Goal: Task Accomplishment & Management: Use online tool/utility

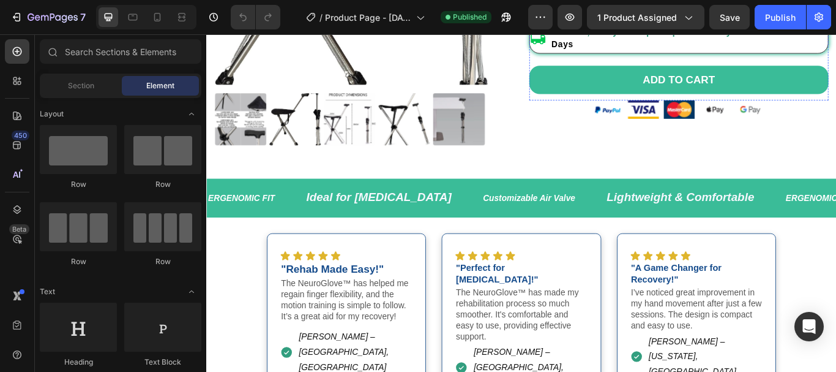
scroll to position [501, 0]
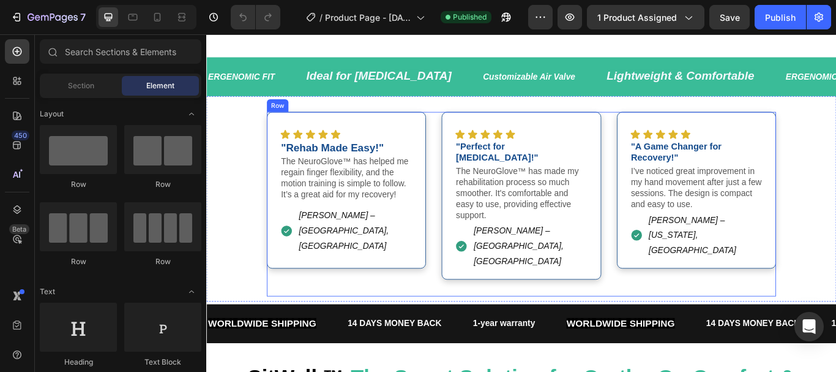
click at [466, 201] on div "Icon Icon Icon Icon Icon Icon List "Rehab Made Easy!" Text Block The NeuroGlove…" at bounding box center [574, 232] width 594 height 215
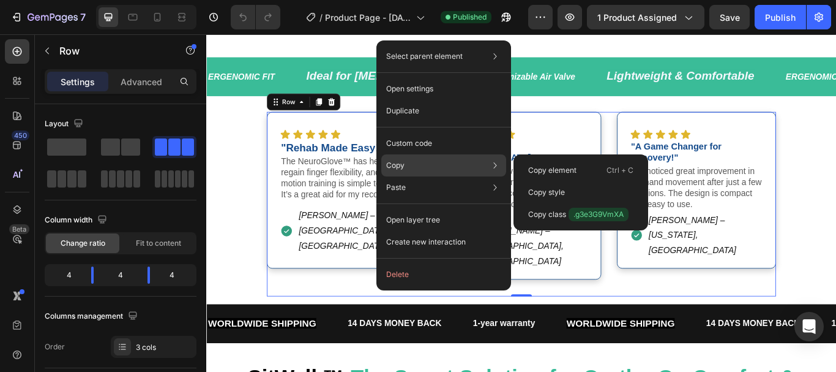
click at [493, 163] on icon at bounding box center [495, 165] width 12 height 12
click at [554, 168] on p "Copy element" at bounding box center [552, 170] width 48 height 11
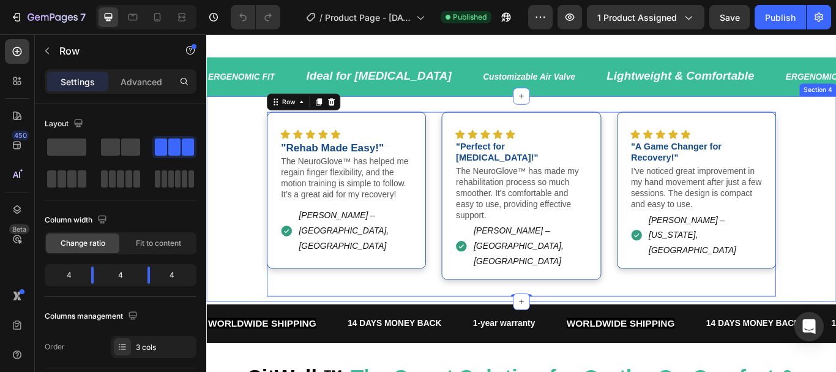
click at [836, 181] on div "Icon Icon Icon Icon Icon Icon List "Rehab Made Easy!" Text Block The NeuroGlove…" at bounding box center [573, 232] width 716 height 215
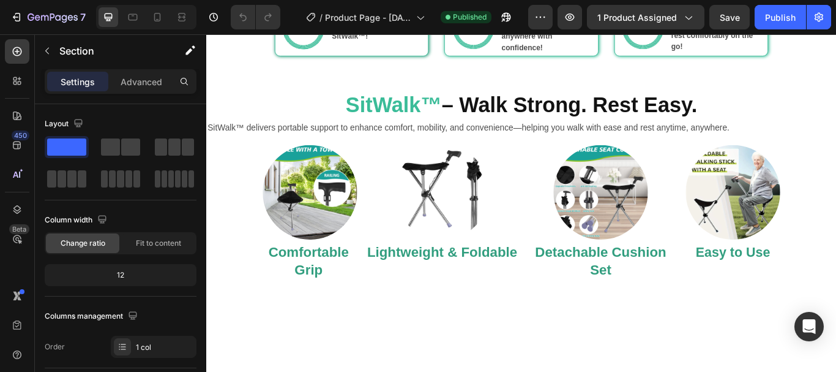
scroll to position [1135, 0]
click at [160, 23] on icon at bounding box center [157, 17] width 12 height 12
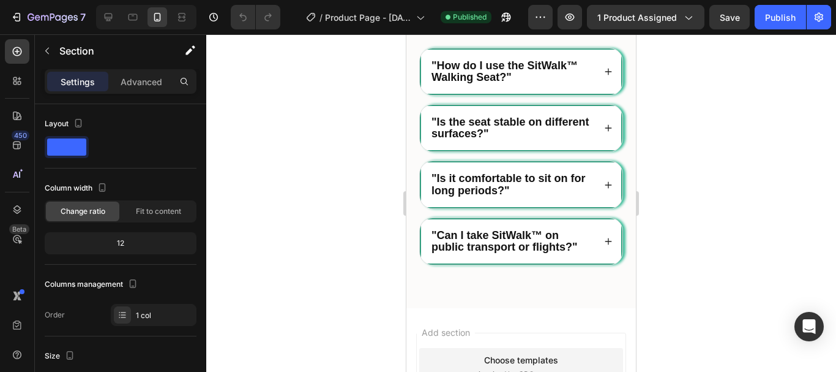
scroll to position [9423, 0]
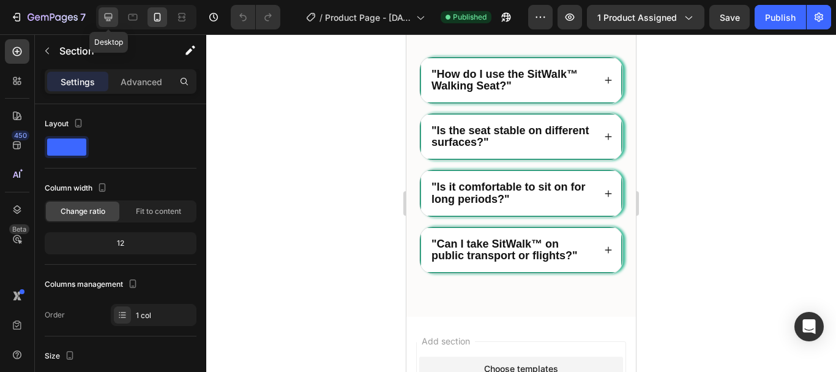
click at [107, 13] on icon at bounding box center [109, 17] width 8 height 8
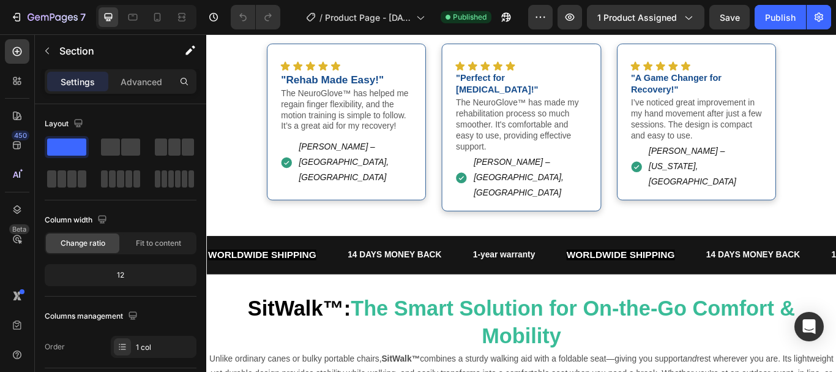
scroll to position [552, 0]
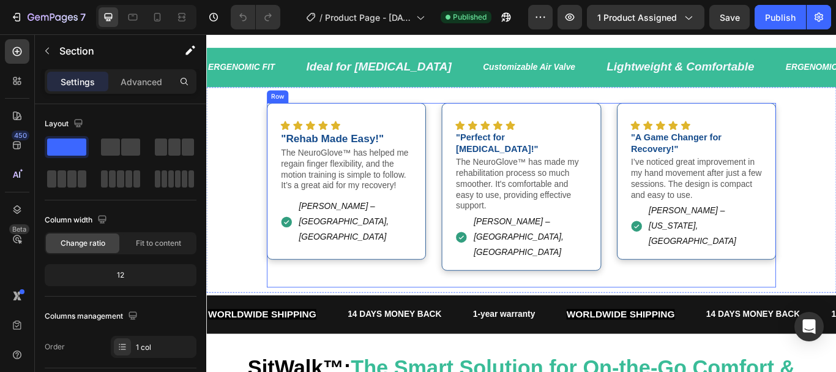
click at [463, 162] on div "Icon Icon Icon Icon Icon Icon List "Rehab Made Easy!" Text Block The NeuroGlove…" at bounding box center [574, 221] width 594 height 215
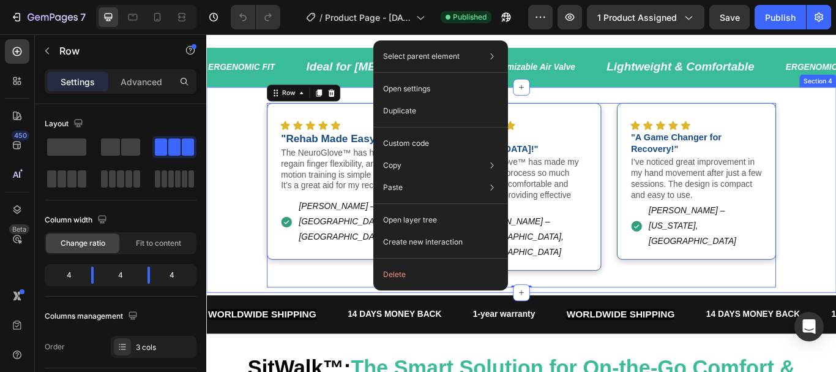
click at [229, 196] on div "Icon Icon Icon Icon Icon Icon List "Rehab Made Easy!" Text Block The NeuroGlove…" at bounding box center [573, 221] width 716 height 215
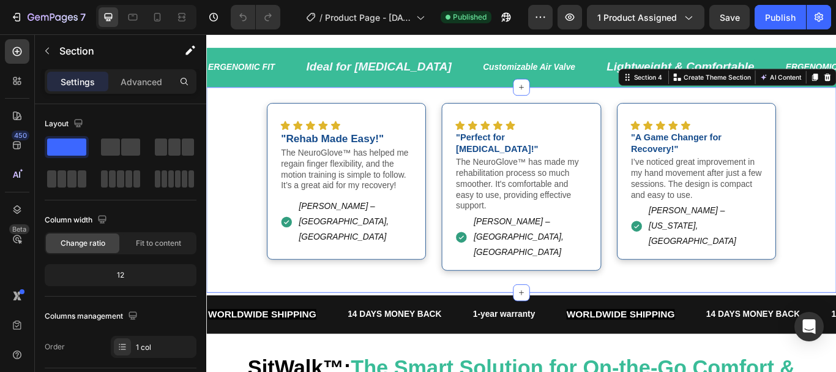
click at [836, 242] on div "Icon Icon Icon Icon Icon Icon List "Rehab Made Easy!" Text Block The NeuroGlove…" at bounding box center [573, 221] width 716 height 215
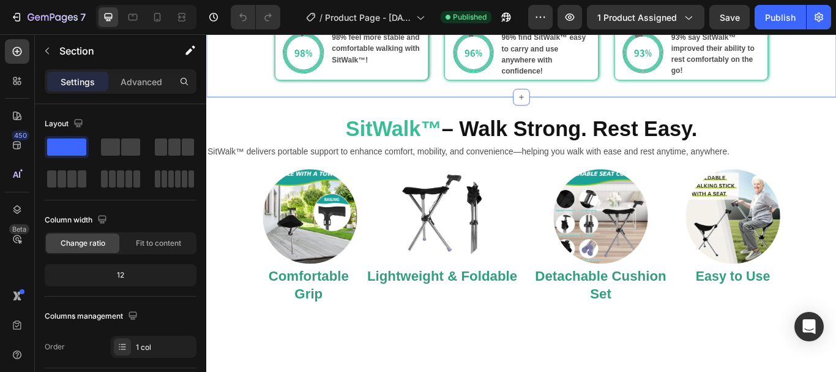
scroll to position [1148, 0]
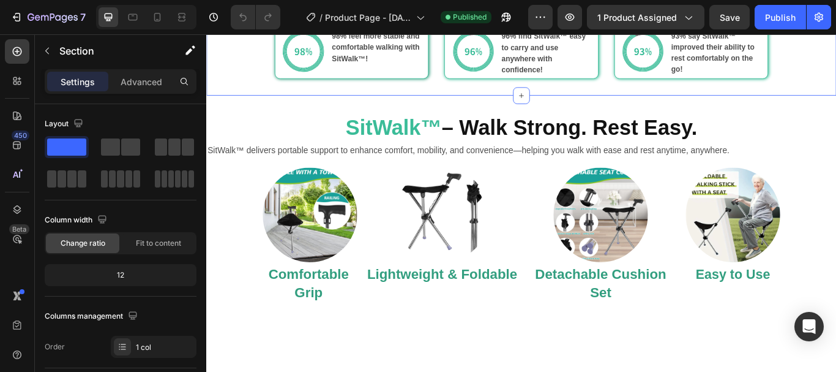
click at [255, 86] on div "Your Journey with SitWalk™ Heading YOUR 3-DAY STABILITY ACCELERATOR REAL USERS …" at bounding box center [573, 9] width 735 height 154
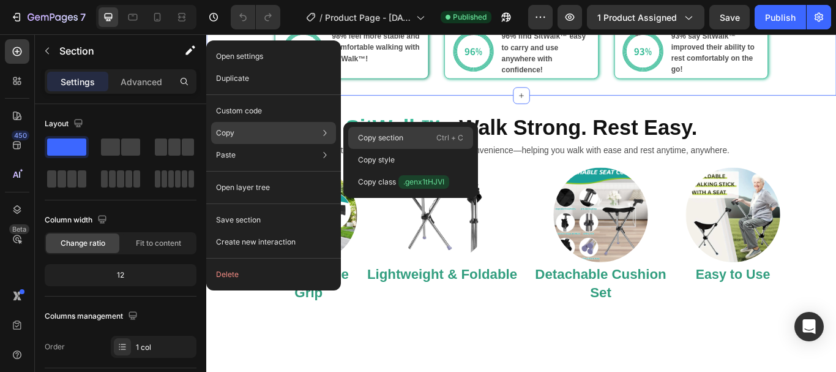
click at [385, 136] on p "Copy section" at bounding box center [380, 137] width 45 height 11
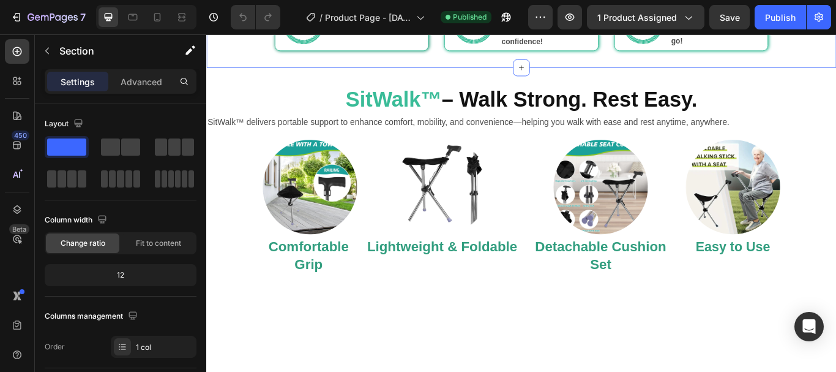
scroll to position [1181, 0]
click at [400, 34] on strong "98% feel more stable and comfortable walking with SitWalk™!" at bounding box center [404, 16] width 102 height 36
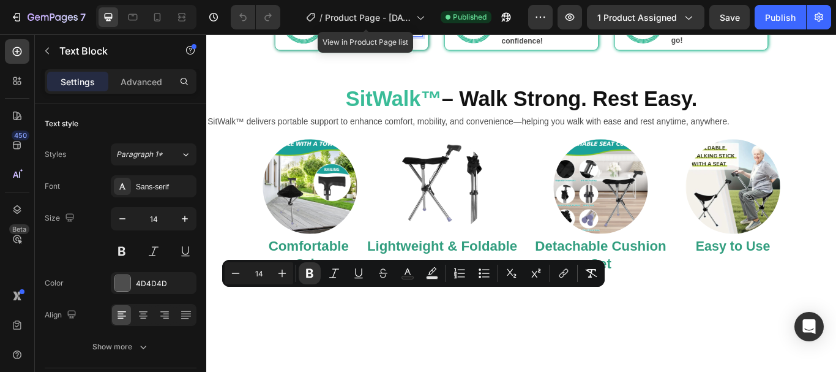
click at [400, 34] on strong "98% feel more stable and comfortable walking with SitWalk™!" at bounding box center [404, 16] width 102 height 36
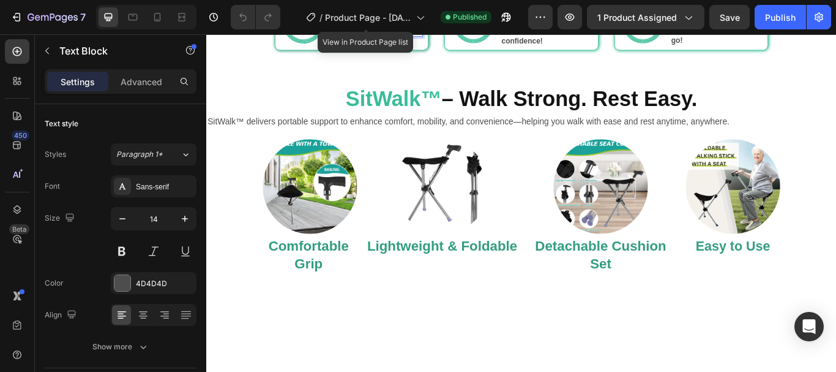
click at [400, 34] on strong "98% feel more stable and comfortable walking with SitWalk™!" at bounding box center [404, 16] width 102 height 36
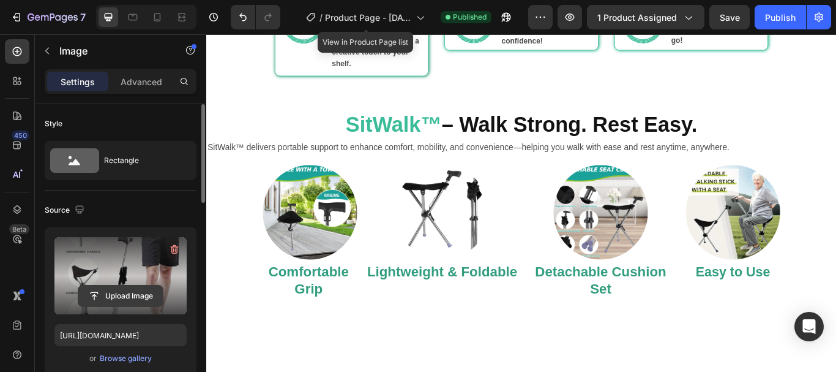
click at [126, 297] on input "file" at bounding box center [120, 295] width 84 height 21
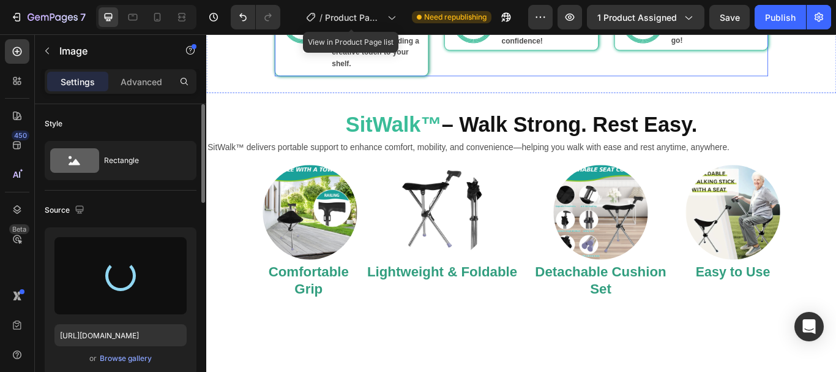
type input "https://cdn.shopify.com/s/files/1/0745/9831/8295/files/gempages_556442896992043…"
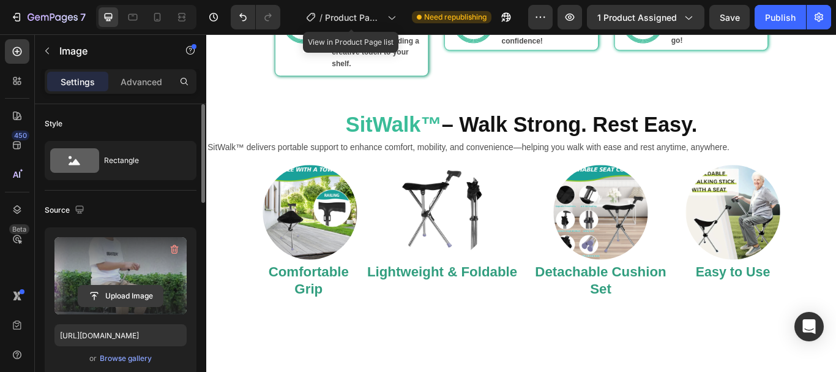
click at [137, 293] on input "file" at bounding box center [120, 295] width 84 height 21
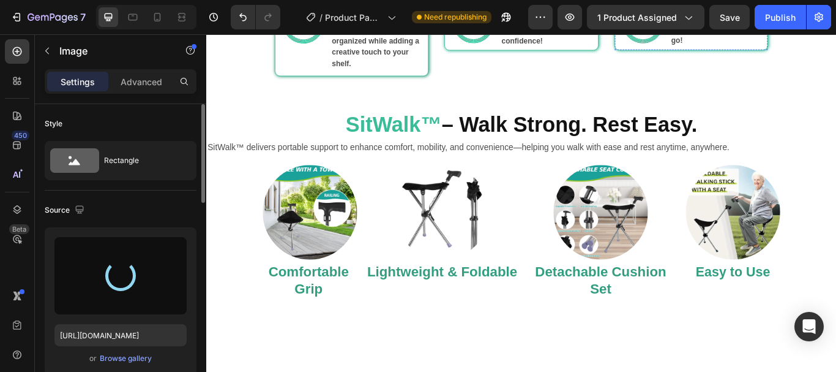
type input "https://cdn.shopify.com/s/files/1/0745/9831/8295/files/gempages_556442896992043…"
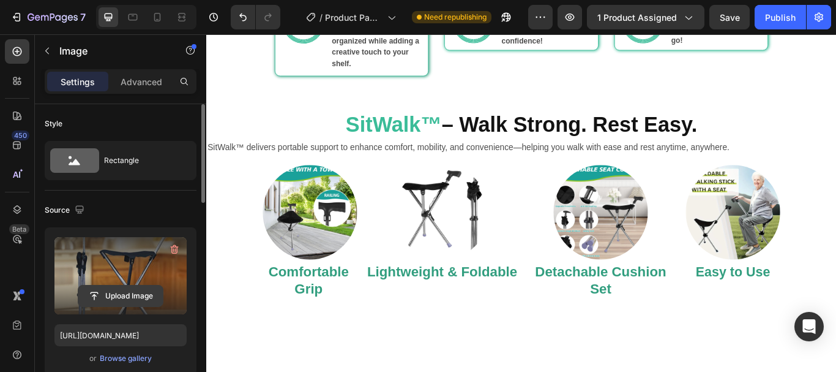
click at [148, 298] on input "file" at bounding box center [120, 295] width 84 height 21
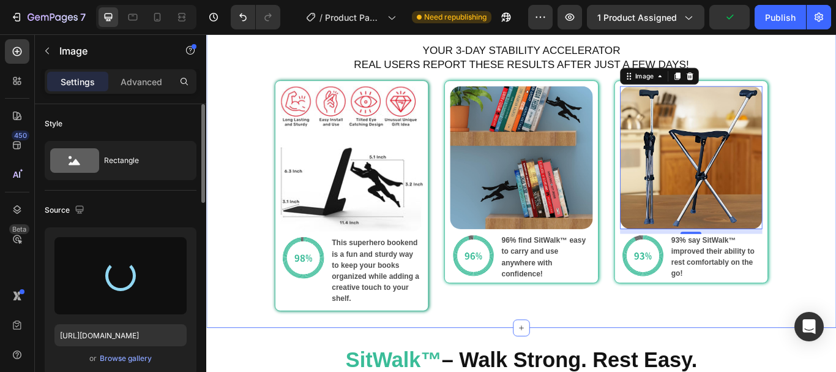
scroll to position [1230, 0]
type input "https://cdn.shopify.com/s/files/1/0745/9831/8295/files/gempages_556442896992043…"
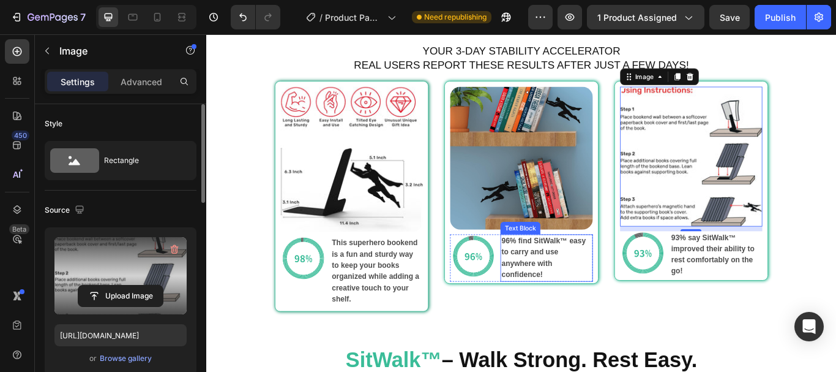
click at [616, 293] on p "96% find SitWalk™ easy to carry and use anywhere with confidence!" at bounding box center [602, 295] width 105 height 53
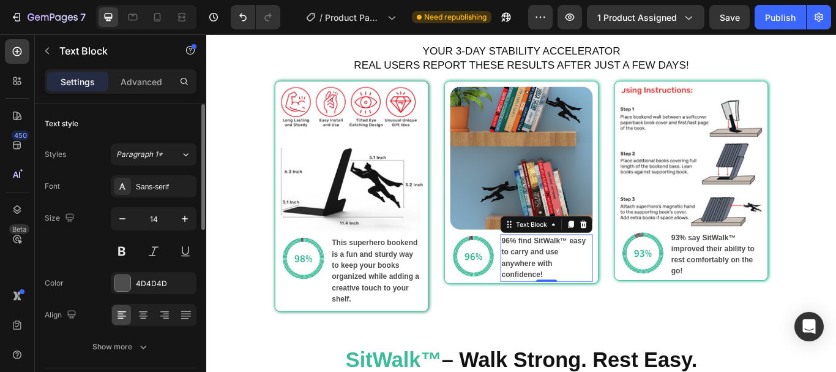
click at [621, 294] on p "96% find SitWalk™ easy to carry and use anywhere with confidence!" at bounding box center [602, 295] width 105 height 53
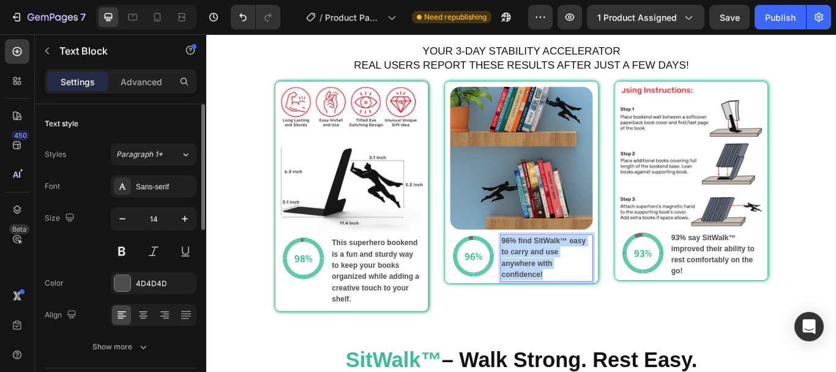
click at [621, 294] on p "96% find SitWalk™ easy to carry and use anywhere with confidence!" at bounding box center [602, 295] width 105 height 53
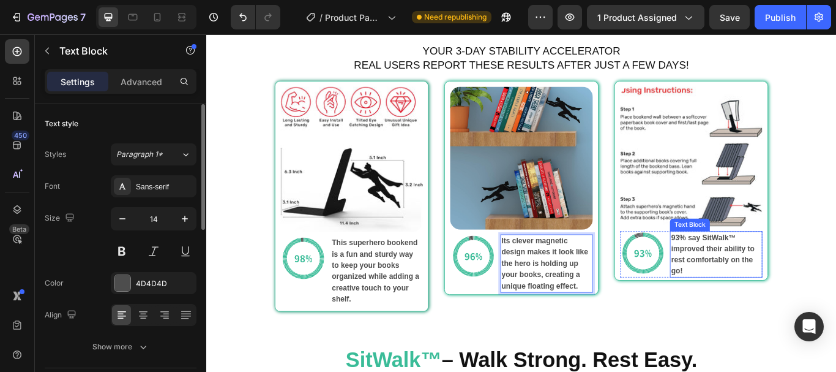
click at [781, 277] on p "93% say SitWalk™ improved their ability to rest comfortably on the go!" at bounding box center [800, 290] width 105 height 51
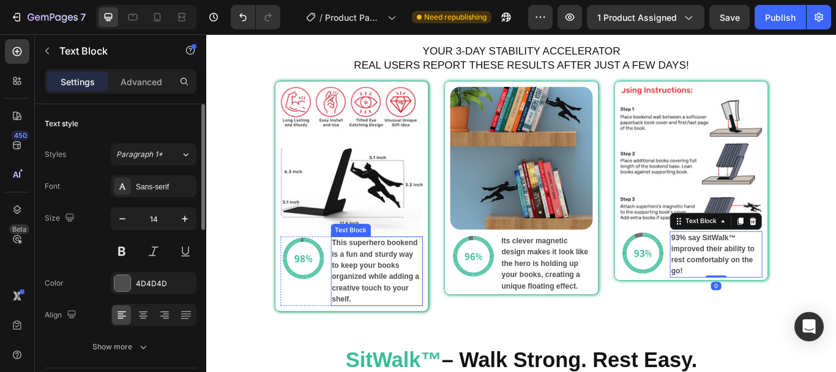
click at [406, 310] on p "This superhero bookend is a fun and sturdy way to keep your books organized whi…" at bounding box center [405, 310] width 105 height 78
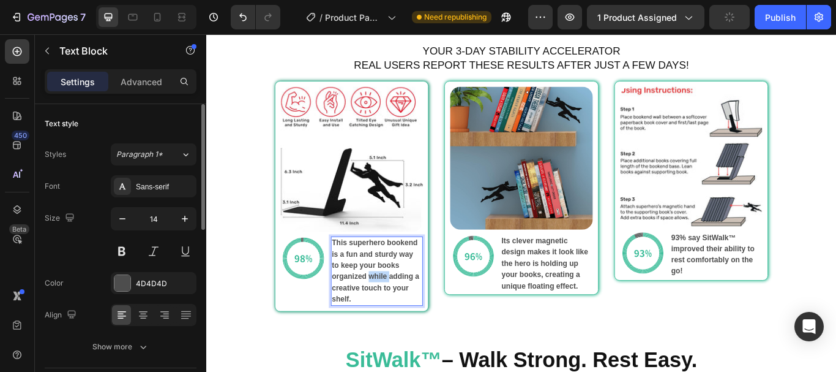
click at [390, 312] on strong "This superhero bookend is a fun and sturdy way to keep your books organized whi…" at bounding box center [404, 309] width 102 height 75
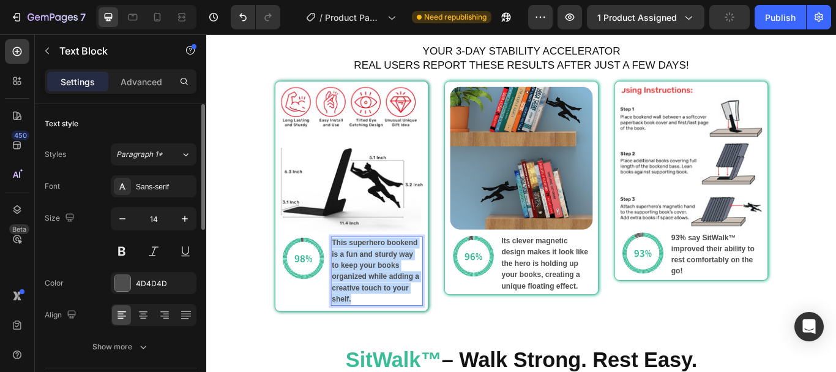
click at [390, 312] on strong "This superhero bookend is a fun and sturdy way to keep your books organized whi…" at bounding box center [404, 309] width 102 height 75
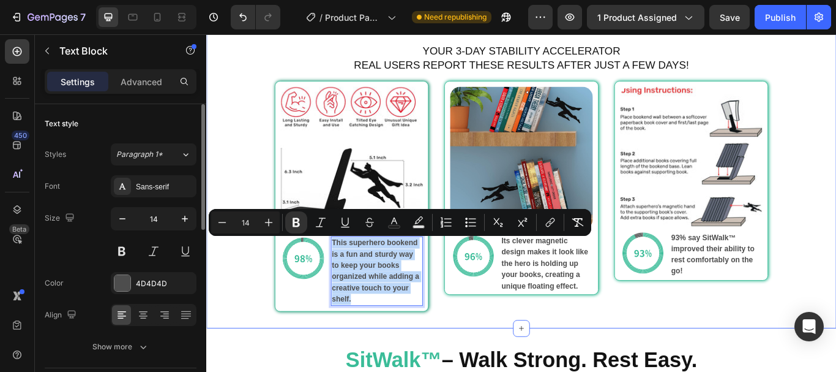
click at [254, 325] on div "Your Journey with SitWalk™ Heading YOUR 3-DAY STABILITY ACCELERATOR REAL USERS …" at bounding box center [573, 180] width 735 height 353
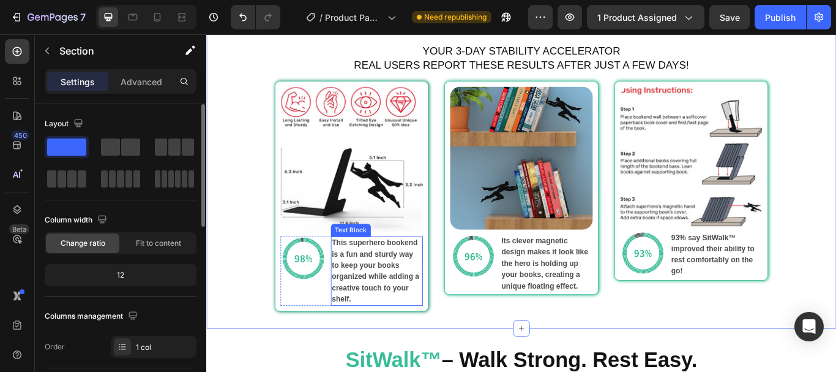
click at [361, 320] on strong "This superhero bookend is a fun and sturdy way to keep your books organized whi…" at bounding box center [404, 309] width 102 height 75
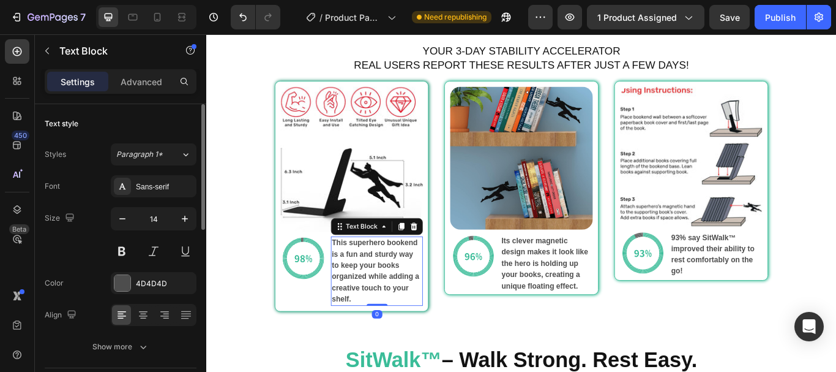
click at [401, 343] on div "This superhero bookend is a fun and sturdy way to keep your books organized whi…" at bounding box center [405, 310] width 108 height 81
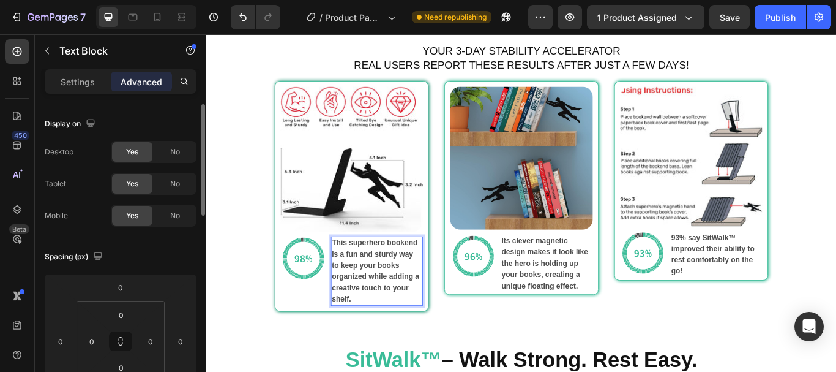
click at [416, 300] on strong "This superhero bookend is a fun and sturdy way to keep your books organized whi…" at bounding box center [404, 309] width 102 height 75
click at [70, 86] on p "Settings" at bounding box center [78, 81] width 34 height 13
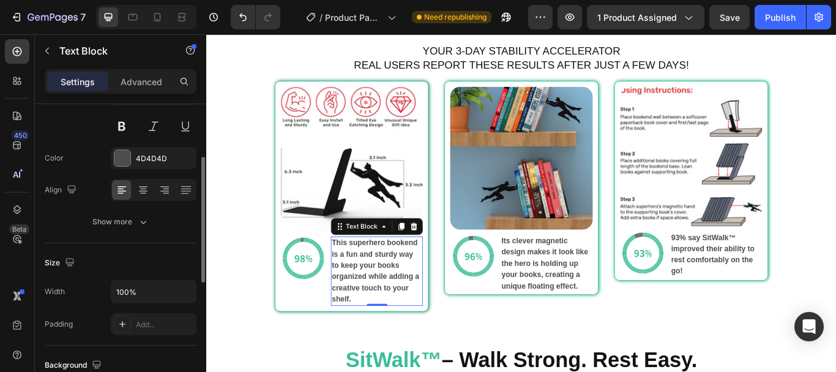
scroll to position [125, 0]
click at [151, 208] on div "Font Sans-serif Size 14 Color 4D4D4D Align Show more" at bounding box center [121, 141] width 152 height 182
click at [151, 222] on button "Show more" at bounding box center [121, 221] width 152 height 22
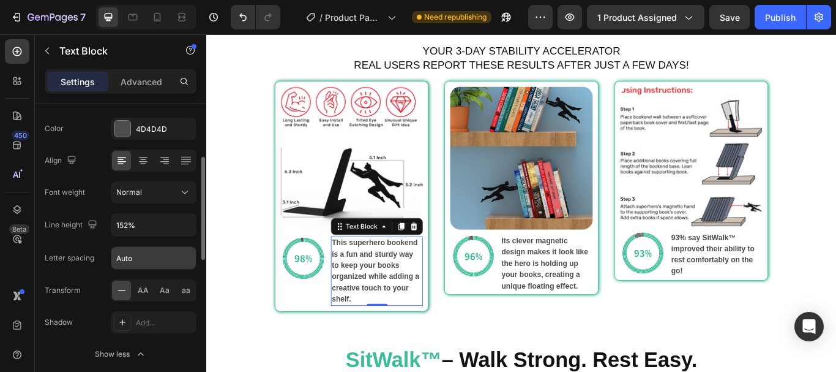
scroll to position [128, 0]
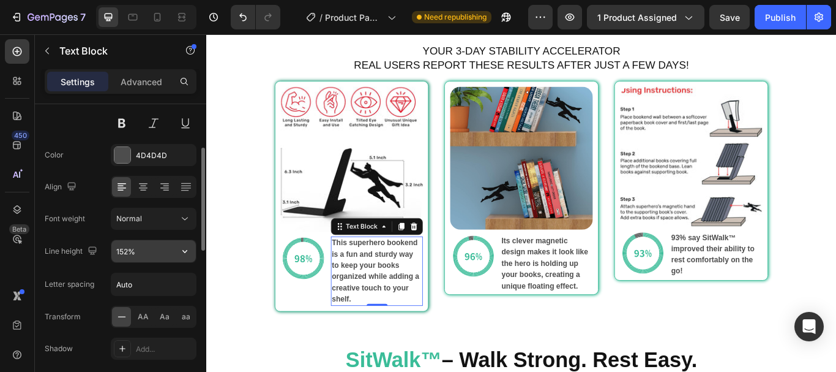
click at [151, 255] on input "152%" at bounding box center [153, 251] width 84 height 22
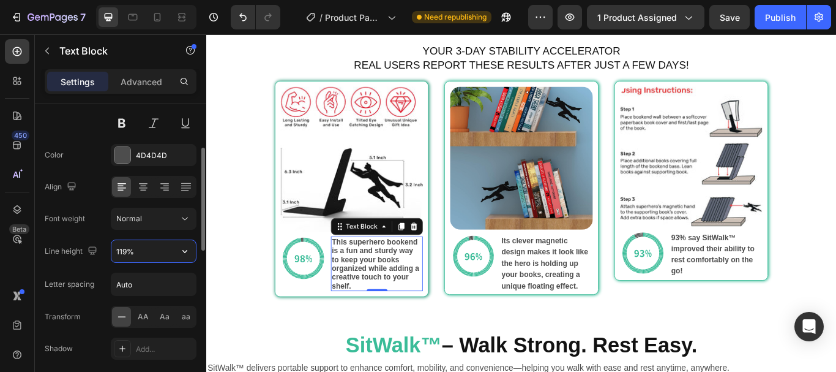
type input "120%"
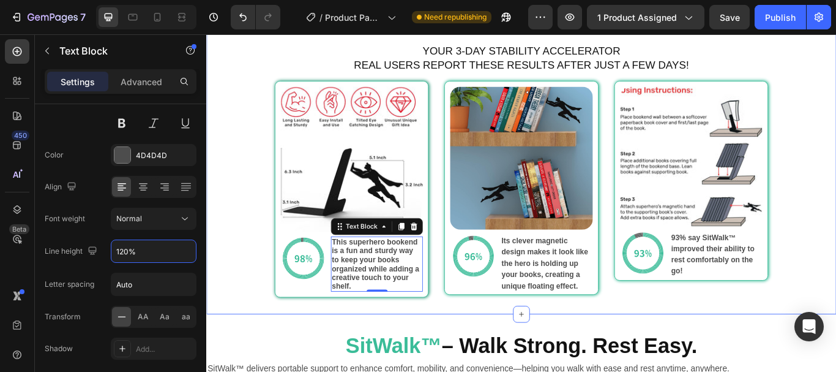
click at [836, 328] on div "Your Journey with SitWalk™ Heading YOUR 3-DAY STABILITY ACCELERATOR REAL USERS …" at bounding box center [573, 172] width 735 height 337
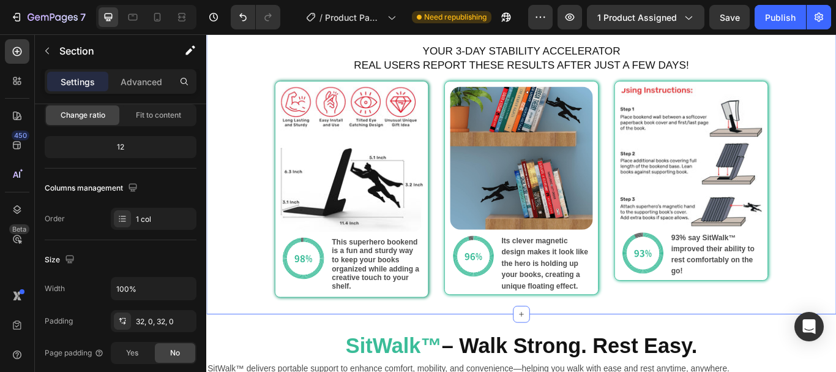
scroll to position [0, 0]
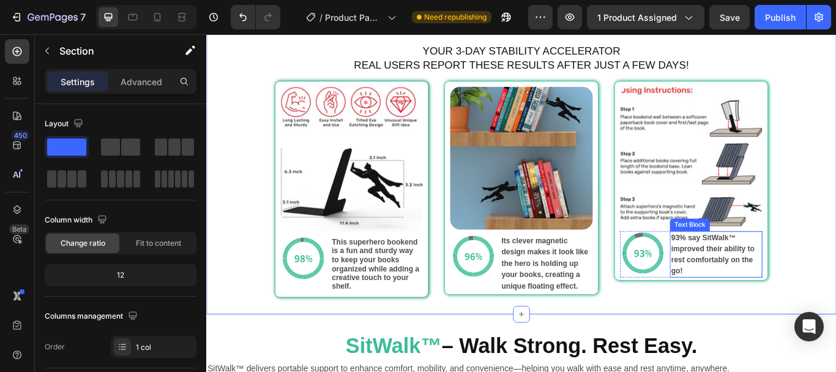
click at [771, 290] on p "93% say SitWalk™ improved their ability to rest comfortably on the go!" at bounding box center [800, 290] width 105 height 51
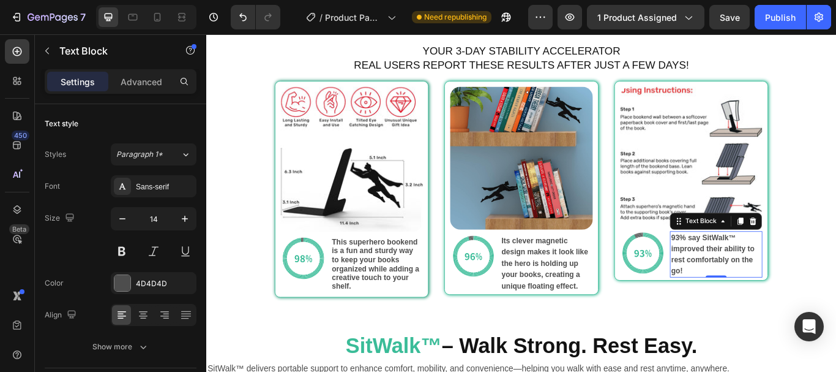
click at [815, 305] on p "93% say SitWalk™ improved their ability to rest comfortably on the go!" at bounding box center [800, 290] width 105 height 51
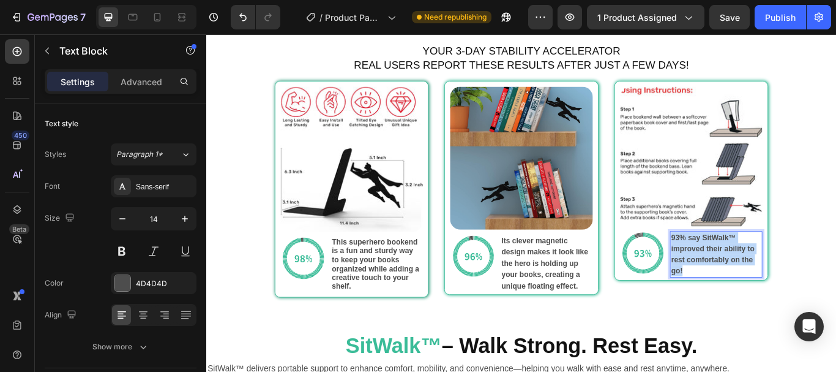
click at [815, 305] on p "93% say SitWalk™ improved their ability to rest comfortably on the go!" at bounding box center [800, 290] width 105 height 51
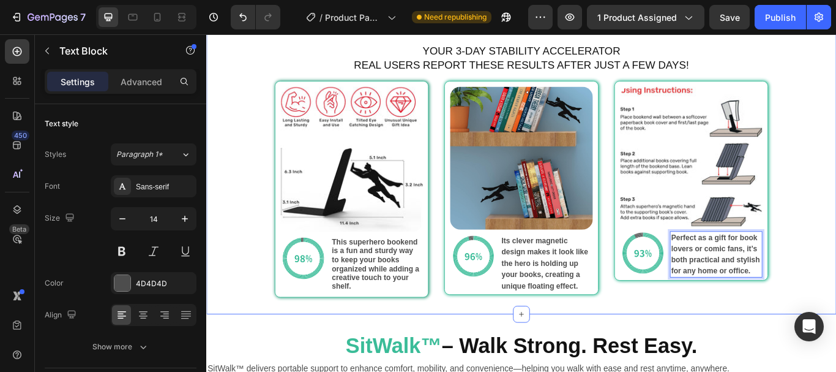
click at [836, 307] on div "Your Journey with SitWalk™ Heading YOUR 3-DAY STABILITY ACCELERATOR REAL USERS …" at bounding box center [573, 172] width 735 height 337
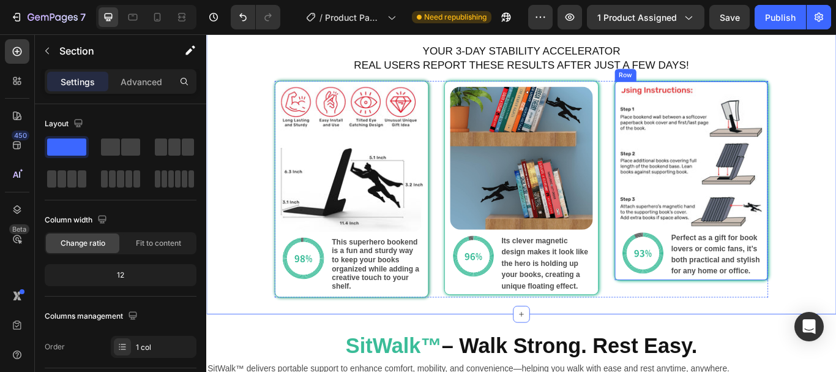
click at [771, 318] on div "Image Image Perfect as a gift for book lovers or comic fans, it’s both practica…" at bounding box center [771, 205] width 179 height 233
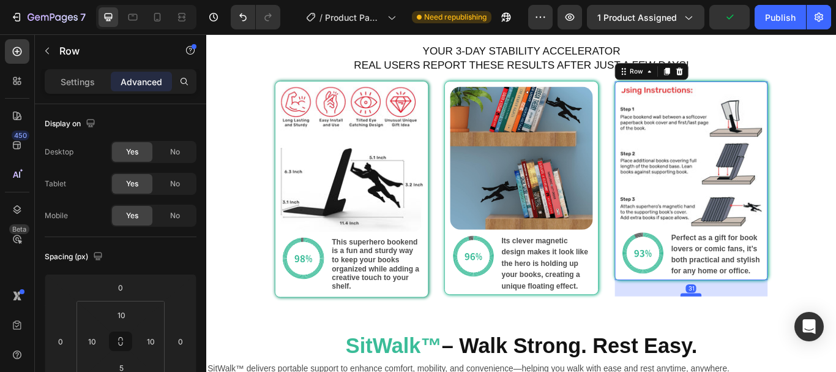
drag, startPoint x: 771, startPoint y: 318, endPoint x: 772, endPoint y: 337, distance: 19.0
click at [772, 337] on div at bounding box center [771, 338] width 24 height 4
type input "31"
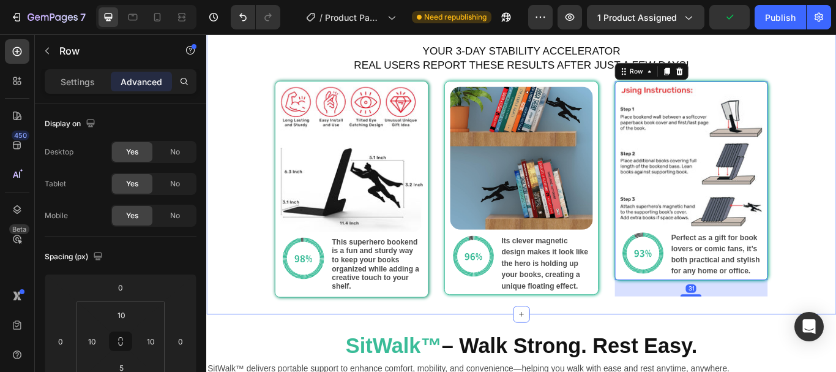
click at [836, 312] on div "Your Journey with SitWalk™ Heading YOUR 3-DAY STABILITY ACCELERATOR REAL USERS …" at bounding box center [573, 172] width 735 height 337
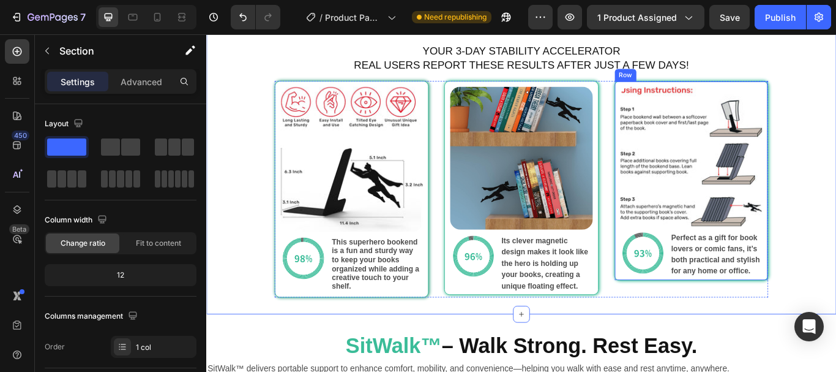
click at [776, 321] on div "Image Image Perfect as a gift for book lovers or comic fans, it’s both practica…" at bounding box center [771, 205] width 179 height 233
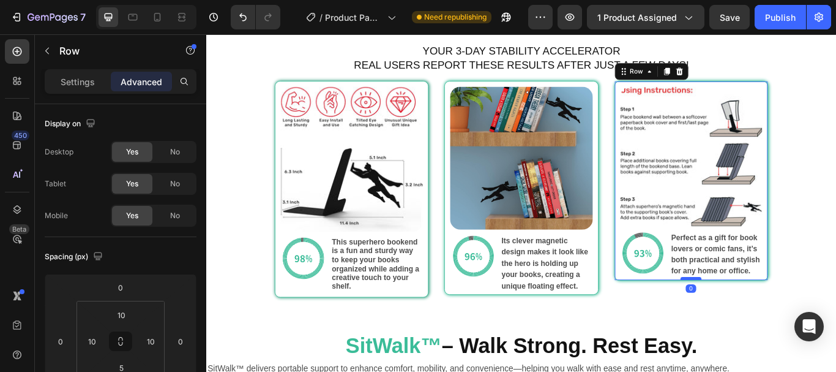
drag, startPoint x: 768, startPoint y: 337, endPoint x: 768, endPoint y: 316, distance: 20.2
click at [768, 317] on div at bounding box center [771, 319] width 24 height 4
type input "0"
click at [787, 303] on p "Perfect as a gift for book lovers or comic fans, it’s both practical and stylis…" at bounding box center [800, 290] width 105 height 51
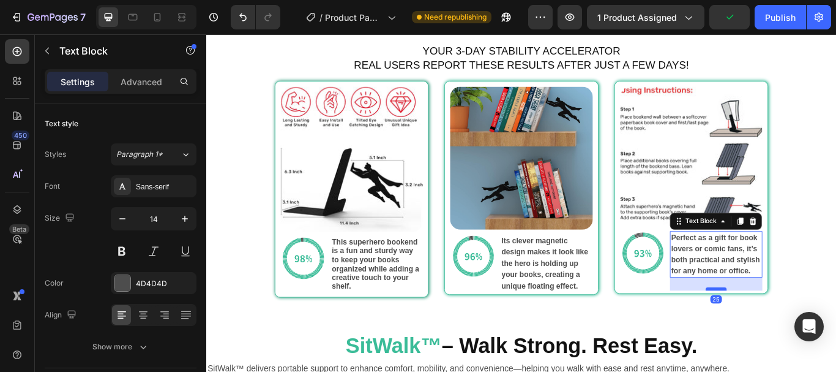
drag, startPoint x: 791, startPoint y: 316, endPoint x: 793, endPoint y: 331, distance: 15.5
click at [793, 331] on div at bounding box center [800, 331] width 24 height 4
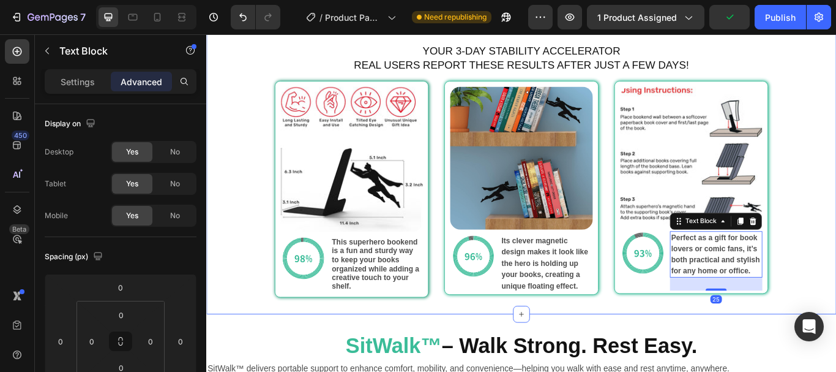
click at [836, 295] on div "Your Journey with SitWalk™ Heading YOUR 3-DAY STABILITY ACCELERATOR REAL USERS …" at bounding box center [573, 172] width 735 height 337
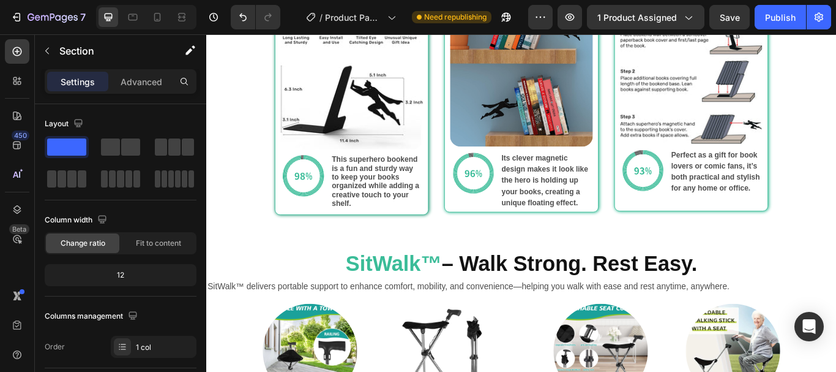
scroll to position [1175, 0]
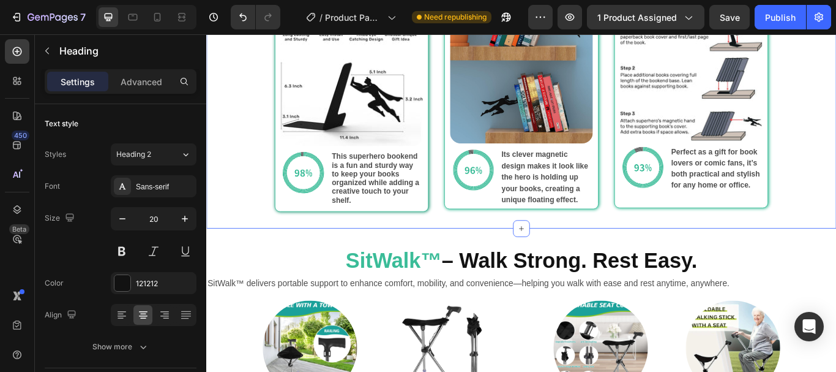
click at [255, 186] on div "Your Journey with SitWalk™ Heading YOUR 3-DAY STABILITY ACCELERATOR REAL USERS …" at bounding box center [573, 72] width 735 height 337
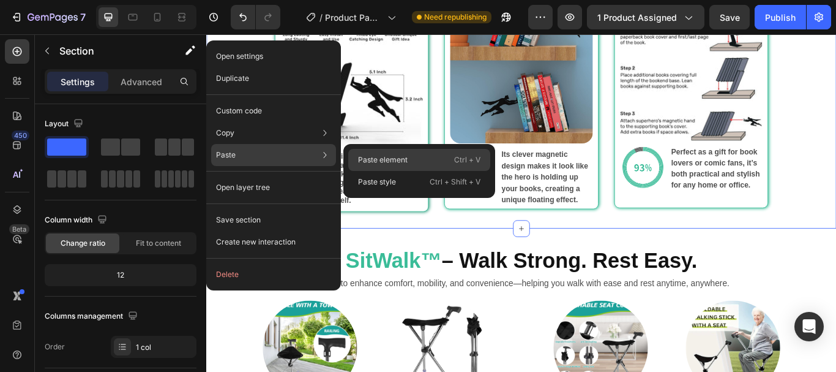
click at [373, 159] on p "Paste element" at bounding box center [383, 159] width 50 height 11
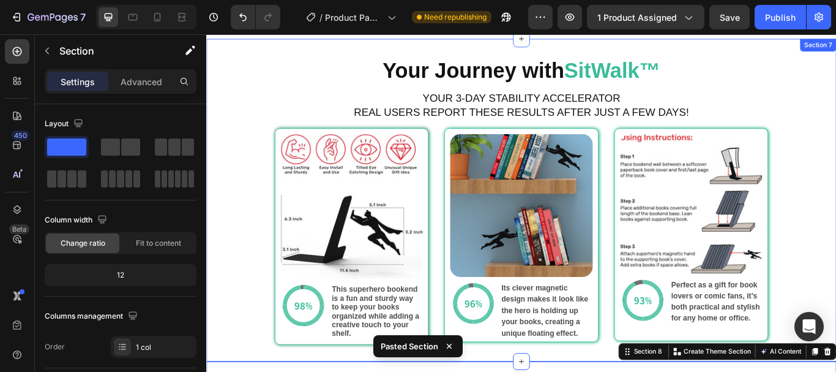
scroll to position [1514, 0]
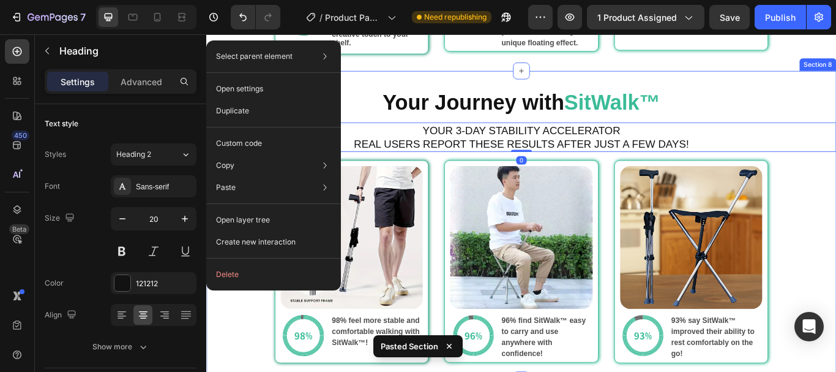
click at [255, 351] on div "Your Journey with SitWalk™ Heading YOUR 3-DAY STABILITY ACCELERATOR REAL USERS …" at bounding box center [573, 257] width 735 height 320
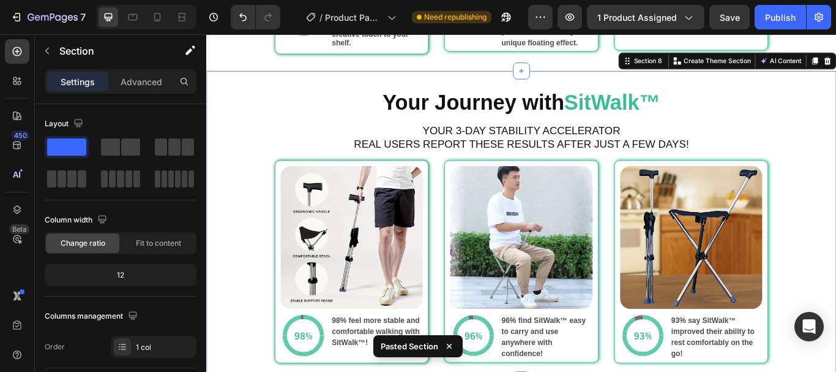
click at [247, 174] on div "Your Journey with SitWalk™ Heading YOUR 3-DAY STABILITY ACCELERATOR REAL USERS …" at bounding box center [573, 257] width 735 height 320
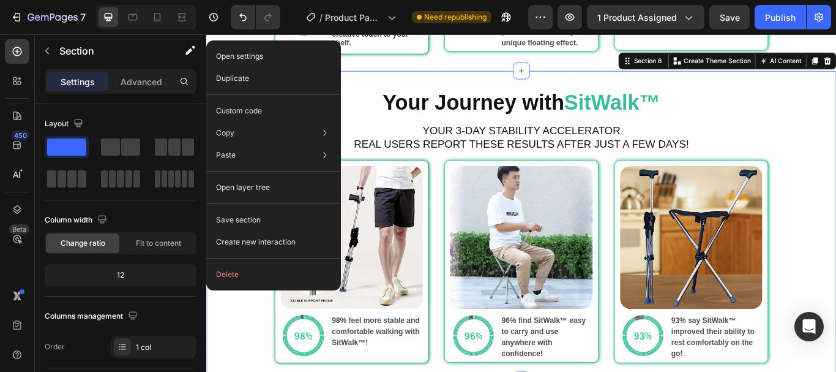
click at [267, 350] on div "Your Journey with SitWalk™ Heading YOUR 3-DAY STABILITY ACCELERATOR REAL USERS …" at bounding box center [573, 257] width 735 height 320
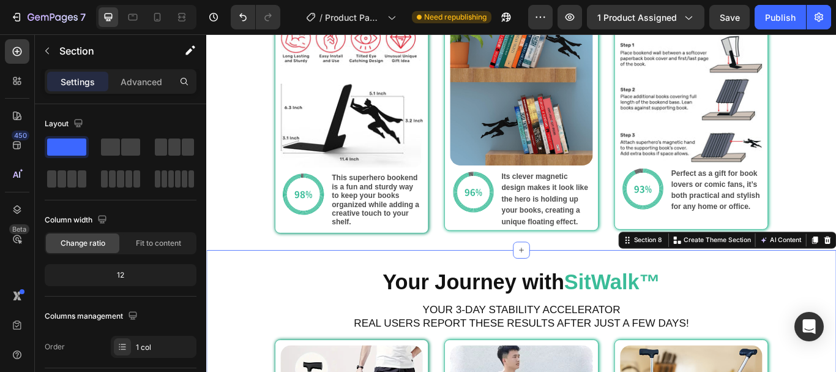
scroll to position [1306, 0]
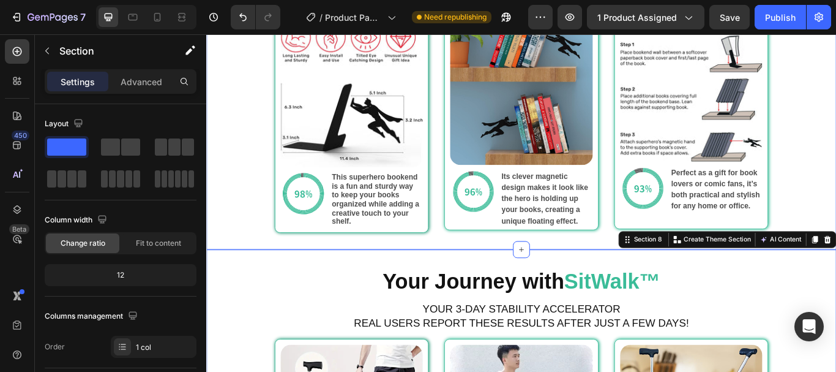
click at [230, 178] on div "Your Journey with SitWalk™ Heading YOUR 3-DAY STABILITY ACCELERATOR REAL USERS …" at bounding box center [573, 97] width 735 height 337
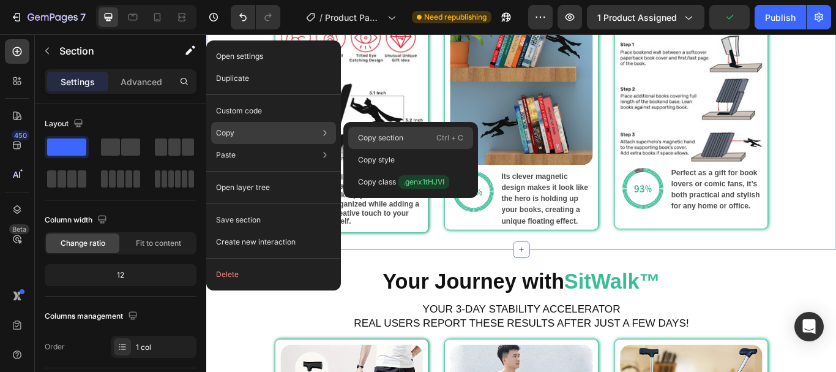
click at [360, 134] on p "Copy section" at bounding box center [380, 137] width 45 height 11
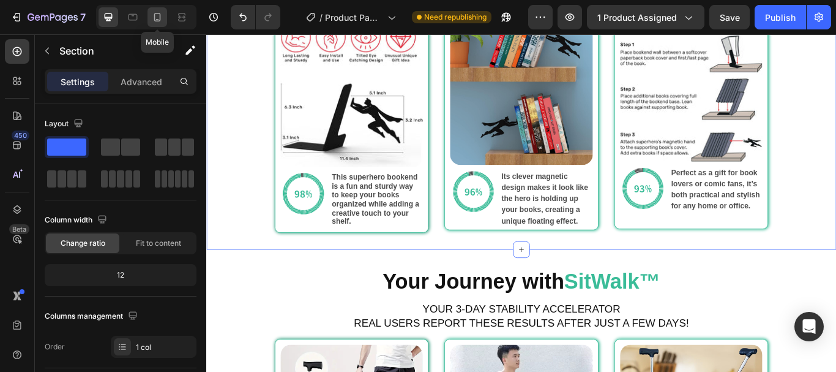
click at [152, 20] on icon at bounding box center [157, 17] width 12 height 12
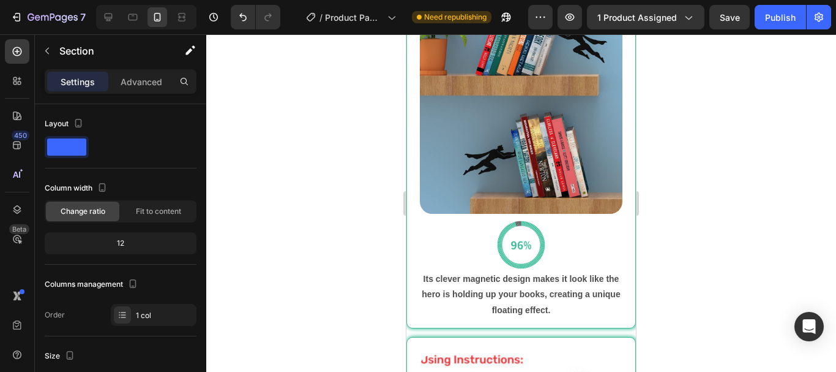
scroll to position [1668, 0]
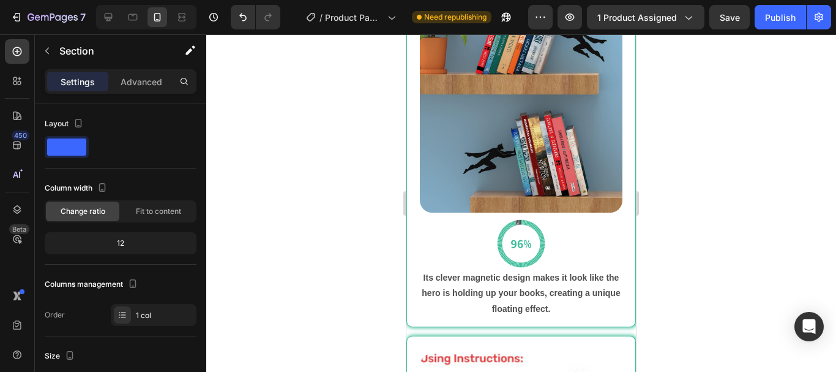
click at [616, 223] on div "Your Journey with SitWalk™ Heading YOUR 3-DAY STABILITY ACCELERATOR REAL USERS …" at bounding box center [521, 131] width 230 height 1133
click at [410, 223] on div "Your Journey with SitWalk™ Heading YOUR 3-DAY STABILITY ACCELERATOR REAL USERS …" at bounding box center [521, 131] width 230 height 1133
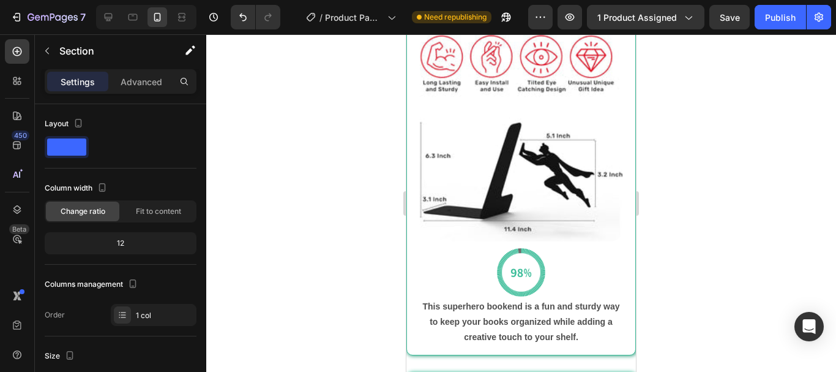
scroll to position [2001, 0]
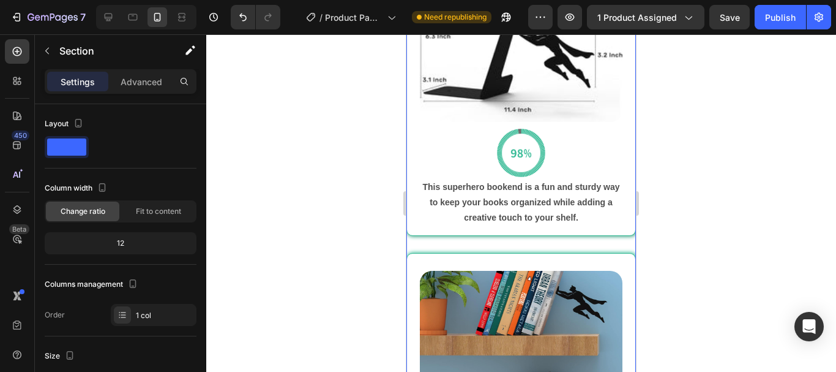
click at [538, 235] on div "Image Image This superhero bookend is a fun and sturdy way to keep your books o…" at bounding box center [521, 75] width 230 height 355
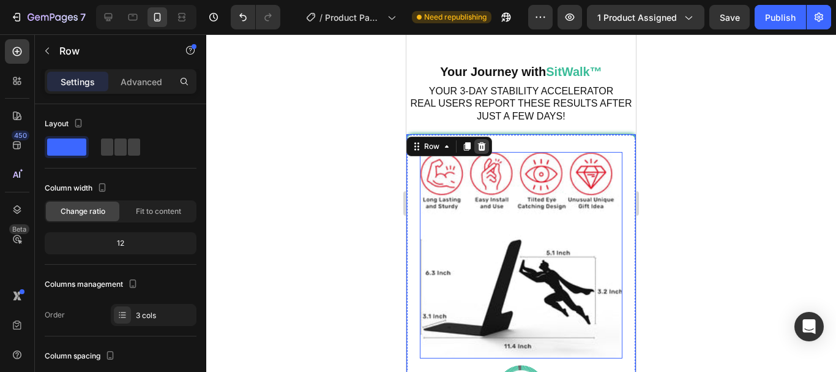
scroll to position [1761, 0]
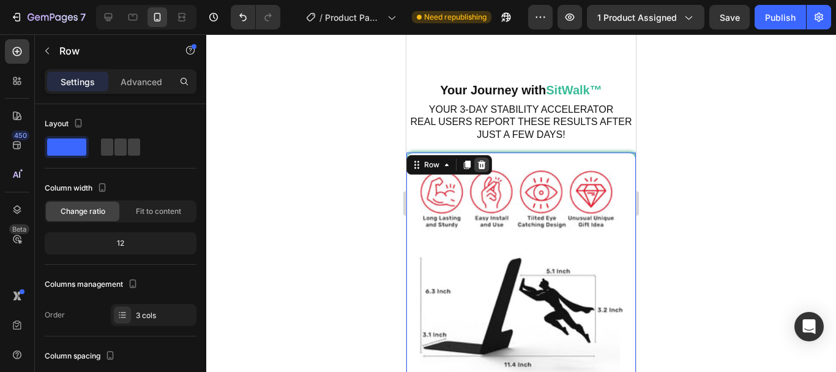
click at [481, 160] on icon at bounding box center [482, 165] width 10 height 10
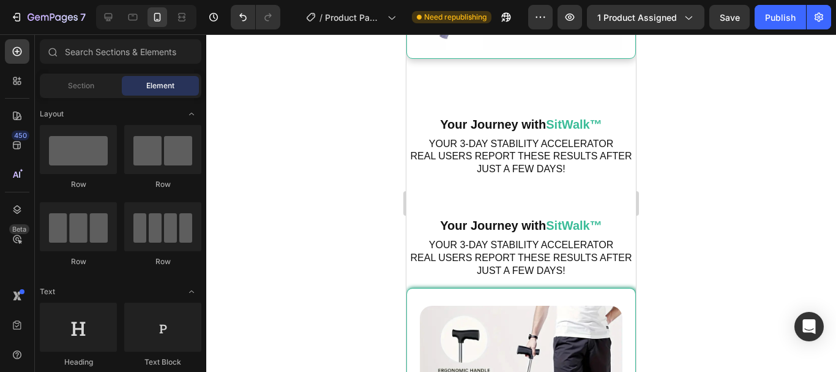
scroll to position [1722, 0]
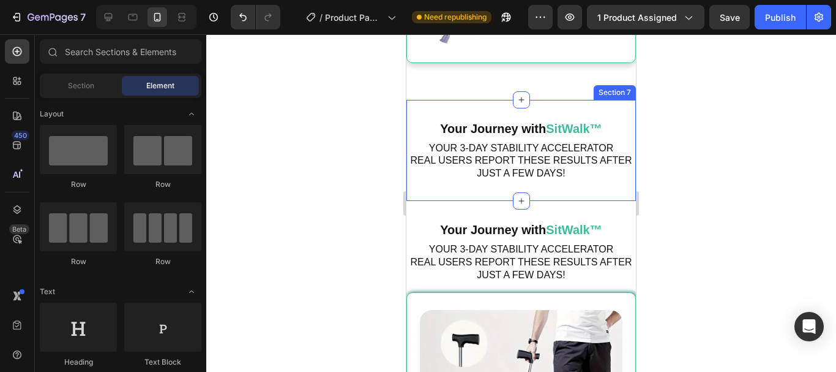
click at [616, 170] on div "Your Journey with SitWalk™ Heading YOUR 3-DAY STABILITY ACCELERATOR REAL USERS …" at bounding box center [521, 150] width 230 height 101
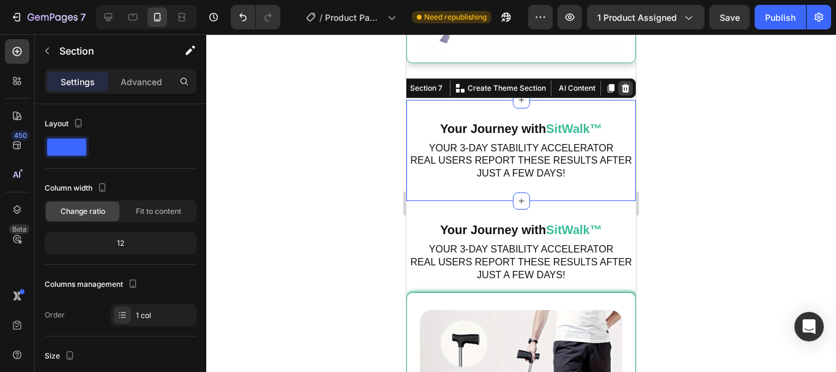
click at [622, 83] on icon at bounding box center [626, 87] width 8 height 9
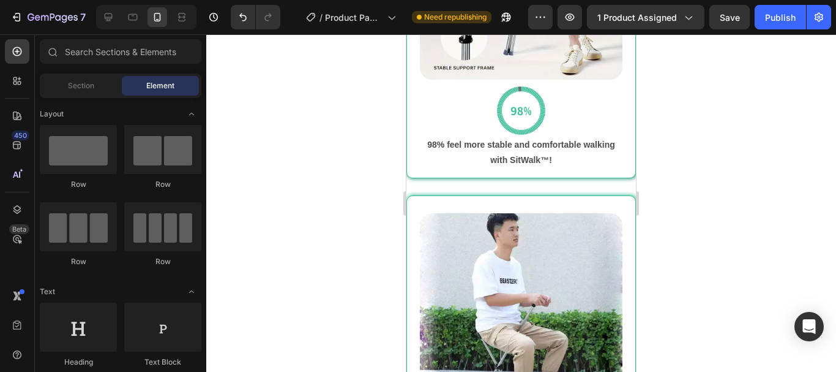
scroll to position [2041, 0]
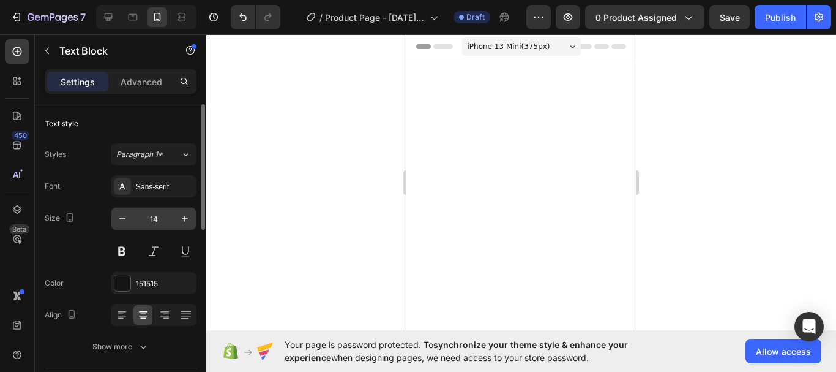
scroll to position [1063, 0]
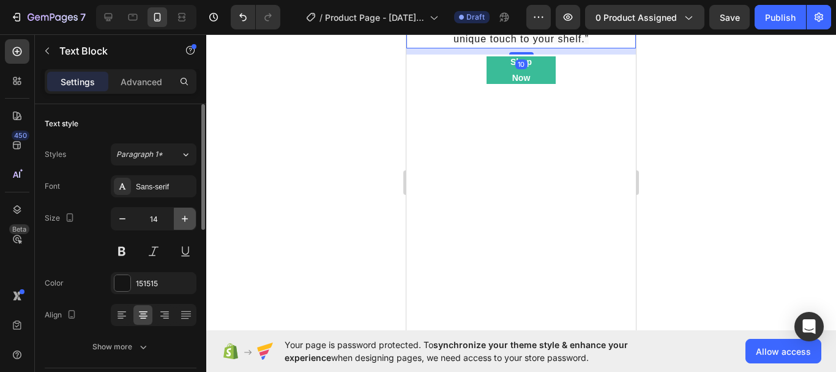
click at [188, 216] on icon "button" at bounding box center [185, 218] width 12 height 12
type input "15"
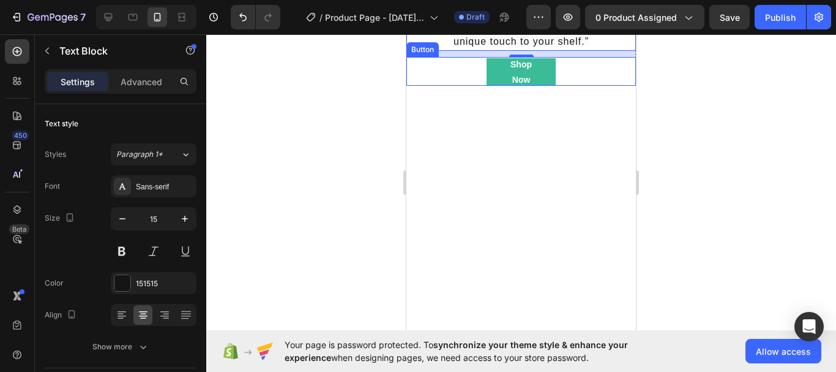
click at [543, 86] on button "Shop Now" at bounding box center [521, 72] width 69 height 28
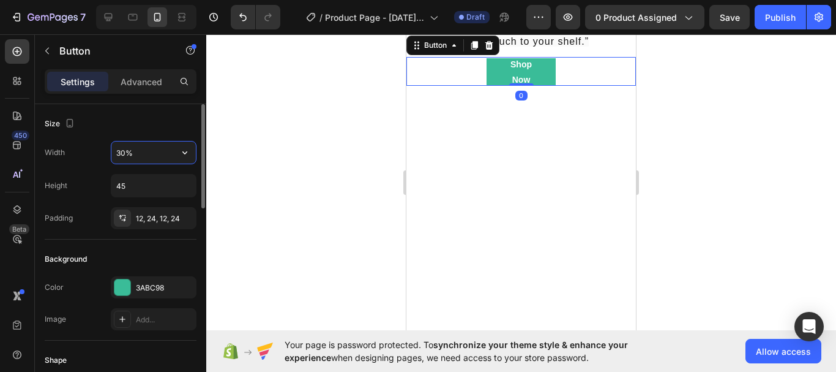
click at [143, 149] on input "30%" at bounding box center [153, 152] width 84 height 22
type input "35%"
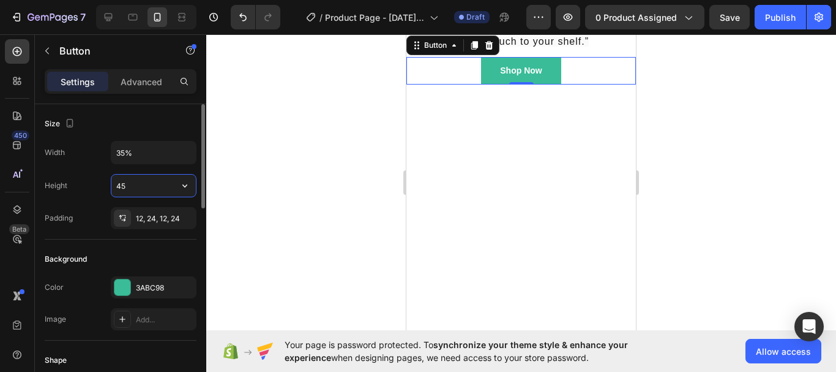
click at [141, 181] on input "45" at bounding box center [153, 185] width 84 height 22
type input "50"
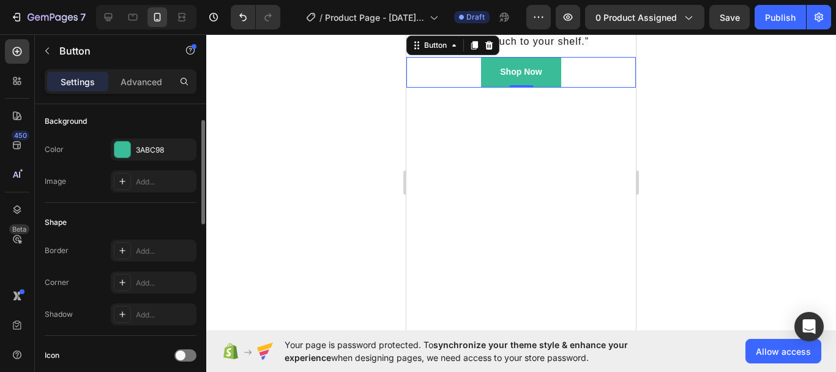
scroll to position [176, 0]
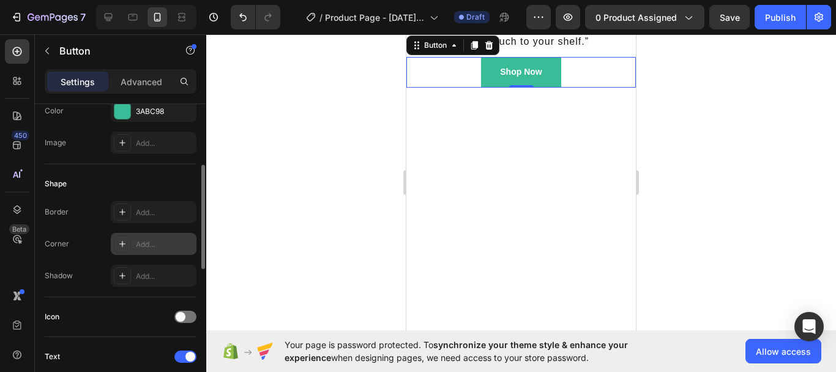
click at [149, 241] on div "Add..." at bounding box center [165, 244] width 58 height 11
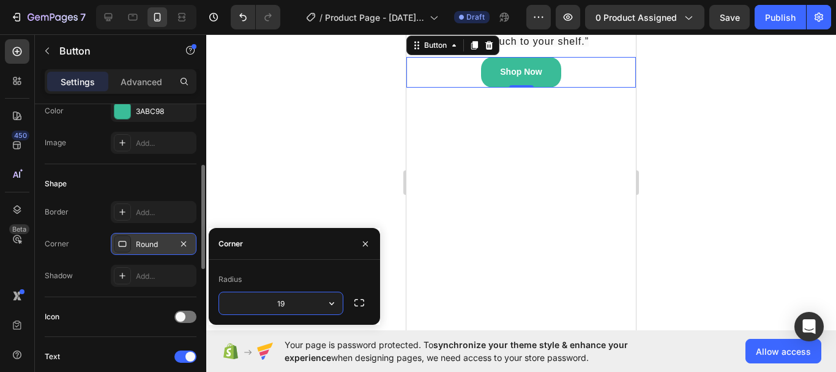
type input "20"
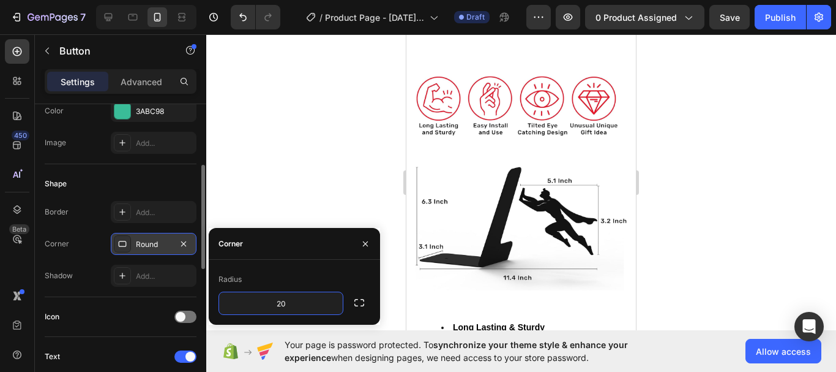
scroll to position [1152, 0]
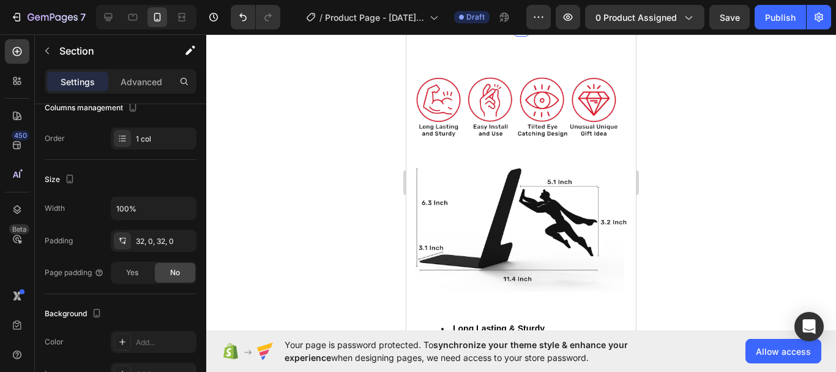
scroll to position [0, 0]
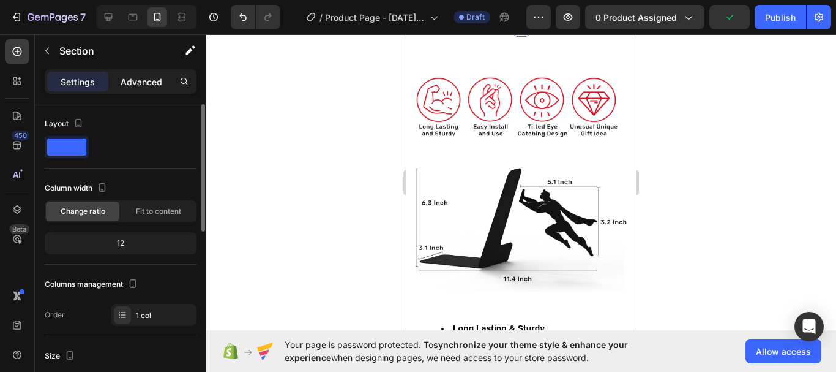
click at [155, 78] on p "Advanced" at bounding box center [142, 81] width 42 height 13
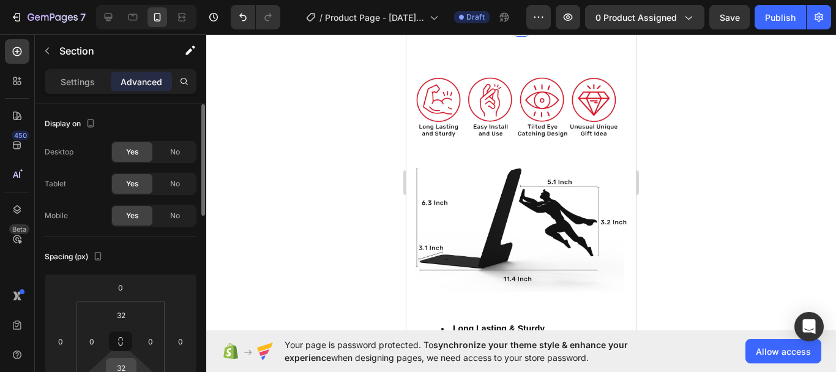
click at [128, 367] on input "32" at bounding box center [121, 367] width 24 height 18
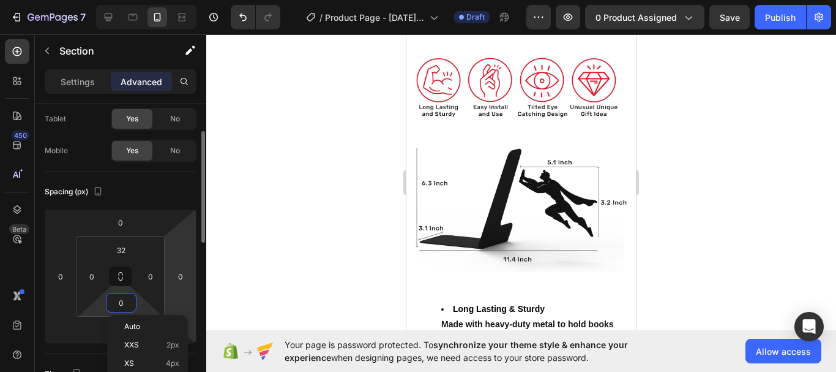
scroll to position [67, 0]
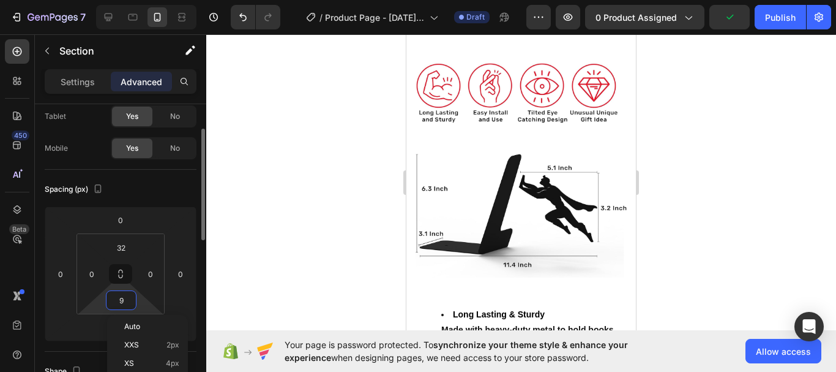
type input "10"
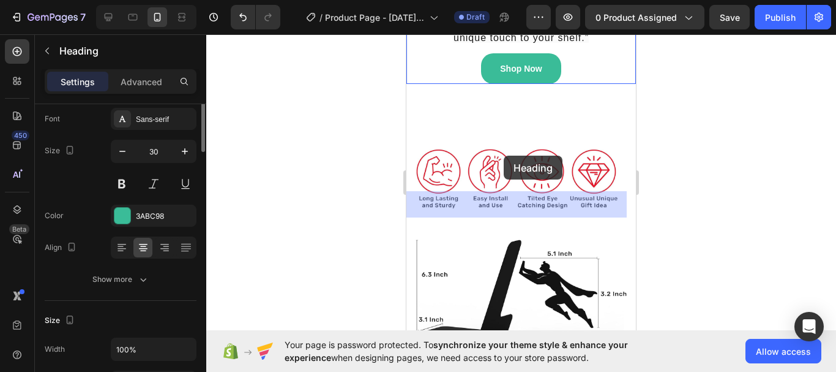
scroll to position [0, 0]
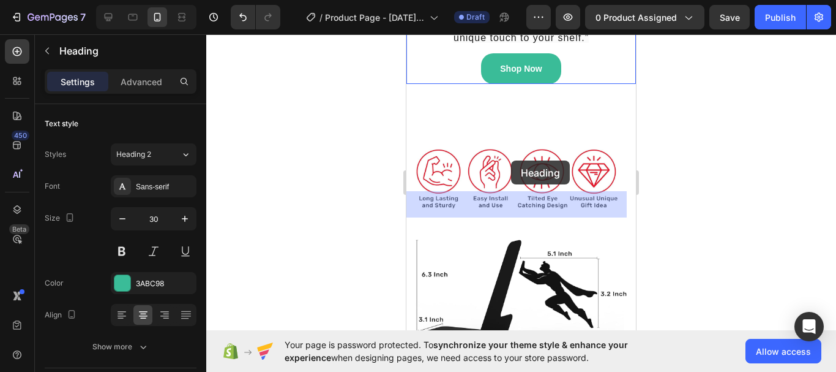
drag, startPoint x: 502, startPoint y: 174, endPoint x: 511, endPoint y: 160, distance: 16.3
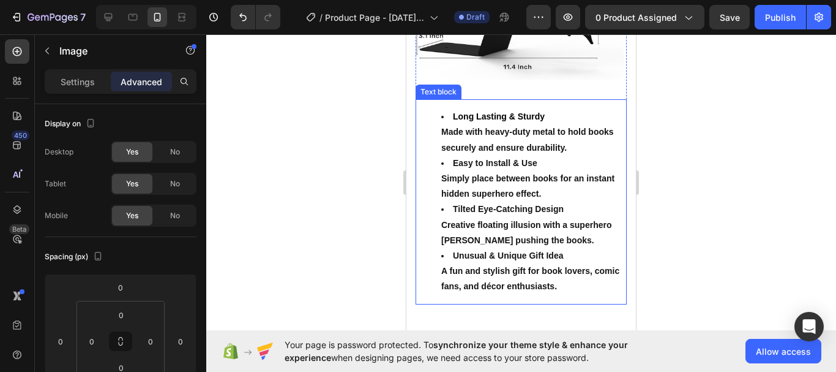
scroll to position [1450, 0]
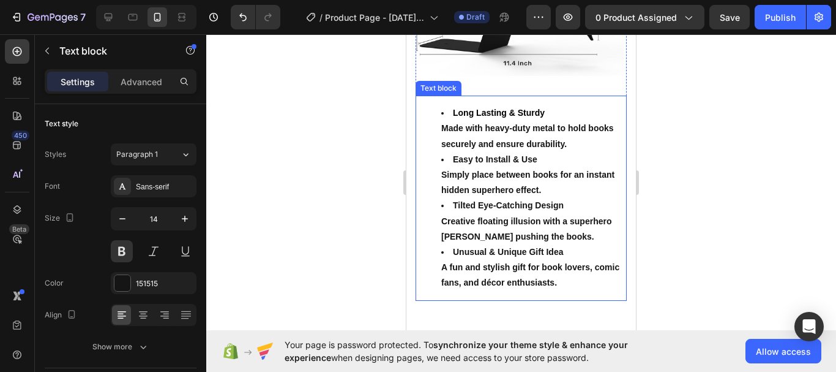
click at [572, 159] on li "Easy to Install & Use Simply place between books for an instant hidden superher…" at bounding box center [533, 175] width 184 height 47
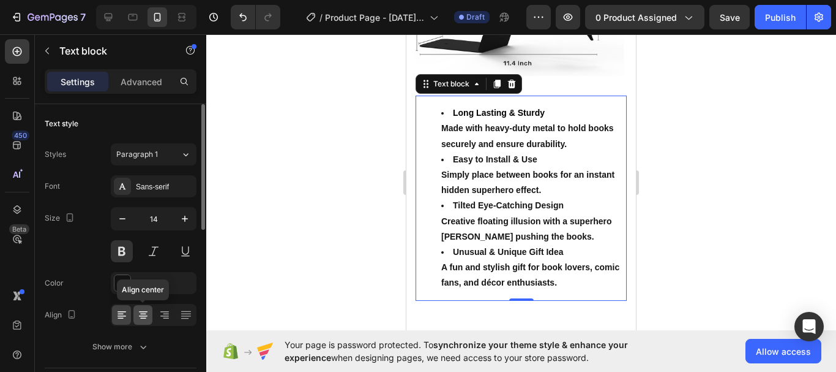
click at [139, 315] on icon at bounding box center [143, 315] width 12 height 12
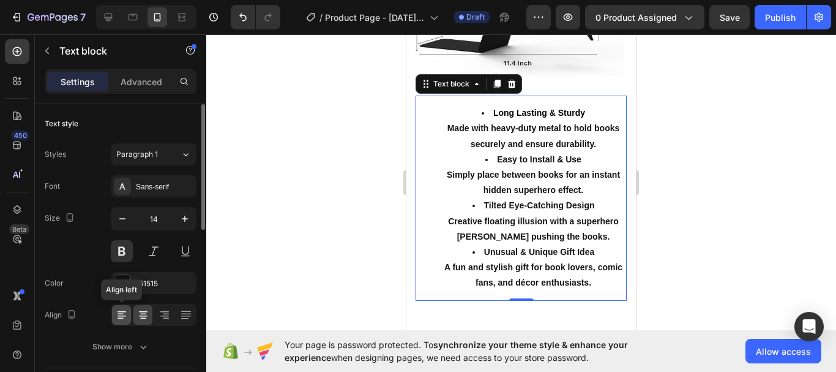
click at [122, 317] on icon at bounding box center [122, 315] width 12 height 12
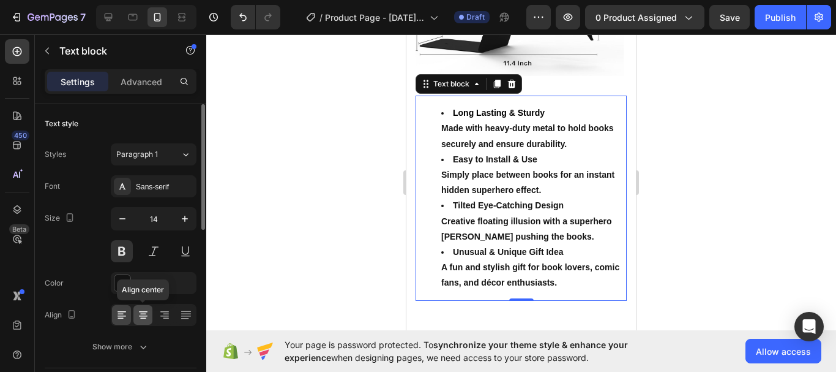
click at [141, 315] on icon at bounding box center [143, 315] width 9 height 1
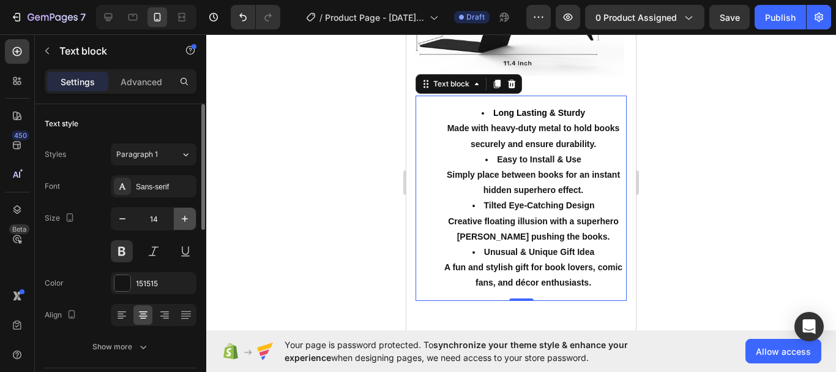
click at [187, 214] on icon "button" at bounding box center [185, 218] width 12 height 12
type input "15"
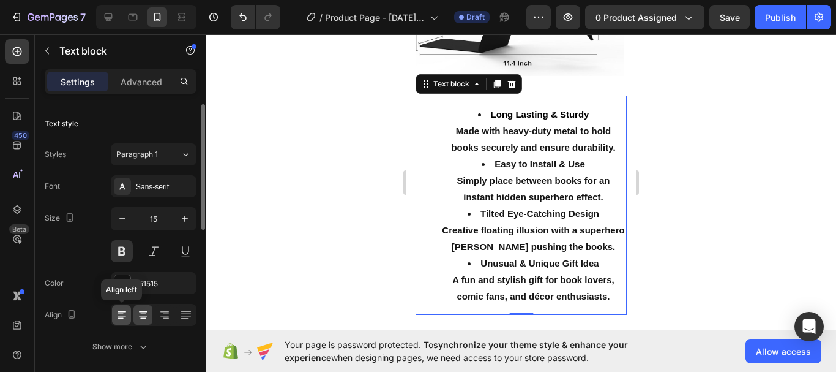
click at [121, 317] on icon at bounding box center [122, 315] width 12 height 12
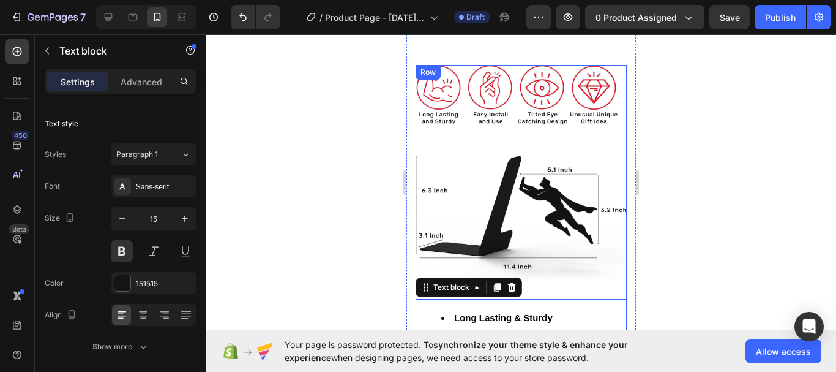
scroll to position [1163, 0]
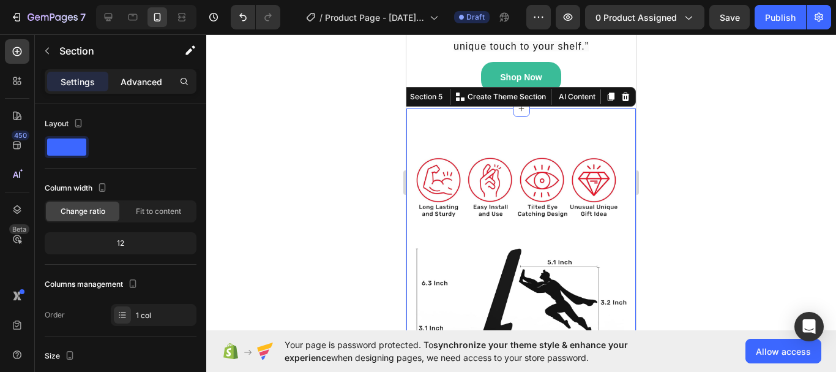
click at [146, 81] on p "Advanced" at bounding box center [142, 81] width 42 height 13
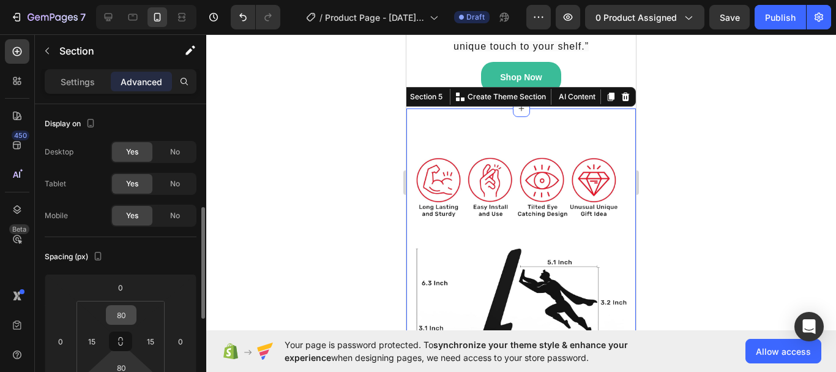
scroll to position [77, 0]
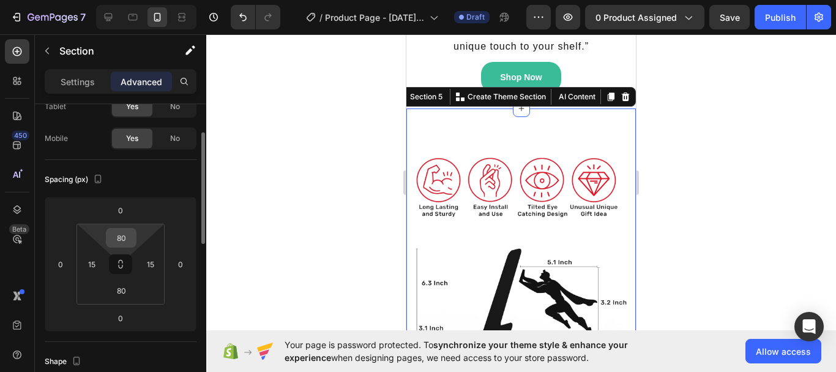
click at [127, 238] on input "80" at bounding box center [121, 237] width 24 height 18
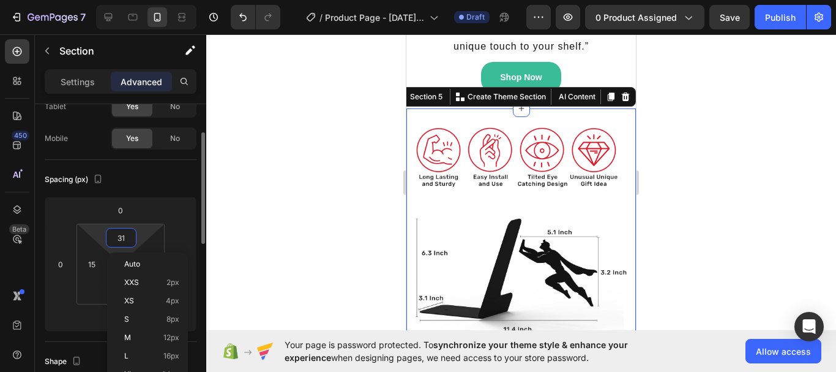
type input "30"
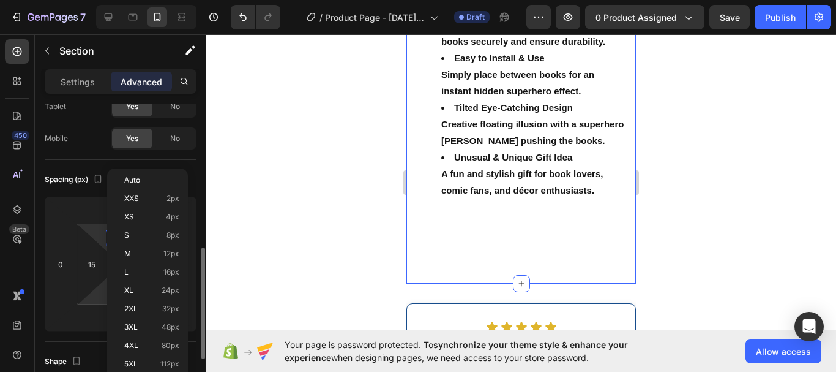
scroll to position [163, 0]
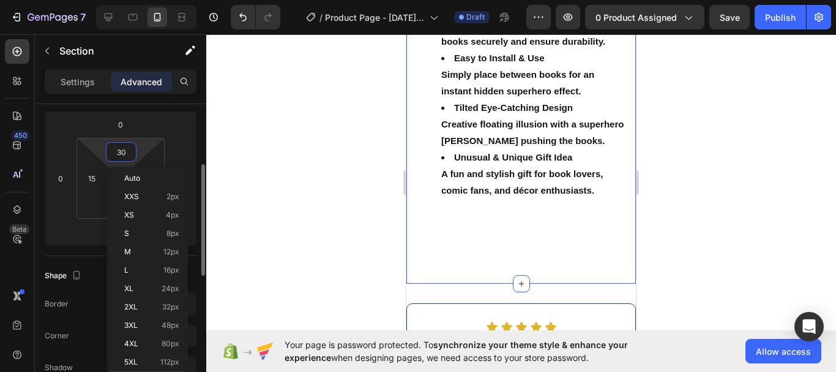
click at [130, 152] on input "30" at bounding box center [121, 152] width 24 height 18
click at [100, 24] on html "7 Version history / Product Page - [DATE] 20:50:35 Draft Preview 0 product assi…" at bounding box center [418, 12] width 836 height 24
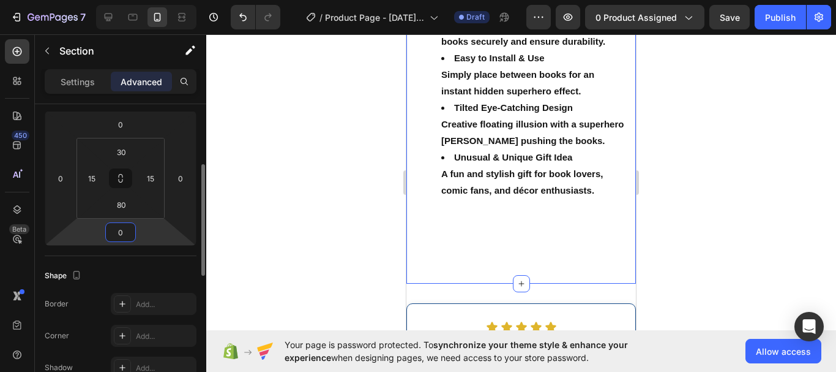
click at [127, 233] on input "0" at bounding box center [120, 232] width 24 height 18
type input "0"
click at [435, 198] on ul "Long Lasting & Sturdy Made with heavy-duty metal to hold books securely and ens…" at bounding box center [521, 99] width 209 height 198
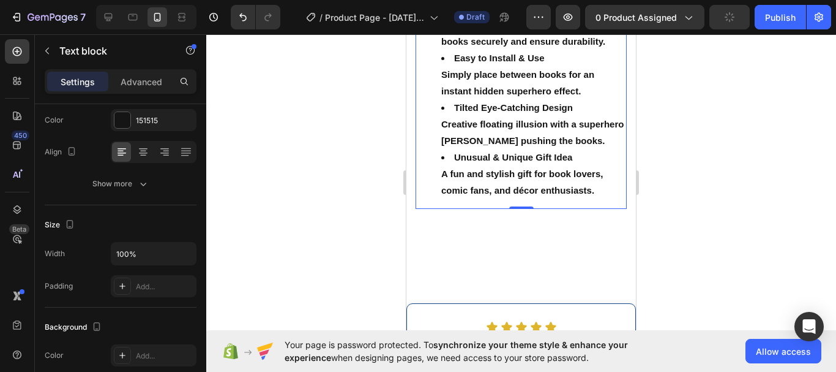
scroll to position [0, 0]
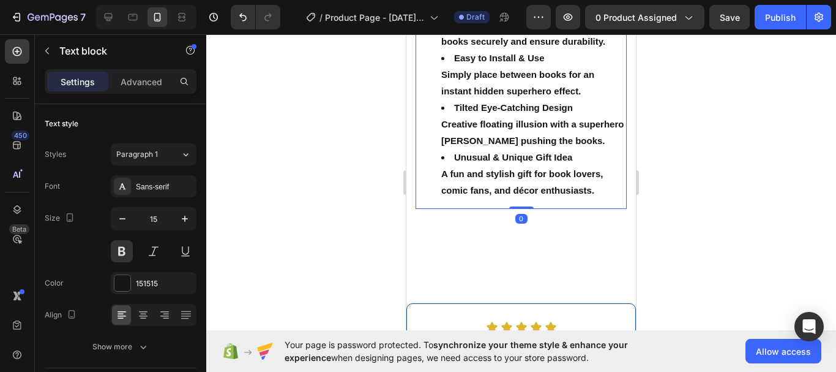
click at [523, 209] on div "Long Lasting & Sturdy Made with heavy-duty metal to hold books securely and ens…" at bounding box center [521, 99] width 211 height 219
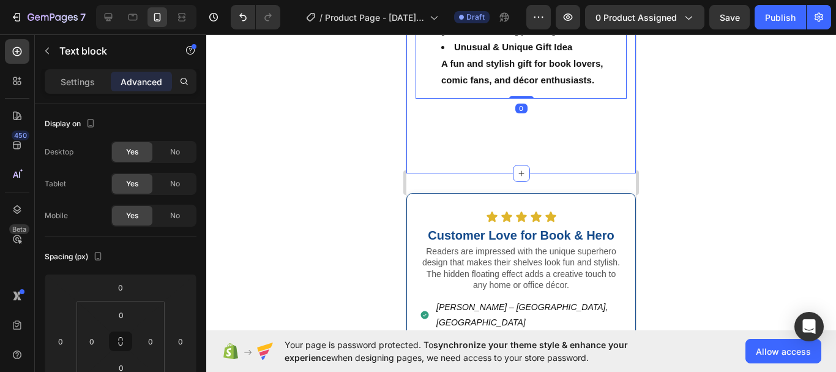
scroll to position [1637, 0]
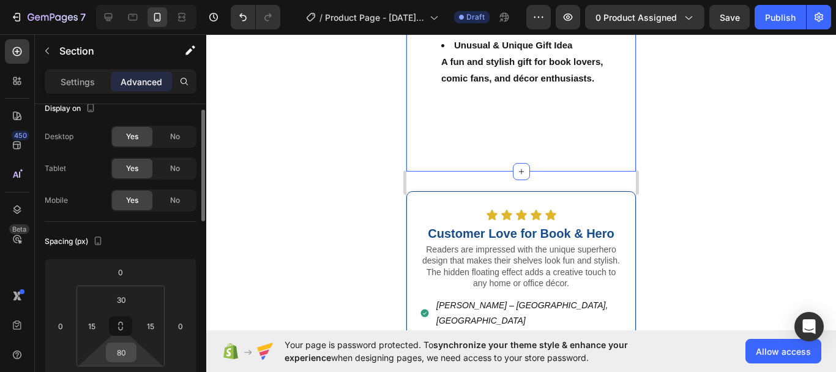
click at [129, 352] on input "80" at bounding box center [121, 352] width 24 height 18
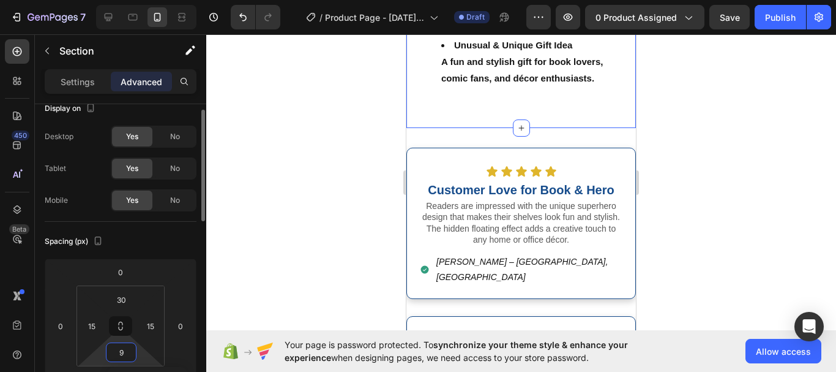
type input "10"
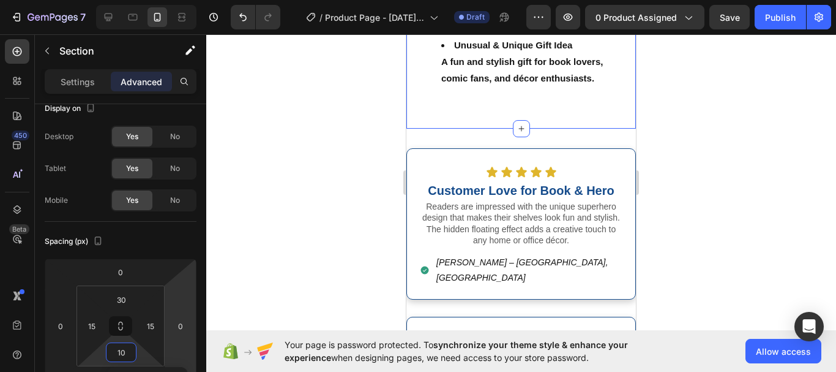
click at [328, 260] on div at bounding box center [521, 202] width 630 height 337
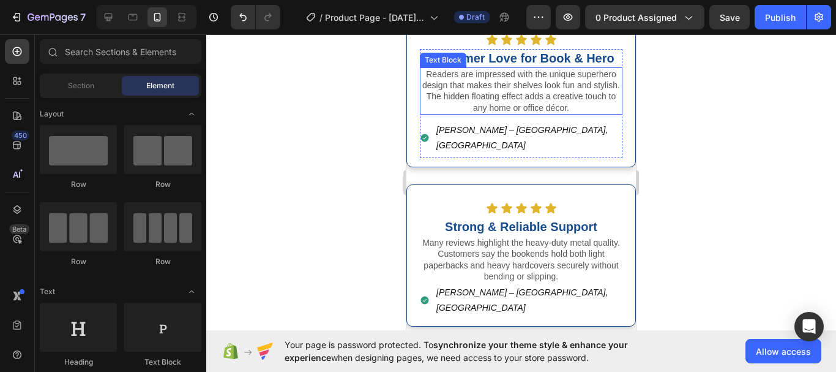
scroll to position [1778, 0]
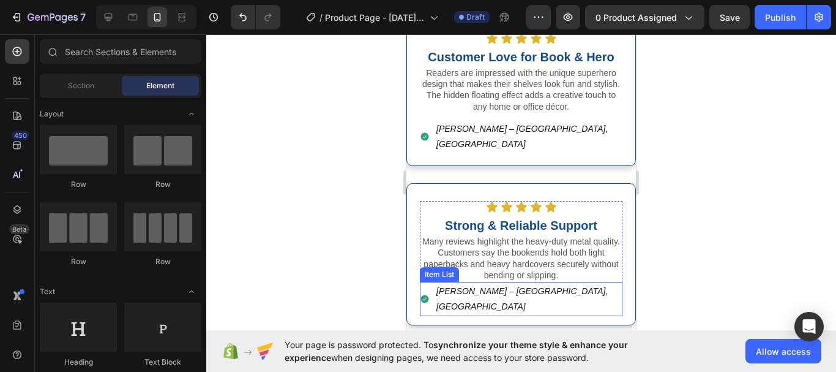
click at [595, 282] on div "[PERSON_NAME] – [GEOGRAPHIC_DATA], [GEOGRAPHIC_DATA]" at bounding box center [521, 299] width 203 height 34
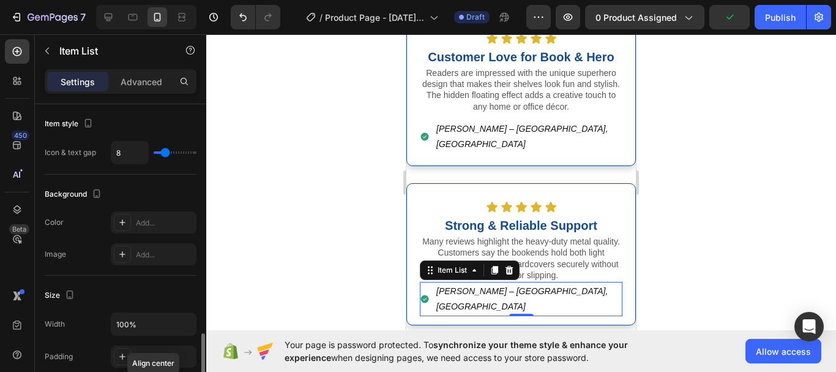
scroll to position [678, 0]
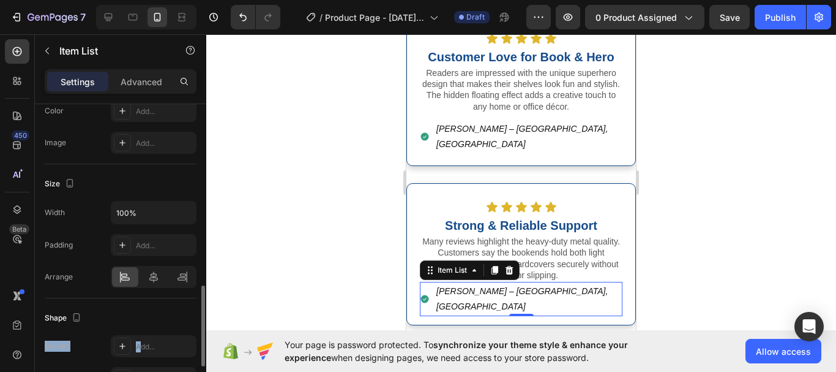
drag, startPoint x: 141, startPoint y: 335, endPoint x: 151, endPoint y: 302, distance: 34.3
click at [151, 302] on div "Shape Border Add... Corner Add... Shadow Add..." at bounding box center [121, 364] width 152 height 133
click at [150, 279] on icon at bounding box center [153, 276] width 9 height 11
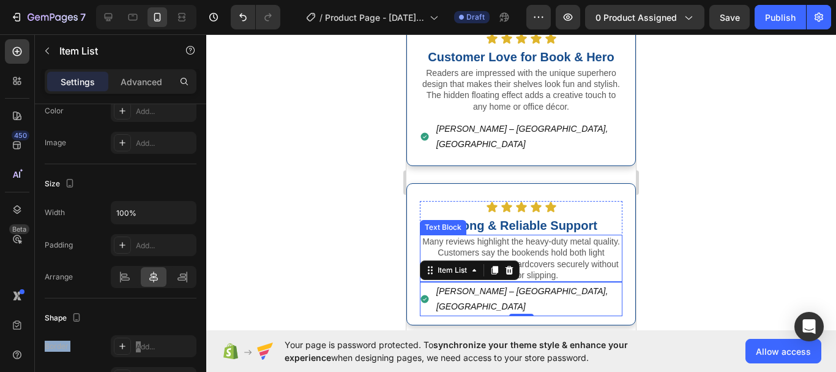
click at [583, 236] on p "Many reviews highlight the heavy-duty metal quality. Customers say the bookends…" at bounding box center [521, 258] width 200 height 45
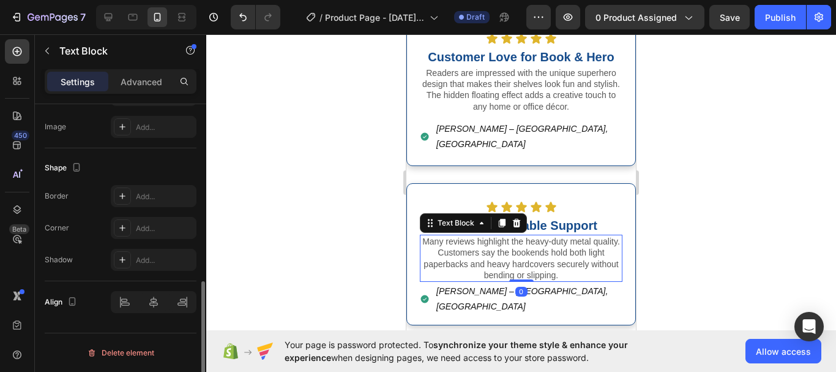
scroll to position [0, 0]
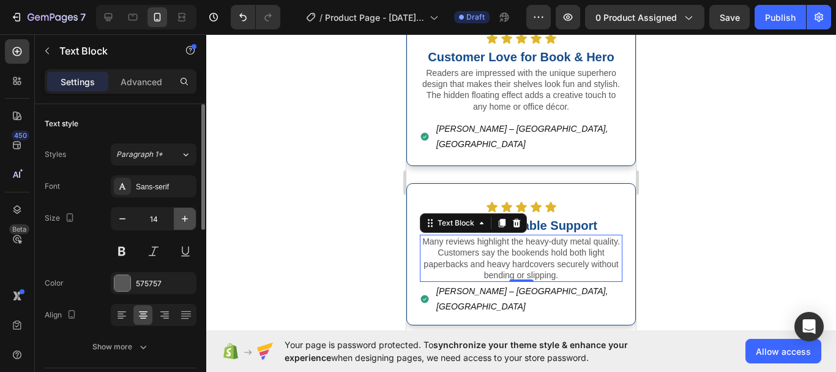
click at [183, 226] on button "button" at bounding box center [185, 219] width 22 height 22
type input "15"
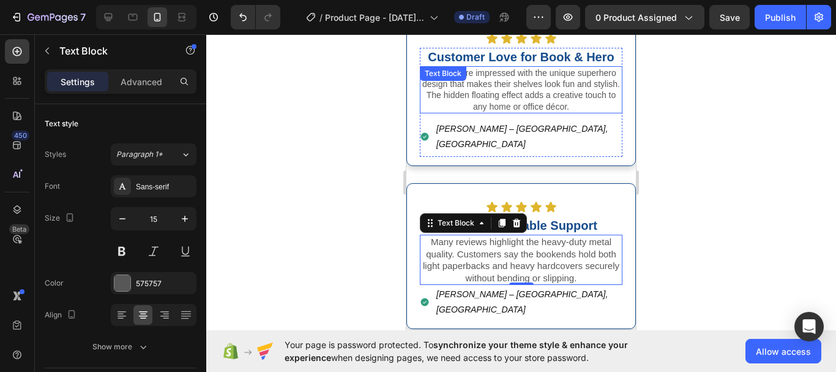
click at [544, 93] on p "Readers are impressed with the unique superhero design that makes their shelves…" at bounding box center [521, 89] width 200 height 45
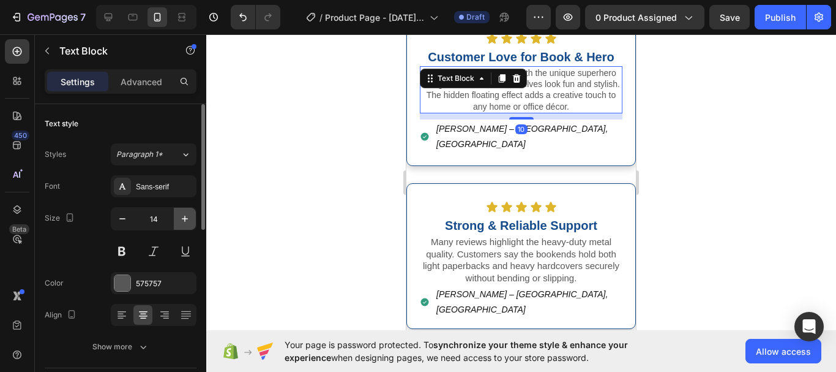
click at [189, 220] on icon "button" at bounding box center [185, 218] width 12 height 12
type input "15"
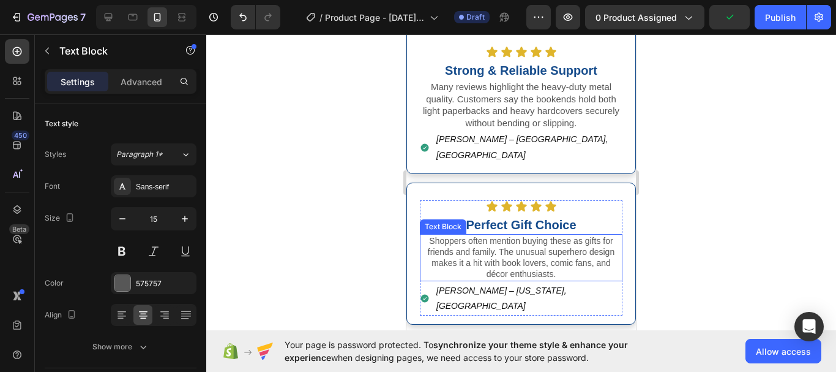
scroll to position [1952, 0]
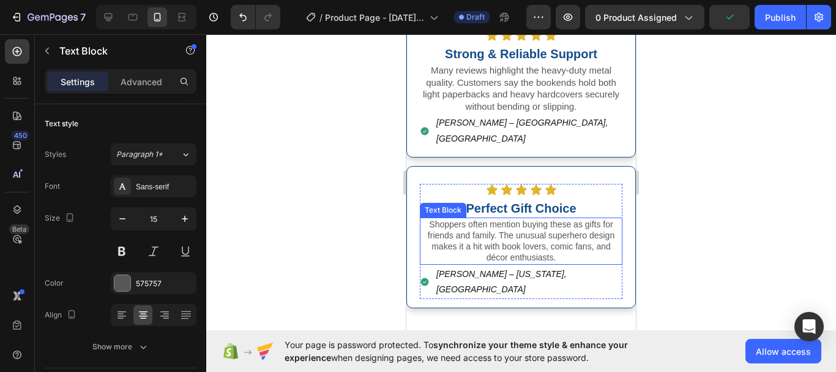
click at [557, 236] on p "Shoppers often mention buying these as gifts for friends and family. The unusua…" at bounding box center [521, 241] width 200 height 45
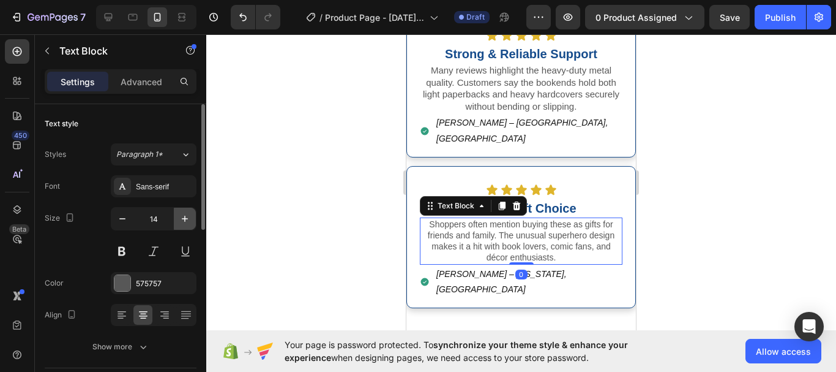
click at [184, 219] on icon "button" at bounding box center [185, 218] width 12 height 12
type input "15"
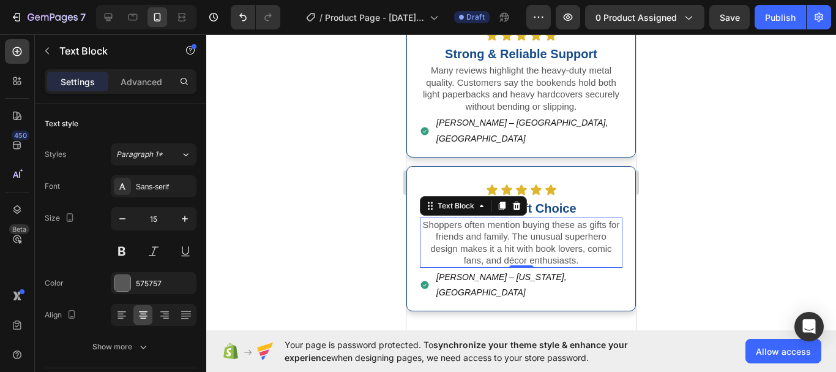
click at [333, 227] on div at bounding box center [521, 202] width 630 height 337
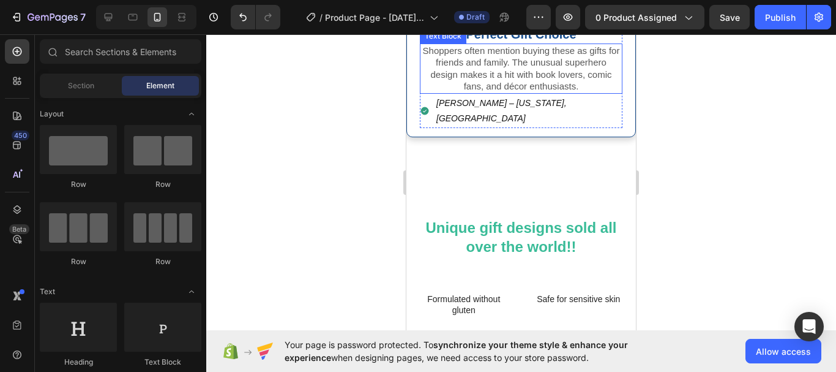
scroll to position [2127, 0]
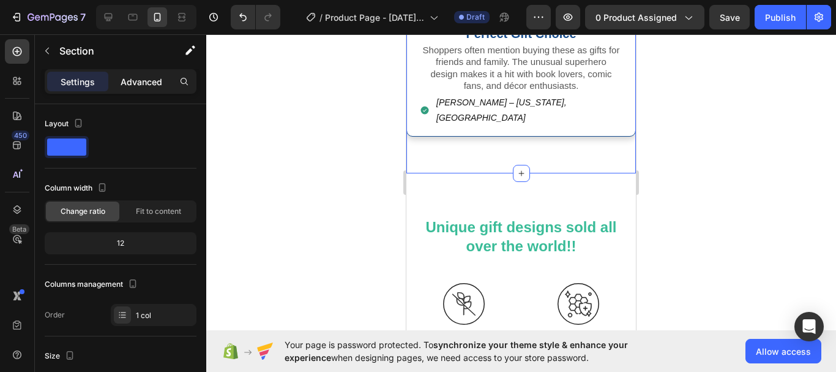
click at [149, 81] on p "Advanced" at bounding box center [142, 81] width 42 height 13
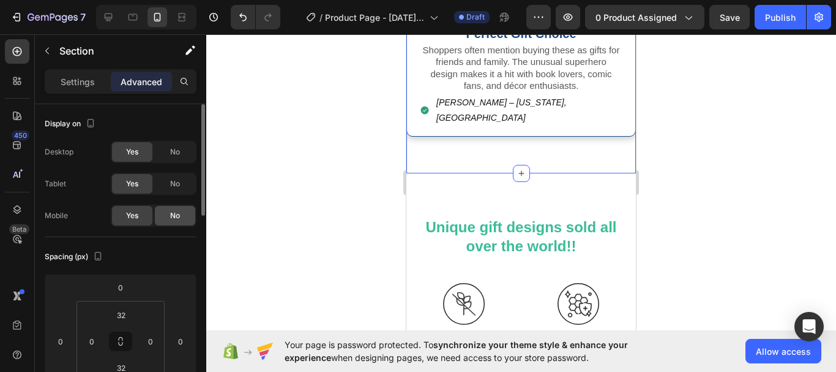
scroll to position [91, 0]
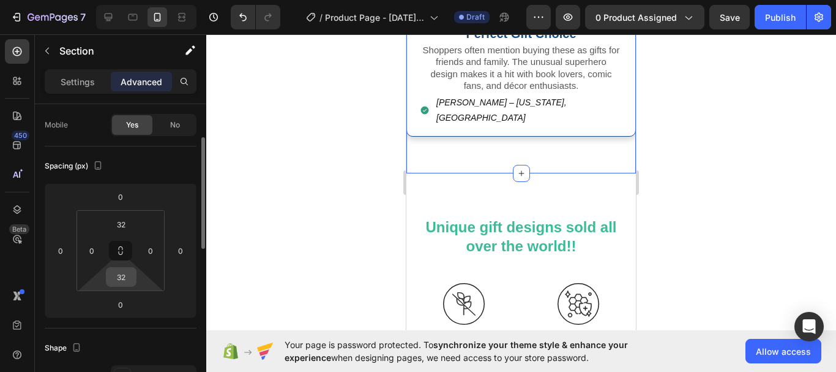
click at [127, 281] on input "32" at bounding box center [121, 277] width 24 height 18
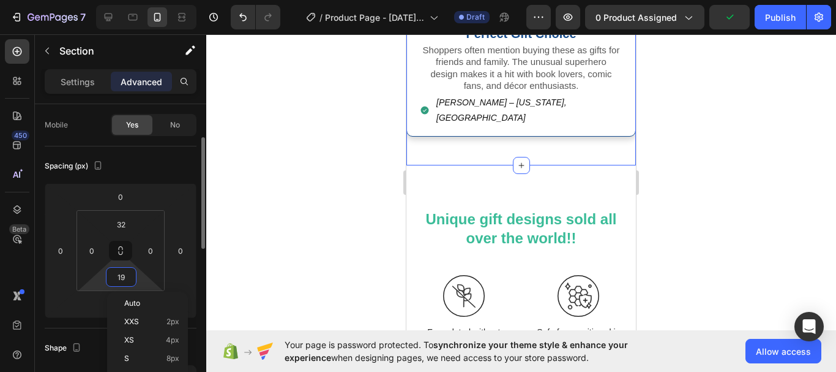
type input "20"
click at [129, 228] on input "32" at bounding box center [121, 224] width 24 height 18
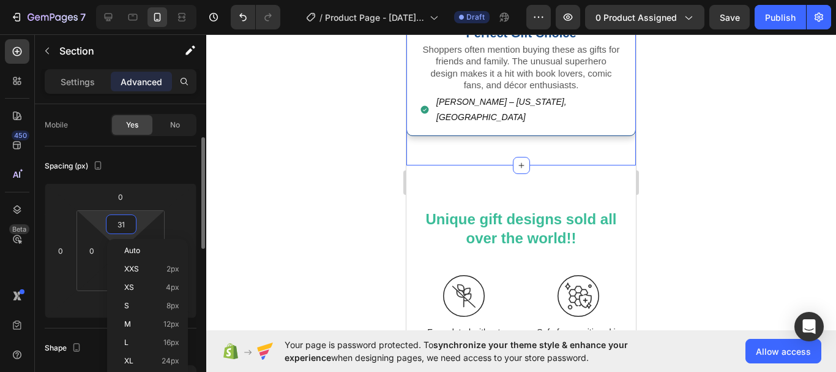
type input "30"
click at [547, 165] on div "Unique gift designs sold all over the world!! Heading Row Image Fast and effici…" at bounding box center [521, 335] width 230 height 340
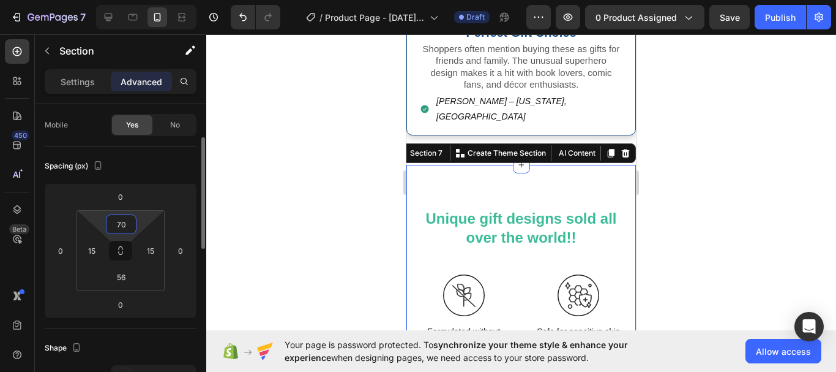
click at [130, 226] on input "70" at bounding box center [121, 224] width 24 height 18
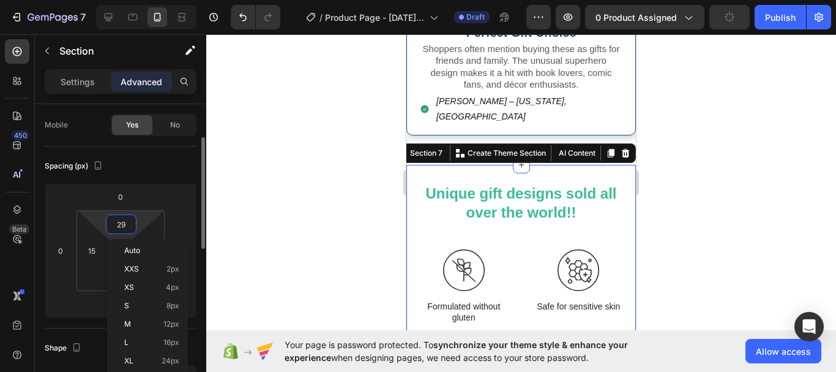
type input "30"
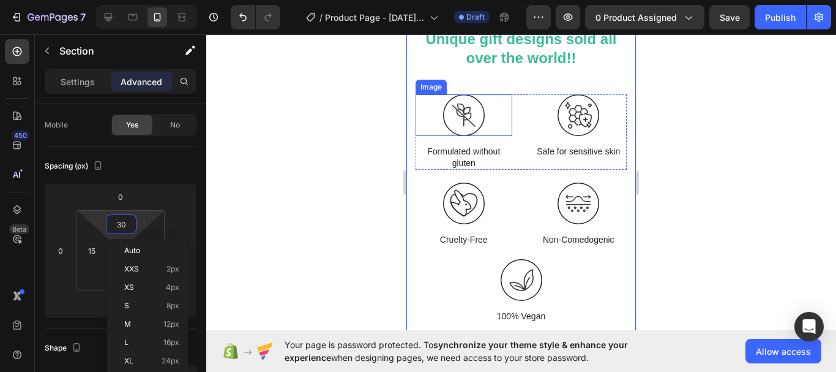
scroll to position [2247, 0]
click at [411, 236] on div "Unique gift designs sold all over the world!! Heading Row Image Fast and effici…" at bounding box center [521, 188] width 230 height 357
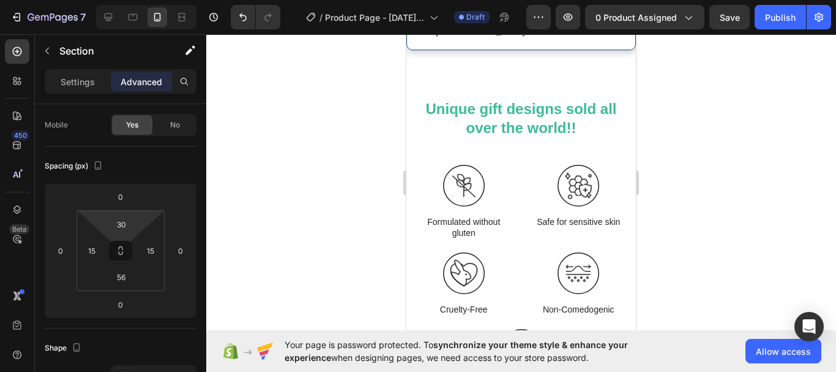
scroll to position [2212, 0]
click at [109, 18] on icon at bounding box center [109, 17] width 8 height 8
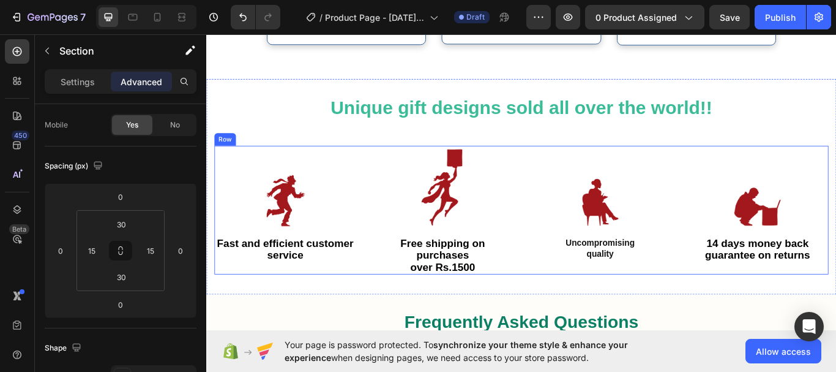
scroll to position [1717, 0]
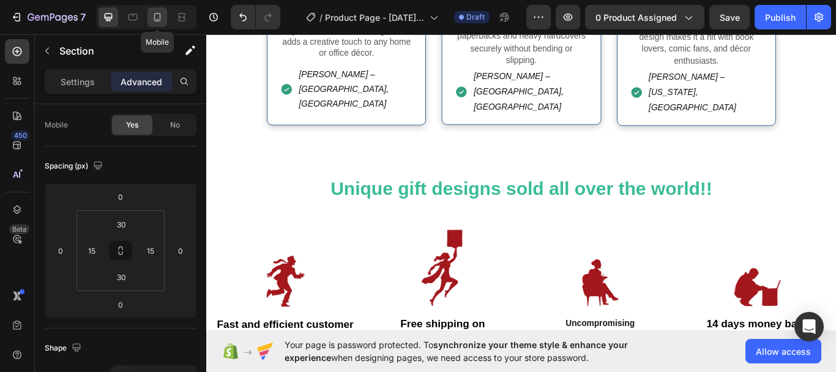
drag, startPoint x: 159, startPoint y: 17, endPoint x: 106, endPoint y: 202, distance: 192.2
click at [159, 17] on icon at bounding box center [157, 17] width 12 height 12
type input "56"
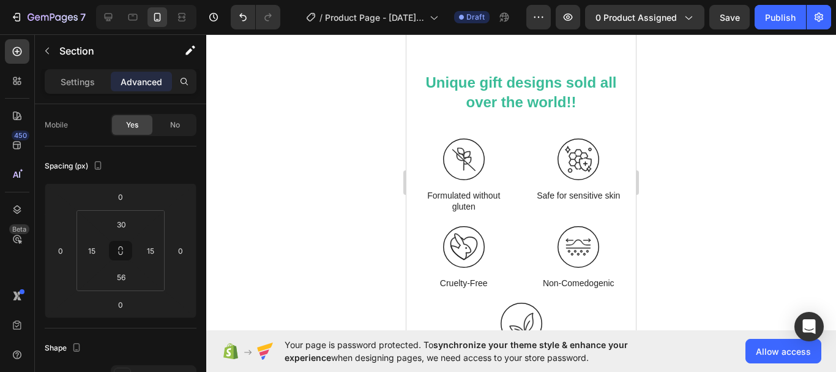
scroll to position [1964, 0]
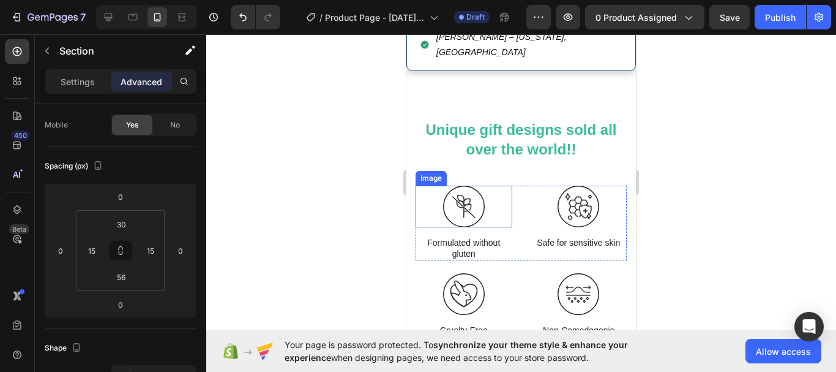
click at [466, 185] on img at bounding box center [464, 206] width 42 height 42
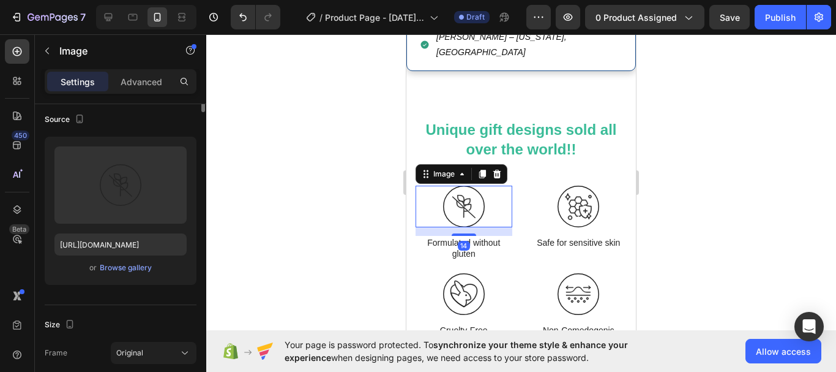
scroll to position [0, 0]
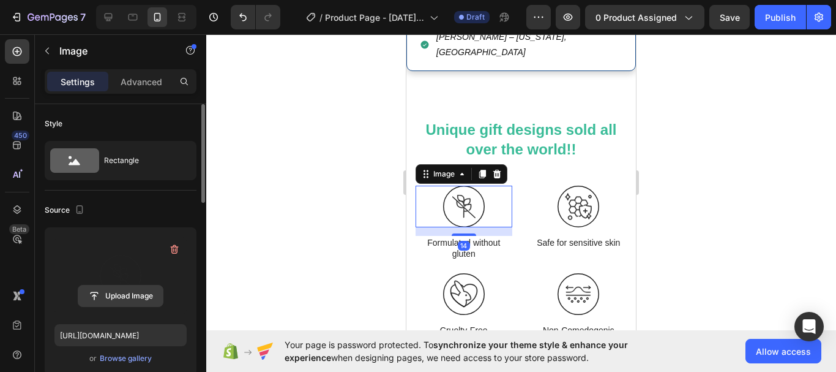
click at [126, 293] on input "file" at bounding box center [120, 295] width 84 height 21
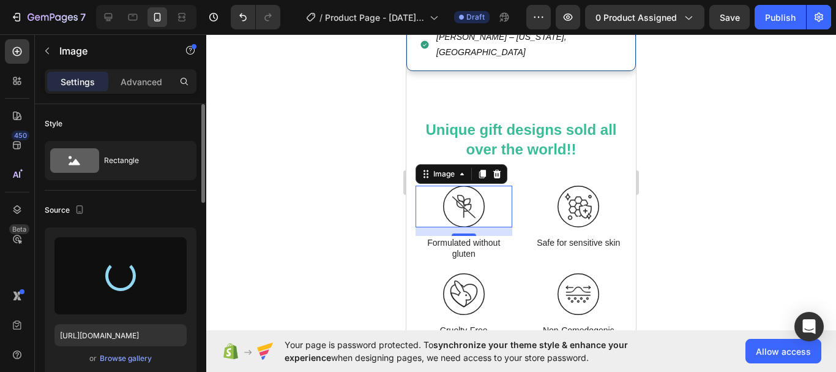
type input "[URL][DOMAIN_NAME]"
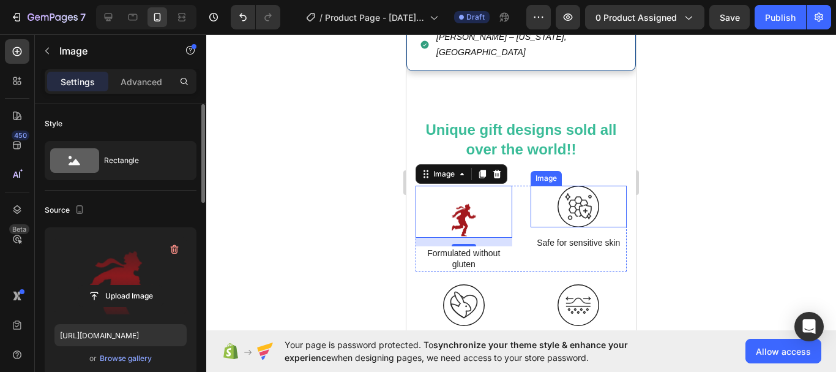
click at [580, 185] on img at bounding box center [579, 206] width 42 height 42
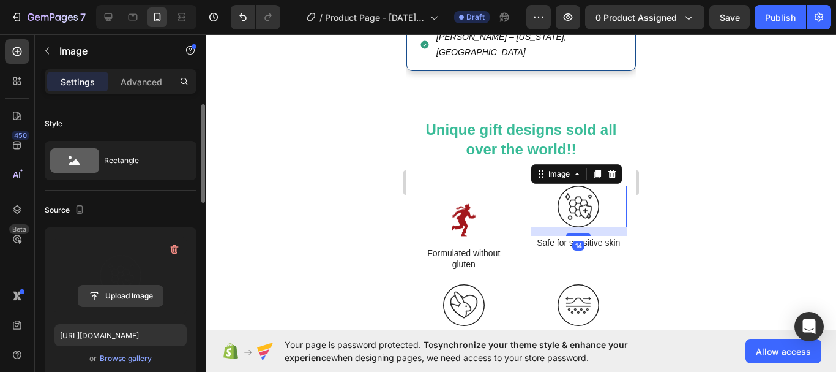
click at [124, 291] on input "file" at bounding box center [120, 295] width 84 height 21
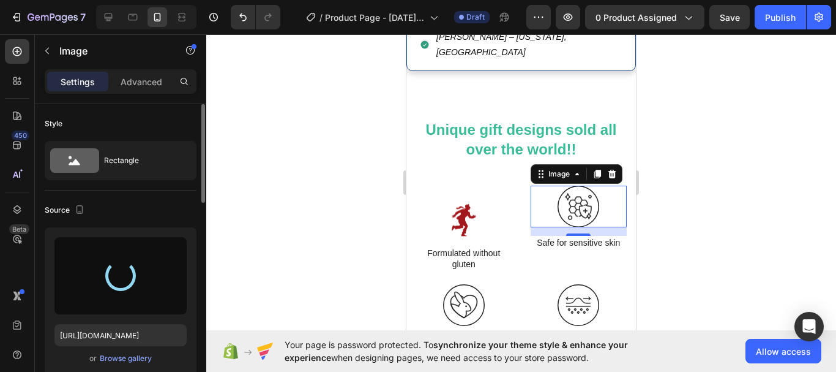
type input "[URL][DOMAIN_NAME]"
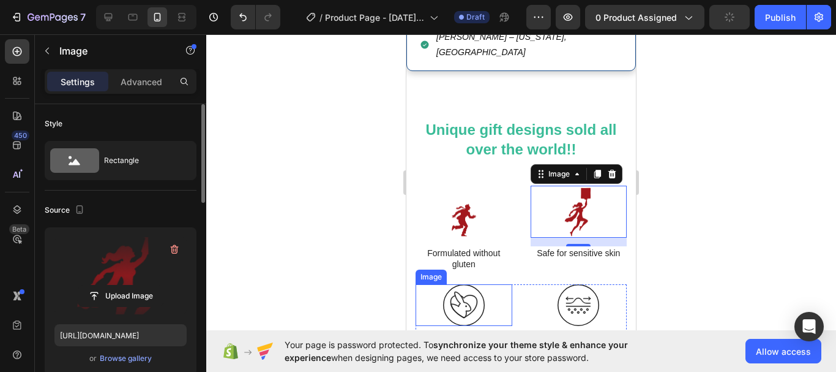
click at [464, 284] on img at bounding box center [464, 305] width 42 height 42
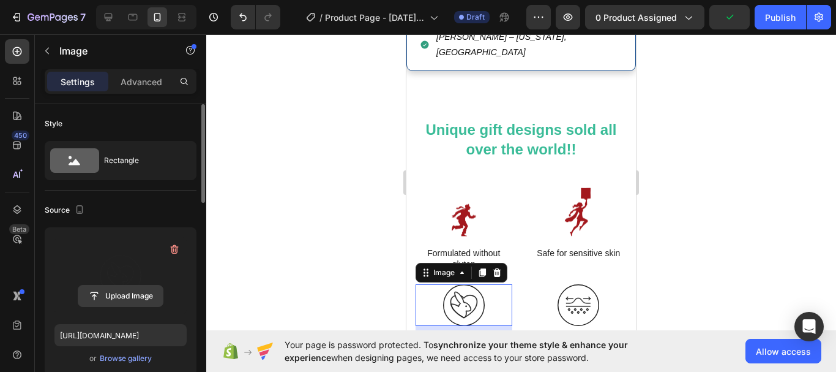
click at [120, 294] on input "file" at bounding box center [120, 295] width 84 height 21
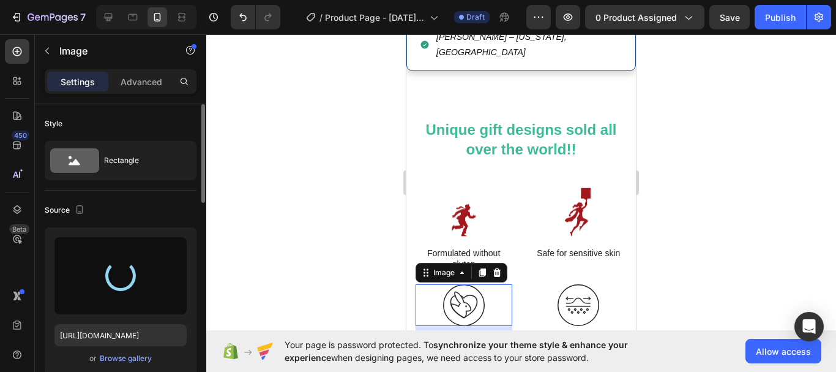
type input "[URL][DOMAIN_NAME]"
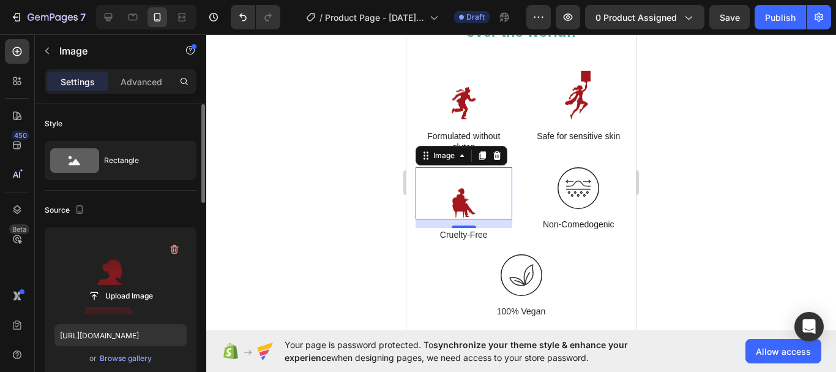
scroll to position [2048, 0]
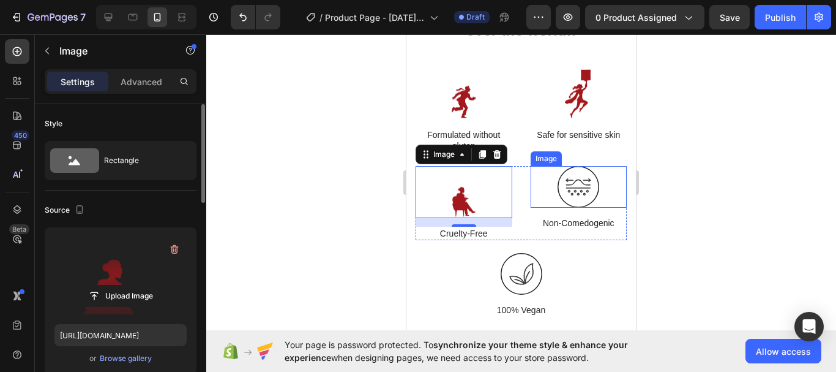
click at [575, 190] on img at bounding box center [579, 187] width 42 height 42
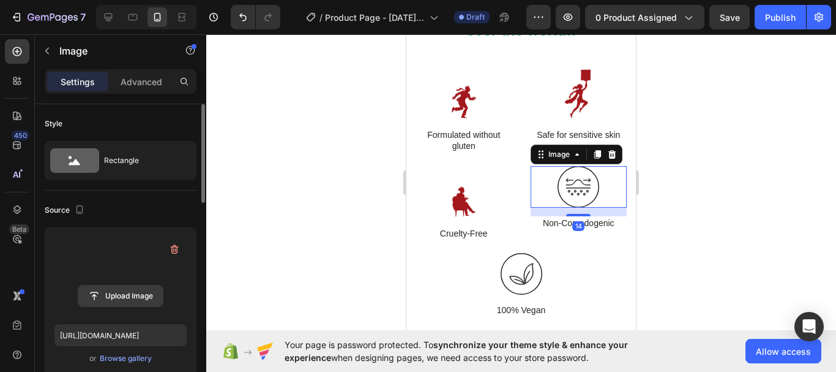
click at [119, 298] on input "file" at bounding box center [120, 295] width 84 height 21
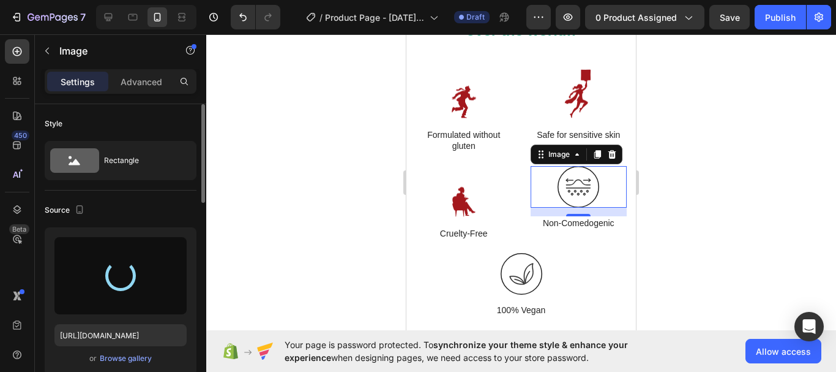
type input "[URL][DOMAIN_NAME]"
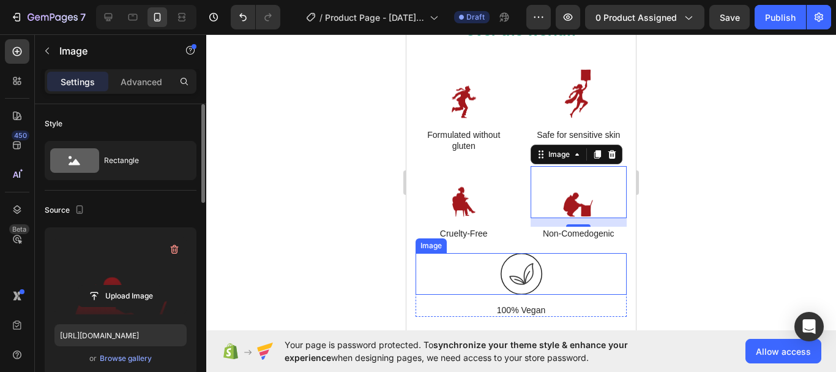
click at [563, 271] on div at bounding box center [521, 274] width 211 height 42
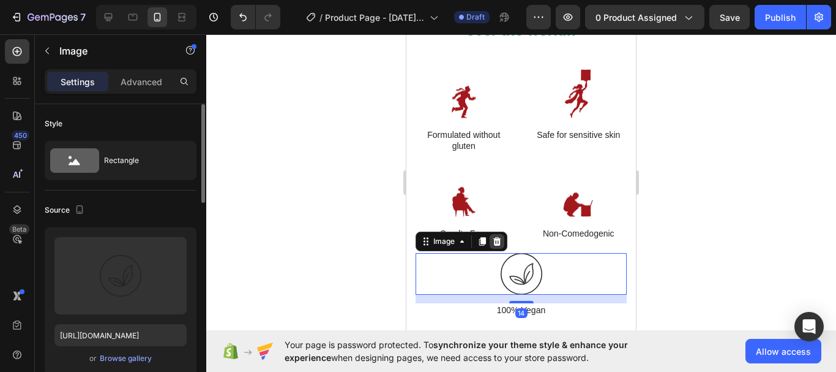
click at [495, 242] on icon at bounding box center [497, 241] width 8 height 9
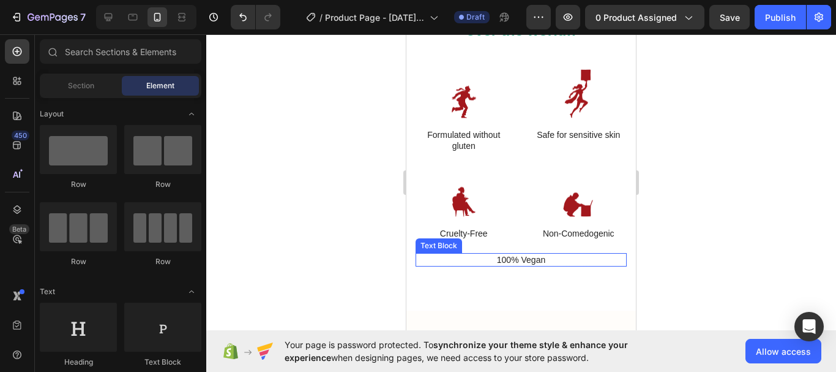
click at [545, 259] on p "100% Vegan" at bounding box center [521, 259] width 209 height 11
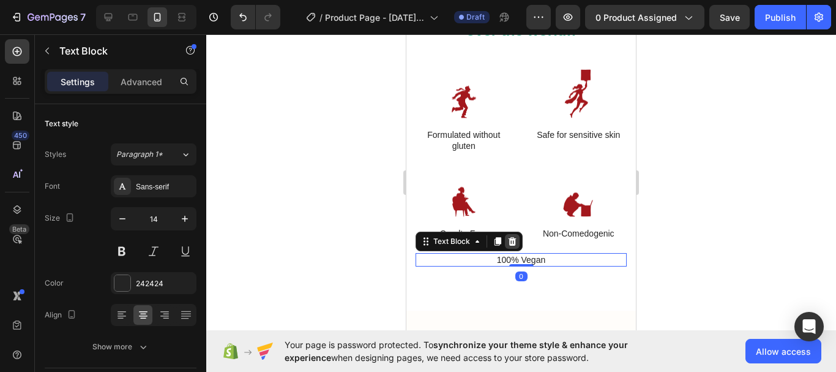
click at [514, 242] on icon at bounding box center [513, 241] width 8 height 9
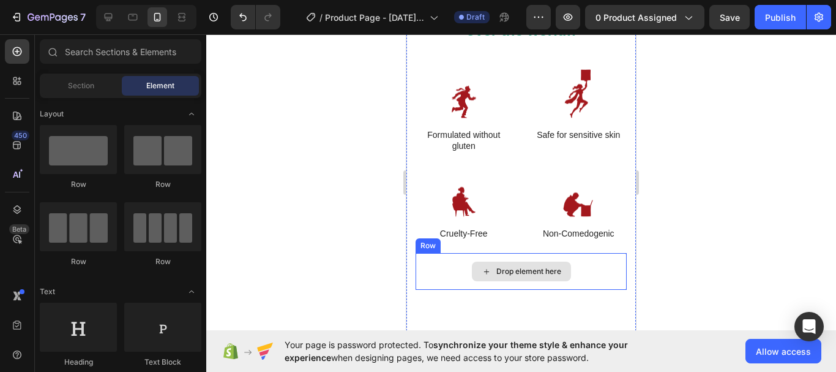
click at [574, 261] on div "Drop element here" at bounding box center [521, 271] width 211 height 37
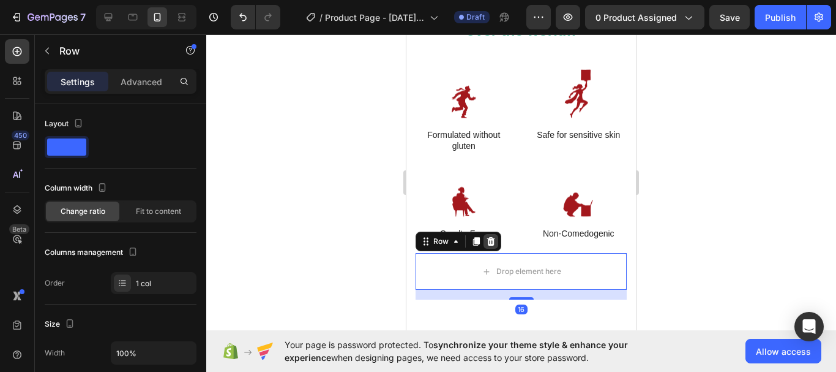
click at [493, 238] on icon at bounding box center [491, 241] width 10 height 10
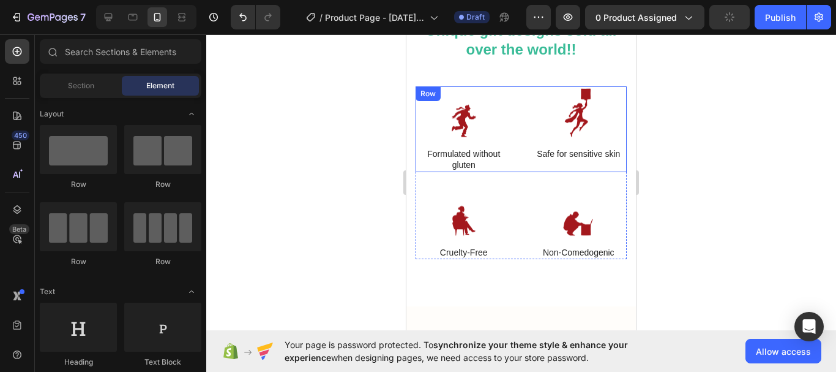
scroll to position [2029, 0]
click at [515, 173] on div "Image Formulated without gluten Text Block Image Safe for sensitive skin Text B…" at bounding box center [521, 135] width 211 height 99
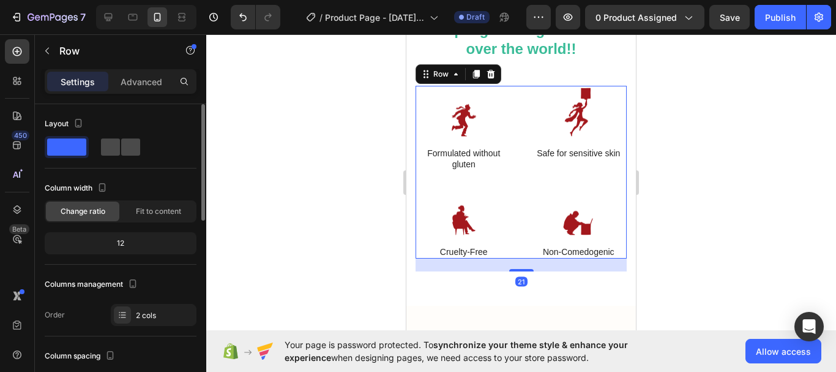
click at [120, 149] on div at bounding box center [120, 146] width 39 height 17
type input "30"
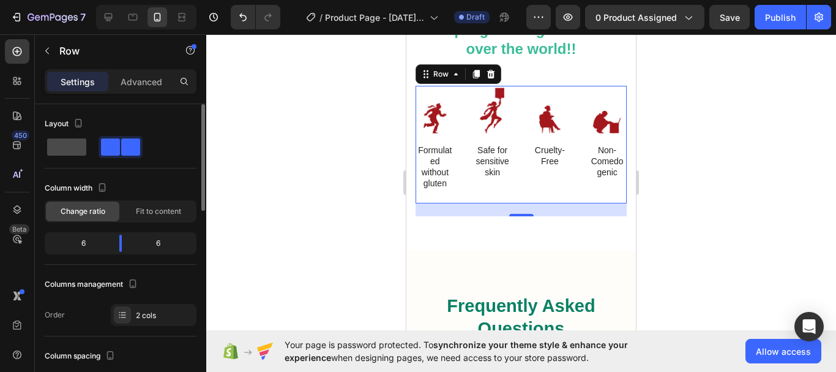
click at [69, 144] on span at bounding box center [66, 146] width 39 height 17
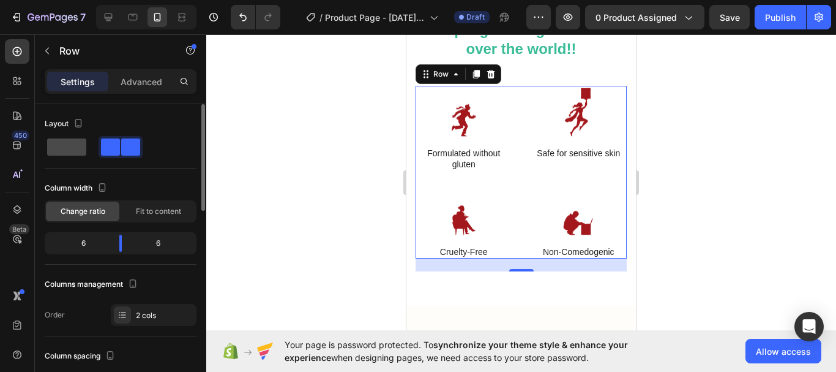
type input "0"
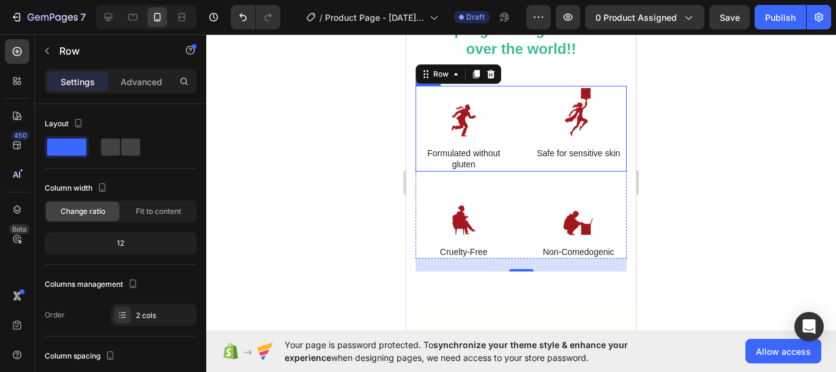
click at [514, 168] on div "Image Formulated without gluten Text Block Image Safe for sensitive skin Text B…" at bounding box center [521, 129] width 211 height 86
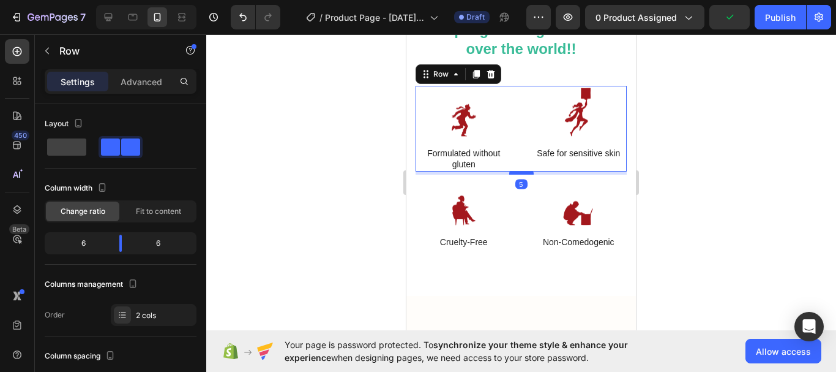
drag, startPoint x: 517, startPoint y: 182, endPoint x: 519, endPoint y: 173, distance: 9.9
click at [519, 173] on div at bounding box center [521, 173] width 24 height 4
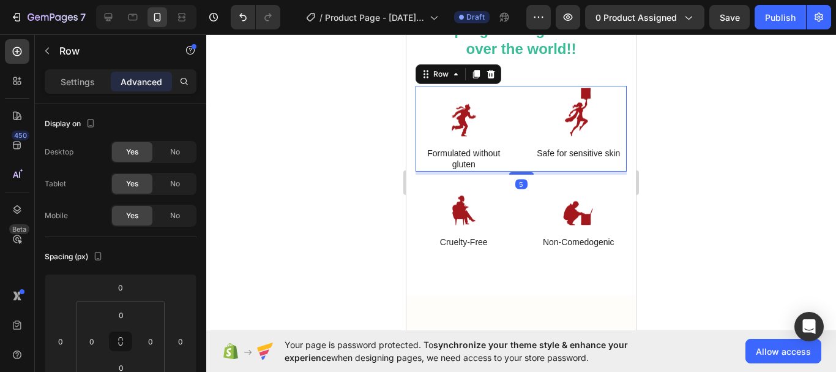
click at [316, 206] on div at bounding box center [521, 202] width 630 height 337
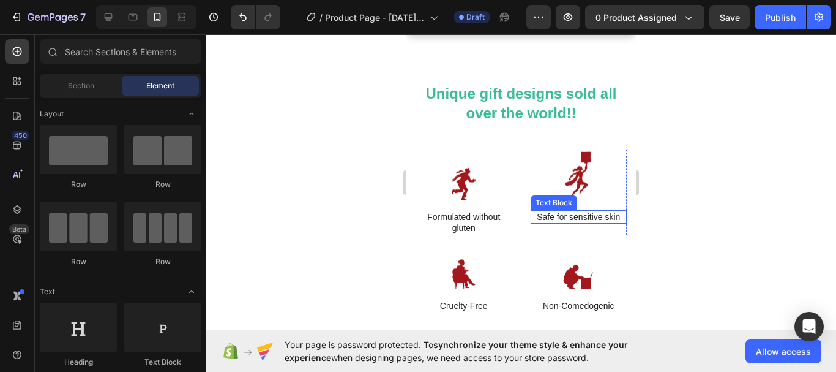
scroll to position [1930, 0]
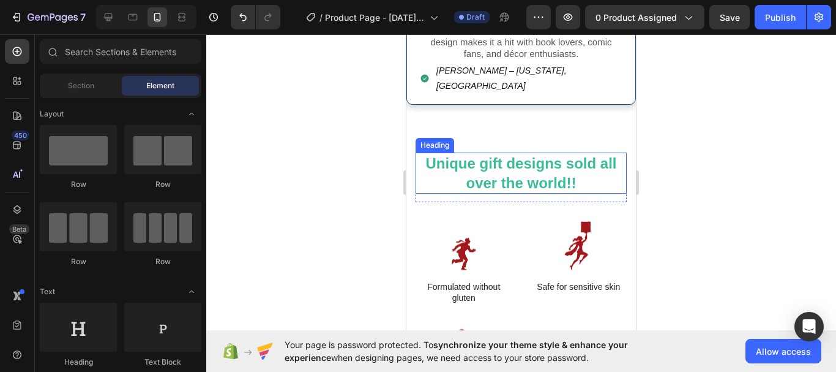
click at [561, 155] on strong "Unique gift designs sold all over the world!!" at bounding box center [520, 173] width 191 height 36
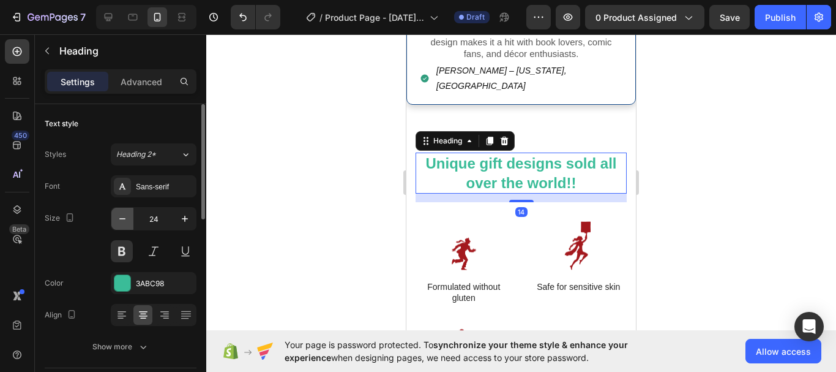
click at [127, 219] on icon "button" at bounding box center [122, 218] width 12 height 12
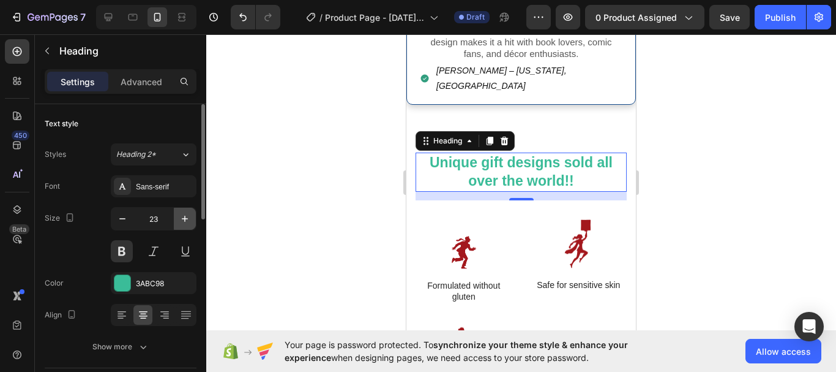
click at [185, 217] on icon "button" at bounding box center [185, 218] width 6 height 6
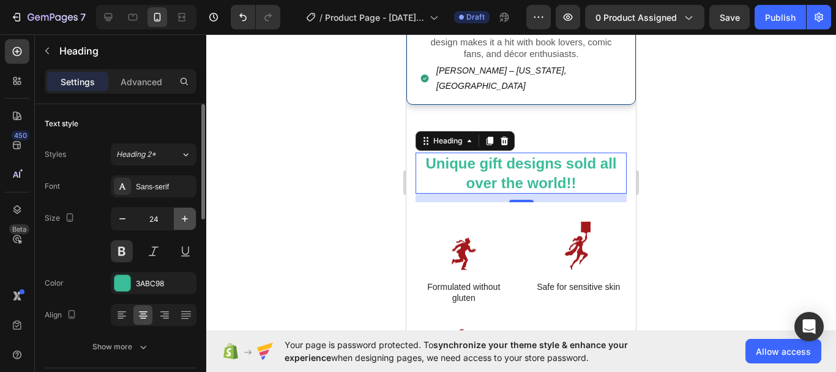
click at [185, 217] on icon "button" at bounding box center [185, 218] width 6 height 6
type input "25"
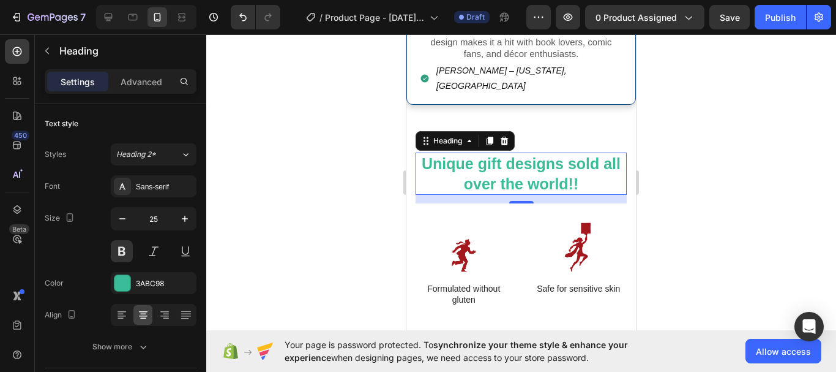
click at [375, 174] on div at bounding box center [521, 202] width 630 height 337
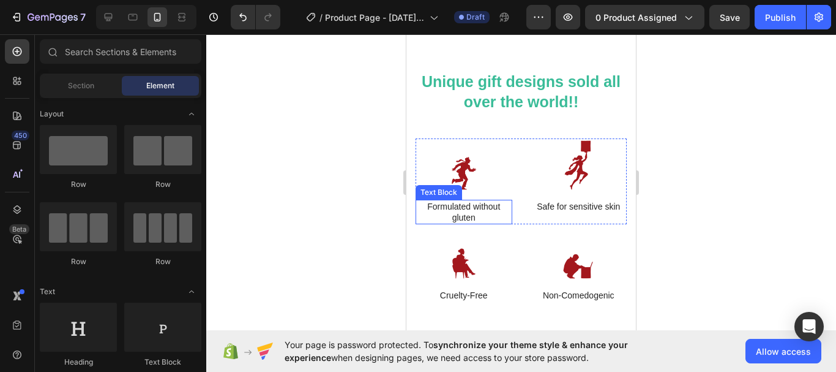
scroll to position [1988, 0]
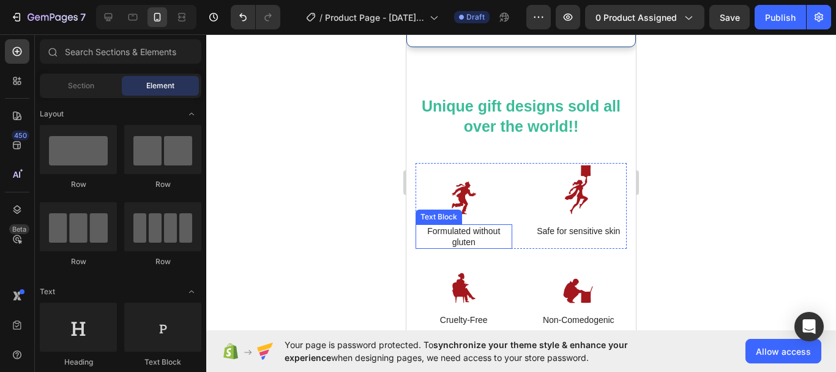
click at [468, 225] on p "Formulated without gluten" at bounding box center [464, 236] width 94 height 22
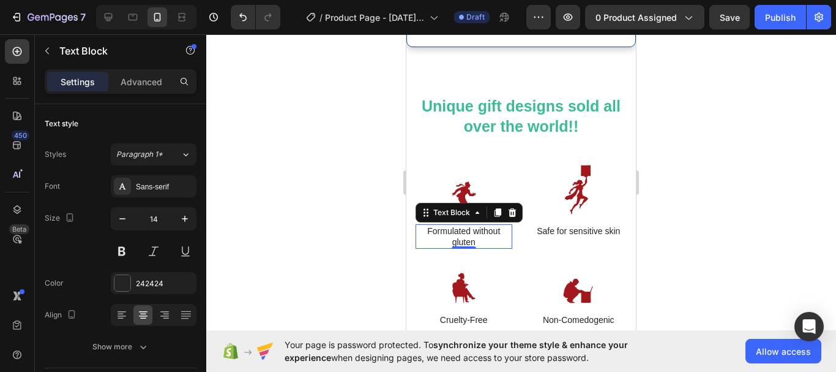
click at [495, 225] on p "Formulated without gluten" at bounding box center [464, 236] width 94 height 22
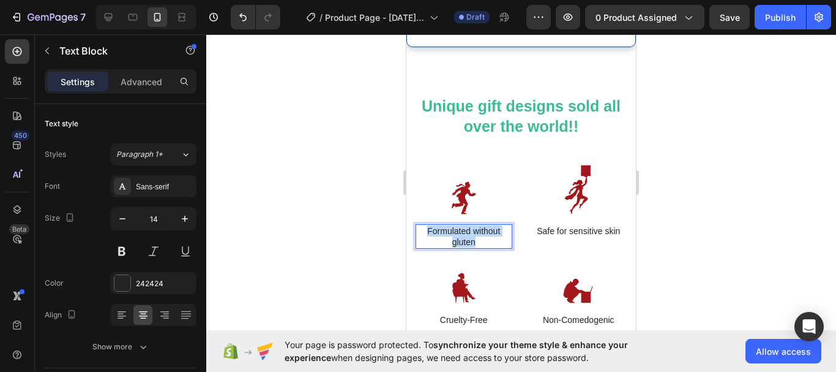
click at [495, 225] on p "Formulated without gluten" at bounding box center [464, 236] width 94 height 22
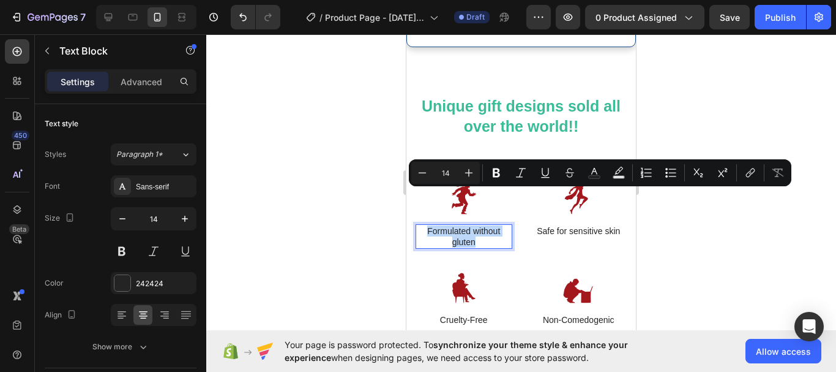
type input "20"
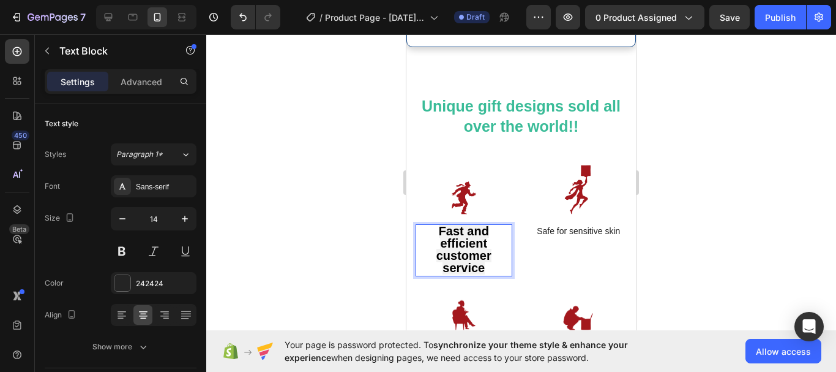
click at [462, 224] on strong "Fast and efficient customer service" at bounding box center [463, 249] width 55 height 51
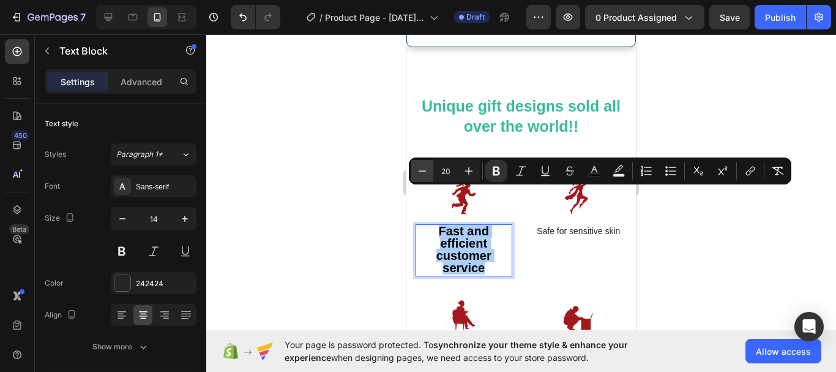
click at [422, 171] on icon "Editor contextual toolbar" at bounding box center [422, 171] width 12 height 12
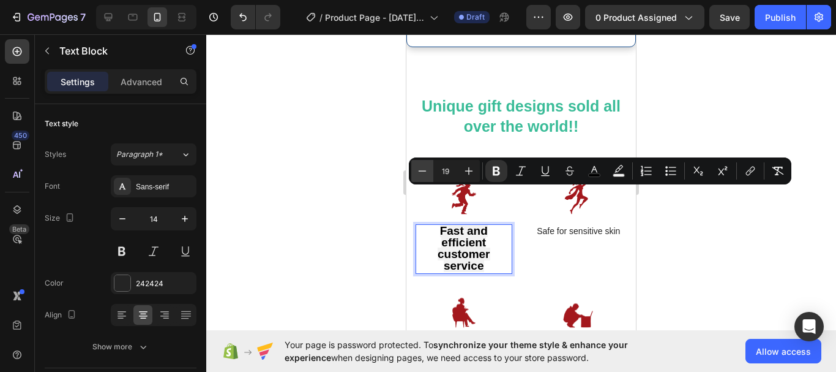
click at [422, 171] on icon "Editor contextual toolbar" at bounding box center [422, 171] width 12 height 12
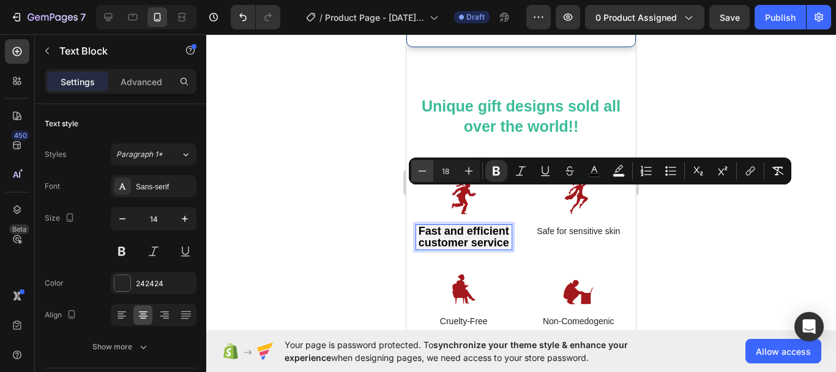
click at [422, 171] on icon "Editor contextual toolbar" at bounding box center [422, 171] width 12 height 12
type input "16"
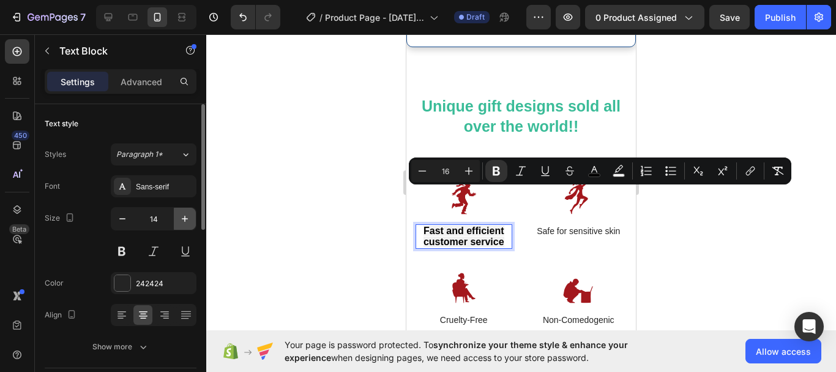
click at [190, 221] on icon "button" at bounding box center [185, 218] width 12 height 12
type input "15"
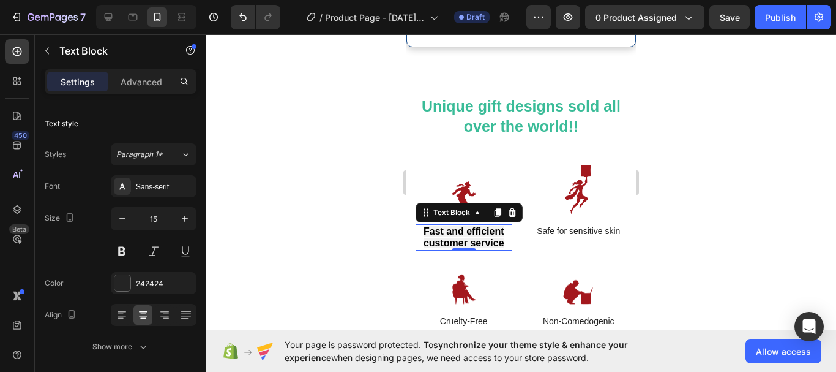
click at [462, 226] on strong "Fast and efficient customer service" at bounding box center [464, 237] width 81 height 23
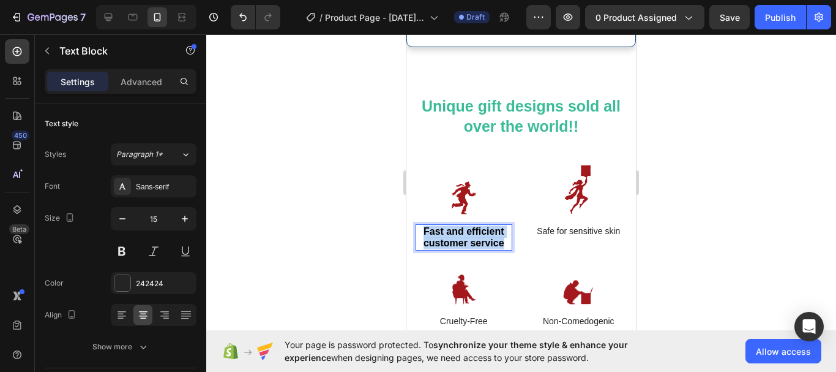
click at [462, 226] on strong "Fast and efficient customer service" at bounding box center [464, 237] width 81 height 23
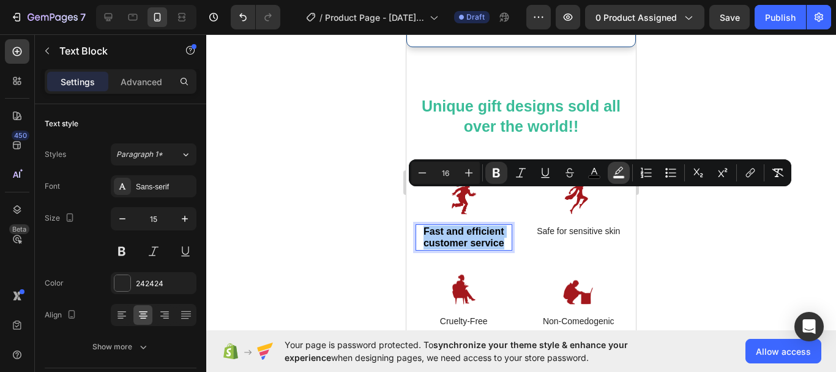
click at [615, 176] on rect "Editor contextual toolbar" at bounding box center [619, 177] width 12 height 3
type input "F2F2F2"
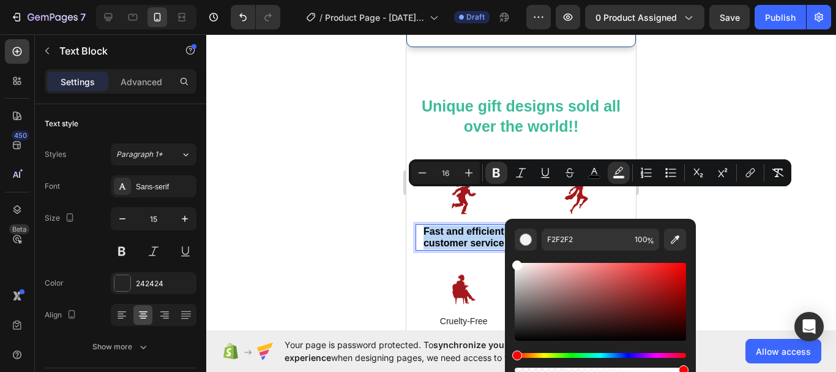
type input "FFFFFF"
drag, startPoint x: 519, startPoint y: 268, endPoint x: 508, endPoint y: 252, distance: 19.4
click at [508, 252] on div "FFFFFF 100 %" at bounding box center [600, 297] width 191 height 156
click at [346, 200] on div at bounding box center [521, 202] width 630 height 337
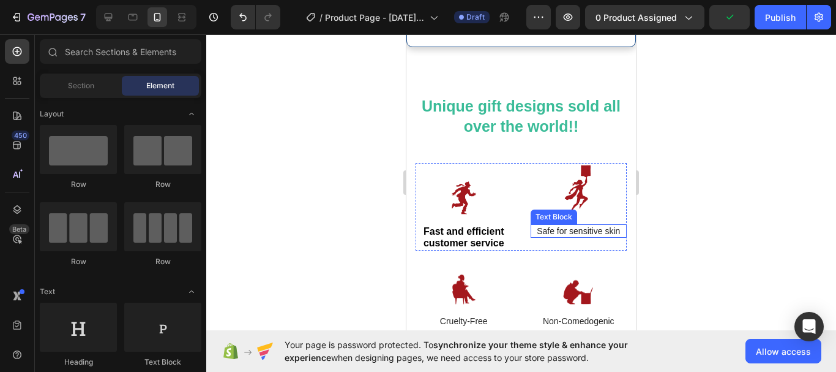
click at [580, 225] on p "Safe for sensitive skin" at bounding box center [579, 230] width 94 height 11
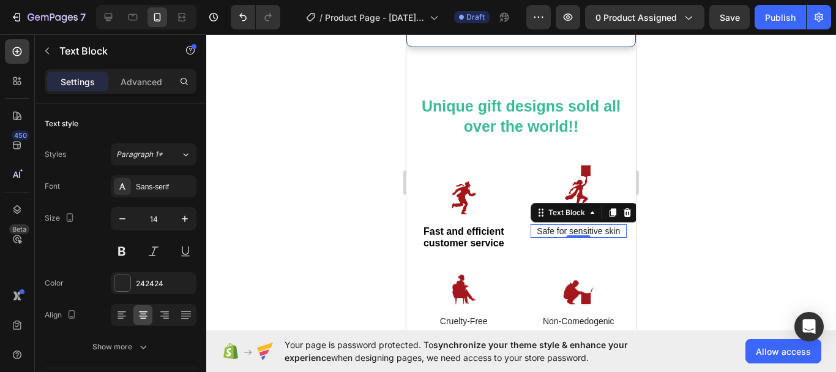
click at [597, 225] on p "Safe for sensitive skin" at bounding box center [579, 230] width 94 height 11
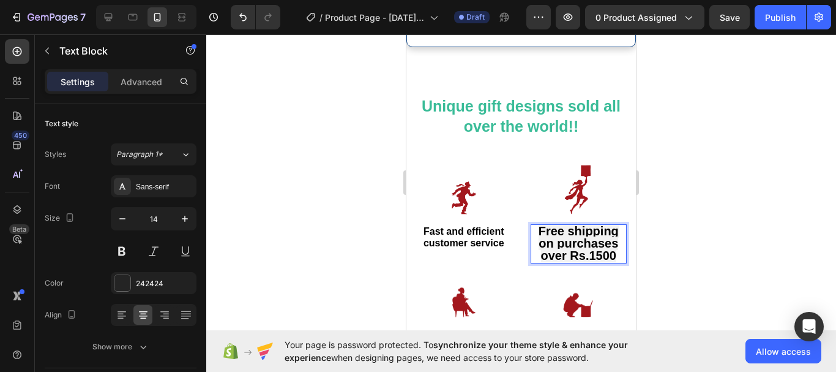
click at [601, 224] on strong "Free shipping on purchases" at bounding box center [579, 237] width 80 height 26
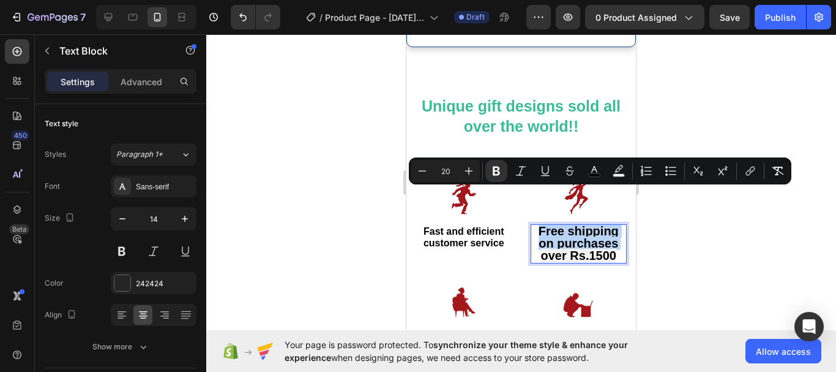
click at [539, 224] on strong "Free shipping on purchases" at bounding box center [579, 237] width 80 height 26
click at [532, 225] on p "Free shipping on purchases over Rs.1500" at bounding box center [579, 243] width 94 height 37
drag, startPoint x: 531, startPoint y: 193, endPoint x: 610, endPoint y: 220, distance: 83.4
click at [610, 225] on p "Free shipping on purchases over Rs.1500" at bounding box center [579, 243] width 94 height 37
click at [424, 168] on icon "Editor contextual toolbar" at bounding box center [422, 171] width 12 height 12
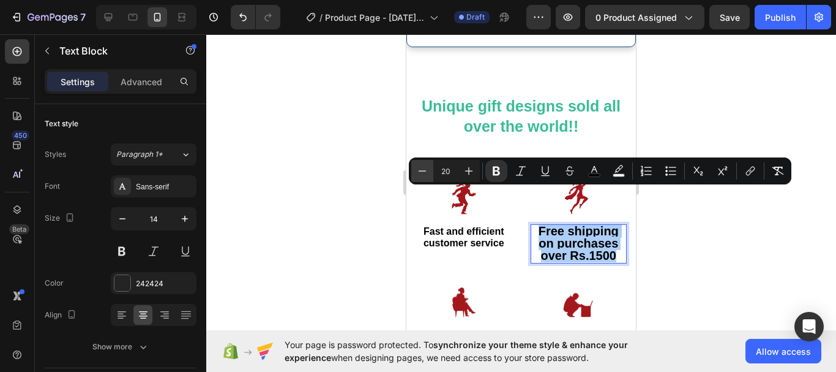
click at [424, 168] on icon "Editor contextual toolbar" at bounding box center [422, 171] width 12 height 12
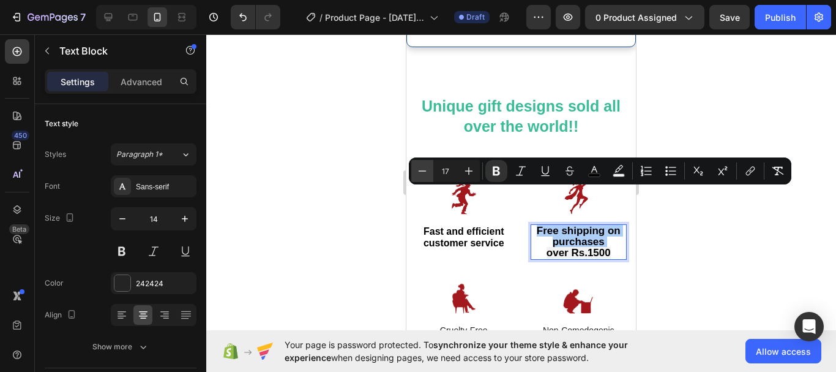
click at [424, 170] on icon "Editor contextual toolbar" at bounding box center [422, 171] width 12 height 12
type input "16"
click at [190, 217] on icon "button" at bounding box center [185, 218] width 12 height 12
type input "15"
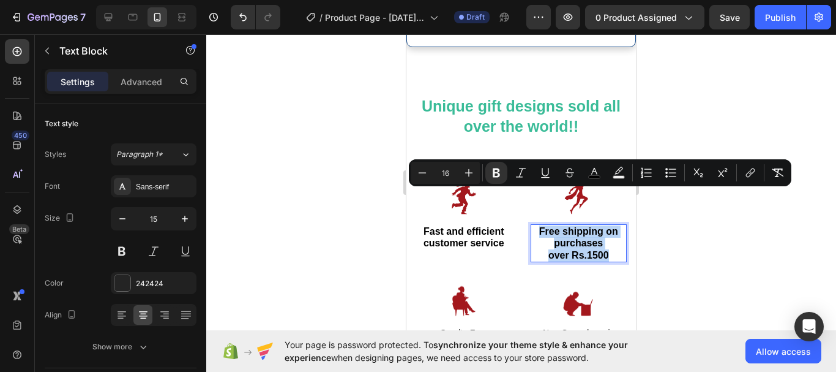
drag, startPoint x: 532, startPoint y: 194, endPoint x: 604, endPoint y: 219, distance: 75.9
click at [604, 225] on p "Free shipping on purchases over Rs.1500" at bounding box center [579, 243] width 94 height 36
click at [422, 172] on icon "Editor contextual toolbar" at bounding box center [422, 173] width 12 height 12
type input "15"
click at [614, 173] on icon "Editor contextual toolbar" at bounding box center [619, 173] width 12 height 12
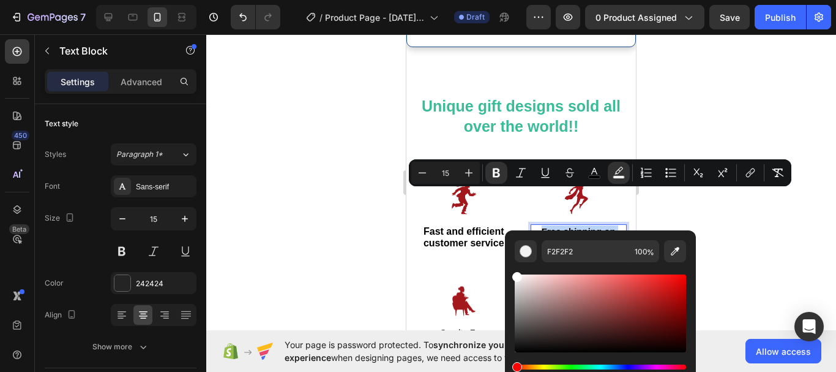
type input "FFFFFF"
drag, startPoint x: 518, startPoint y: 280, endPoint x: 510, endPoint y: 270, distance: 12.6
click at [510, 270] on div "FFFFFF 100 %" at bounding box center [600, 308] width 191 height 156
click at [338, 211] on div at bounding box center [521, 202] width 630 height 337
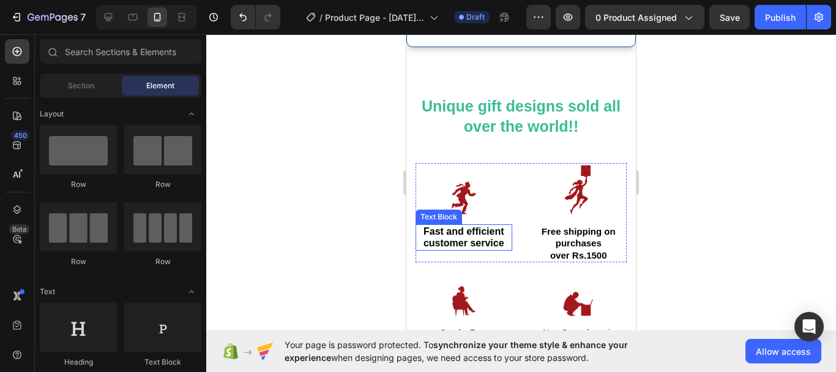
click at [488, 226] on strong "Fast and efficient customer service" at bounding box center [464, 237] width 81 height 23
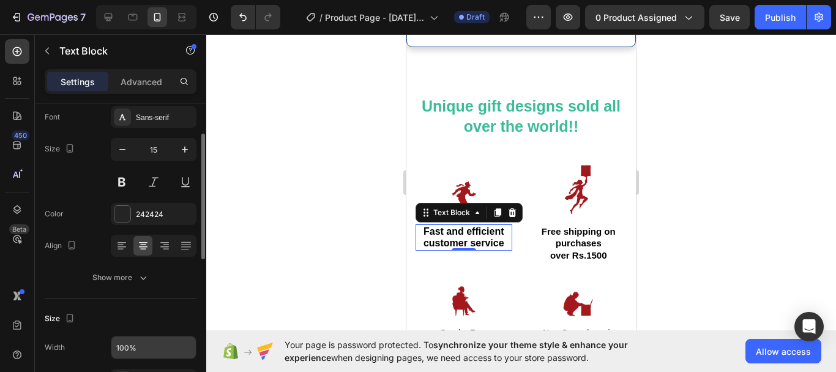
scroll to position [70, 0]
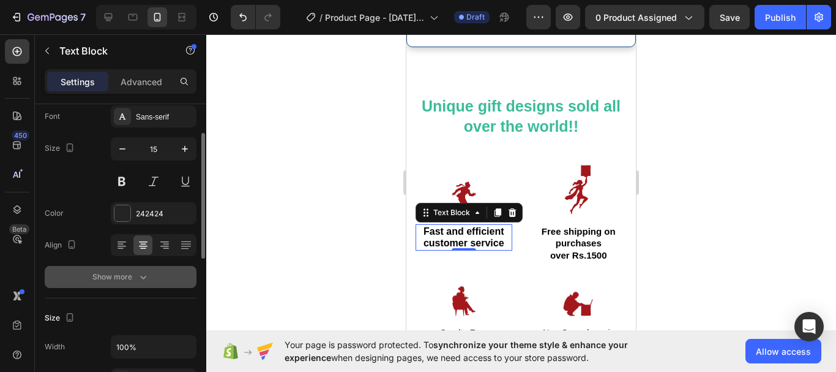
click at [146, 279] on icon "button" at bounding box center [143, 277] width 12 height 12
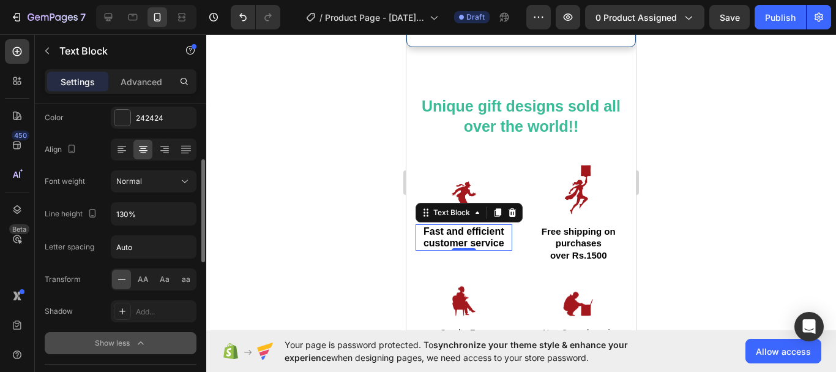
scroll to position [165, 0]
click at [144, 250] on input "Auto" at bounding box center [153, 247] width 84 height 22
type input "1"
click at [359, 209] on div at bounding box center [521, 202] width 630 height 337
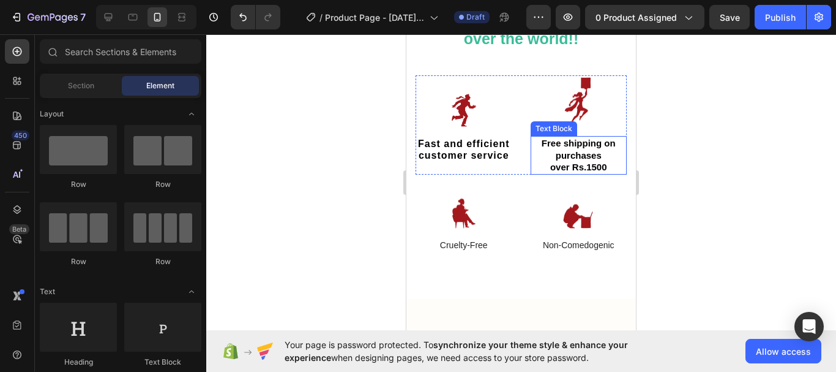
scroll to position [2023, 0]
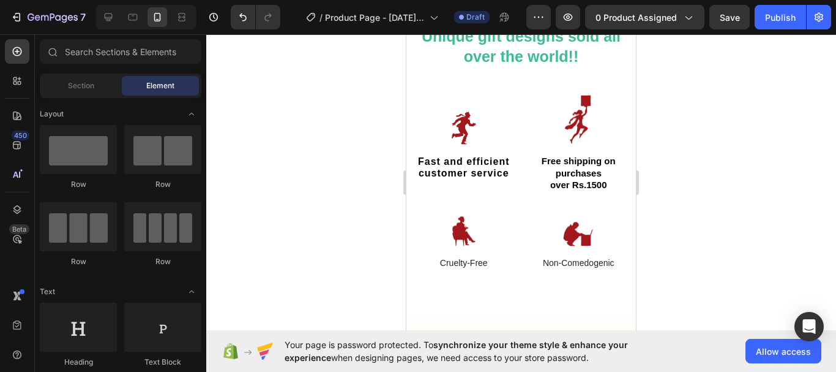
click at [339, 223] on div at bounding box center [521, 202] width 630 height 337
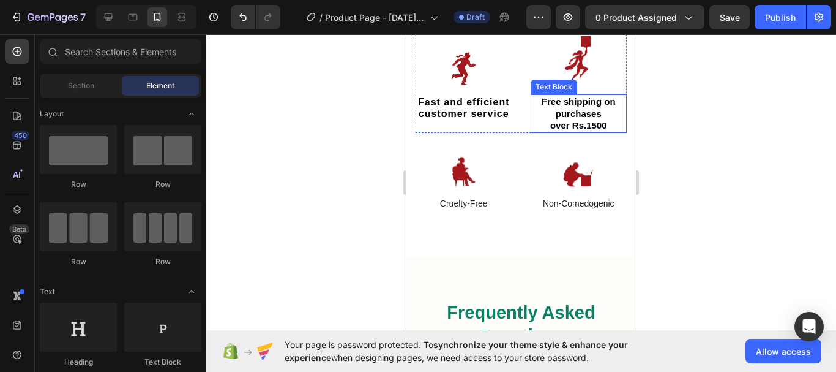
scroll to position [2085, 0]
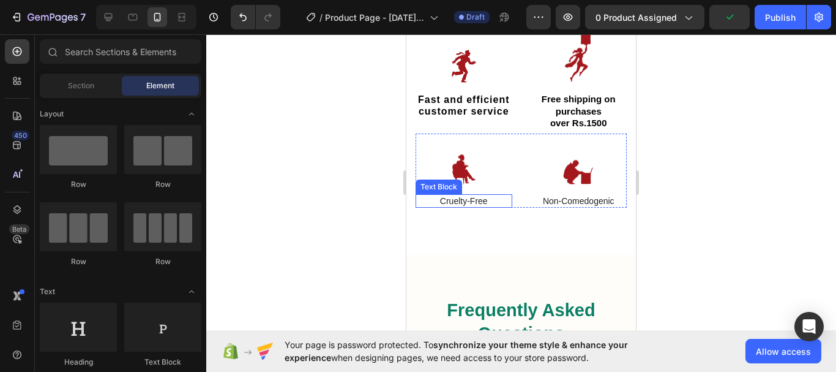
click at [474, 206] on p "Cruelty-Free" at bounding box center [464, 200] width 94 height 11
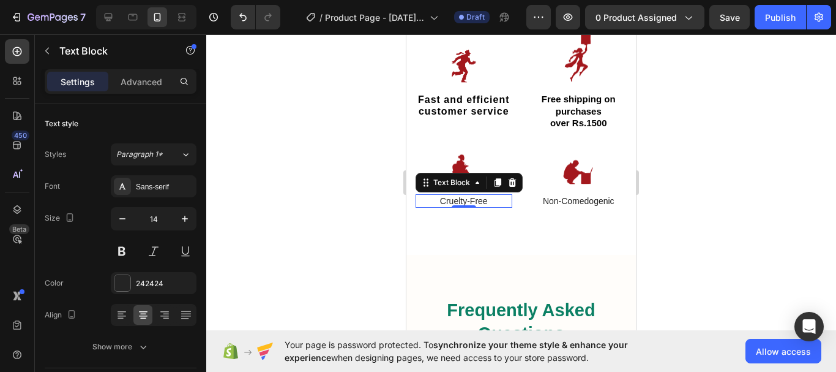
click at [478, 206] on p "Cruelty-Free" at bounding box center [464, 200] width 94 height 11
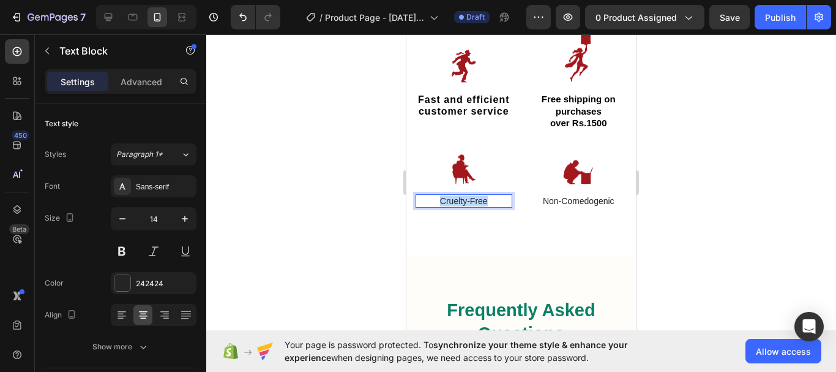
click at [478, 206] on p "Cruelty-Free" at bounding box center [464, 200] width 94 height 11
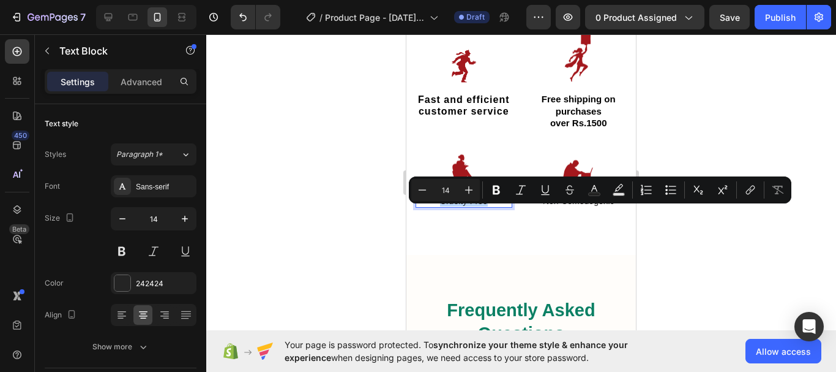
type input "20"
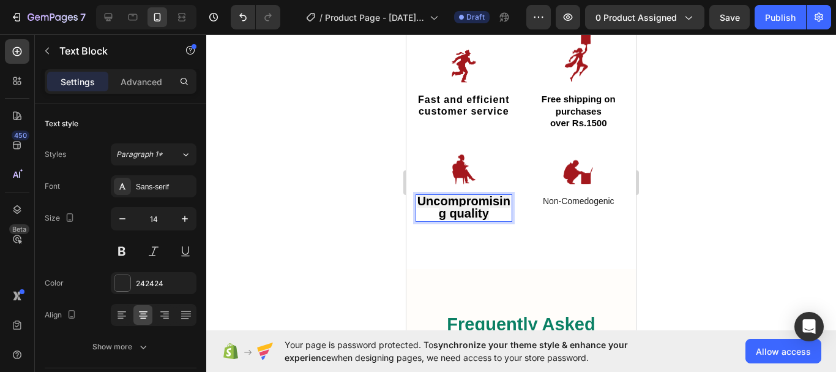
click at [456, 217] on strong "Uncompromising quality" at bounding box center [464, 207] width 93 height 26
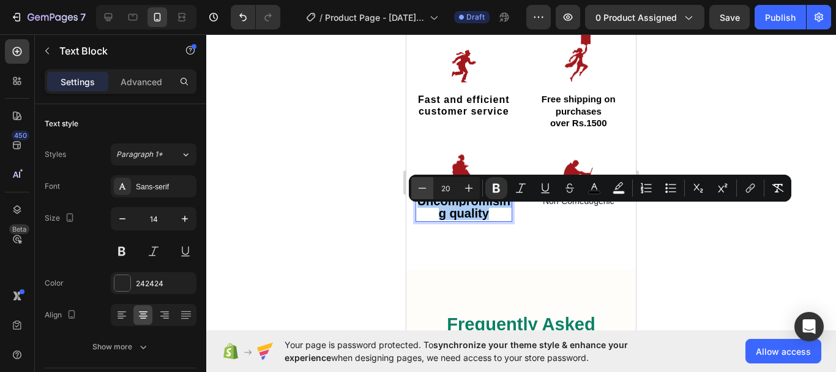
click at [429, 189] on button "Minus" at bounding box center [422, 188] width 22 height 22
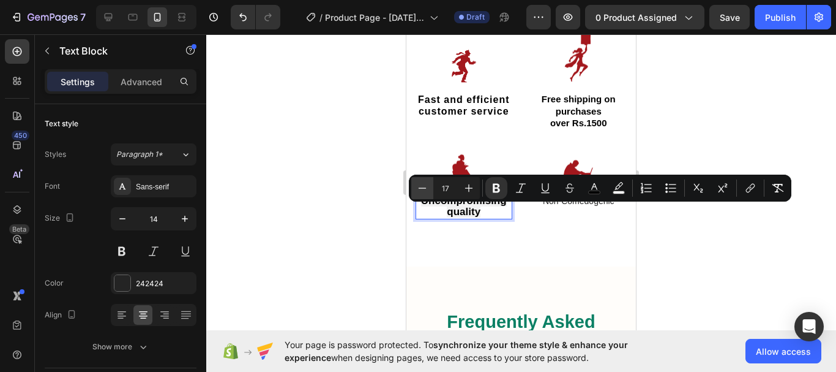
click at [429, 189] on button "Minus" at bounding box center [422, 188] width 22 height 22
type input "15"
click at [182, 216] on icon "button" at bounding box center [185, 218] width 12 height 12
type input "15"
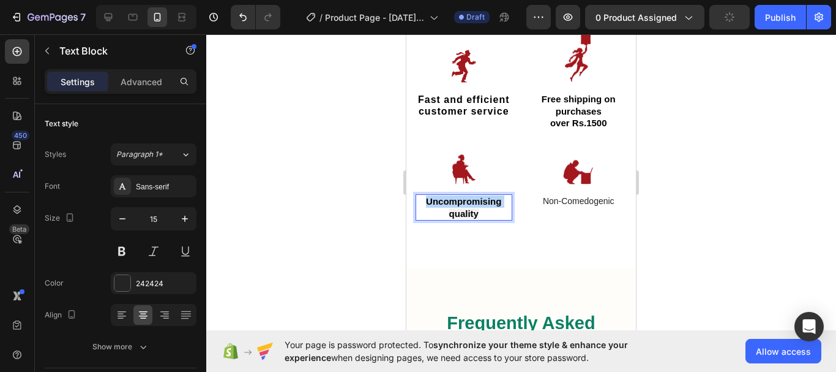
click at [426, 214] on strong "Uncompromising quality" at bounding box center [463, 207] width 75 height 23
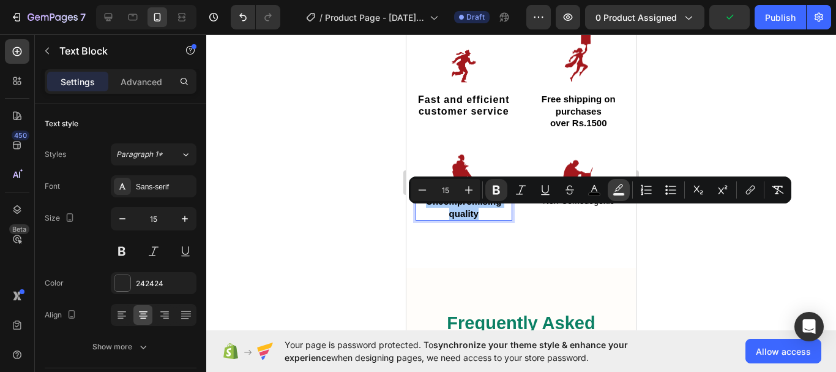
click at [619, 193] on rect "Editor contextual toolbar" at bounding box center [619, 194] width 12 height 3
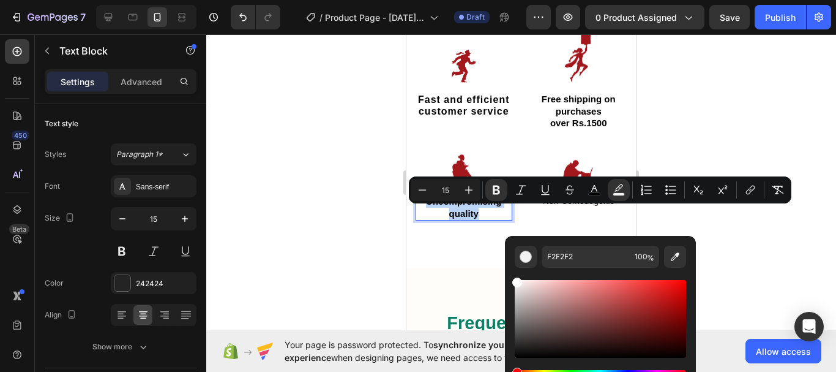
drag, startPoint x: 926, startPoint y: 317, endPoint x: 503, endPoint y: 272, distance: 425.4
type input "FFFFFF"
click at [363, 226] on div at bounding box center [521, 202] width 630 height 337
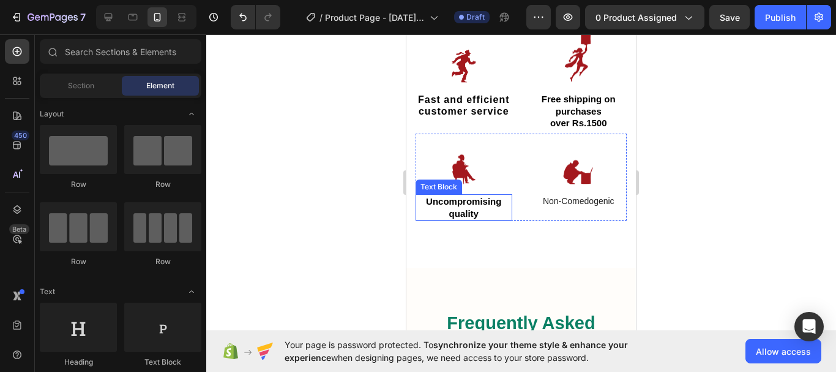
click at [473, 217] on strong "Uncompromising quality" at bounding box center [463, 207] width 75 height 23
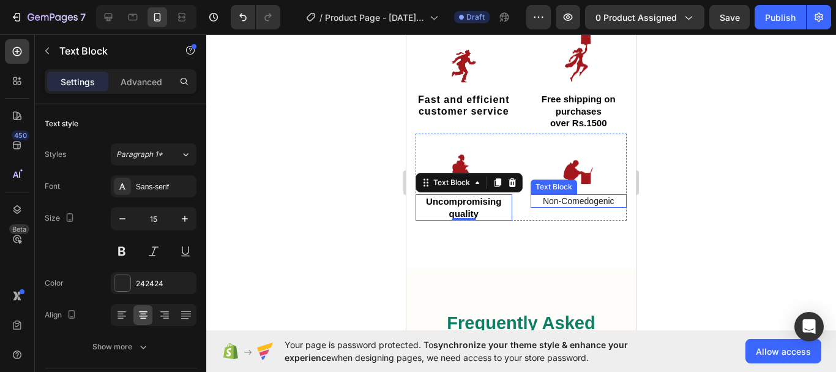
click at [557, 206] on p "Non-Comedogenic" at bounding box center [579, 200] width 94 height 11
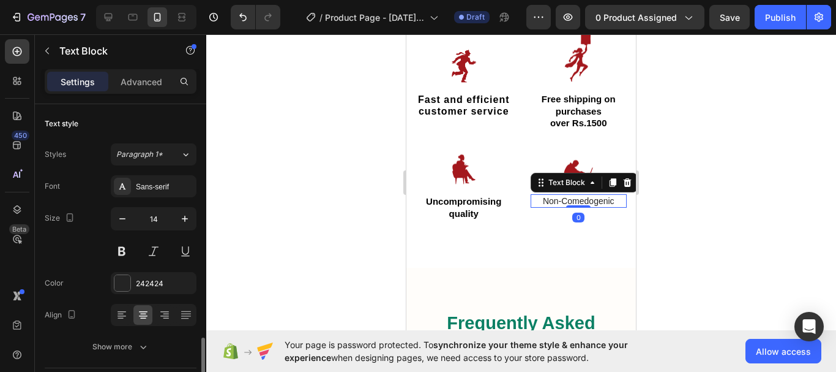
scroll to position [165, 0]
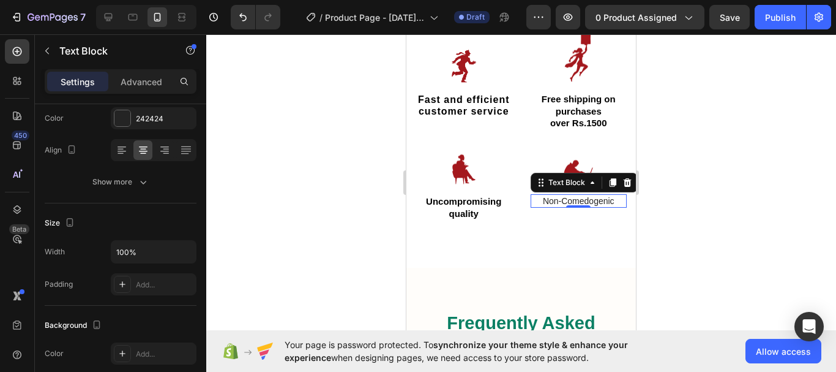
click at [609, 206] on p "Non-Comedogenic" at bounding box center [579, 200] width 94 height 11
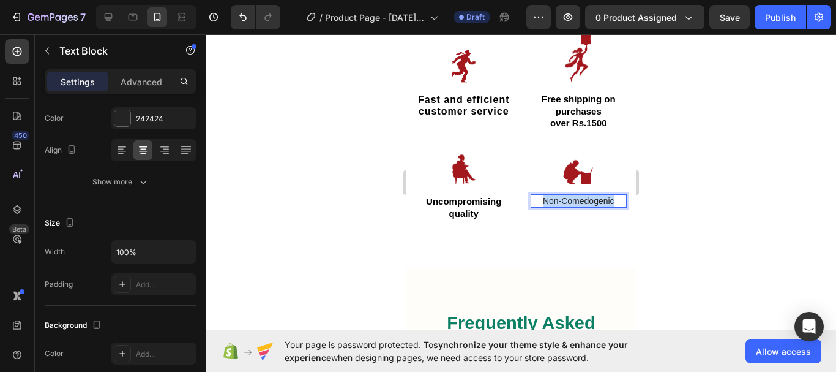
click at [609, 206] on p "Non-Comedogenic" at bounding box center [579, 200] width 94 height 11
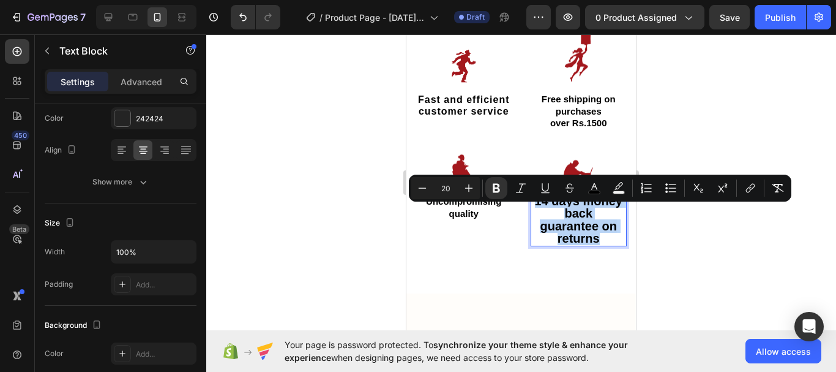
drag, startPoint x: 531, startPoint y: 213, endPoint x: 606, endPoint y: 245, distance: 81.8
click at [606, 245] on p "14 days money back guarantee on returns" at bounding box center [579, 220] width 94 height 50
click at [620, 191] on rect "Editor contextual toolbar" at bounding box center [619, 192] width 12 height 3
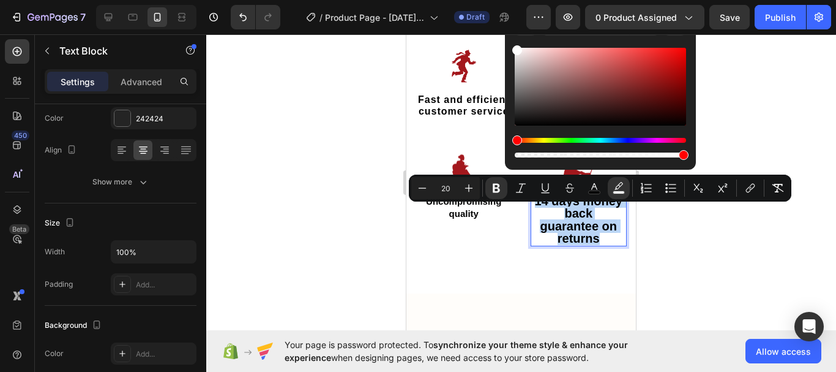
type input "FFFFFF"
drag, startPoint x: 517, startPoint y: 54, endPoint x: 512, endPoint y: 46, distance: 9.9
click at [512, 46] on div "FFFFFF 100 %" at bounding box center [600, 82] width 191 height 156
click at [425, 187] on icon "Editor contextual toolbar" at bounding box center [422, 188] width 12 height 12
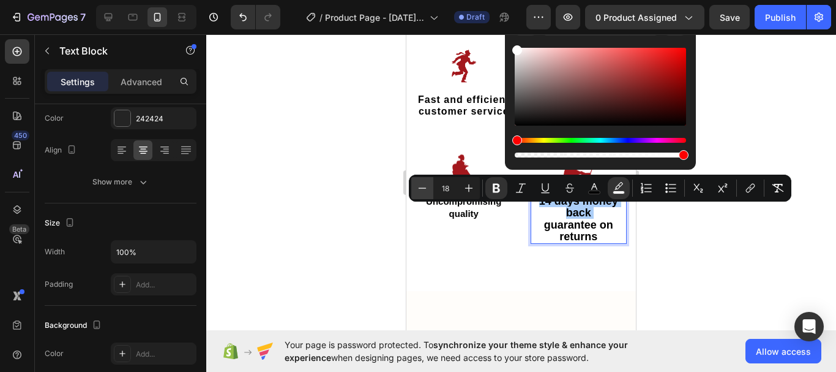
click at [425, 187] on icon "Editor contextual toolbar" at bounding box center [422, 188] width 12 height 12
type input "16"
click at [549, 228] on p "14 days money back guarantee on returns" at bounding box center [579, 217] width 94 height 45
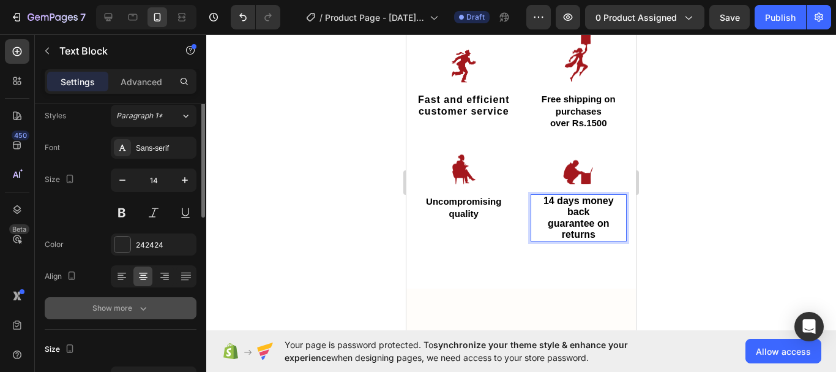
scroll to position [13, 0]
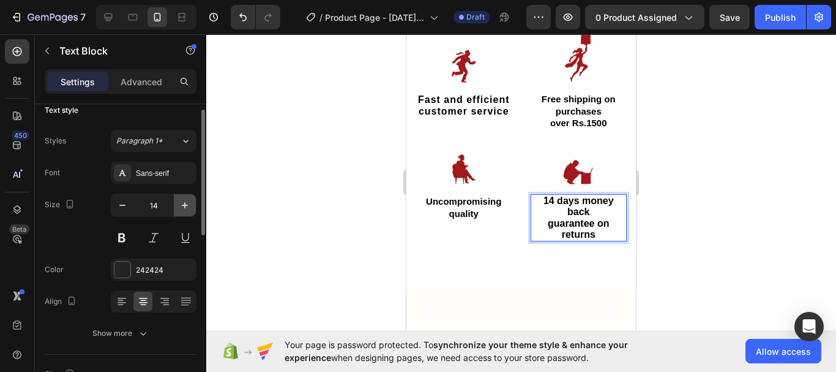
click at [189, 206] on icon "button" at bounding box center [185, 205] width 12 height 12
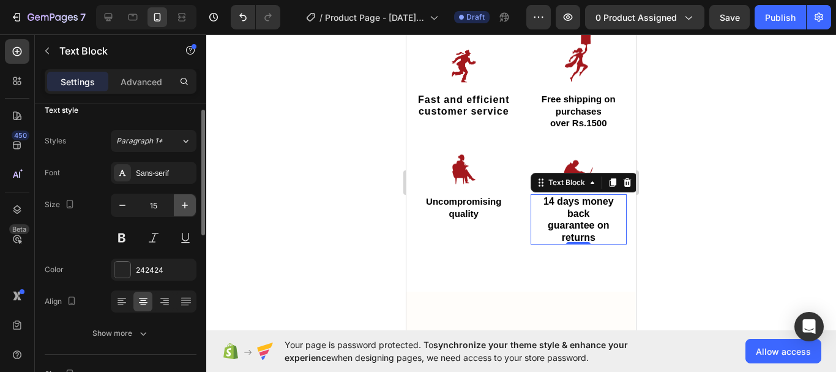
click at [189, 206] on icon "button" at bounding box center [185, 205] width 12 height 12
type input "16"
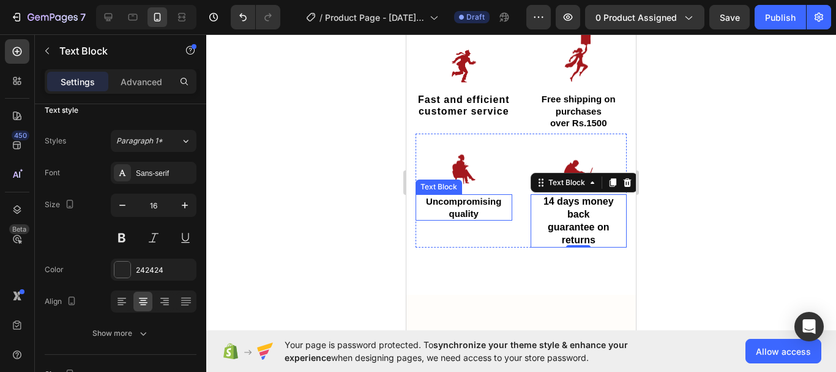
click at [449, 219] on strong "Uncompromising quality" at bounding box center [463, 207] width 75 height 23
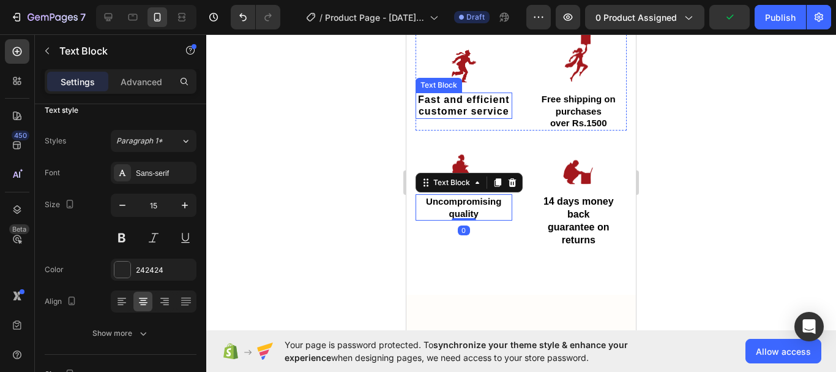
click at [468, 117] on strong "Fast and efficient customer service" at bounding box center [464, 105] width 92 height 23
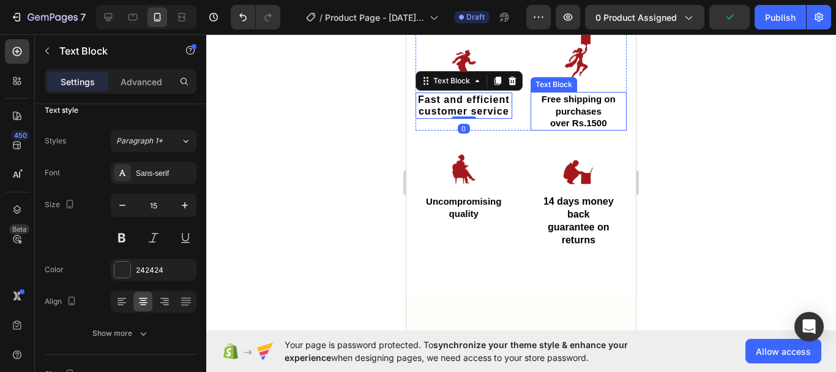
click at [551, 108] on strong "Free shipping on purchases" at bounding box center [579, 105] width 74 height 23
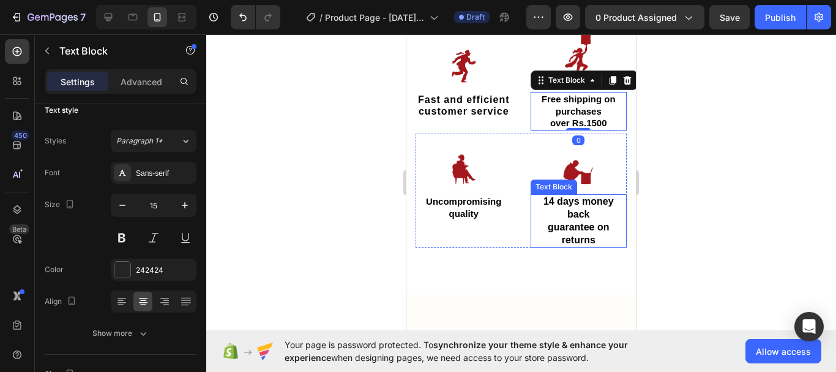
click at [580, 219] on strong "14 days money back" at bounding box center [579, 207] width 70 height 23
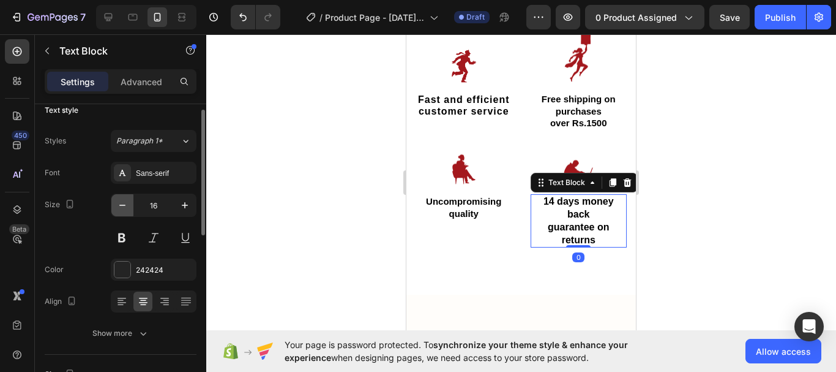
click at [121, 203] on icon "button" at bounding box center [122, 205] width 12 height 12
type input "15"
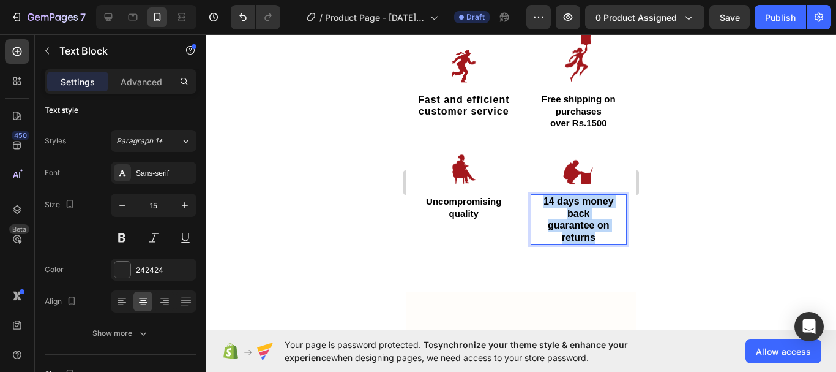
drag, startPoint x: 536, startPoint y: 212, endPoint x: 595, endPoint y: 247, distance: 68.6
click at [595, 243] on p "14 days money back guarantee on returns" at bounding box center [579, 219] width 94 height 48
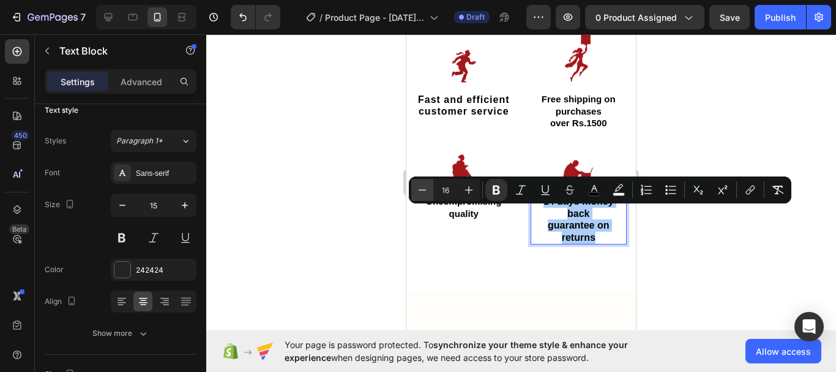
click at [421, 193] on icon "Editor contextual toolbar" at bounding box center [422, 190] width 12 height 12
type input "15"
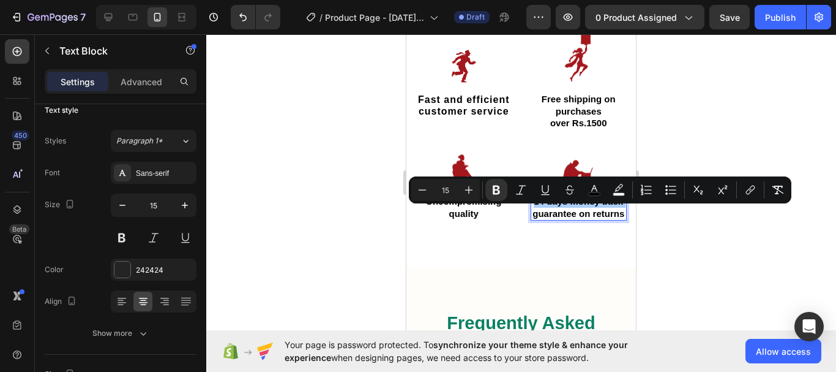
click at [319, 209] on div at bounding box center [521, 202] width 630 height 337
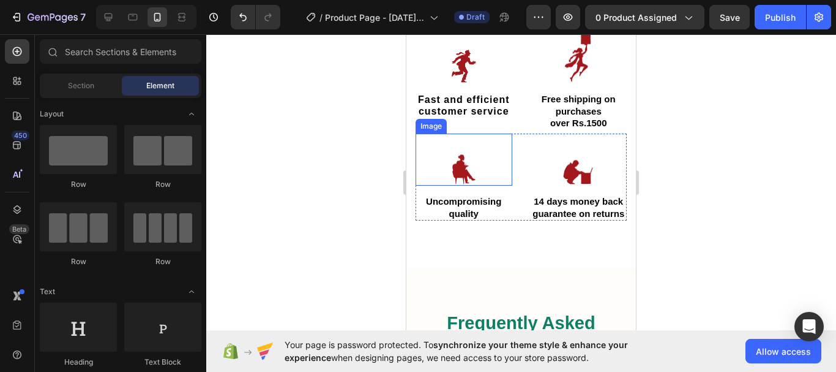
click at [338, 212] on div at bounding box center [521, 202] width 630 height 337
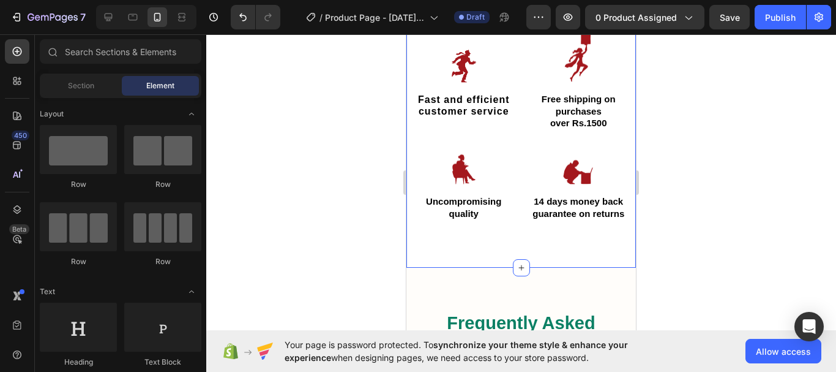
click at [527, 260] on div "Unique gift designs sold all over the world!! Heading Row Image Fast and effici…" at bounding box center [521, 106] width 230 height 323
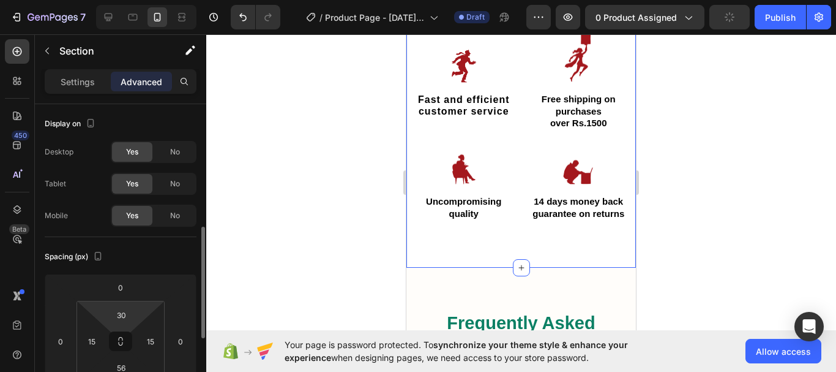
scroll to position [89, 0]
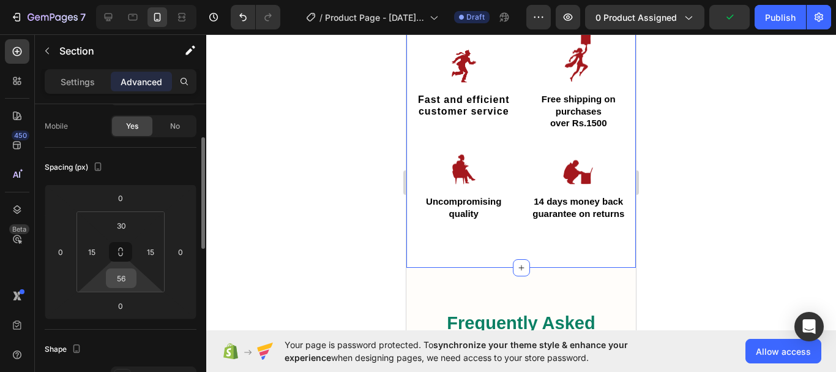
click at [130, 280] on input "56" at bounding box center [121, 278] width 24 height 18
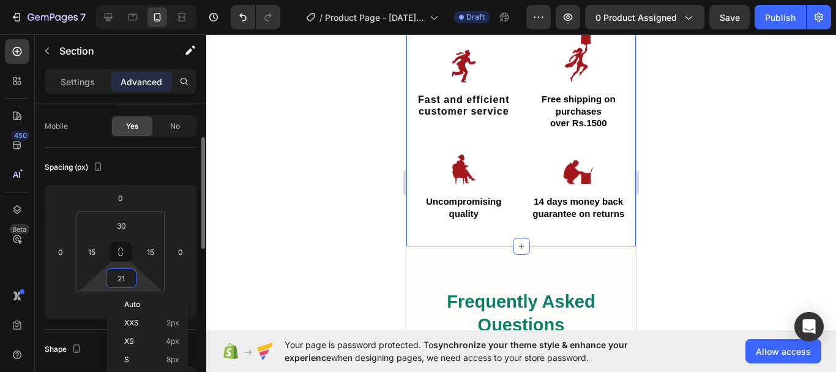
type input "20"
click at [283, 260] on div at bounding box center [521, 202] width 630 height 337
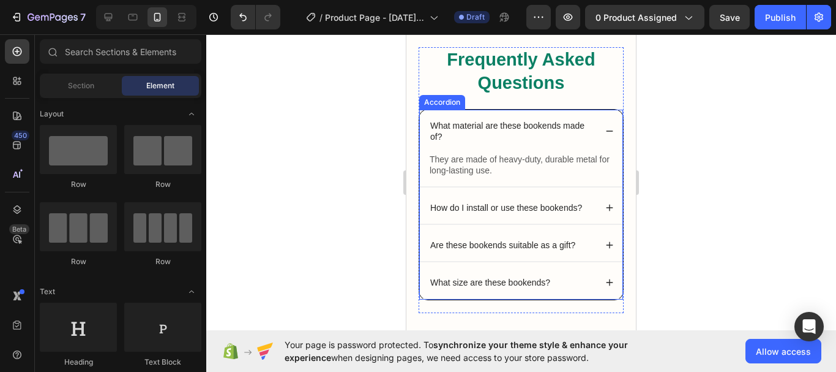
scroll to position [2344, 0]
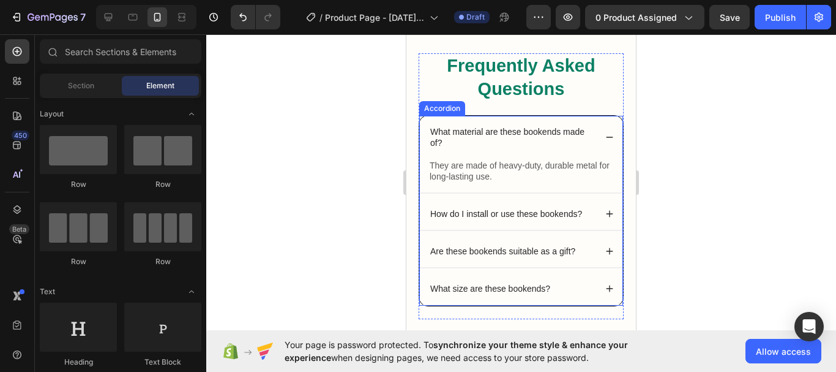
click at [605, 139] on icon at bounding box center [609, 137] width 9 height 9
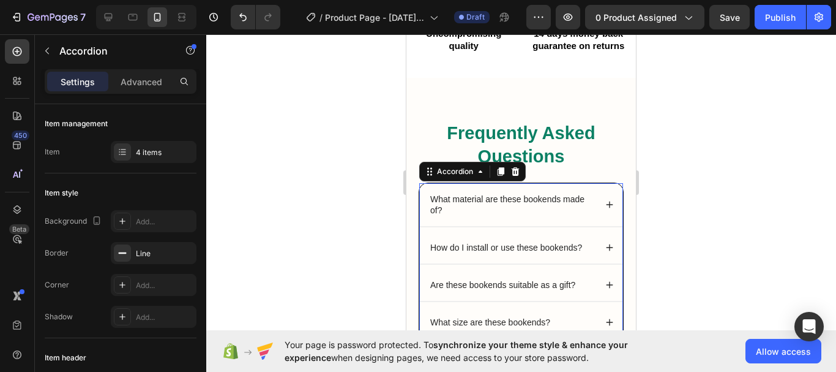
scroll to position [2251, 0]
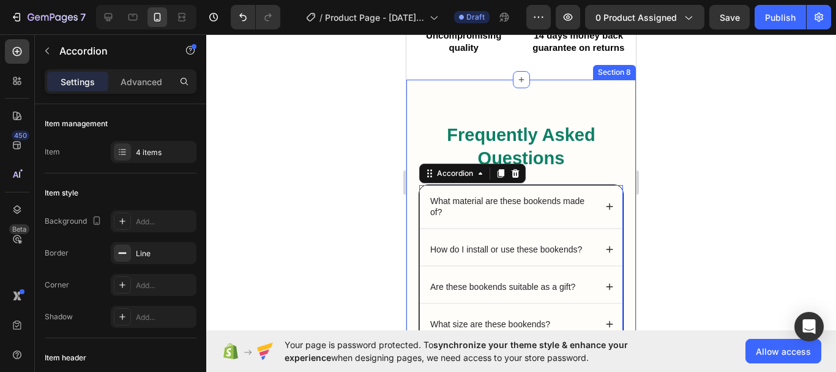
click at [533, 121] on div "Frequently Asked Questions Heading What material are these bookends made of? Ho…" at bounding box center [521, 234] width 230 height 309
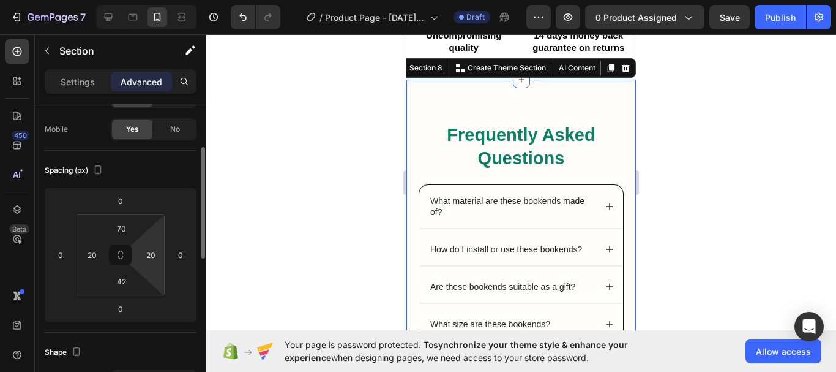
scroll to position [94, 0]
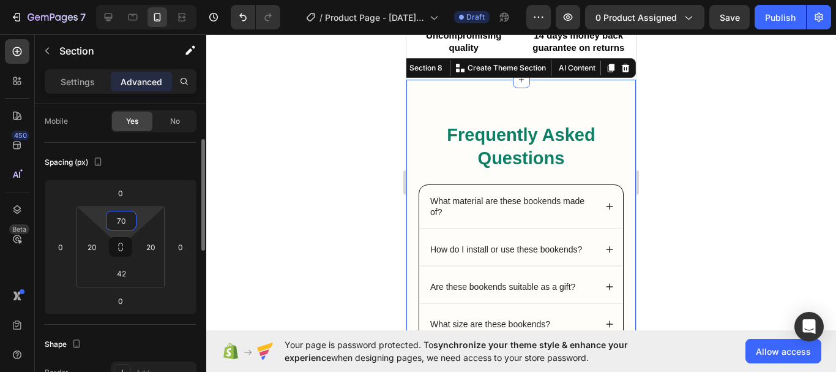
click at [130, 215] on input "70" at bounding box center [121, 220] width 24 height 18
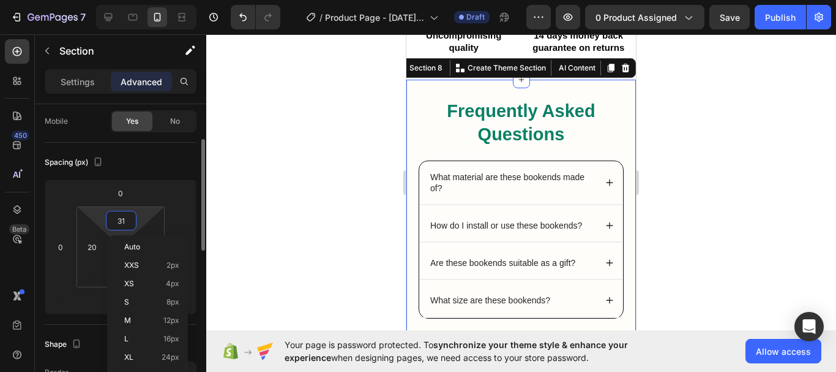
type input "30"
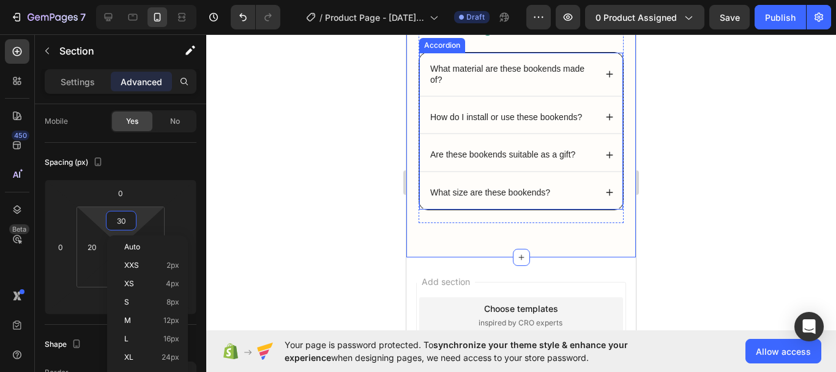
scroll to position [2385, 0]
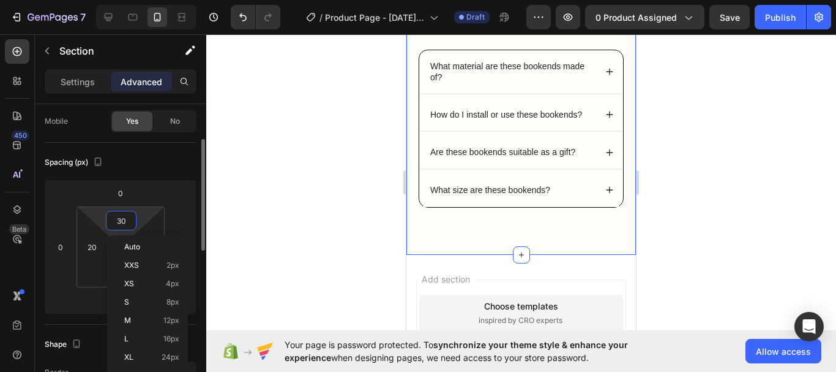
click at [0, 0] on div "Spacing (px) 0 0 0 0 30 20 42 20" at bounding box center [0, 0] width 0 height 0
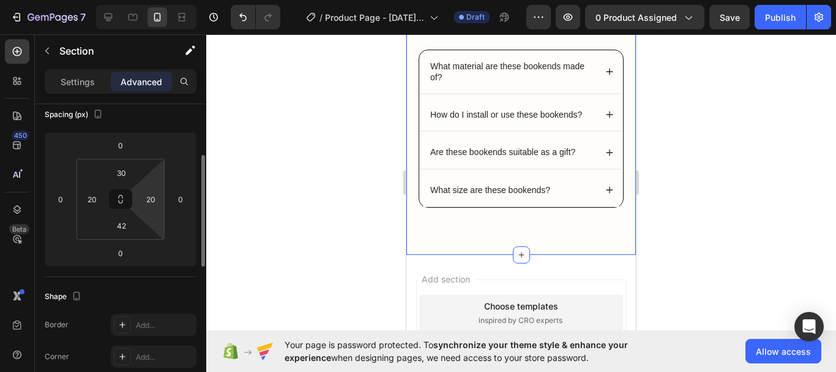
scroll to position [143, 0]
click at [130, 226] on input "42" at bounding box center [121, 224] width 24 height 18
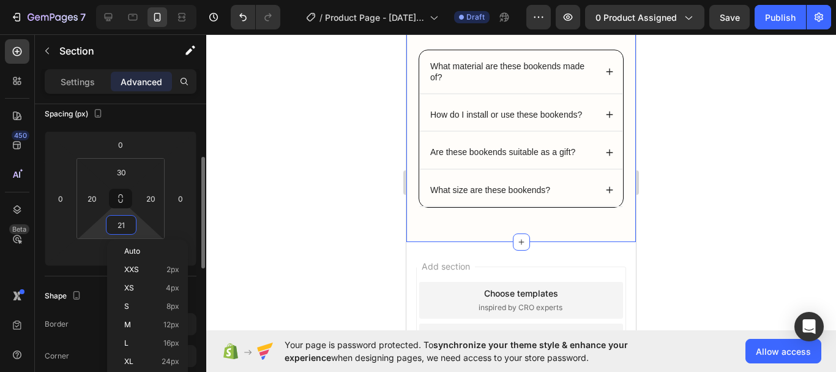
type input "20"
click at [334, 195] on div at bounding box center [521, 202] width 630 height 337
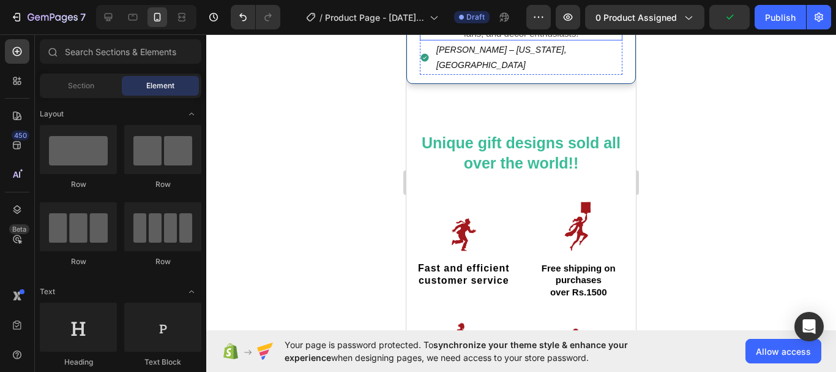
scroll to position [2082, 0]
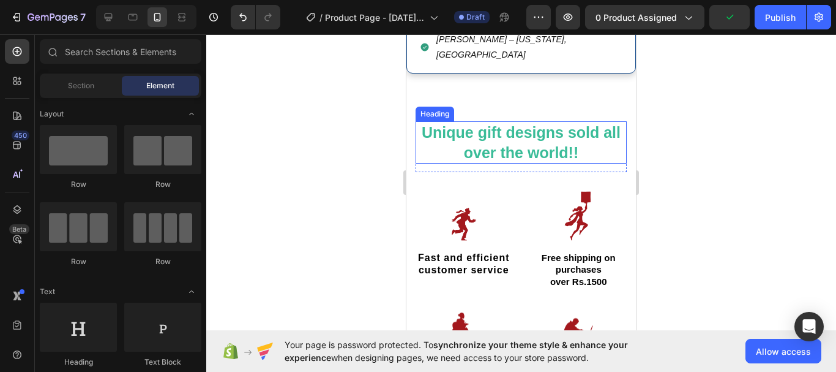
click at [536, 124] on strong "Unique gift designs sold all over the world!!" at bounding box center [521, 142] width 199 height 37
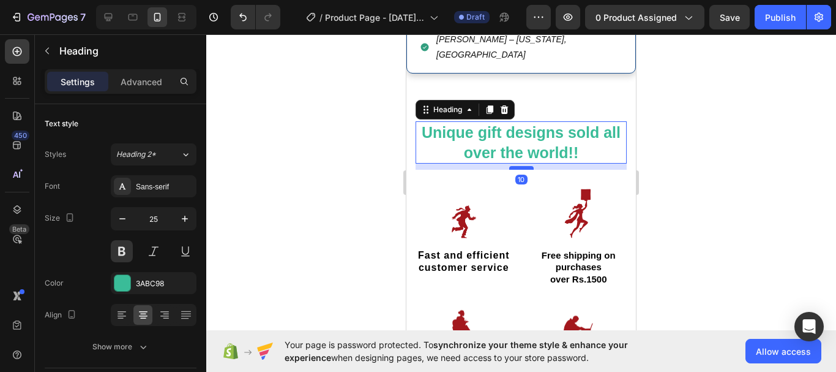
drag, startPoint x: 522, startPoint y: 137, endPoint x: 742, endPoint y: 207, distance: 230.6
click at [522, 166] on div at bounding box center [521, 168] width 24 height 4
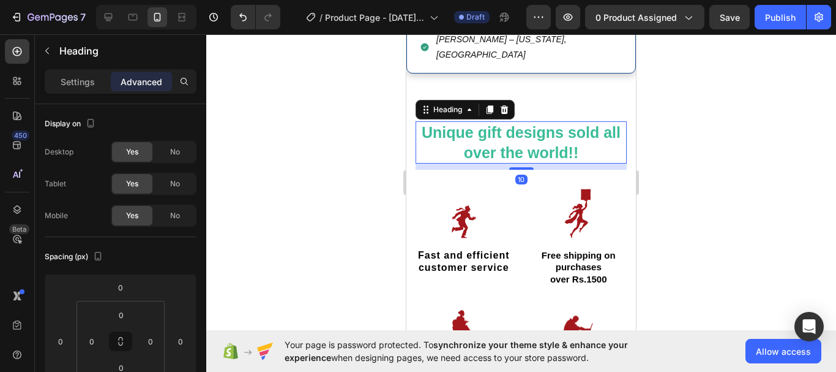
click at [339, 173] on div at bounding box center [521, 202] width 630 height 337
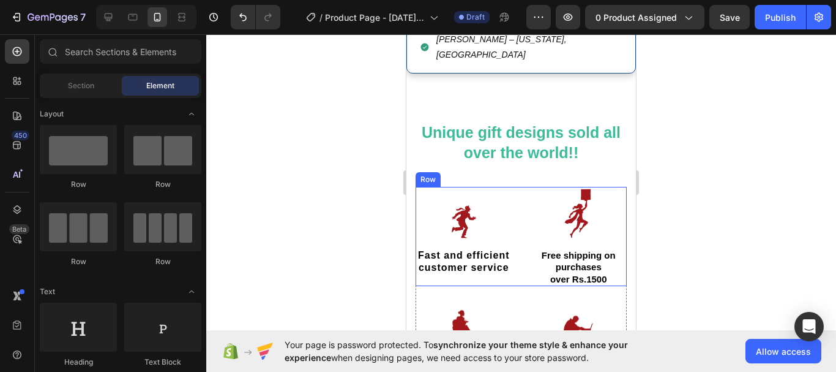
click at [517, 187] on div "Image Fast and efficient customer service Text Block Image Free shipping on pur…" at bounding box center [521, 236] width 211 height 99
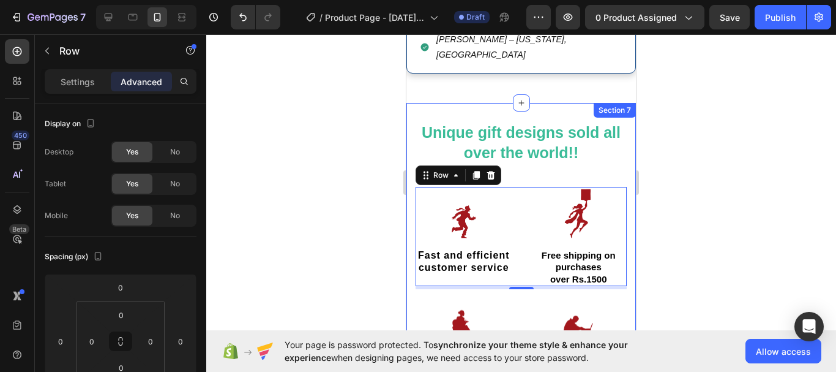
click at [530, 138] on div "Unique gift designs sold all over the world!! Heading Row Image Fast and effici…" at bounding box center [521, 255] width 211 height 268
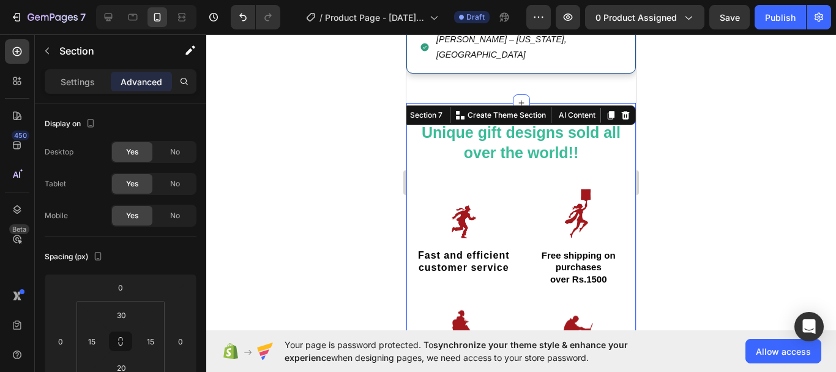
click at [321, 144] on div at bounding box center [521, 202] width 630 height 337
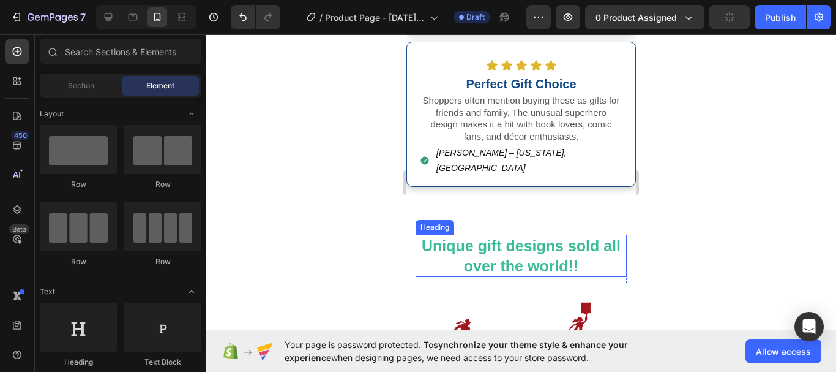
scroll to position [1960, 0]
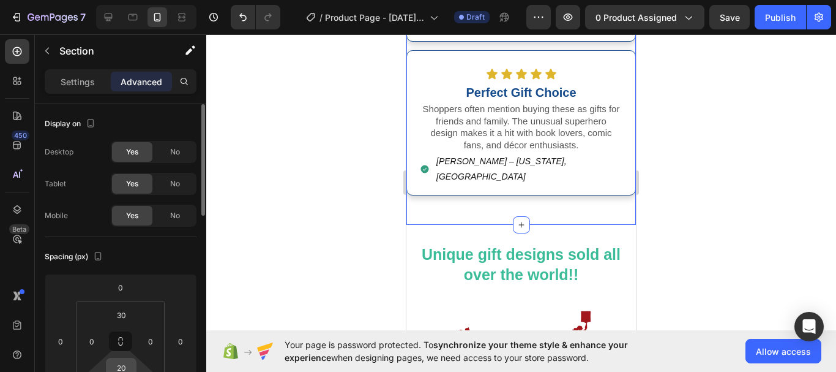
click at [127, 365] on input "20" at bounding box center [121, 367] width 24 height 18
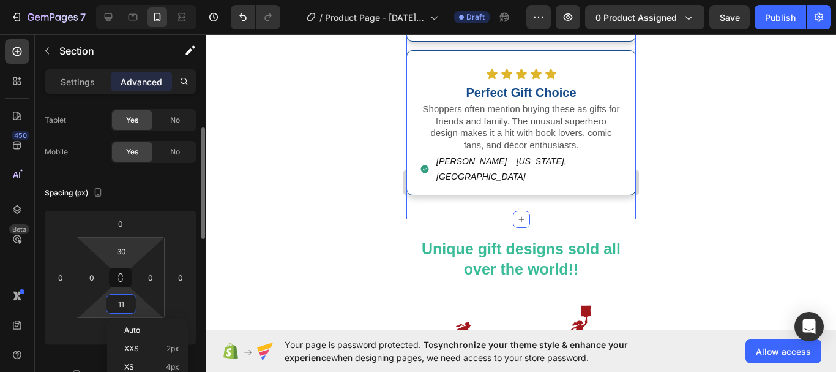
scroll to position [66, 0]
type input "10"
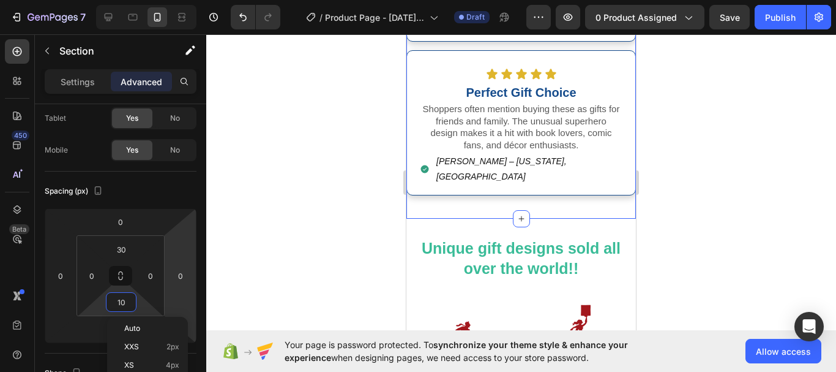
click at [375, 231] on div at bounding box center [521, 202] width 630 height 337
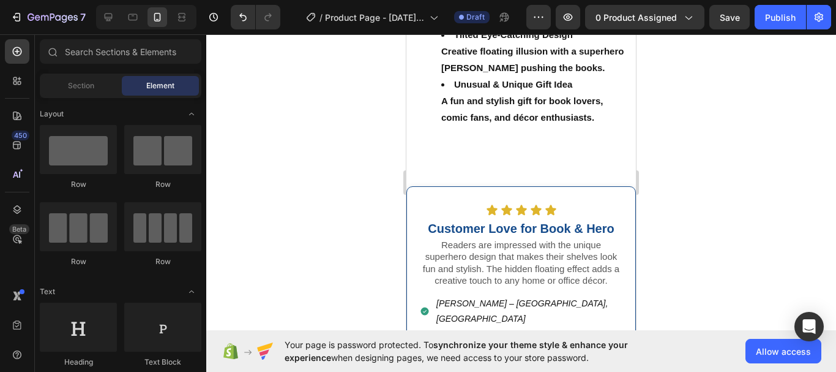
scroll to position [1491, 0]
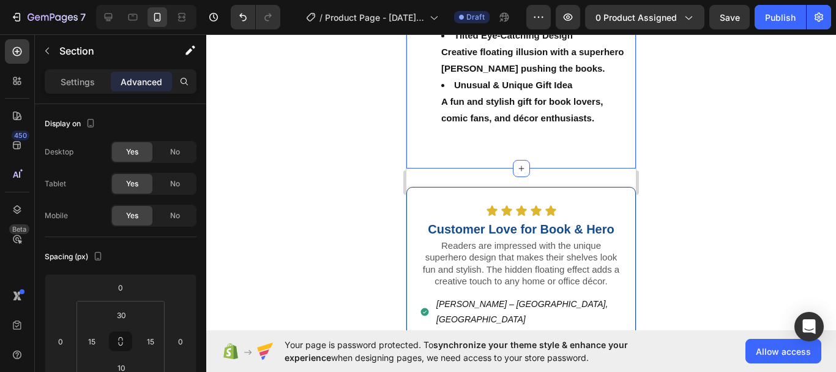
click at [313, 213] on div at bounding box center [521, 202] width 630 height 337
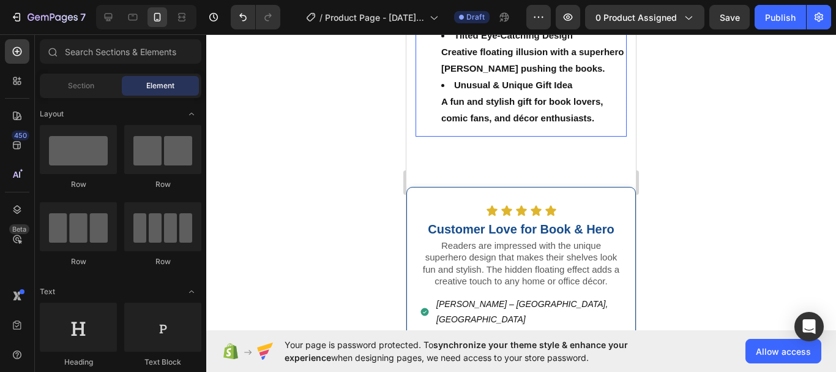
click at [563, 137] on div "Long Lasting & Sturdy Made with heavy-duty metal to hold books securely and ens…" at bounding box center [521, 26] width 211 height 219
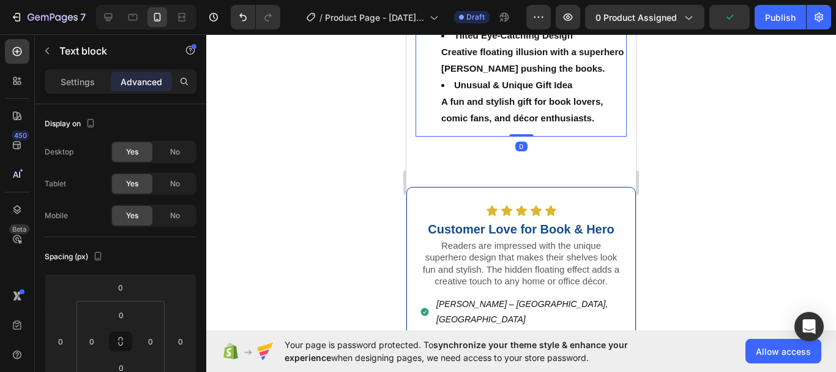
click at [312, 192] on div at bounding box center [521, 202] width 630 height 337
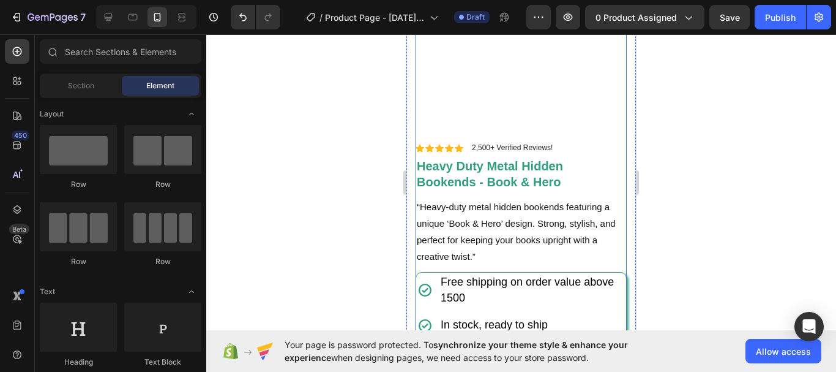
scroll to position [0, 0]
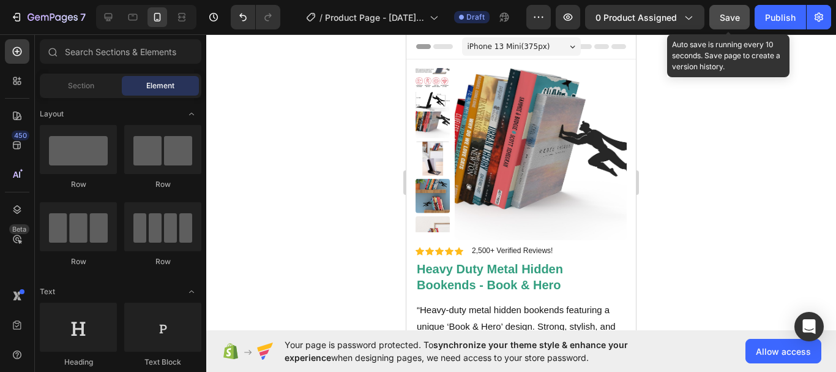
click at [742, 17] on button "Save" at bounding box center [730, 17] width 40 height 24
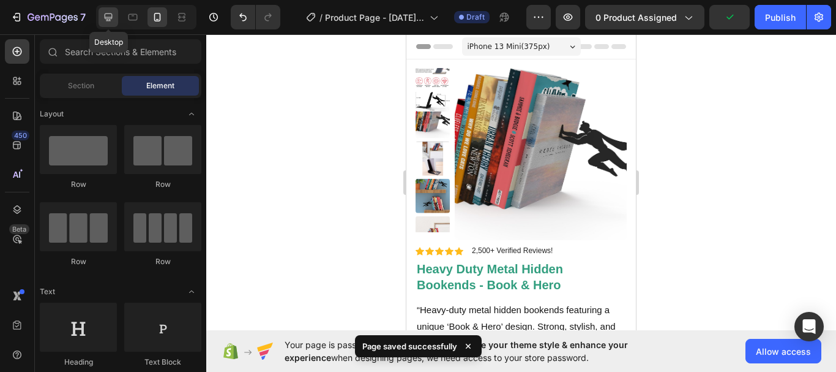
drag, startPoint x: 108, startPoint y: 21, endPoint x: 368, endPoint y: 152, distance: 291.0
click at [108, 21] on icon at bounding box center [108, 17] width 12 height 12
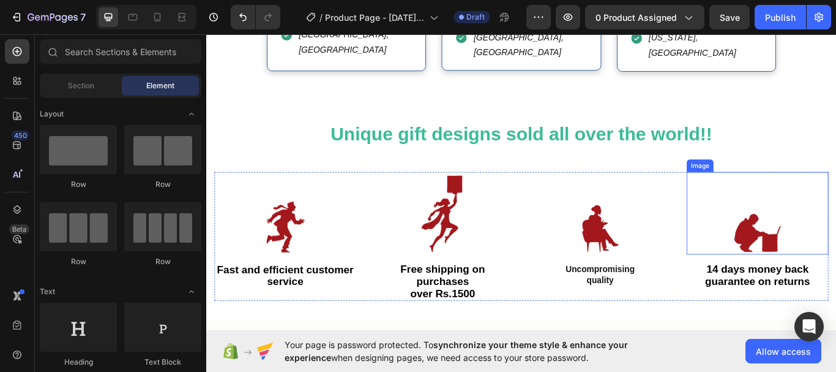
scroll to position [1779, 0]
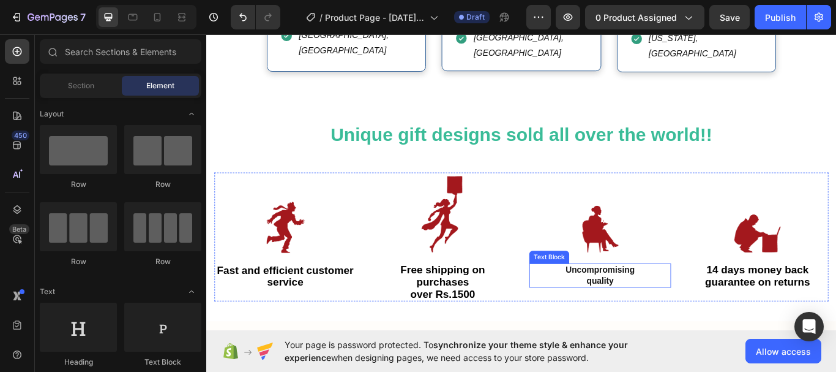
click at [664, 316] on strong "quality" at bounding box center [666, 321] width 32 height 10
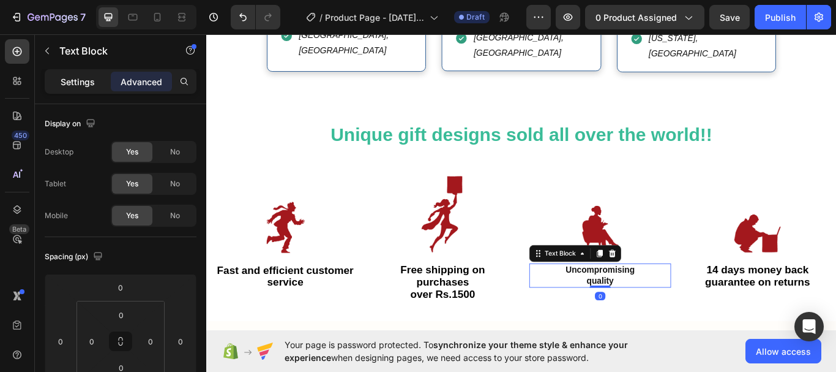
click at [79, 83] on p "Settings" at bounding box center [78, 81] width 34 height 13
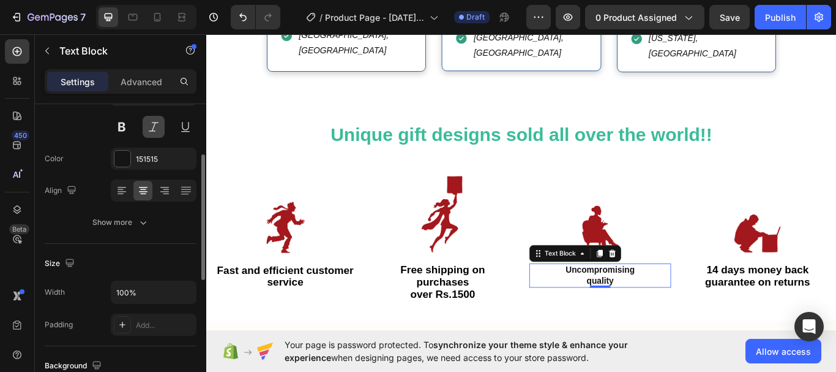
scroll to position [107, 0]
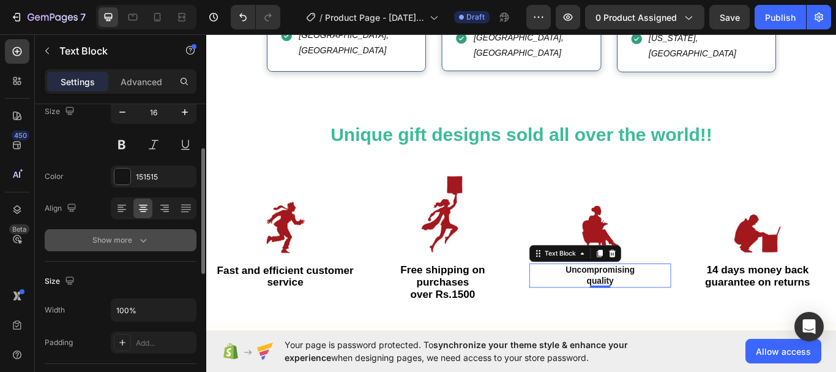
click at [144, 243] on icon "button" at bounding box center [143, 240] width 12 height 12
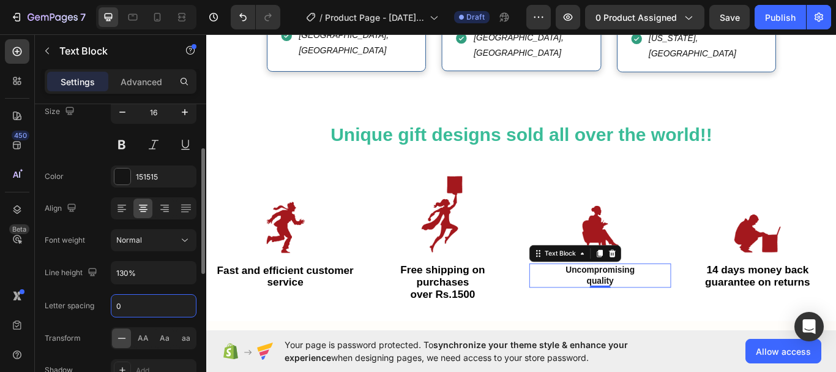
click at [140, 306] on input "0" at bounding box center [153, 305] width 84 height 22
type input "1"
click at [88, 162] on div "Font Sans-serif Size 16 Color 151515 Align Font weight Normal Line height 130% …" at bounding box center [121, 241] width 152 height 344
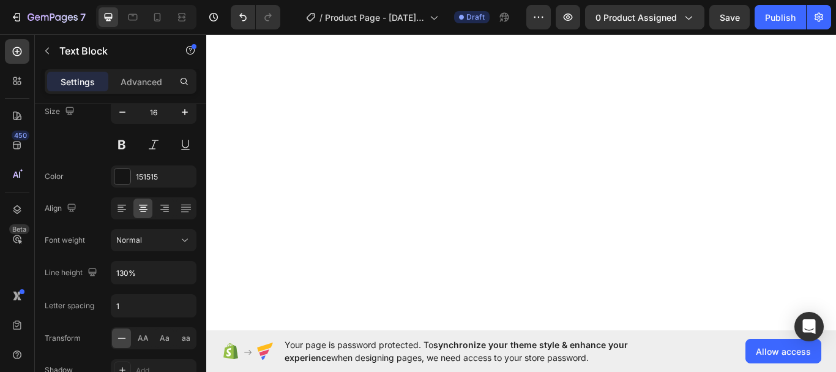
scroll to position [663, 0]
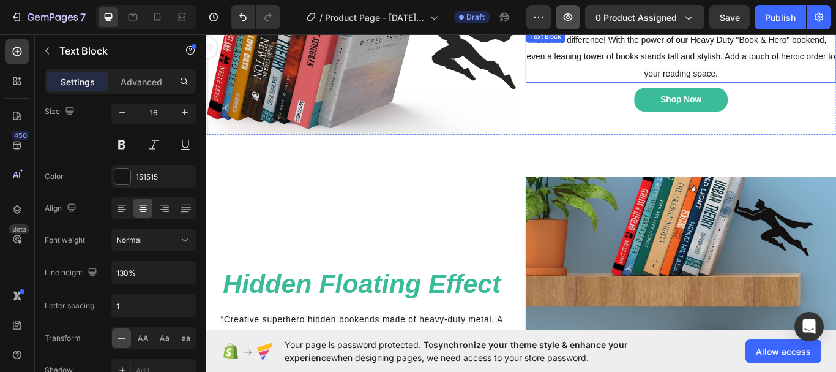
click at [569, 14] on icon "button" at bounding box center [568, 16] width 9 height 7
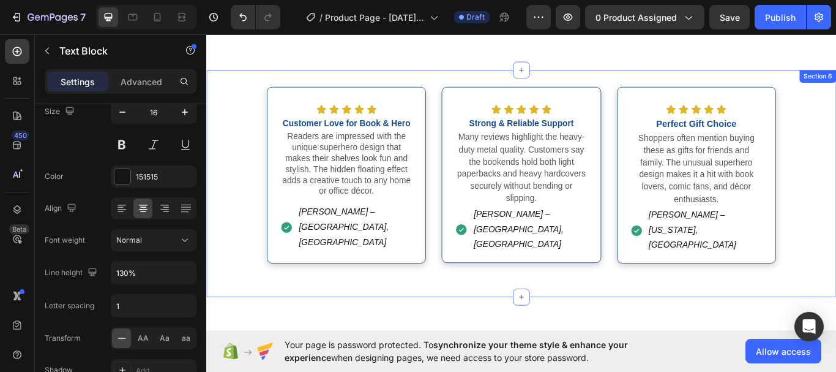
scroll to position [1465, 0]
drag, startPoint x: 901, startPoint y: 211, endPoint x: 902, endPoint y: 235, distance: 23.9
click at [836, 234] on div "Icon Icon Icon Icon Icon Icon List Customer Love for Book & Hero Text Block Rea…" at bounding box center [573, 209] width 735 height 226
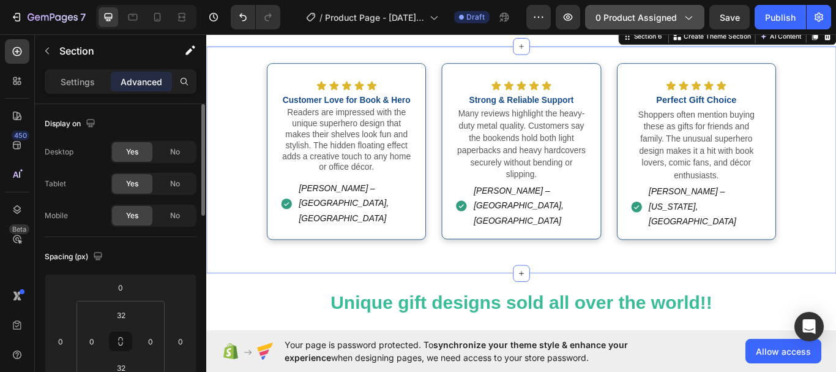
scroll to position [1473, 0]
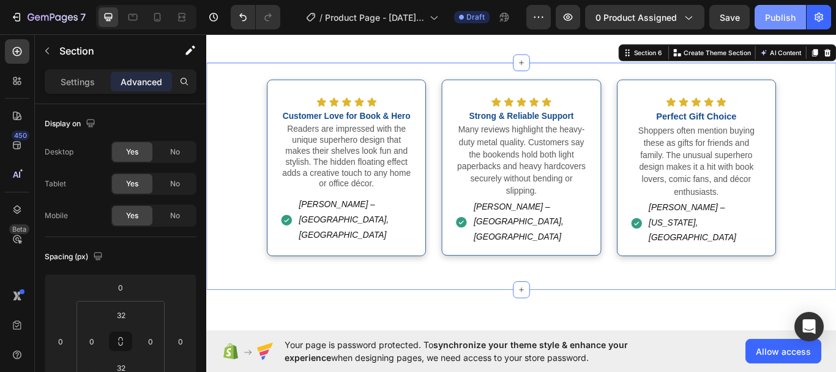
click at [781, 19] on div "Publish" at bounding box center [780, 17] width 31 height 13
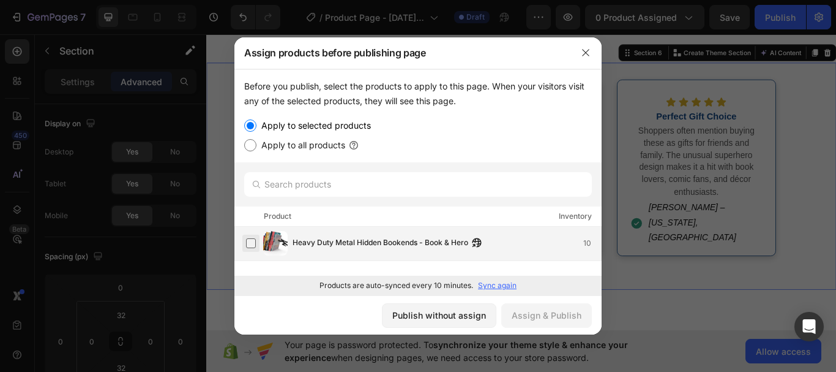
click at [249, 245] on label at bounding box center [251, 243] width 10 height 10
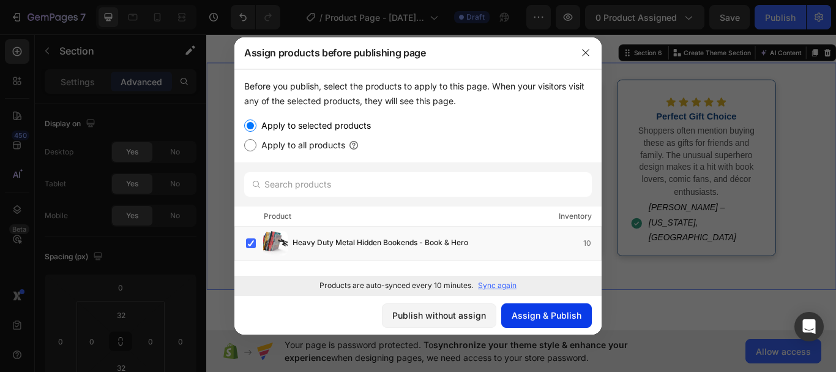
click at [567, 320] on div "Assign & Publish" at bounding box center [547, 315] width 70 height 13
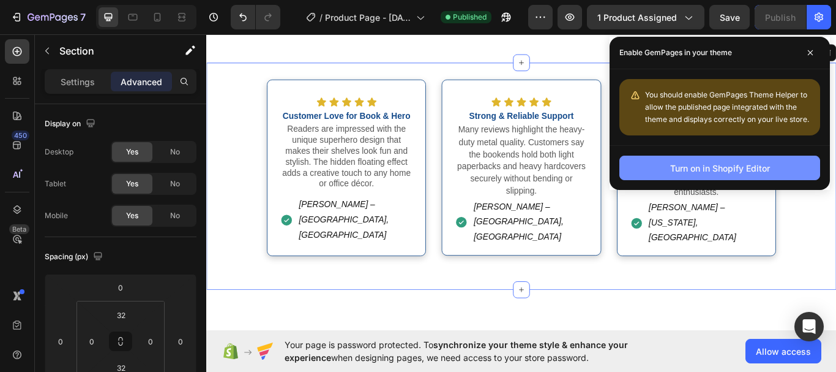
click at [737, 173] on div "Turn on in Shopify Editor" at bounding box center [720, 168] width 100 height 13
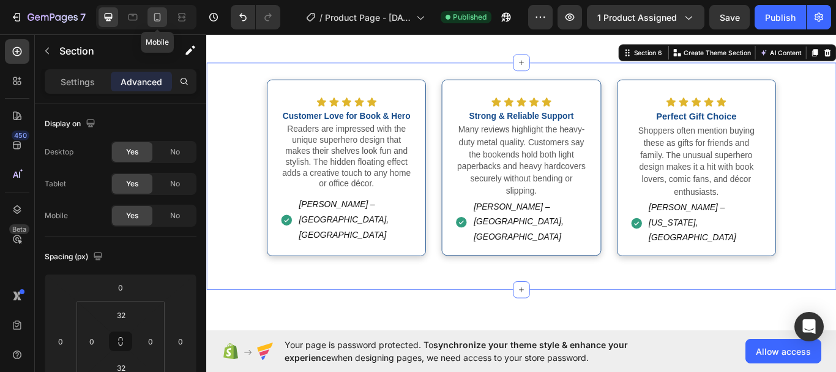
click at [160, 20] on icon at bounding box center [157, 17] width 7 height 9
type input "30"
type input "10"
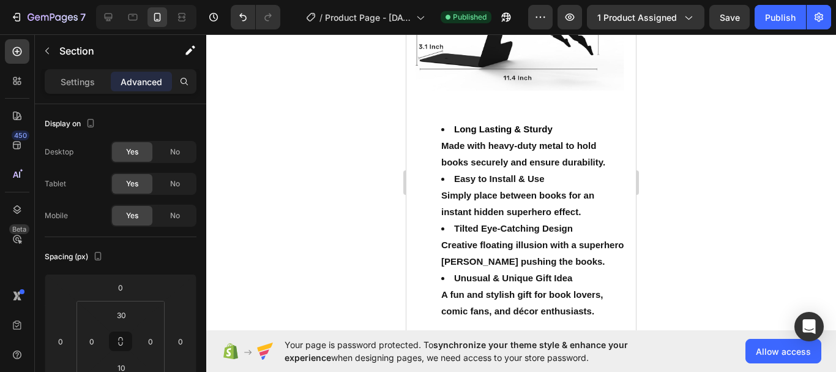
scroll to position [1306, 0]
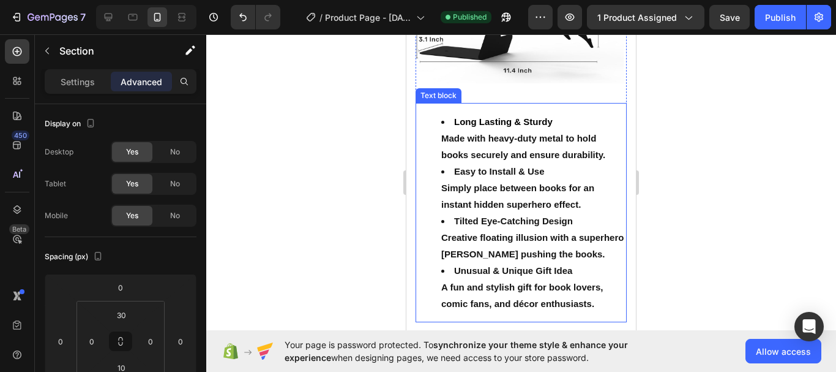
click at [534, 179] on li "Easy to Install & Use Simply place between books for an instant hidden superher…" at bounding box center [533, 188] width 184 height 50
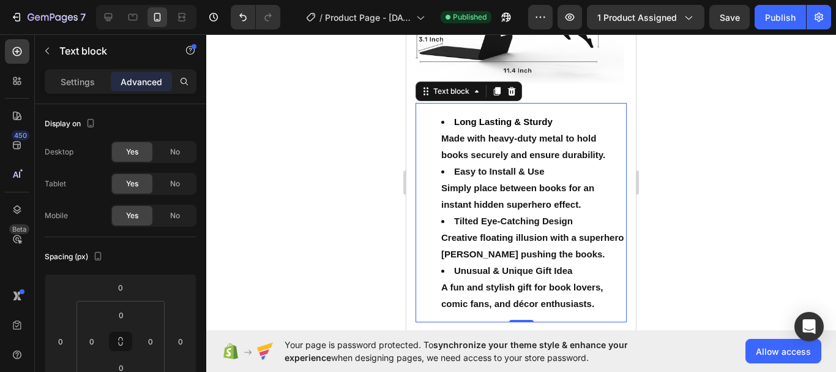
click at [476, 134] on li "Long Lasting & Sturdy Made with heavy-duty metal to hold books securely and ens…" at bounding box center [533, 138] width 184 height 50
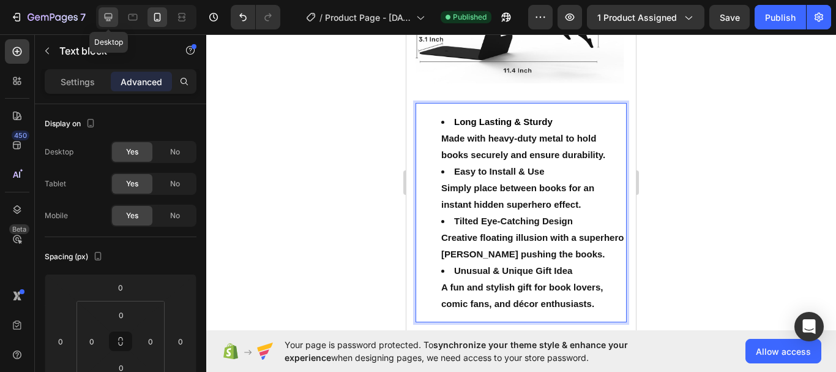
click at [110, 15] on icon at bounding box center [108, 17] width 12 height 12
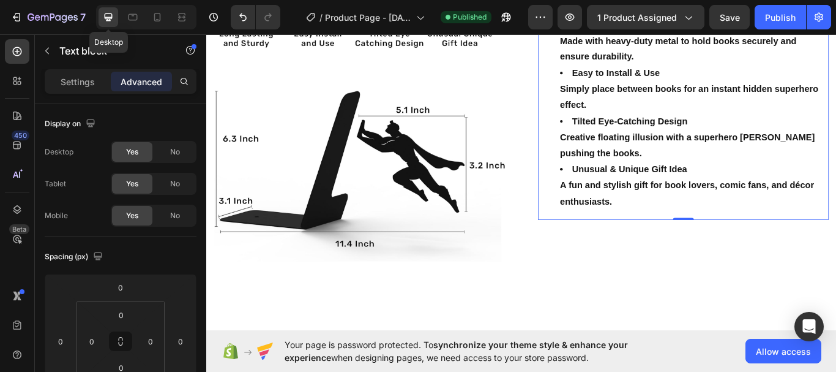
scroll to position [1232, 0]
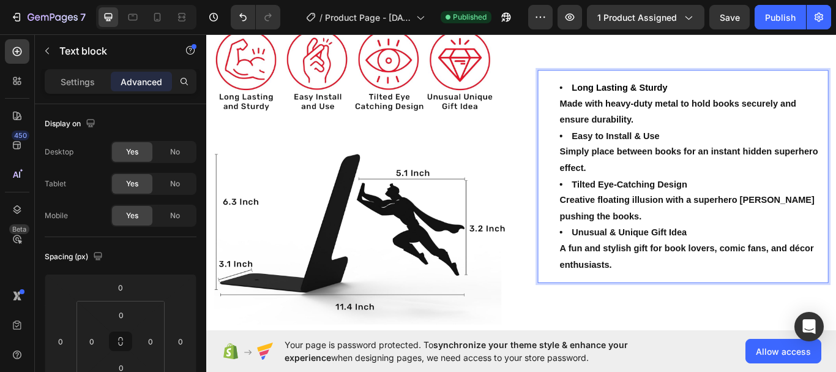
click at [706, 131] on li "Long Lasting & Sturdy Made with heavy-duty metal to hold books securely and ens…" at bounding box center [774, 116] width 312 height 56
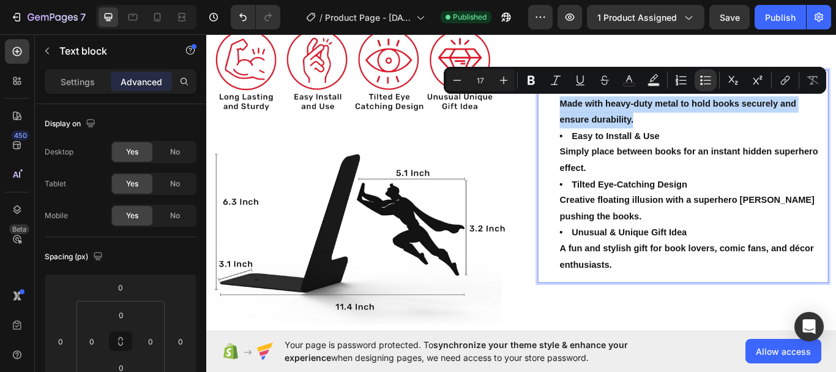
drag, startPoint x: 706, startPoint y: 131, endPoint x: 615, endPoint y: 111, distance: 93.3
click at [618, 111] on li "Long Lasting & Sturdy Made with heavy-duty metal to hold books securely and ens…" at bounding box center [774, 116] width 312 height 56
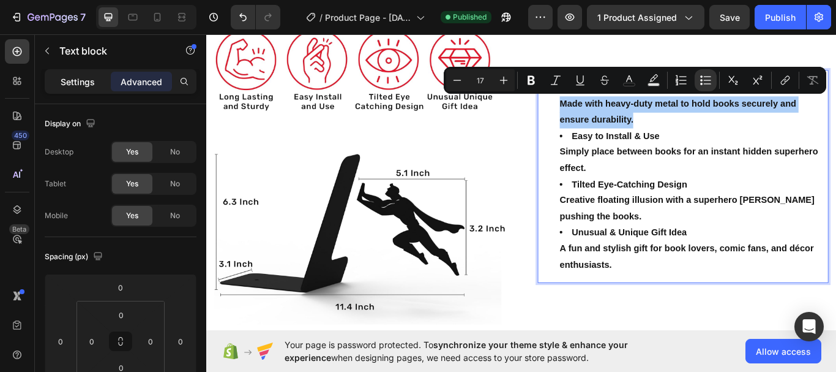
click at [81, 86] on p "Settings" at bounding box center [78, 81] width 34 height 13
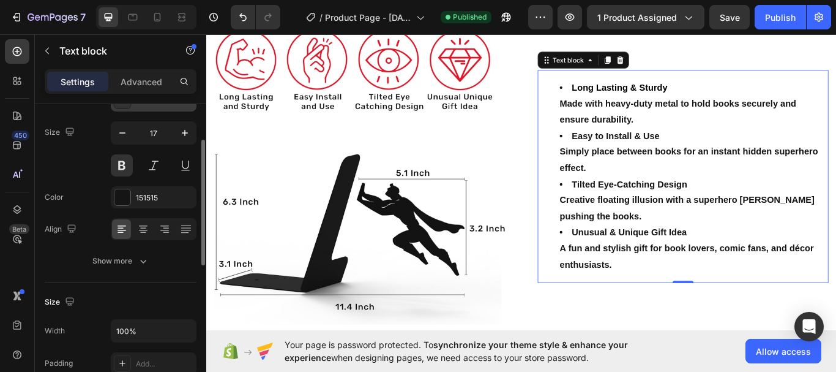
scroll to position [84, 0]
click at [124, 166] on button at bounding box center [122, 166] width 22 height 22
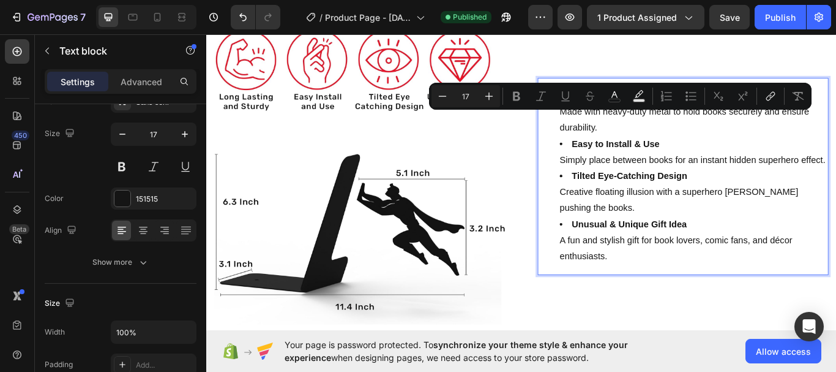
click at [608, 135] on ul "Long Lasting & Sturdy Made with heavy-duty metal to hold books securely and ens…" at bounding box center [762, 200] width 337 height 206
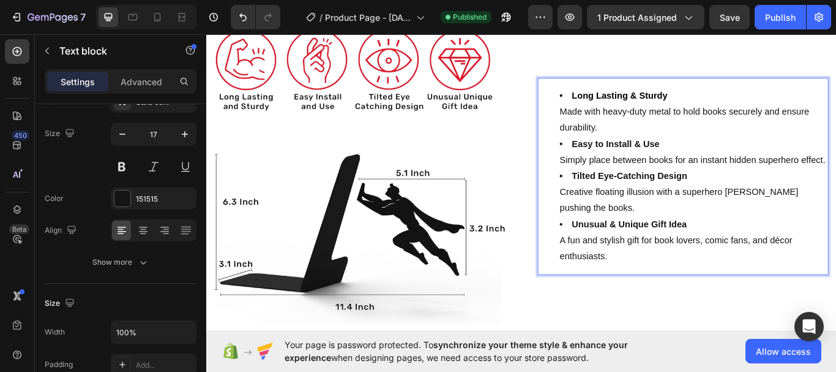
click at [618, 113] on li "Long Lasting & Sturdy Made with heavy-duty metal to hold books securely and ens…" at bounding box center [774, 125] width 312 height 56
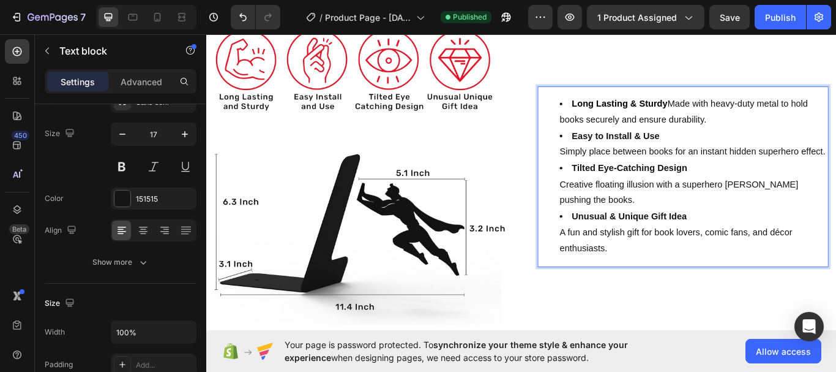
scroll to position [1242, 0]
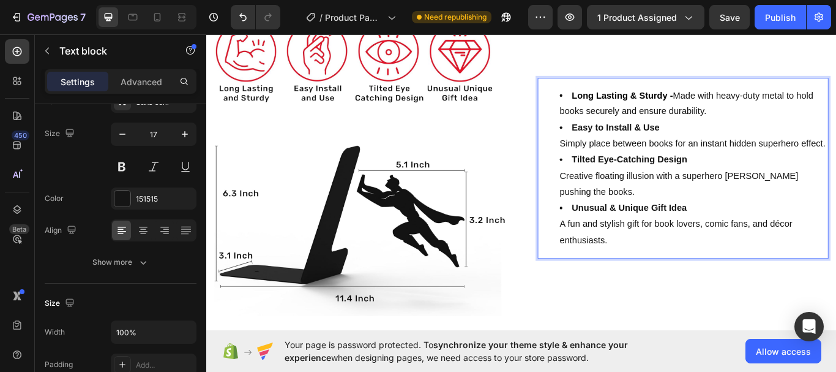
click at [618, 149] on li "Easy to Install & Use Simply place between books for an instant hidden superher…" at bounding box center [774, 153] width 312 height 37
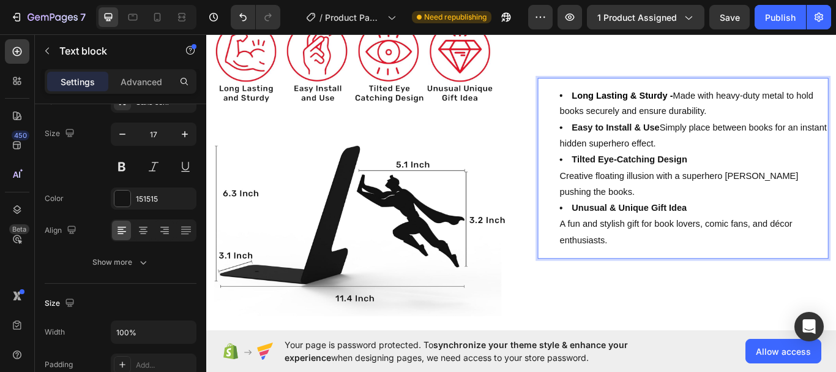
scroll to position [1251, 0]
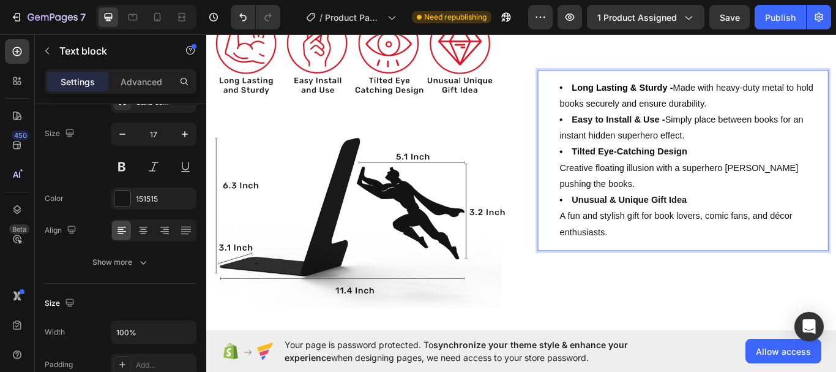
click at [618, 188] on li "Tilted Eye-Catching Design Creative floating illusion with a superhero silhouet…" at bounding box center [774, 191] width 312 height 56
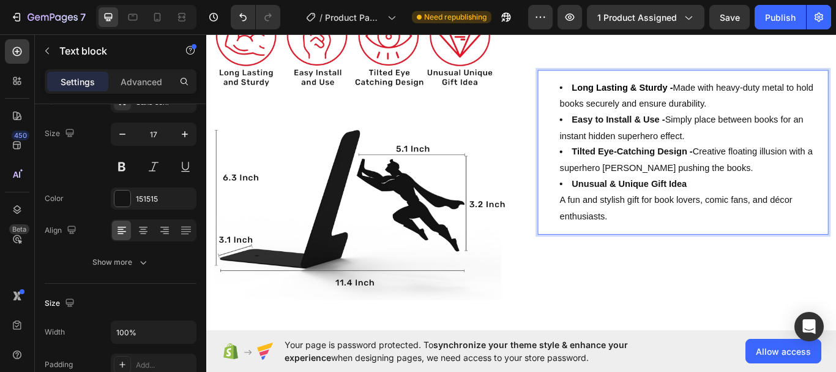
click at [751, 93] on li "Long Lasting & Sturdy - Made with heavy-duty metal to hold books securely and e…" at bounding box center [774, 106] width 312 height 37
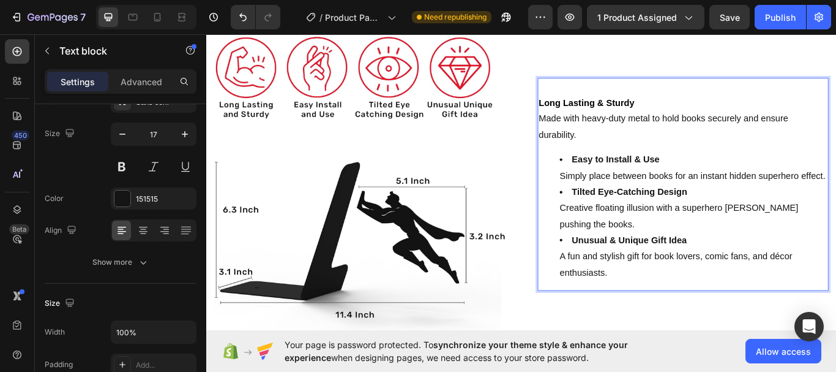
scroll to position [1232, 0]
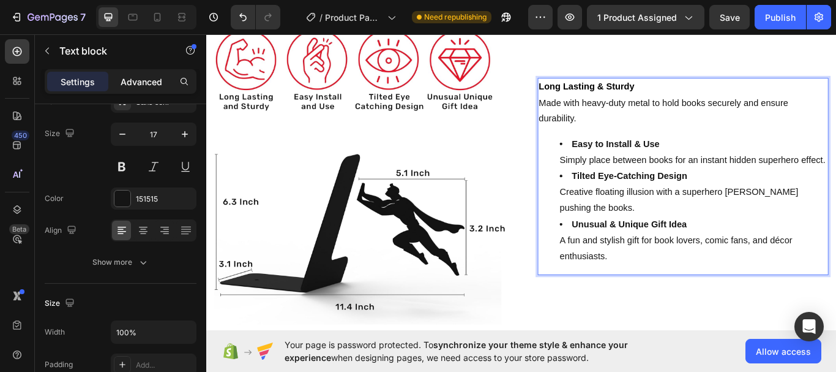
click at [153, 78] on p "Advanced" at bounding box center [142, 81] width 42 height 13
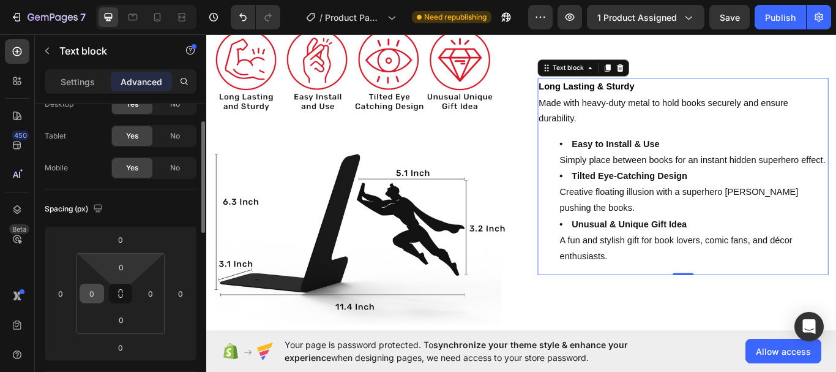
scroll to position [29, 0]
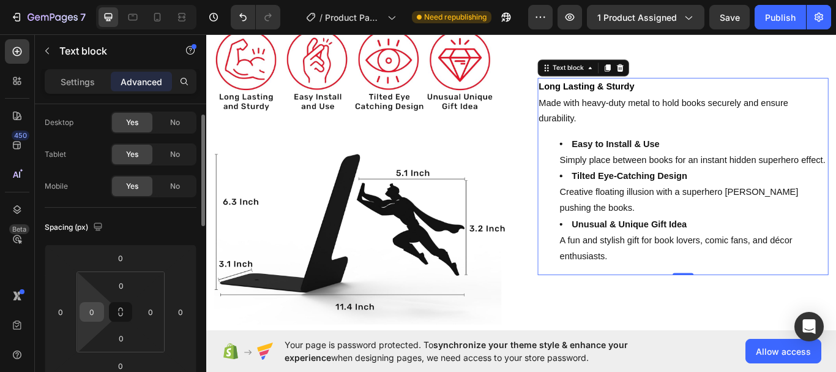
click at [99, 312] on input "0" at bounding box center [92, 311] width 18 height 18
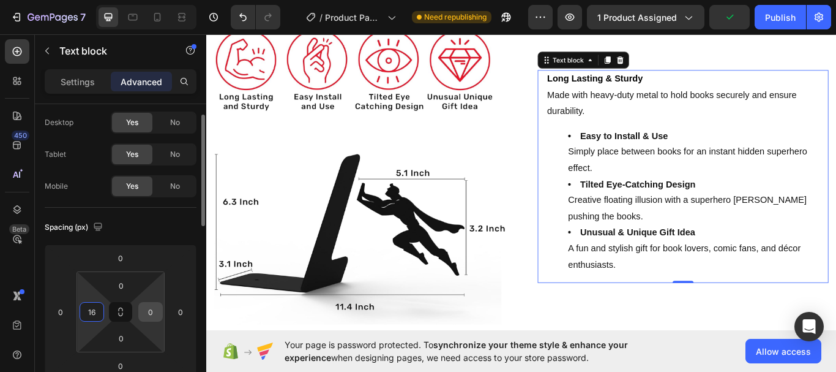
type input "16"
click at [148, 312] on input "0" at bounding box center [150, 311] width 18 height 18
type input "1"
type input "16"
click at [0, 0] on div "Spacing (px) 0 0 0 0 0 16 0 16" at bounding box center [0, 0] width 0 height 0
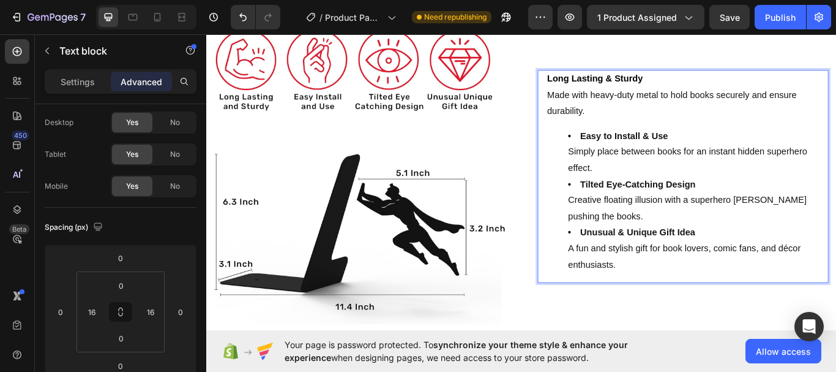
scroll to position [1242, 0]
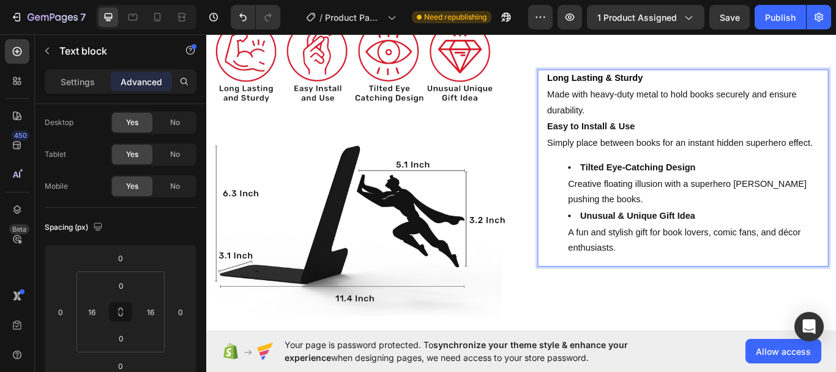
click at [634, 184] on li "Tilted Eye-Catching Design Creative floating illusion with a superhero silhouet…" at bounding box center [774, 209] width 293 height 56
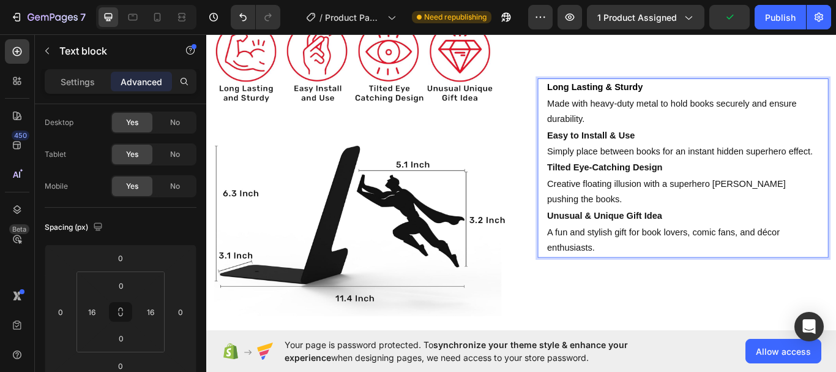
click at [669, 242] on p "Unusual & Unique Gift Idea A fun and stylish gift for book lovers, comic fans, …" at bounding box center [762, 266] width 317 height 56
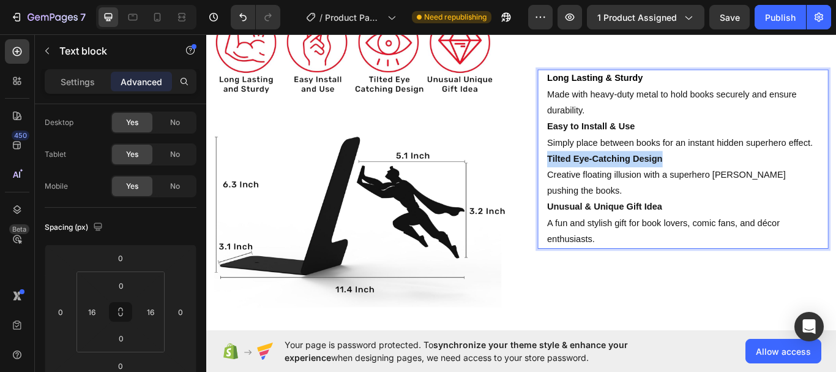
drag, startPoint x: 743, startPoint y: 175, endPoint x: 601, endPoint y: 175, distance: 142.0
click at [604, 175] on p "Tilted Eye-Catching Design Creative floating illusion with a superhero silhouet…" at bounding box center [762, 199] width 317 height 56
click at [658, 203] on p "Tilted Eye-Catching Design Creative floating illusion with a superhero silhouet…" at bounding box center [762, 199] width 317 height 56
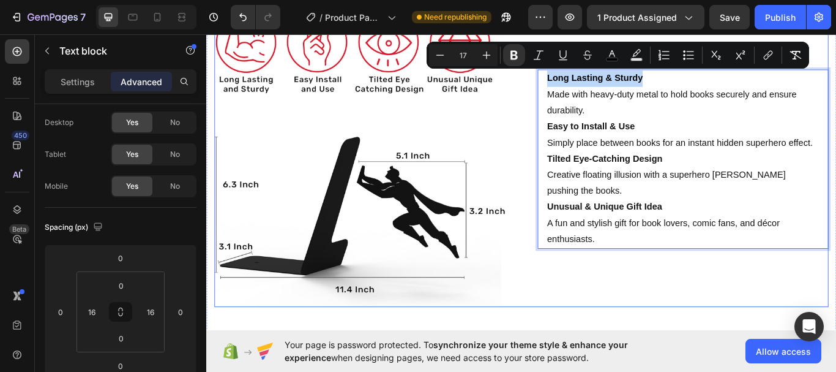
drag, startPoint x: 714, startPoint y: 84, endPoint x: 564, endPoint y: 81, distance: 149.4
click at [564, 81] on div "Image Long Lasting & Sturdy Made with heavy-duty metal to hold books securely a…" at bounding box center [573, 180] width 716 height 344
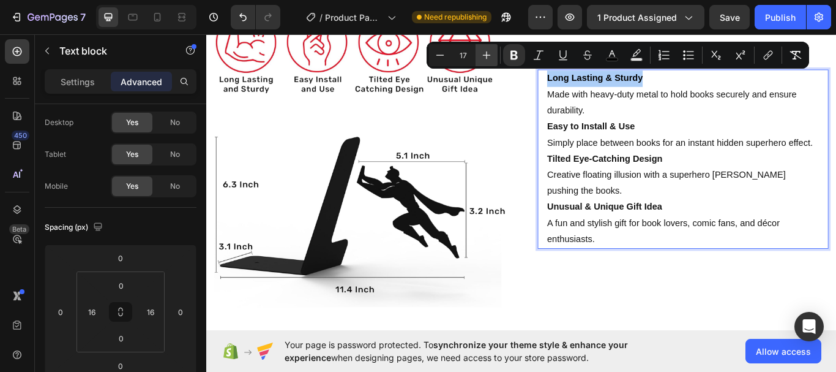
click at [485, 53] on icon "Editor contextual toolbar" at bounding box center [487, 55] width 12 height 12
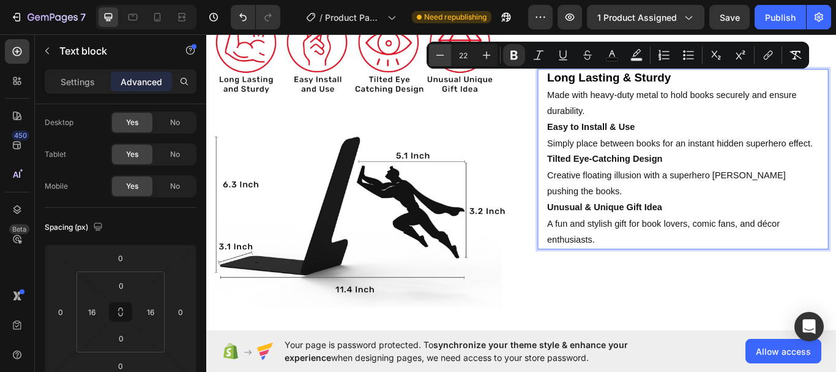
click at [449, 54] on button "Minus" at bounding box center [440, 55] width 22 height 22
type input "17"
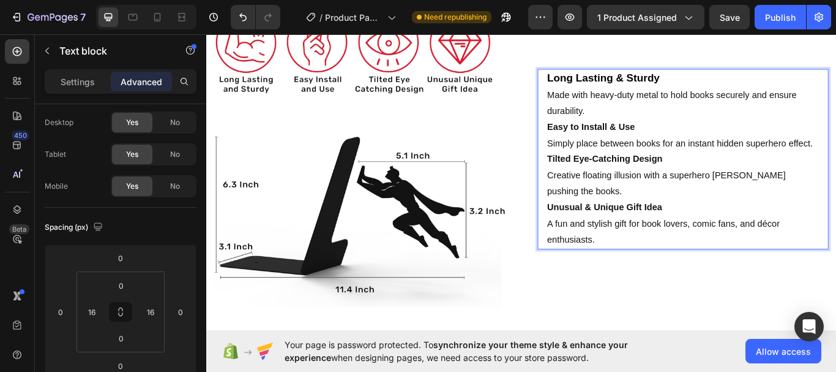
click at [741, 149] on p "Easy to Install & Use Simply place between books for an instant hidden superher…" at bounding box center [762, 152] width 317 height 37
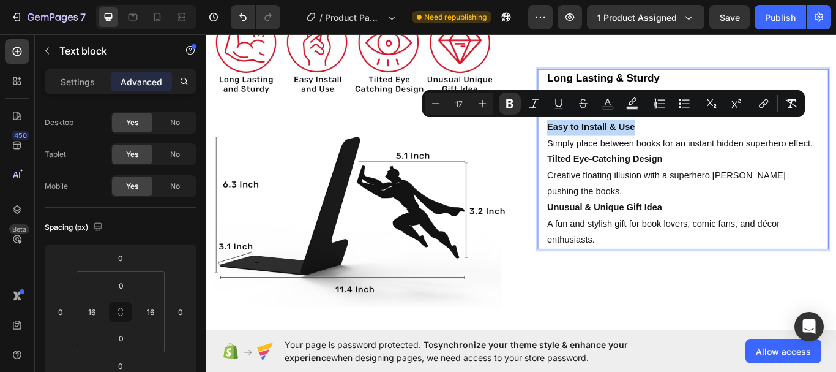
drag, startPoint x: 720, startPoint y: 141, endPoint x: 601, endPoint y: 132, distance: 119.7
click at [604, 134] on p "Easy to Install & Use Simply place between books for an instant hidden superher…" at bounding box center [762, 152] width 317 height 37
click at [479, 107] on icon "Editor contextual toolbar" at bounding box center [482, 103] width 12 height 12
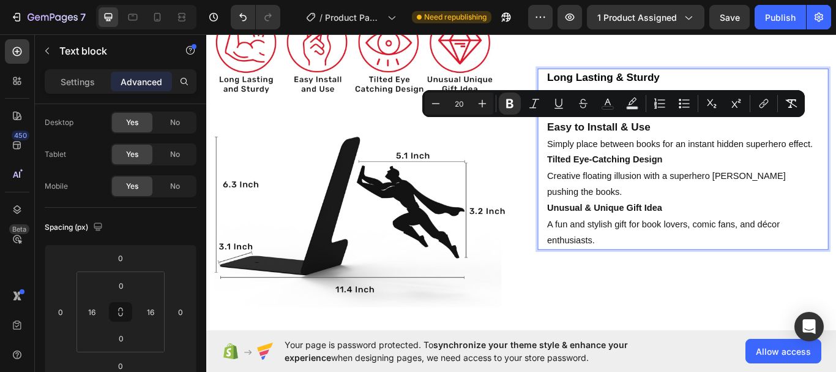
type input "17"
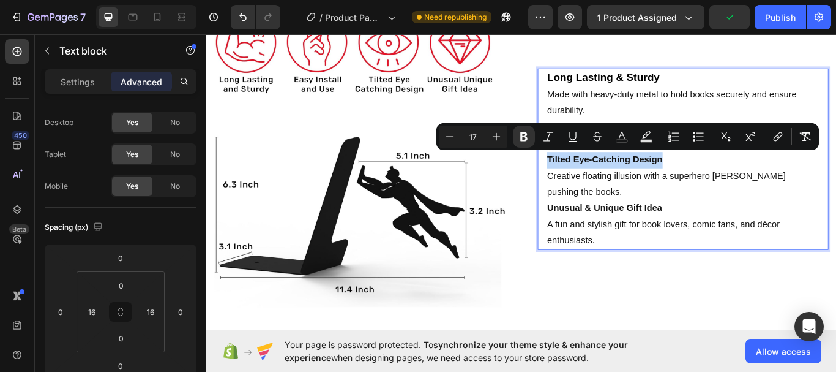
drag, startPoint x: 741, startPoint y: 178, endPoint x: 601, endPoint y: 174, distance: 140.2
click at [604, 174] on p "Tilted Eye-Catching Design Creative floating illusion with a superhero silhouet…" at bounding box center [762, 200] width 317 height 56
click at [496, 135] on icon "Editor contextual toolbar" at bounding box center [497, 137] width 8 height 8
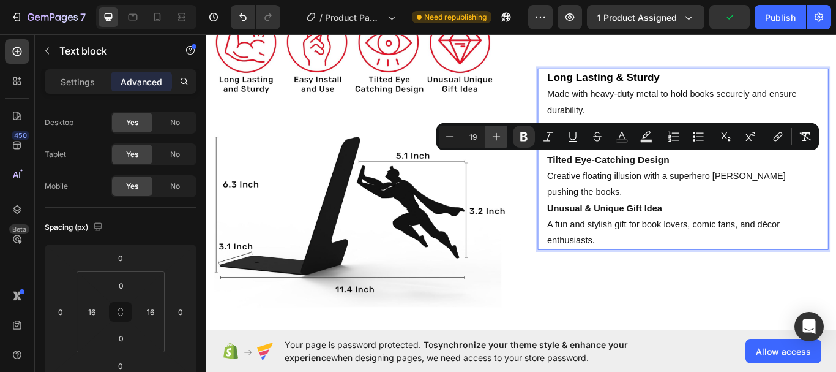
type input "20"
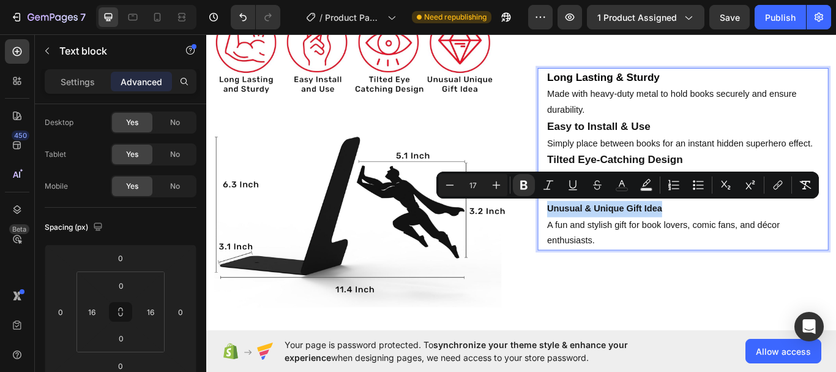
drag, startPoint x: 736, startPoint y: 232, endPoint x: 599, endPoint y: 234, distance: 137.2
click at [604, 234] on p "Unusual & Unique Gift Idea A fun and stylish gift for book lovers, comic fans, …" at bounding box center [762, 257] width 317 height 56
click at [507, 184] on div "Minus 17 Plus Bold Italic Underline Strikethrough color Text Background Color N…" at bounding box center [628, 185] width 378 height 22
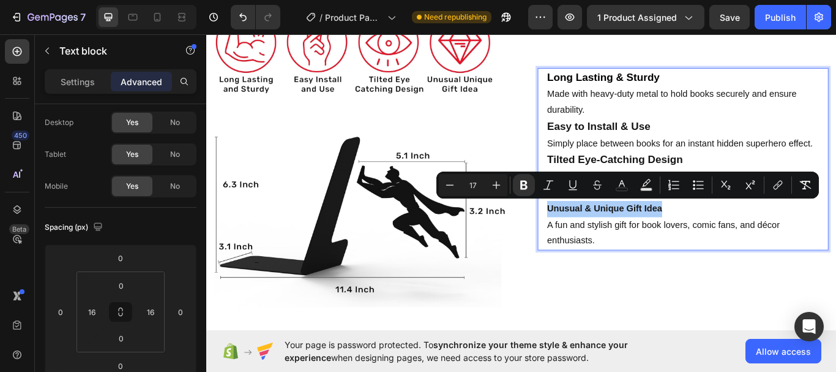
click at [507, 184] on div "Minus 17 Plus Bold Italic Underline Strikethrough color Text Background Color N…" at bounding box center [628, 185] width 378 height 22
click at [500, 183] on icon "Editor contextual toolbar" at bounding box center [496, 185] width 12 height 12
type input "20"
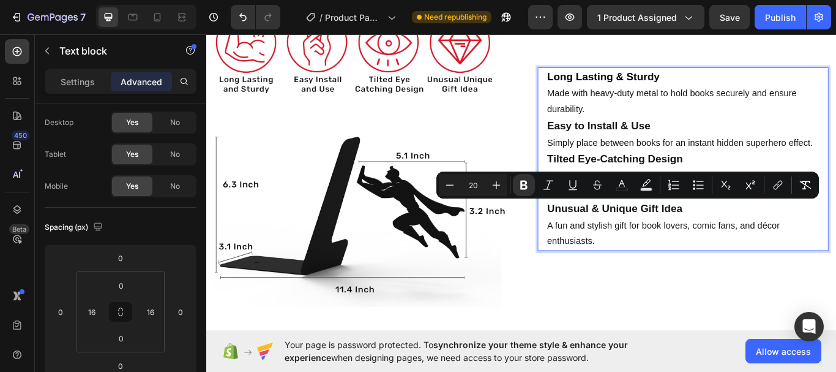
click at [702, 268] on p "Unusual & Unique Gift Idea A fun and stylish gift for book lovers, comic fans, …" at bounding box center [762, 257] width 317 height 58
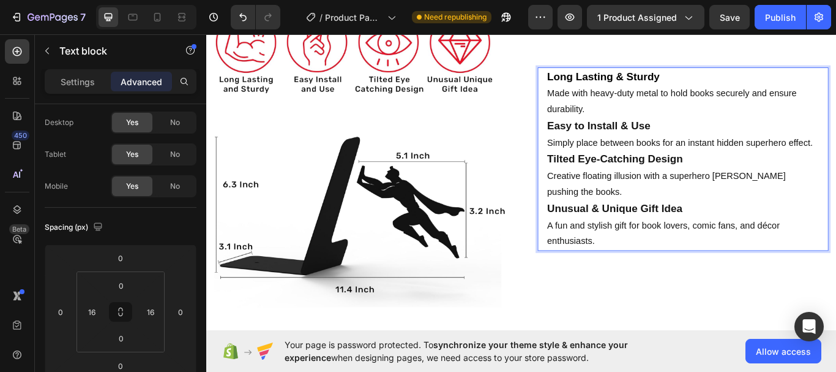
click at [738, 88] on p "Long Lasting & Sturdy Made with heavy-duty metal to hold books securely and ens…" at bounding box center [762, 104] width 317 height 58
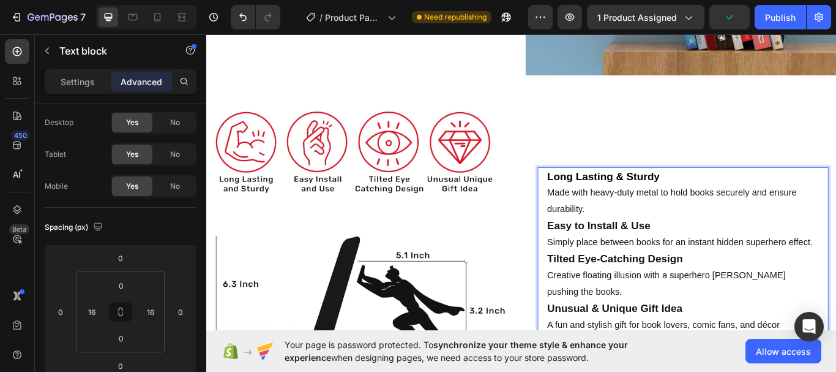
scroll to position [1140, 0]
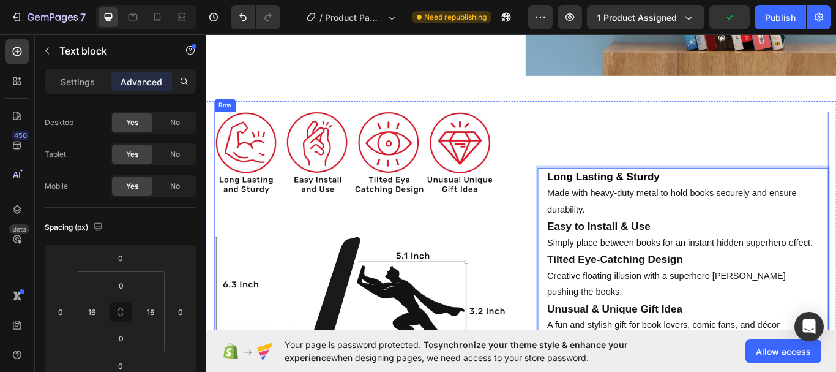
click at [599, 137] on div "Long Lasting & Sturdy Made with heavy-duty metal to hold books securely and ens…" at bounding box center [762, 297] width 339 height 344
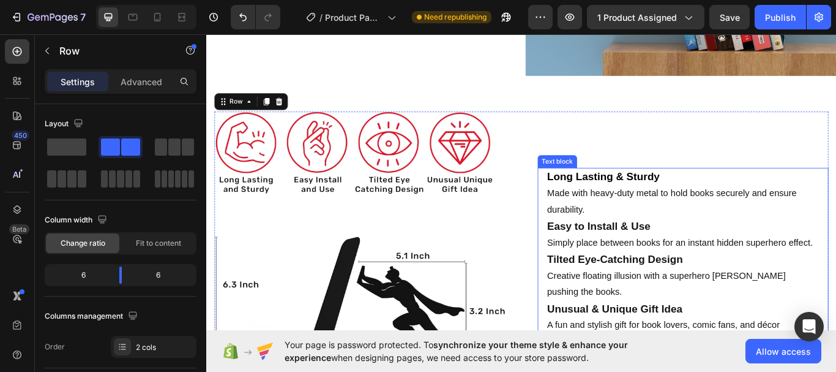
scroll to position [1158, 0]
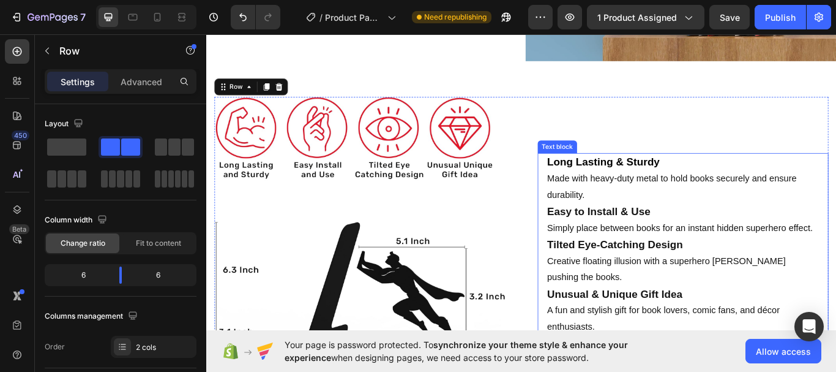
click at [743, 208] on p "Long Lasting & Sturdy Made with heavy-duty metal to hold books securely and ens…" at bounding box center [762, 203] width 317 height 58
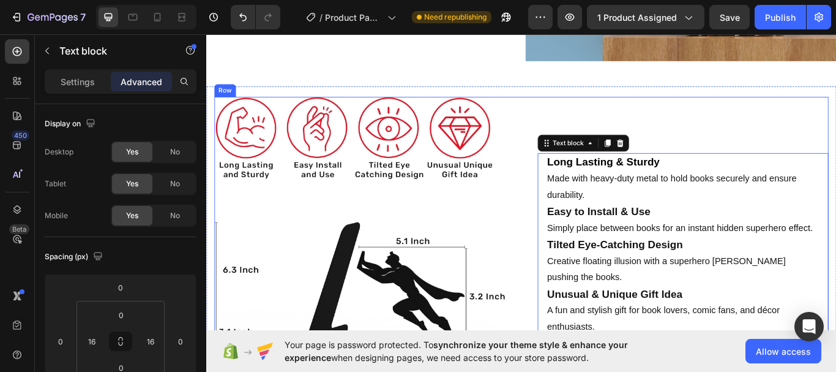
click at [767, 130] on div "Long Lasting & Sturdy Made with heavy-duty metal to hold books securely and ens…" at bounding box center [762, 280] width 339 height 344
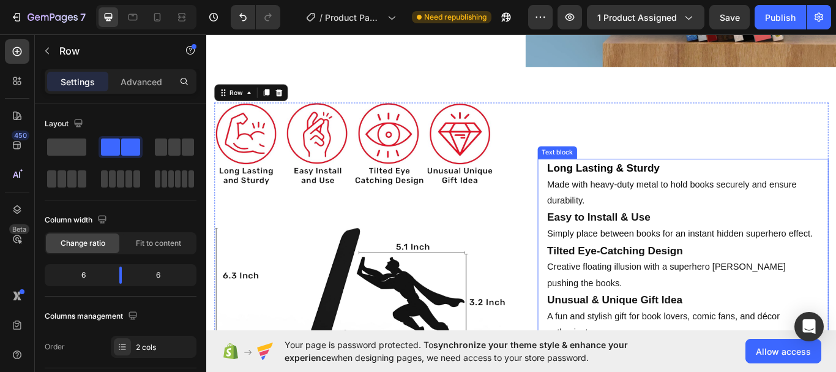
scroll to position [1147, 0]
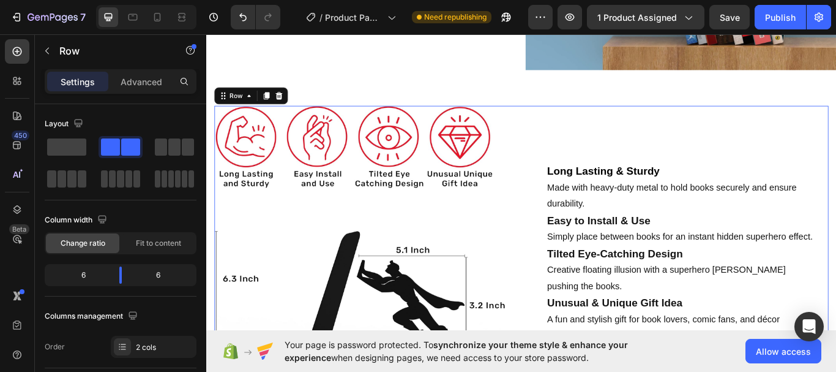
click at [555, 133] on div "Image Long Lasting & Sturdy Made with heavy-duty metal to hold books securely a…" at bounding box center [573, 290] width 716 height 344
click at [662, 133] on div "Long Lasting & Sturdy Made with heavy-duty metal to hold books securely and ens…" at bounding box center [762, 290] width 339 height 344
click at [636, 188] on strong "Long Lasting & Sturdy" at bounding box center [669, 193] width 131 height 13
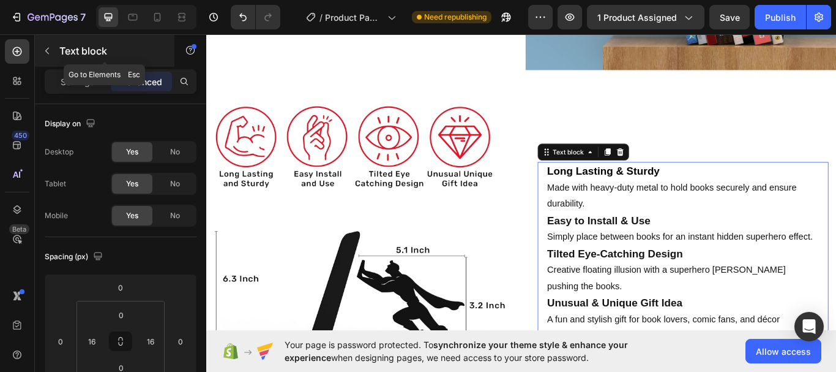
click at [39, 58] on button "button" at bounding box center [47, 51] width 20 height 20
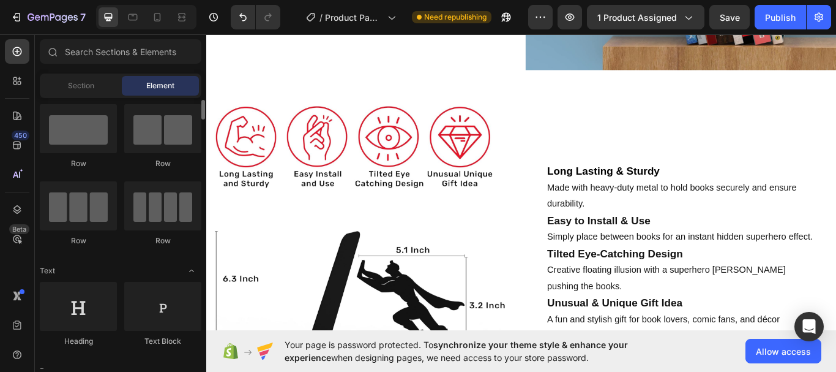
scroll to position [21, 0]
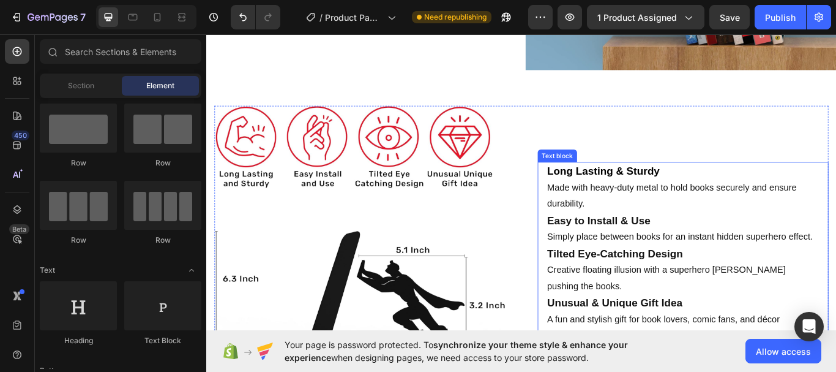
click at [593, 206] on div "Long Lasting & Sturdy Made with heavy-duty metal to hold books securely and ens…" at bounding box center [762, 291] width 339 height 214
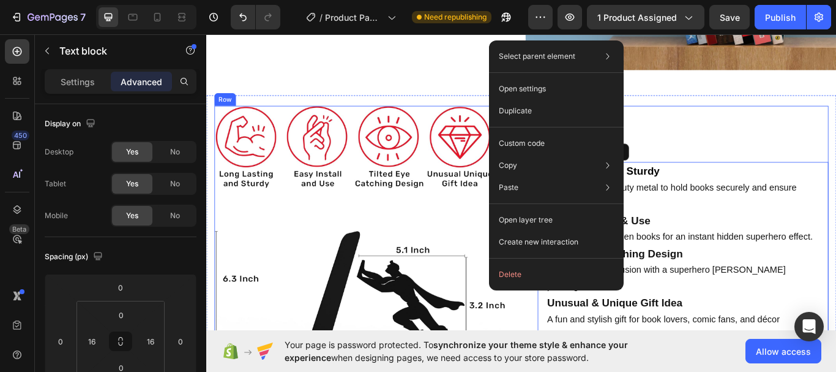
click at [755, 136] on div "Long Lasting & Sturdy Made with heavy-duty metal to hold books securely and ens…" at bounding box center [762, 290] width 339 height 344
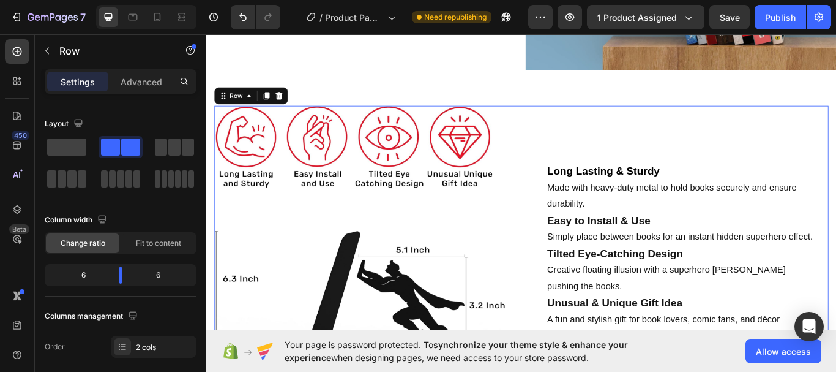
click at [629, 159] on div "Long Lasting & Sturdy Made with heavy-duty metal to hold books securely and ens…" at bounding box center [762, 290] width 339 height 344
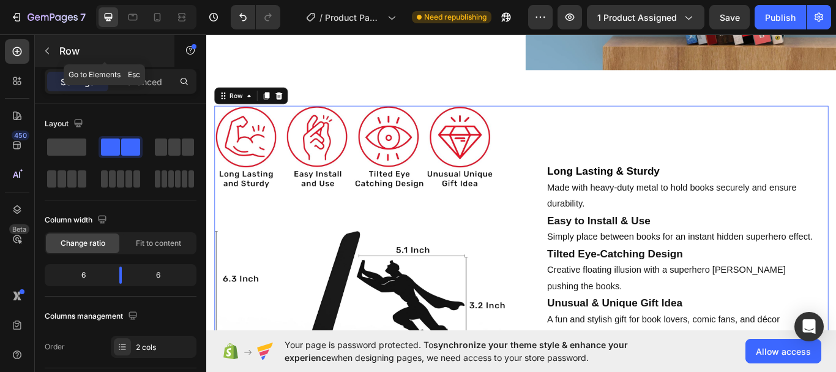
click at [49, 62] on div "Row" at bounding box center [105, 51] width 140 height 32
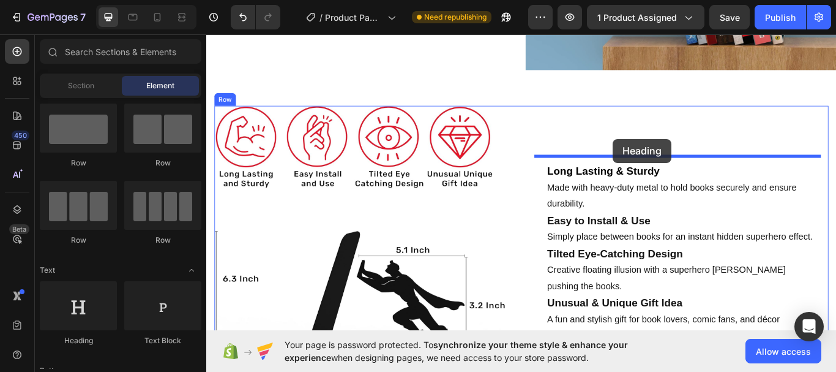
drag, startPoint x: 312, startPoint y: 348, endPoint x: 680, endPoint y: 157, distance: 414.5
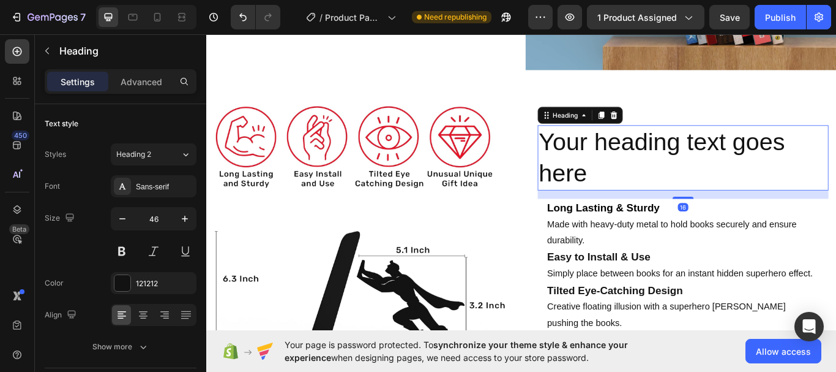
click at [657, 183] on h2 "Your heading text goes here" at bounding box center [762, 179] width 339 height 76
click at [657, 183] on p "Your heading text goes here" at bounding box center [762, 178] width 337 height 73
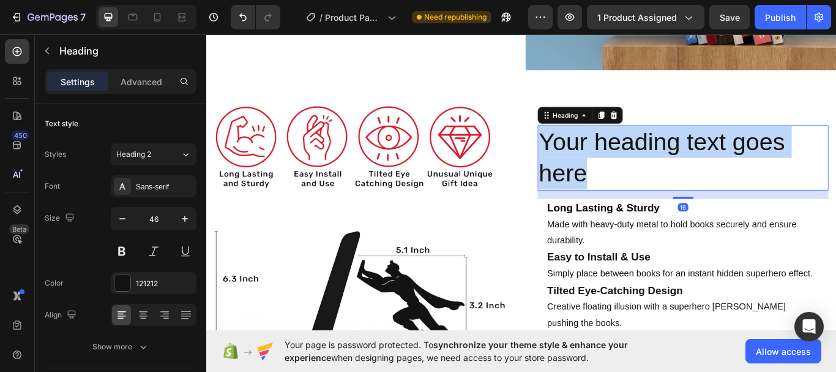
click at [657, 183] on p "Your heading text goes here" at bounding box center [762, 178] width 337 height 73
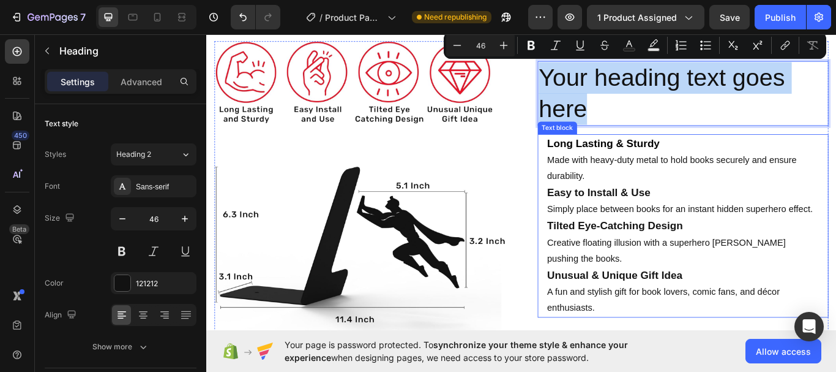
scroll to position [1234, 0]
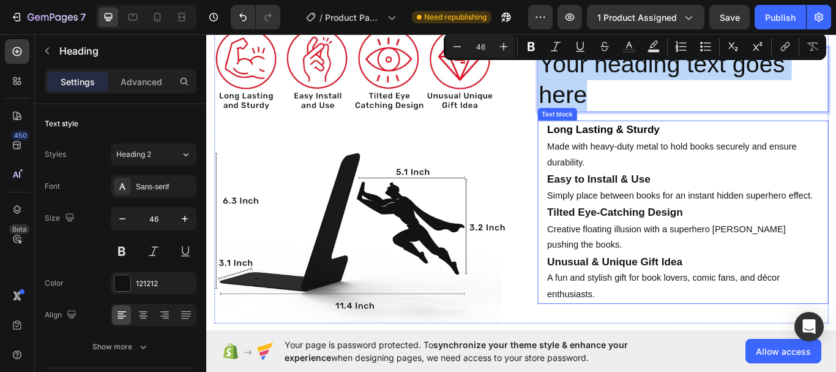
click at [692, 321] on p "Unusual & Unique Gift Idea A fun and stylish gift for book lovers, comic fans, …" at bounding box center [762, 319] width 317 height 58
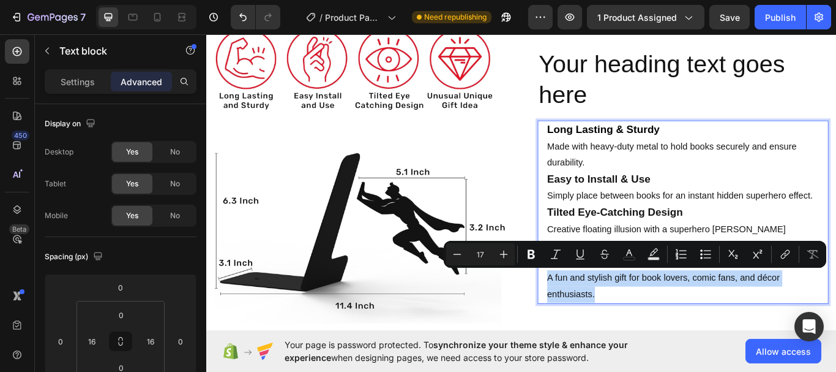
click at [692, 321] on p "Unusual & Unique Gift Idea A fun and stylish gift for book lovers, comic fans, …" at bounding box center [762, 319] width 317 height 58
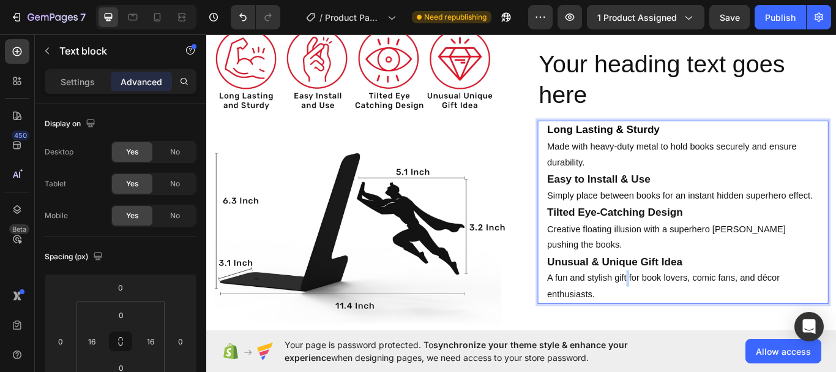
click at [692, 321] on p "Unusual & Unique Gift Idea A fun and stylish gift for book lovers, comic fans, …" at bounding box center [762, 319] width 317 height 58
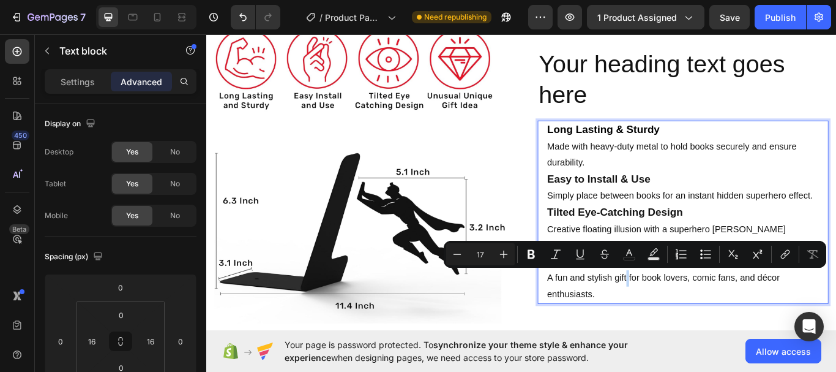
click at [692, 321] on p "Unusual & Unique Gift Idea A fun and stylish gift for book lovers, comic fans, …" at bounding box center [762, 319] width 317 height 58
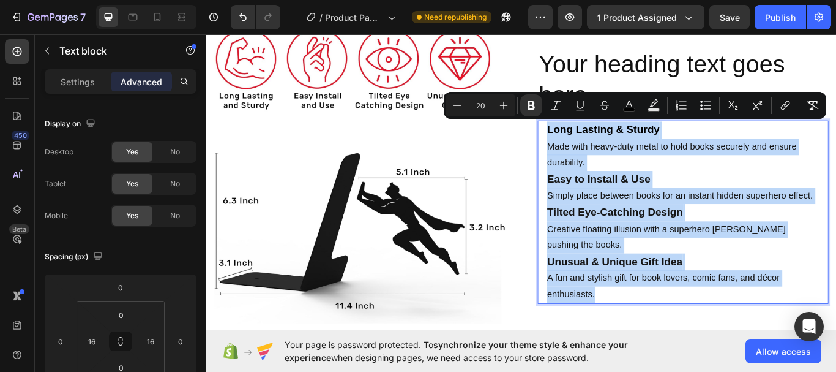
drag, startPoint x: 672, startPoint y: 332, endPoint x: 599, endPoint y: 144, distance: 201.3
click at [602, 144] on div "Long Lasting & Sturdy Made with heavy-duty metal to hold books securely and ens…" at bounding box center [762, 242] width 320 height 214
copy div "Long Lasting & Sturdy Made with heavy-duty metal to hold books securely and ens…"
click at [664, 274] on p "Tilted Eye-Catching Design Creative floating illusion with a superhero silhouet…" at bounding box center [762, 262] width 317 height 58
click at [639, 61] on p "Your heading text goes here" at bounding box center [762, 87] width 337 height 73
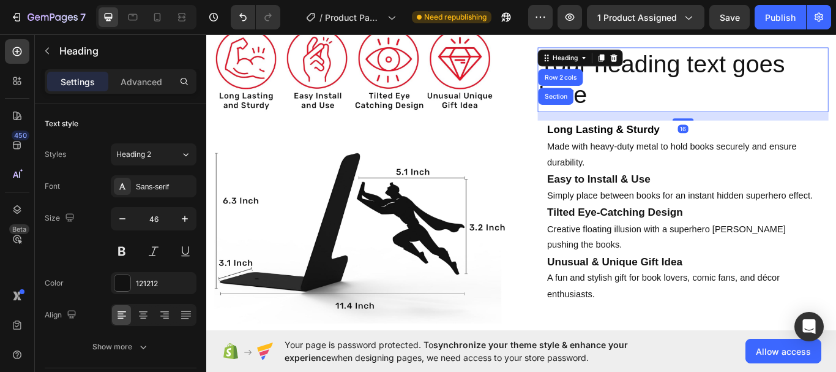
click at [642, 61] on icon at bounding box center [647, 63] width 10 height 10
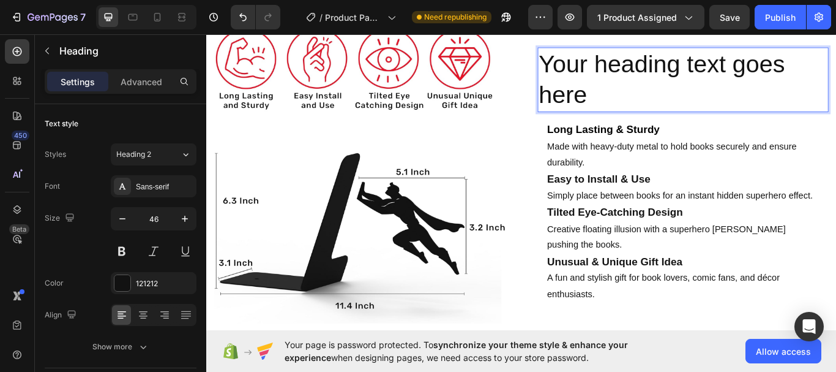
click at [667, 96] on p "Your heading text goes here" at bounding box center [762, 87] width 337 height 73
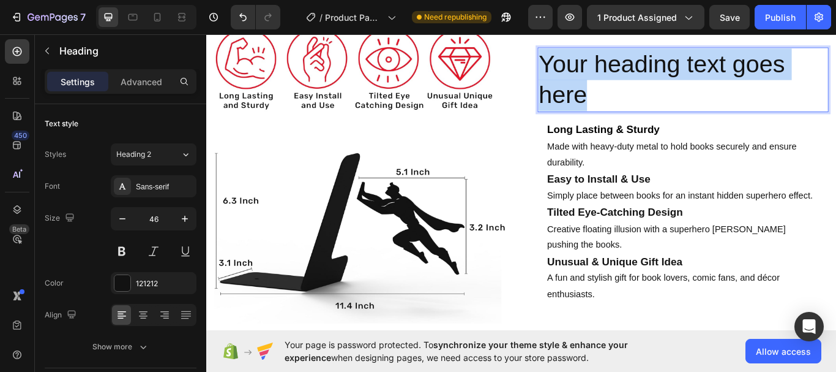
click at [667, 96] on p "Your heading text goes here" at bounding box center [762, 87] width 337 height 73
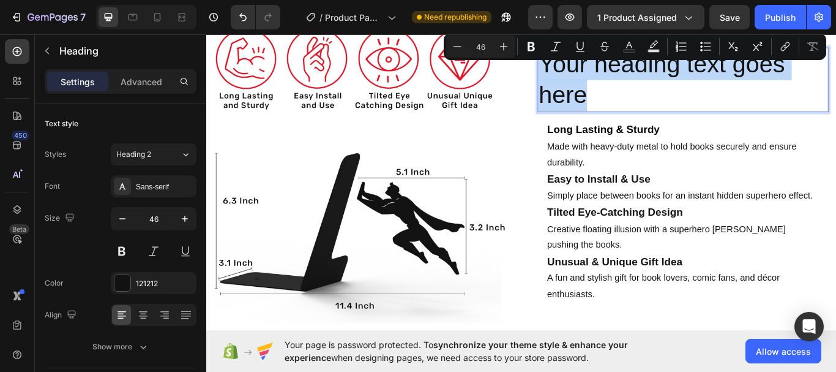
click at [667, 96] on p "Your heading text goes here" at bounding box center [762, 87] width 337 height 73
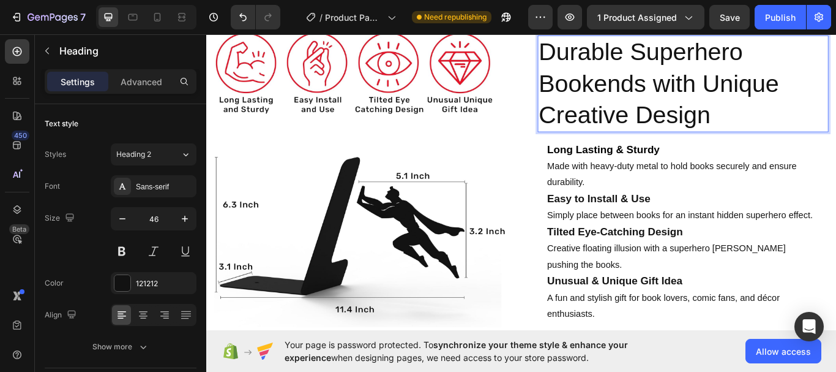
scroll to position [1215, 0]
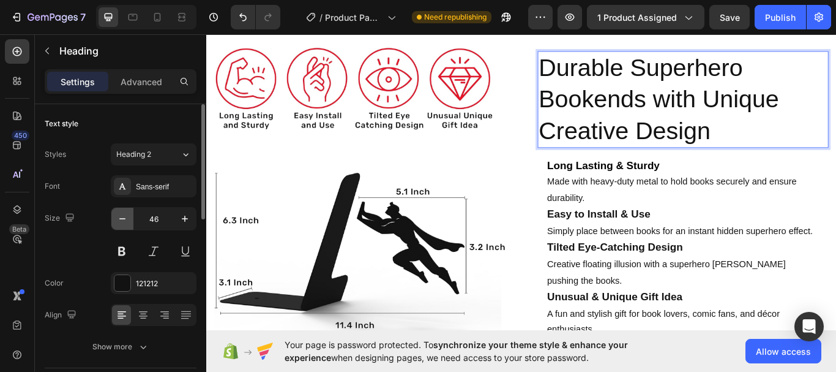
click at [120, 219] on icon "button" at bounding box center [122, 218] width 12 height 12
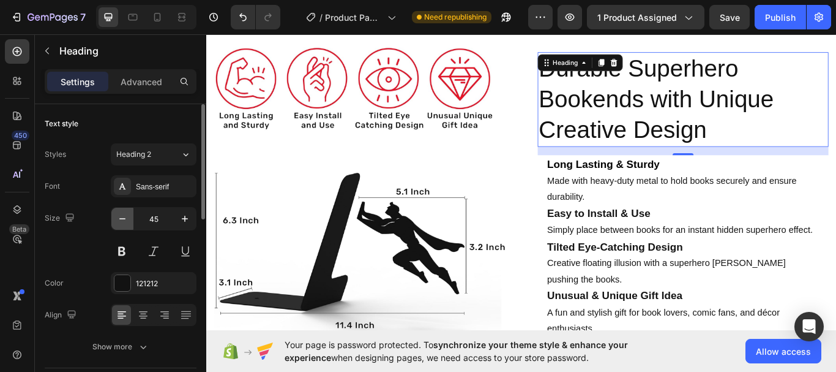
click at [120, 219] on icon "button" at bounding box center [122, 218] width 12 height 12
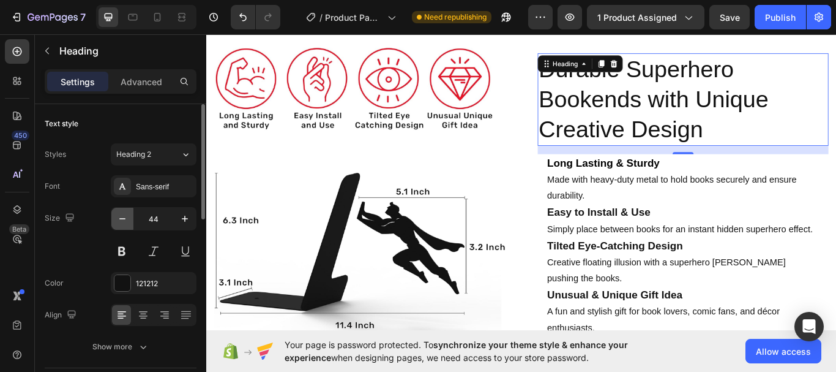
click at [120, 219] on icon "button" at bounding box center [122, 218] width 12 height 12
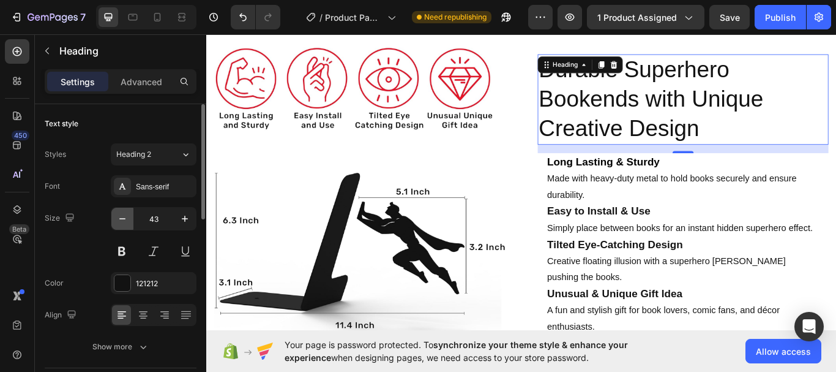
click at [120, 219] on icon "button" at bounding box center [122, 218] width 12 height 12
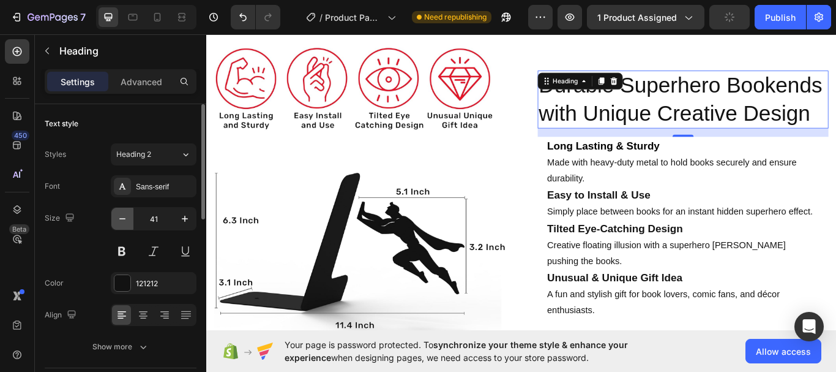
click at [120, 219] on icon "button" at bounding box center [122, 218] width 12 height 12
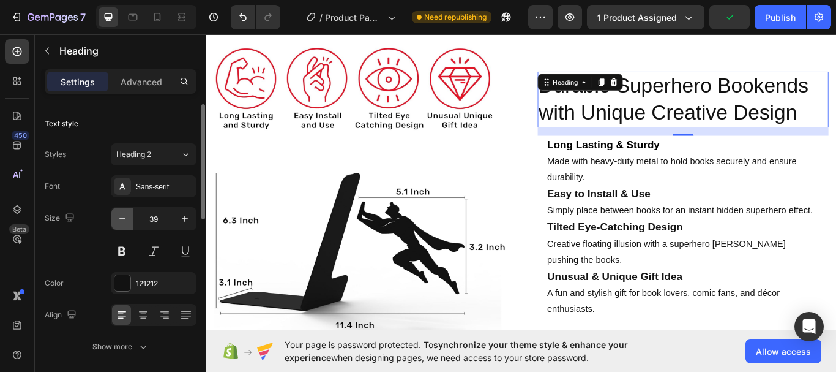
click at [120, 219] on icon "button" at bounding box center [122, 218] width 12 height 12
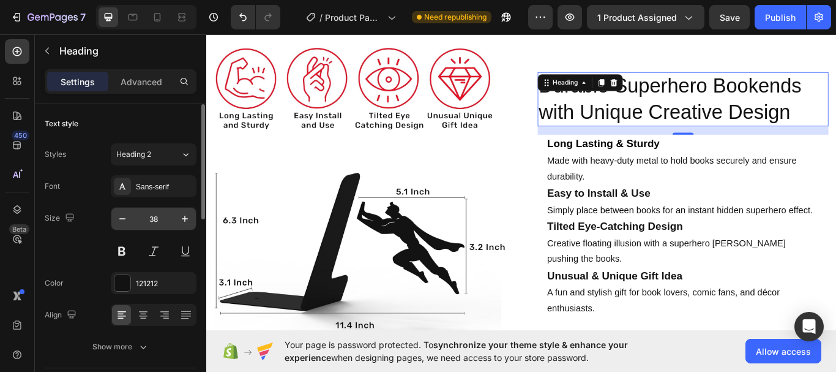
click at [160, 219] on input "38" at bounding box center [153, 219] width 40 height 22
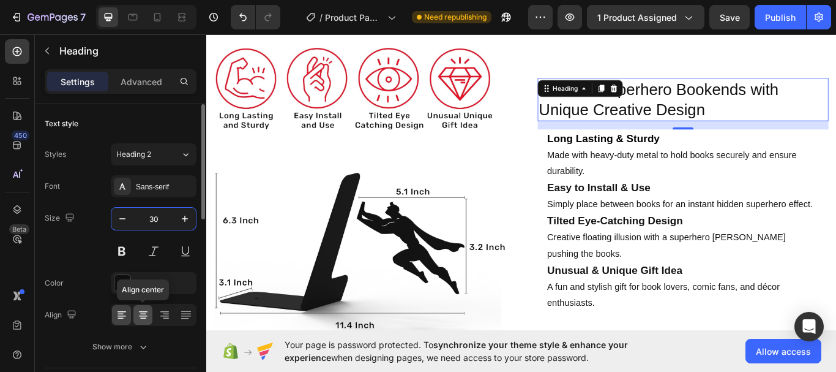
type input "30"
click at [140, 318] on icon at bounding box center [143, 315] width 12 height 12
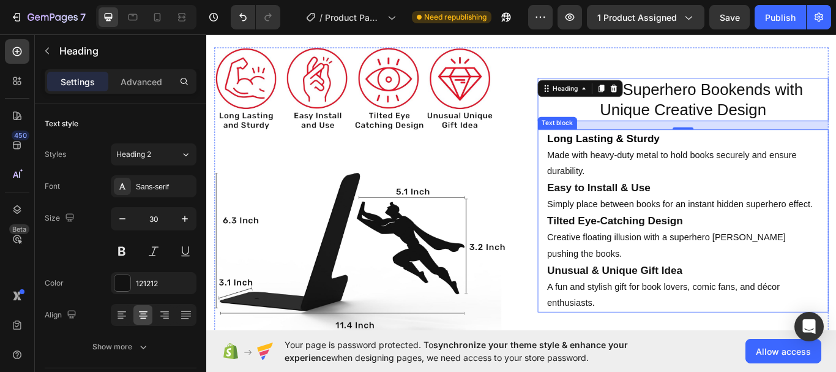
click at [662, 340] on p "Unusual & Unique Gift Idea A fun and stylish gift for book lovers, comic fans, …" at bounding box center [762, 330] width 317 height 58
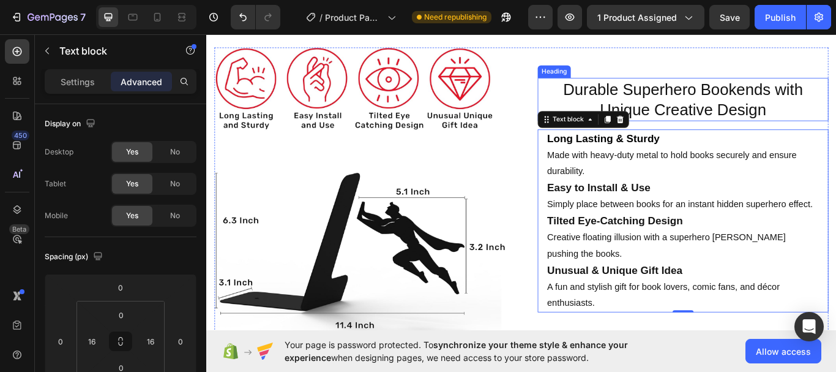
click at [755, 91] on p "Durable Superhero Bookends with Unique Creative Design" at bounding box center [762, 111] width 337 height 48
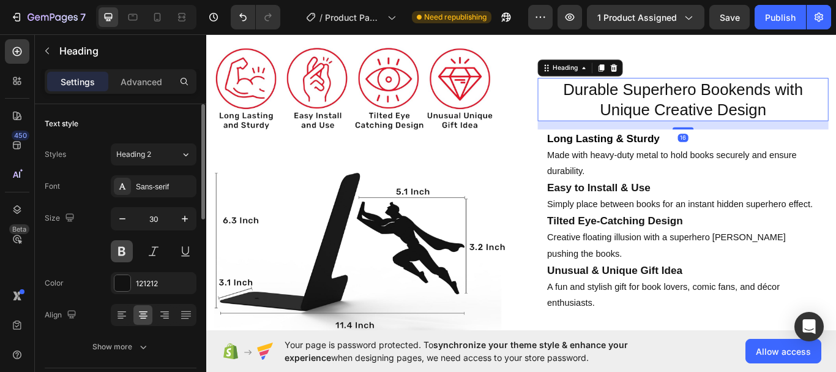
click at [127, 249] on button at bounding box center [122, 251] width 22 height 22
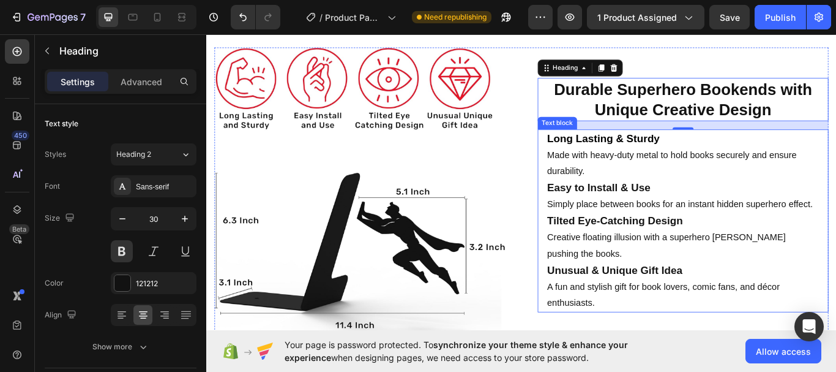
click at [622, 274] on p "Tilted Eye-Catching Design Creative floating illusion with a superhero silhouet…" at bounding box center [762, 272] width 317 height 58
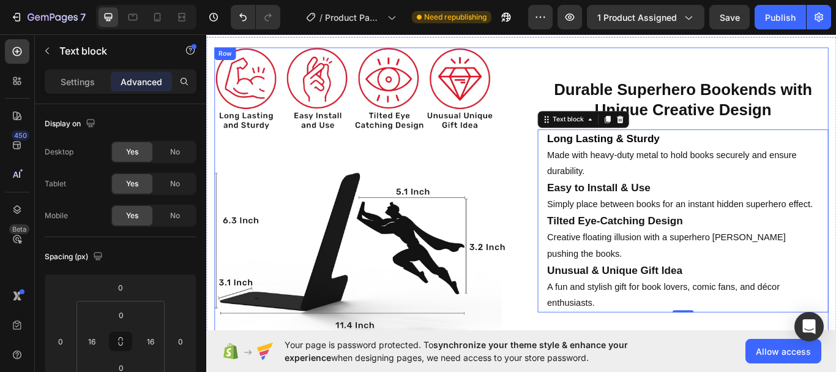
click at [582, 81] on div "Image Durable Superhero Bookends with Unique Creative Design Heading Long Lasti…" at bounding box center [573, 222] width 716 height 344
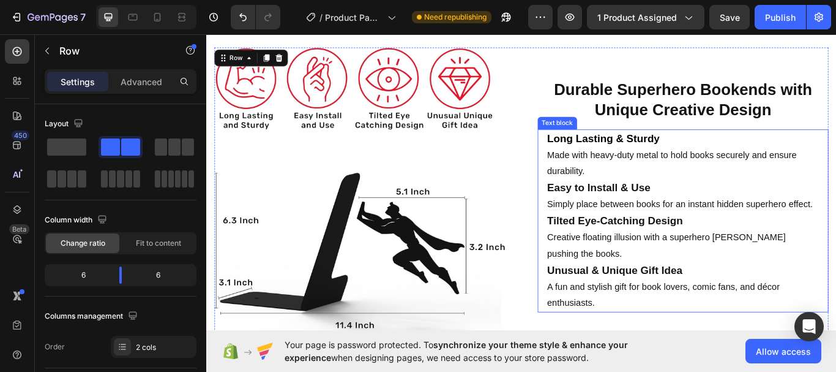
click at [654, 262] on p "Tilted Eye-Catching Design Creative floating illusion with a superhero silhouet…" at bounding box center [762, 272] width 317 height 58
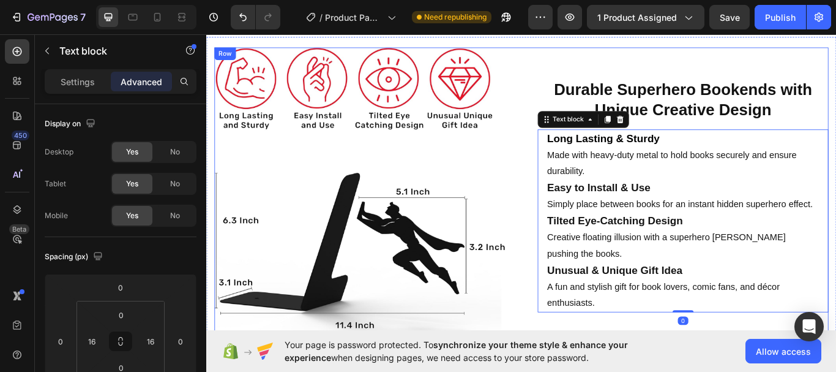
click at [650, 368] on div "Durable Superhero Bookends with Unique Creative Design Heading Long Lasting & S…" at bounding box center [762, 222] width 339 height 344
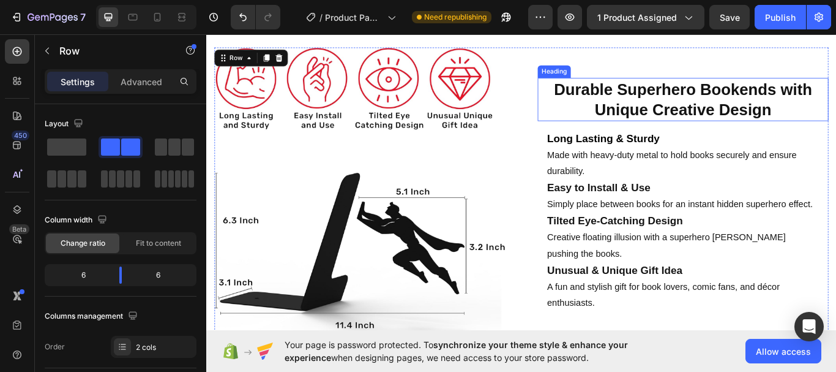
click at [714, 95] on p "Durable Superhero Bookends with Unique Creative Design" at bounding box center [762, 111] width 337 height 48
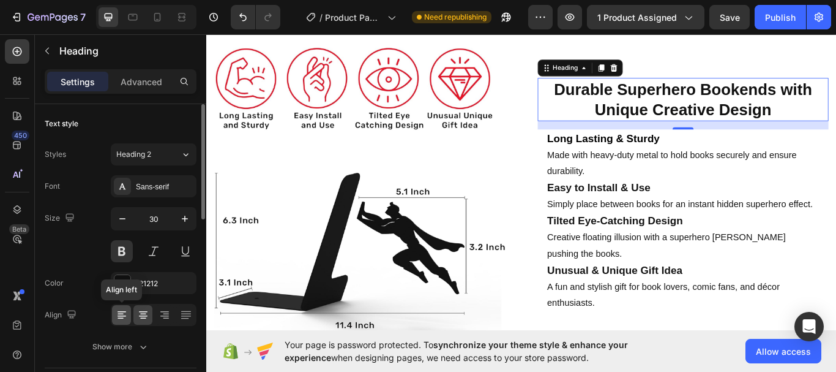
click at [126, 313] on icon at bounding box center [122, 315] width 12 height 12
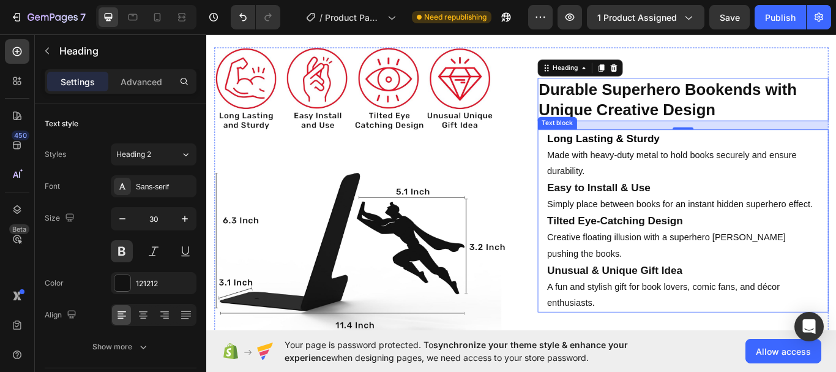
click at [727, 204] on p "Easy to Install & Use Simply place between books for an instant hidden superher…" at bounding box center [762, 223] width 317 height 39
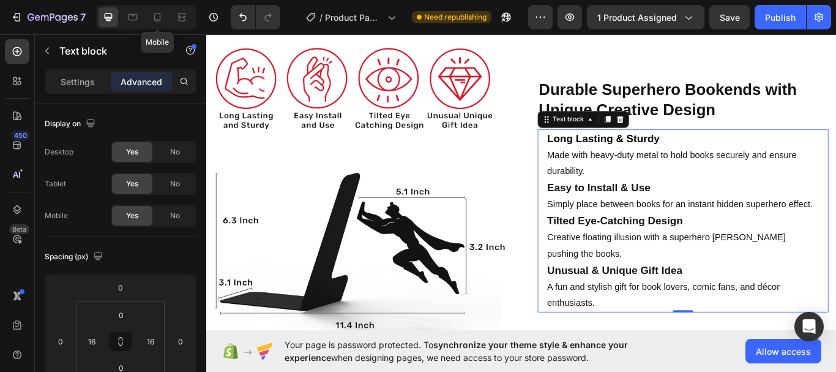
click at [151, 27] on div "Mobile" at bounding box center [146, 17] width 100 height 24
click at [163, 23] on div at bounding box center [158, 17] width 20 height 20
type input "0"
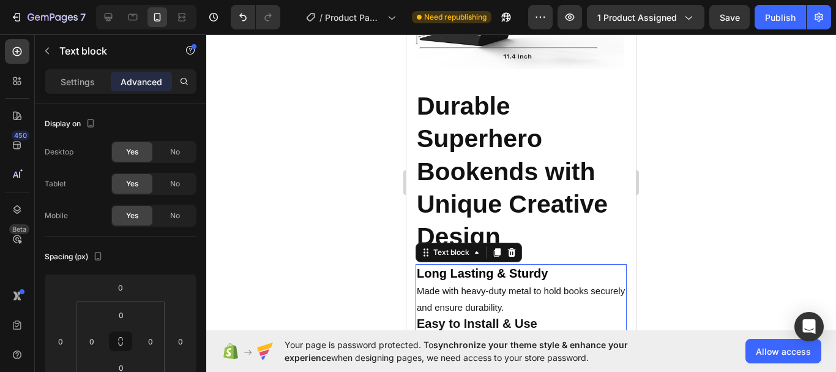
scroll to position [1338, 0]
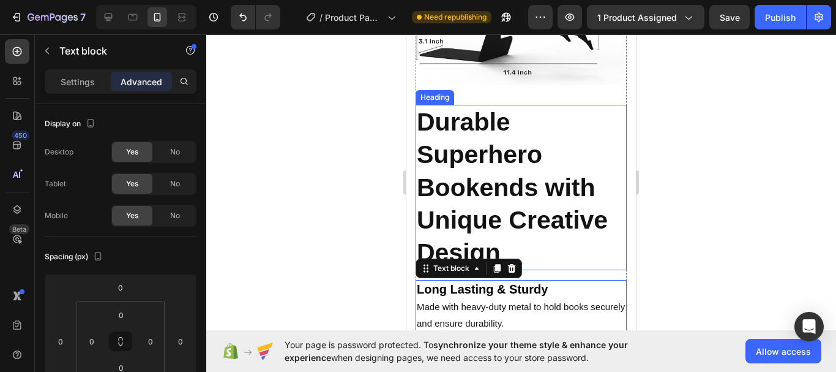
click at [460, 155] on p "Durable Superhero Bookends with Unique Creative Design" at bounding box center [521, 187] width 209 height 163
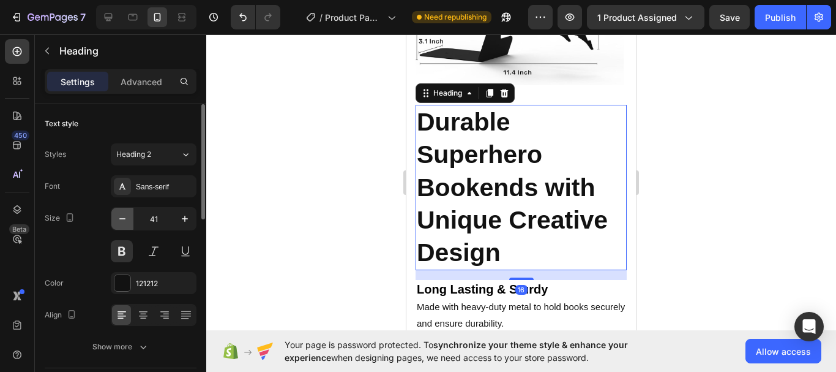
click at [128, 212] on button "button" at bounding box center [122, 219] width 22 height 22
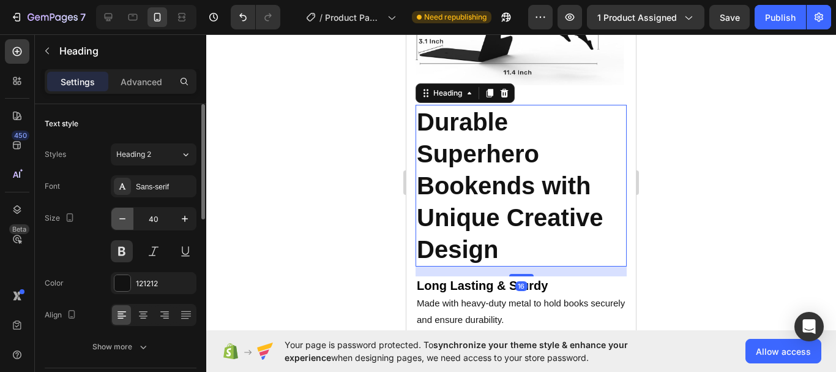
click at [128, 212] on button "button" at bounding box center [122, 219] width 22 height 22
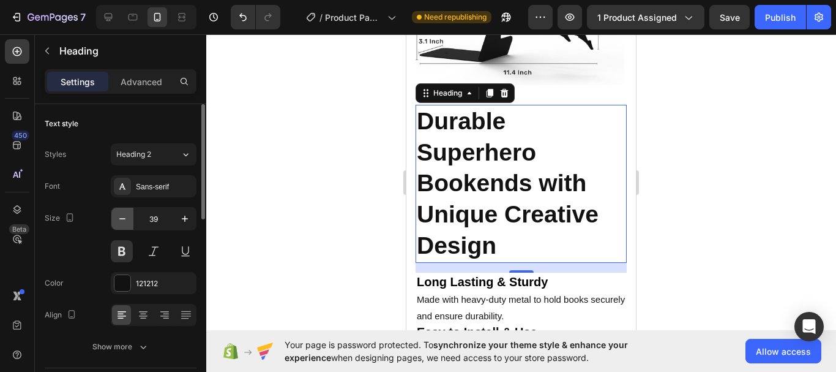
click at [128, 212] on button "button" at bounding box center [122, 219] width 22 height 22
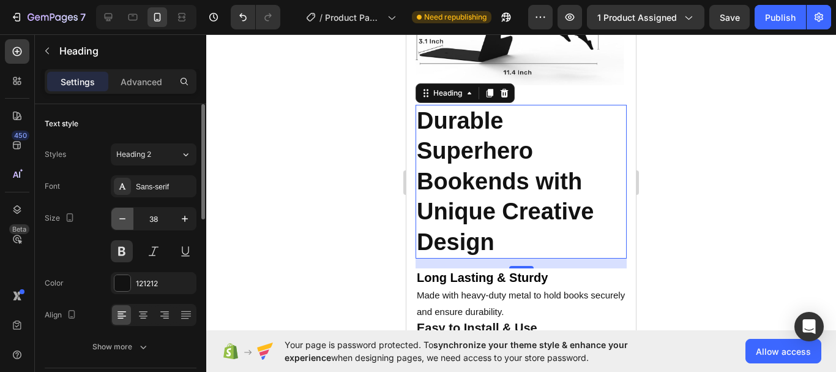
click at [128, 212] on button "button" at bounding box center [122, 219] width 22 height 22
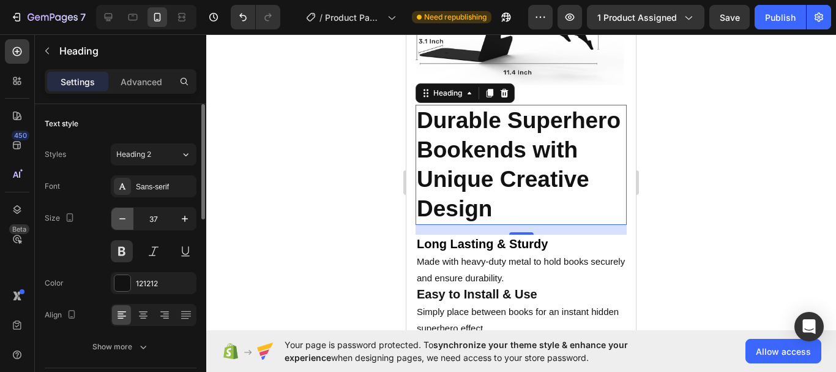
click at [128, 212] on button "button" at bounding box center [122, 219] width 22 height 22
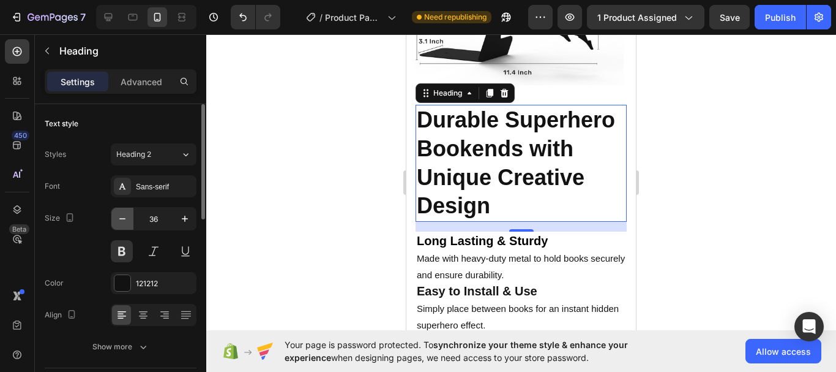
click at [128, 212] on button "button" at bounding box center [122, 219] width 22 height 22
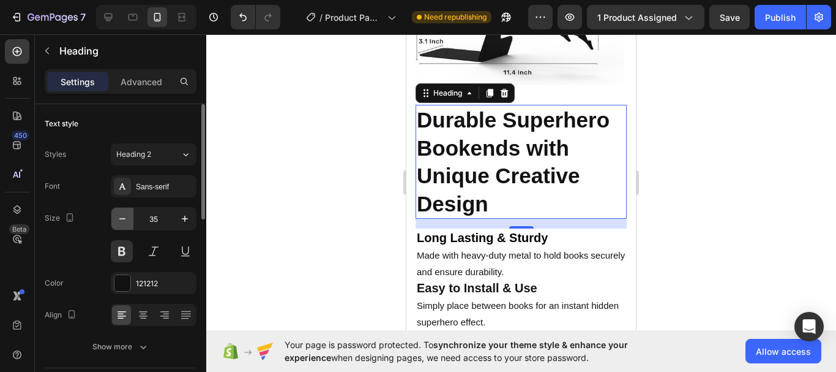
click at [128, 212] on button "button" at bounding box center [122, 219] width 22 height 22
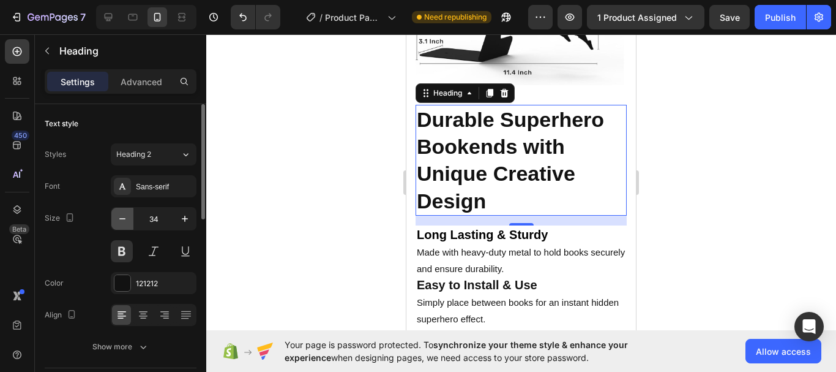
click at [128, 212] on button "button" at bounding box center [122, 219] width 22 height 22
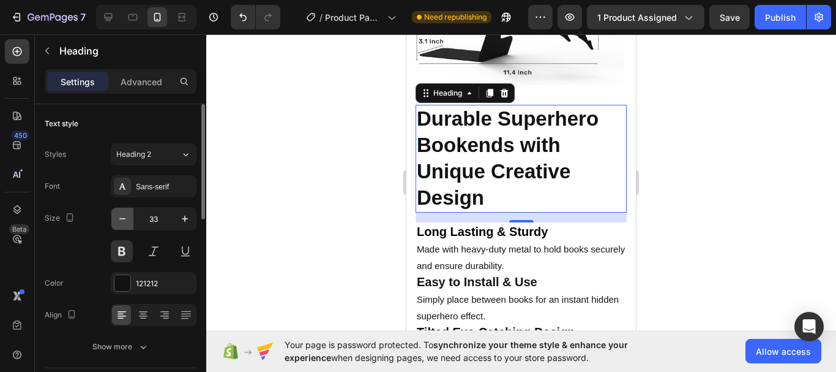
click at [128, 212] on button "button" at bounding box center [122, 219] width 22 height 22
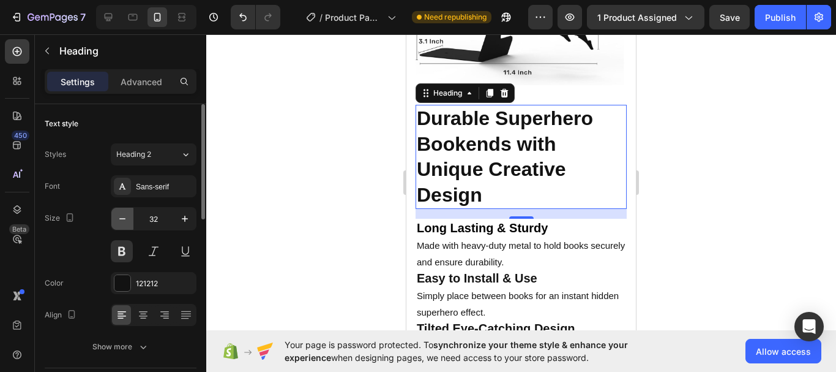
click at [128, 212] on button "button" at bounding box center [122, 219] width 22 height 22
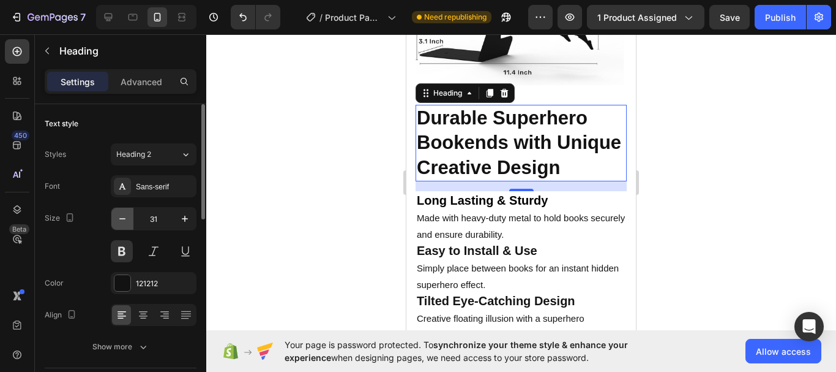
click at [128, 212] on button "button" at bounding box center [122, 219] width 22 height 22
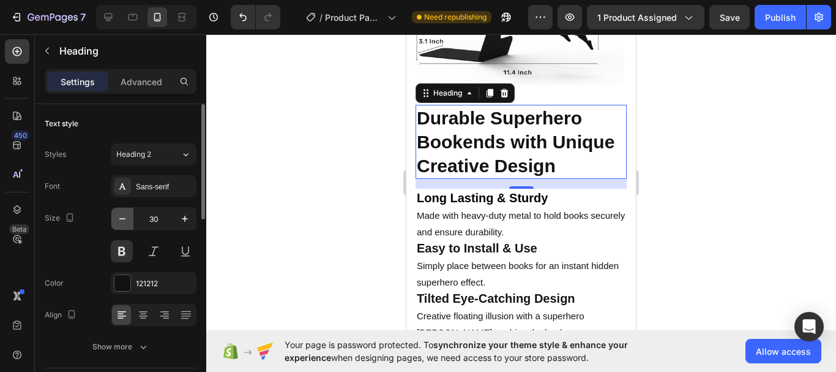
click at [128, 212] on button "button" at bounding box center [122, 219] width 22 height 22
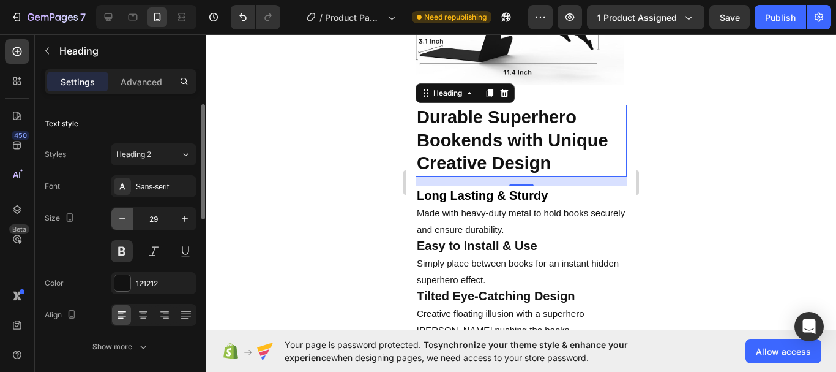
click at [128, 212] on button "button" at bounding box center [122, 219] width 22 height 22
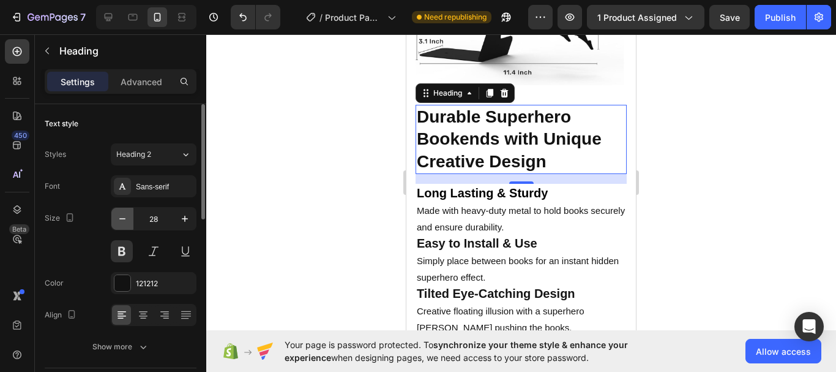
click at [128, 212] on button "button" at bounding box center [122, 219] width 22 height 22
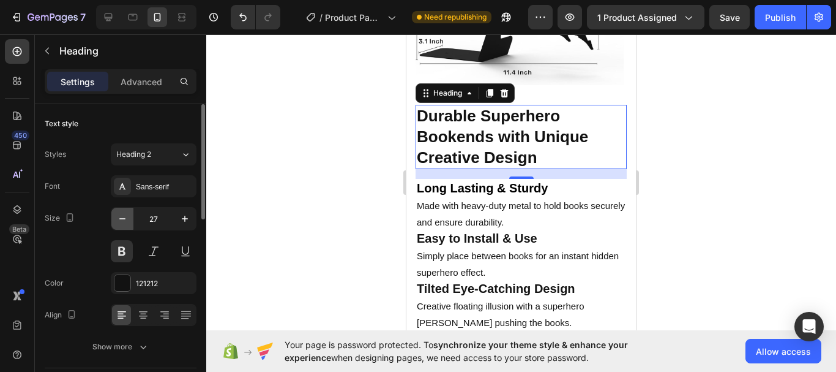
click at [128, 212] on button "button" at bounding box center [122, 219] width 22 height 22
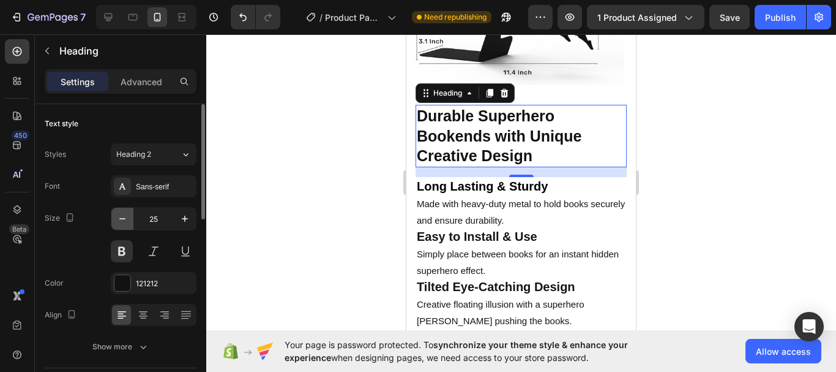
click at [128, 212] on button "button" at bounding box center [122, 219] width 22 height 22
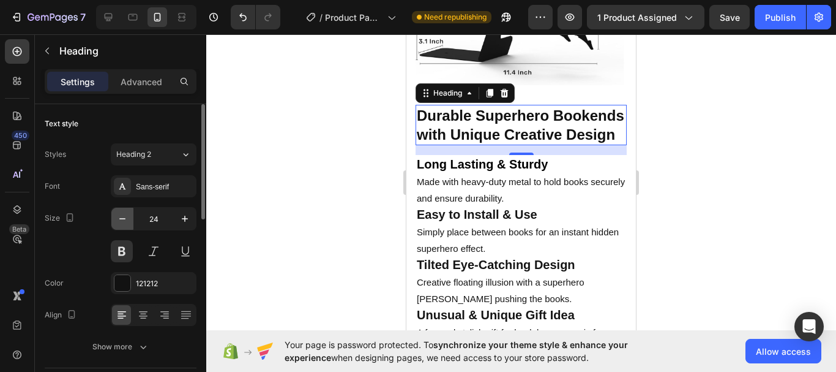
click at [128, 212] on button "button" at bounding box center [122, 219] width 22 height 22
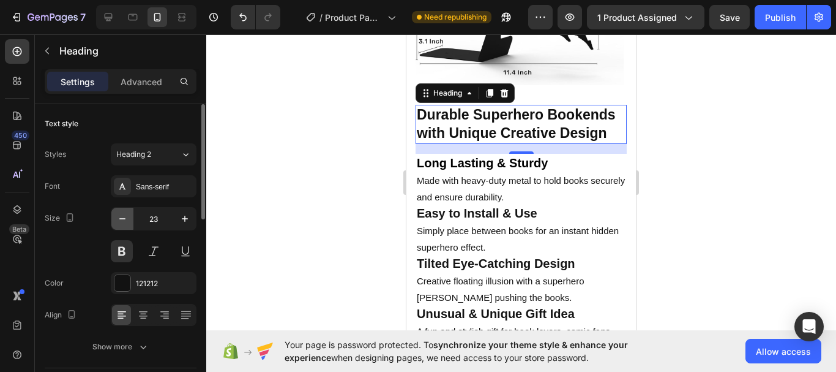
click at [128, 212] on button "button" at bounding box center [122, 219] width 22 height 22
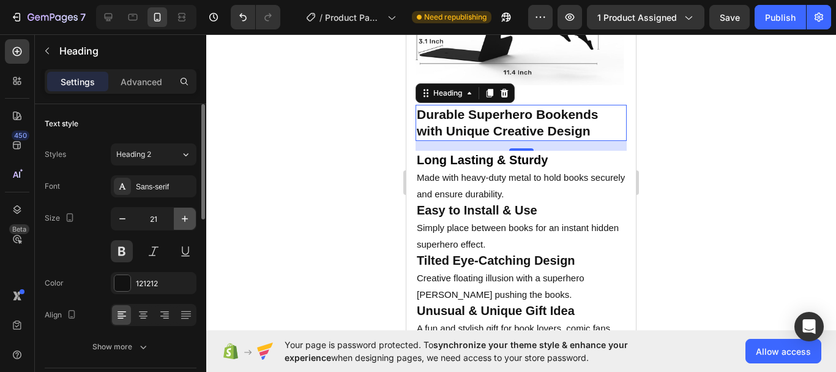
click at [181, 220] on icon "button" at bounding box center [185, 218] width 12 height 12
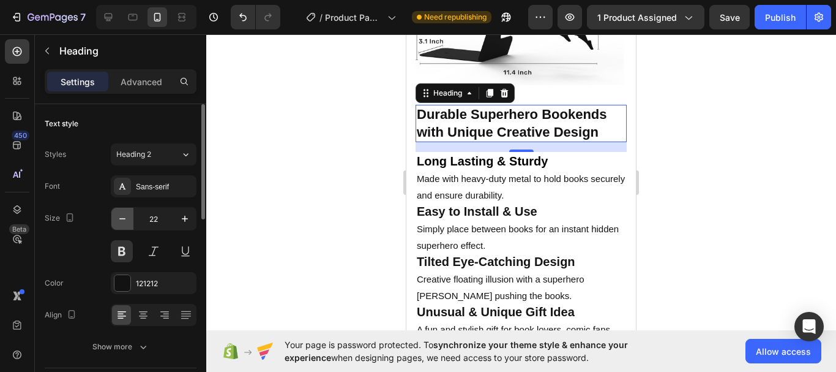
click at [127, 223] on icon "button" at bounding box center [122, 218] width 12 height 12
type input "21"
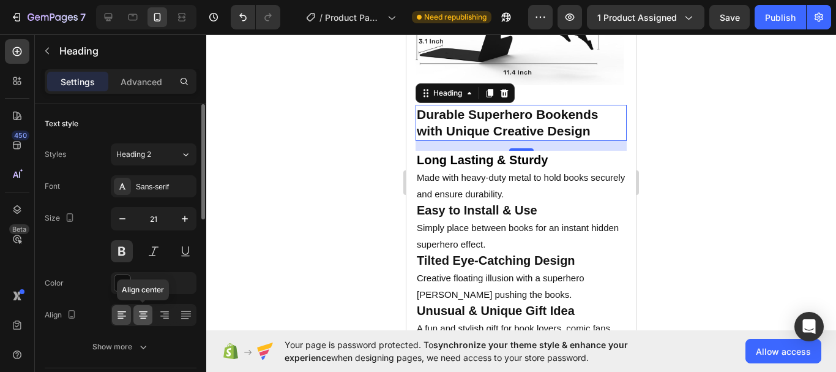
click at [149, 315] on div at bounding box center [142, 315] width 19 height 20
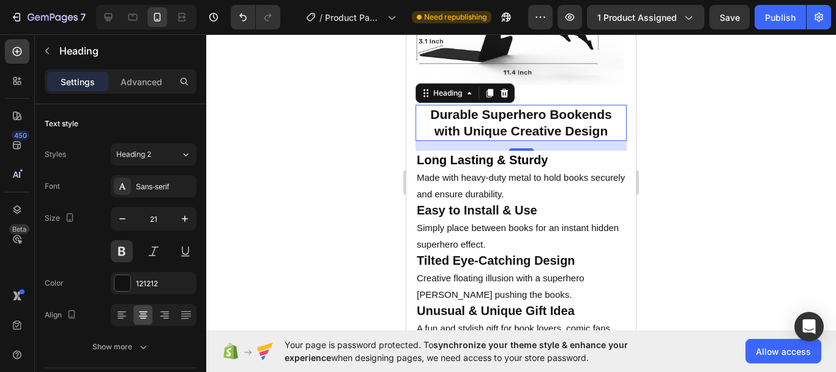
click at [692, 252] on div at bounding box center [521, 202] width 630 height 337
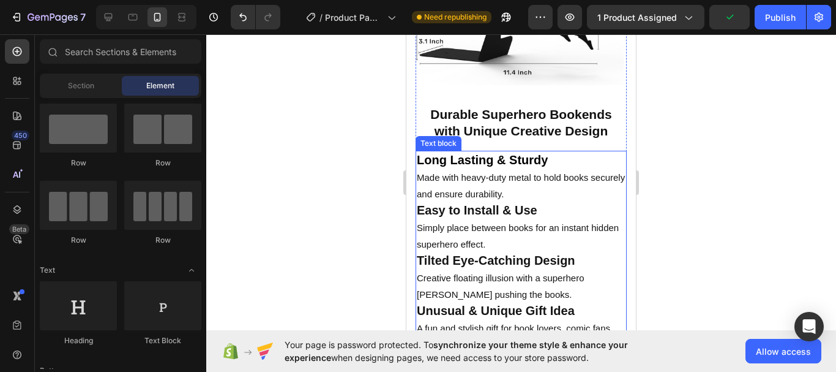
click at [505, 153] on strong "Long Lasting & Sturdy" at bounding box center [482, 159] width 131 height 13
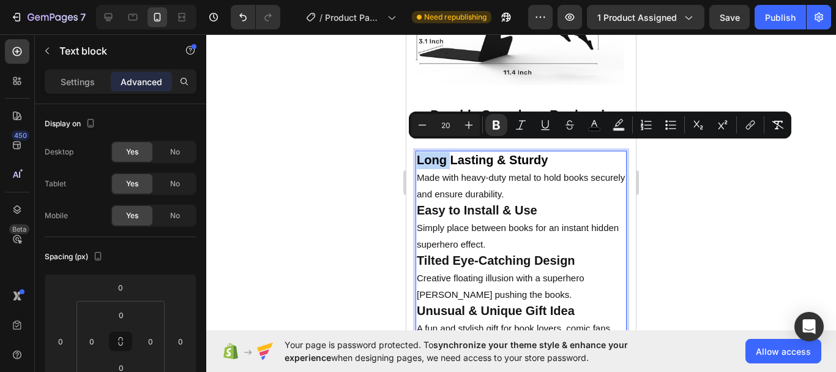
click at [463, 155] on strong "Long Lasting & Sturdy" at bounding box center [482, 159] width 131 height 13
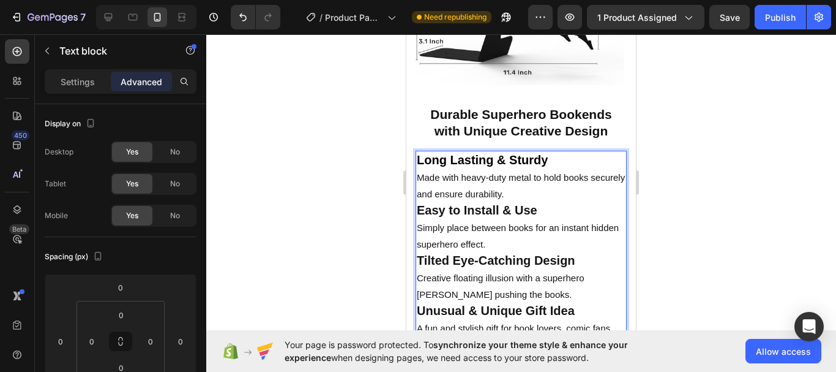
click at [463, 155] on strong "Long Lasting & Sturdy" at bounding box center [482, 159] width 131 height 13
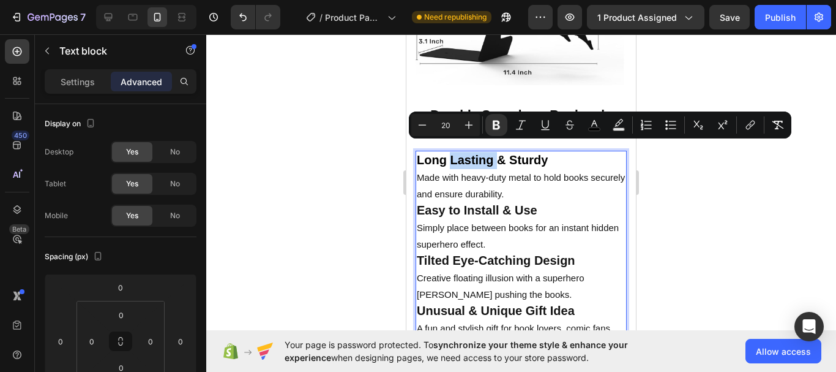
click at [463, 155] on strong "Long Lasting & Sturdy" at bounding box center [482, 159] width 131 height 13
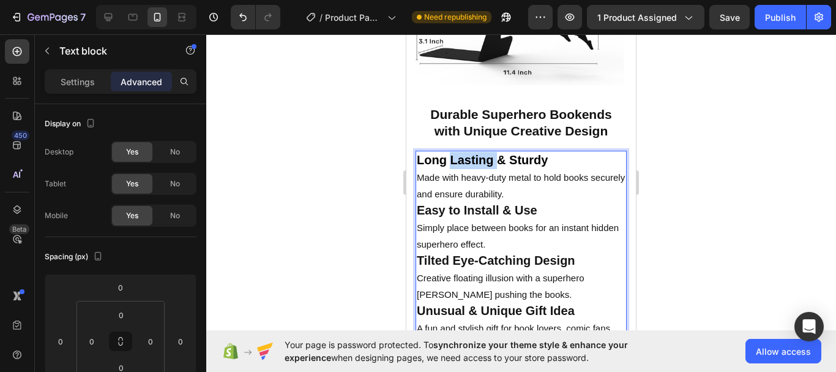
click at [463, 155] on strong "Long Lasting & Sturdy" at bounding box center [482, 159] width 131 height 13
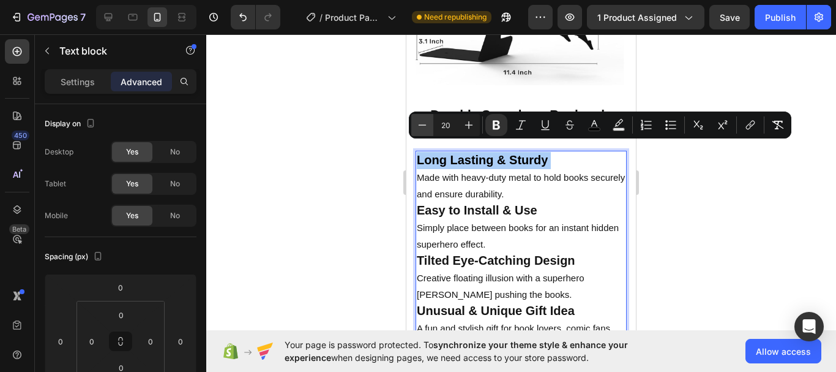
click at [429, 129] on button "Minus" at bounding box center [422, 125] width 22 height 22
type input "17"
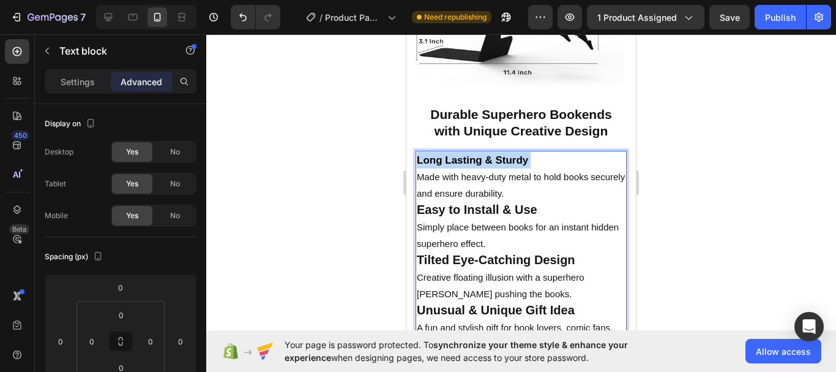
click at [539, 241] on p "Easy to Install & Use Simply place between books for an instant hidden superher…" at bounding box center [521, 226] width 209 height 50
click at [99, 10] on div at bounding box center [109, 17] width 20 height 20
type input "16"
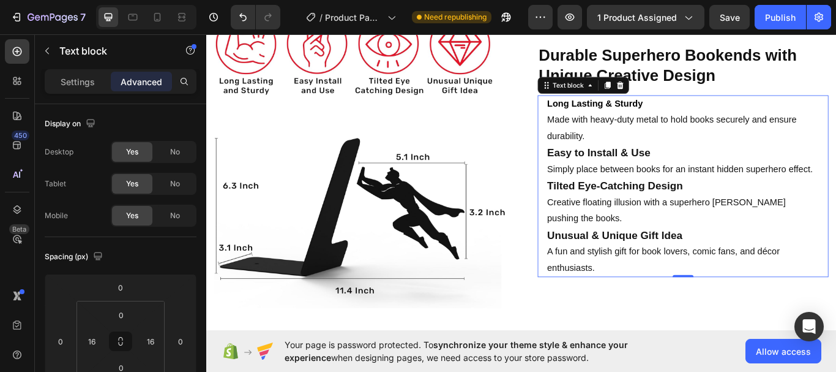
scroll to position [1276, 0]
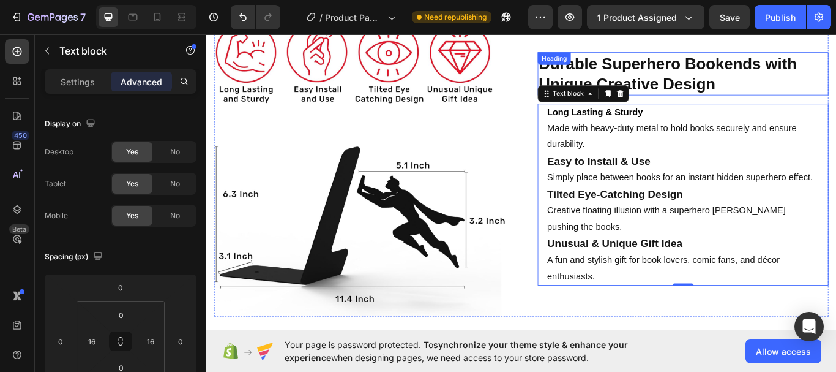
click at [749, 88] on p "Durable Superhero Bookends with Unique Creative Design" at bounding box center [762, 81] width 337 height 48
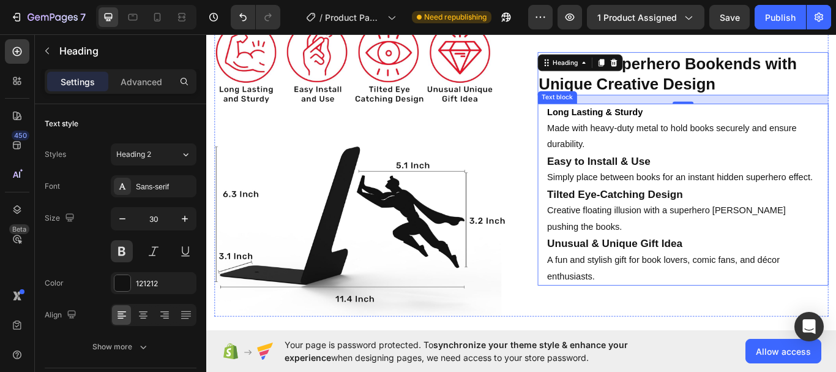
click at [655, 146] on p "Long Lasting & Sturdy Made with heavy-duty metal to hold books securely and ens…" at bounding box center [762, 145] width 317 height 56
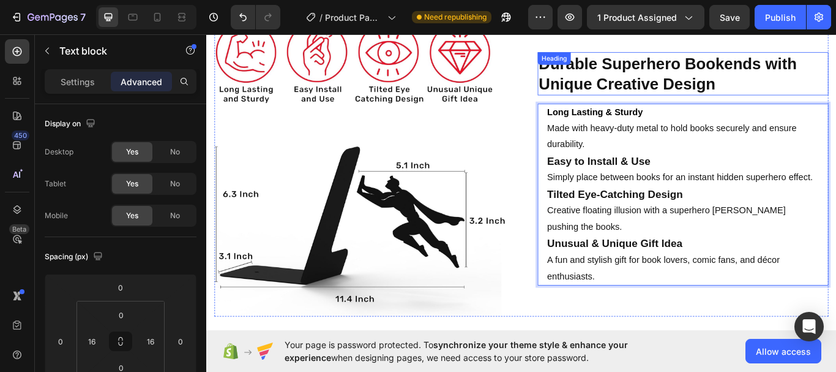
click at [710, 73] on p "Durable Superhero Bookends with Unique Creative Design" at bounding box center [762, 81] width 337 height 48
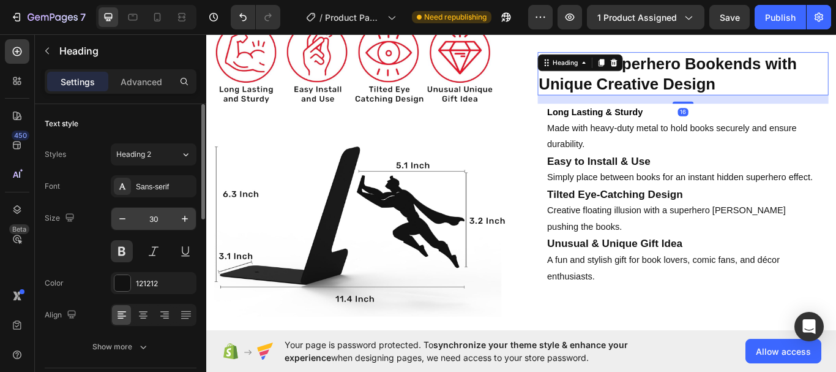
click at [168, 213] on input "30" at bounding box center [153, 219] width 40 height 22
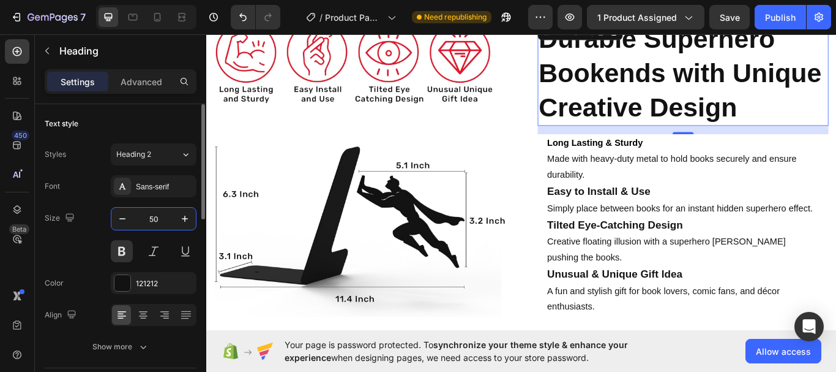
scroll to position [1278, 0]
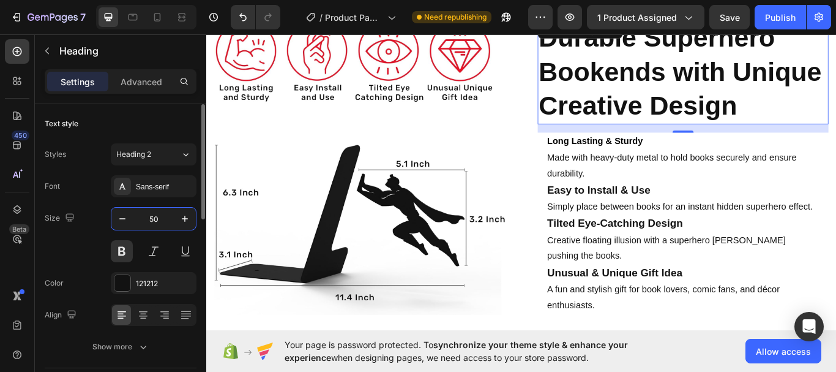
click at [152, 14] on icon at bounding box center [157, 17] width 12 height 12
type input "21"
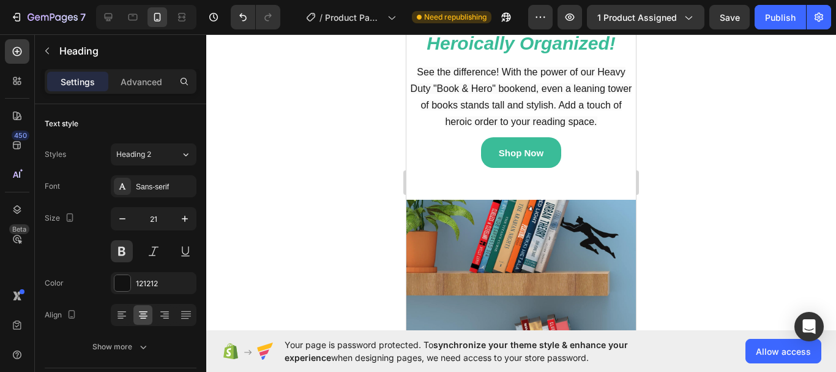
scroll to position [676, 0]
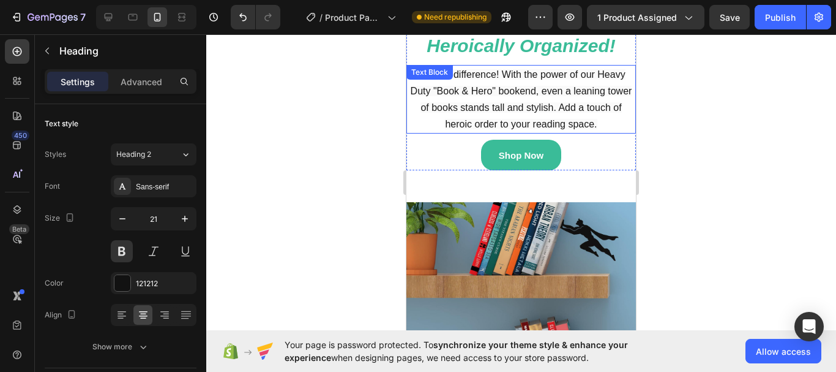
click at [483, 96] on p "See the difference! With the power of our Heavy Duty "Book & Hero" bookend, eve…" at bounding box center [521, 99] width 227 height 66
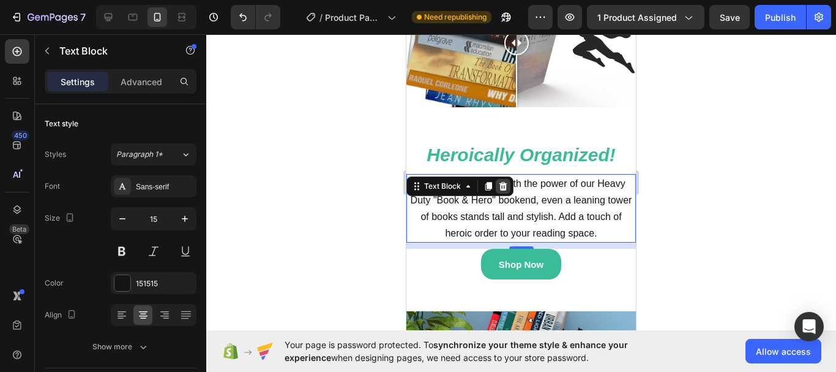
scroll to position [566, 0]
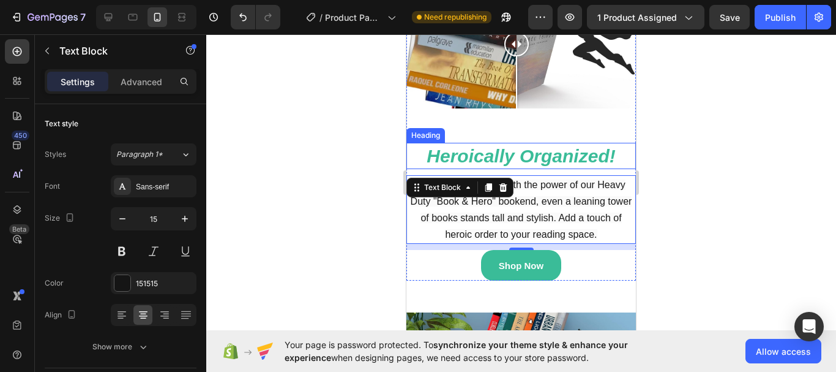
click at [529, 155] on strong "Heroically Organized!" at bounding box center [521, 156] width 189 height 20
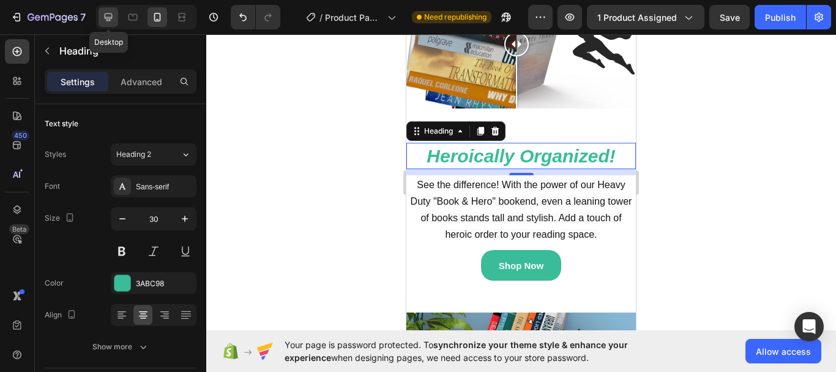
click at [110, 21] on icon at bounding box center [108, 17] width 12 height 12
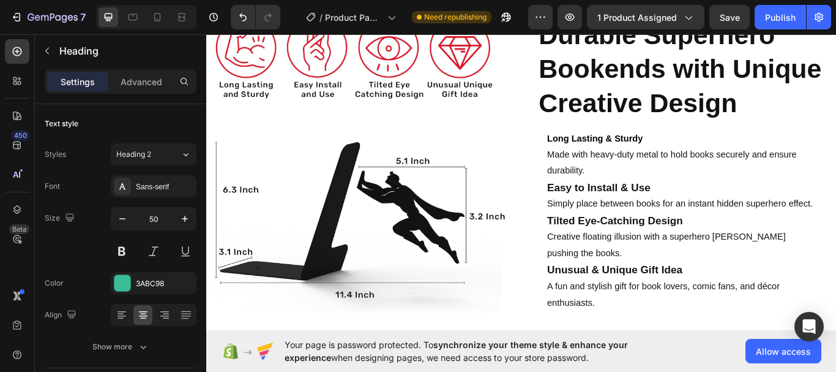
scroll to position [1247, 0]
click at [160, 20] on icon at bounding box center [157, 17] width 7 height 9
type input "30"
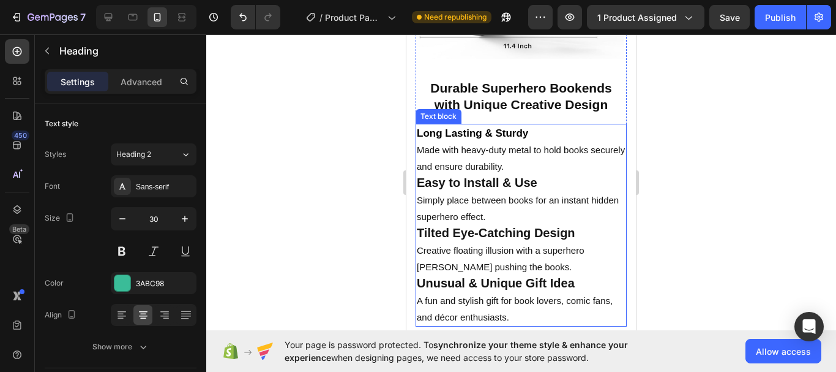
scroll to position [1331, 0]
click at [517, 175] on strong "Easy to Install & Use" at bounding box center [477, 181] width 121 height 13
